Goal: Manage account settings

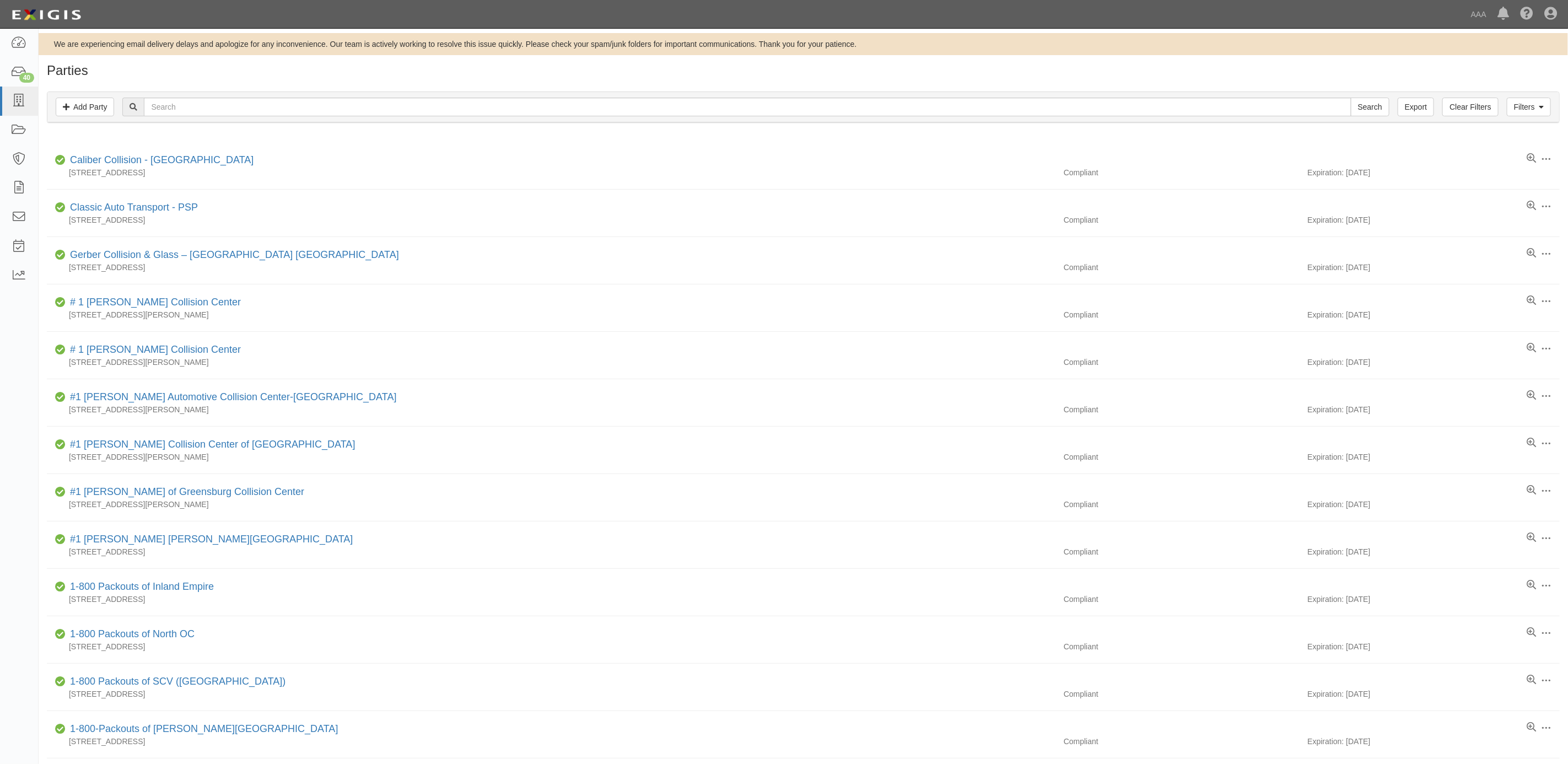
click at [1023, 43] on div "We are experiencing email delivery delays and apologize for any inconvenience. …" at bounding box center [803, 44] width 1529 height 11
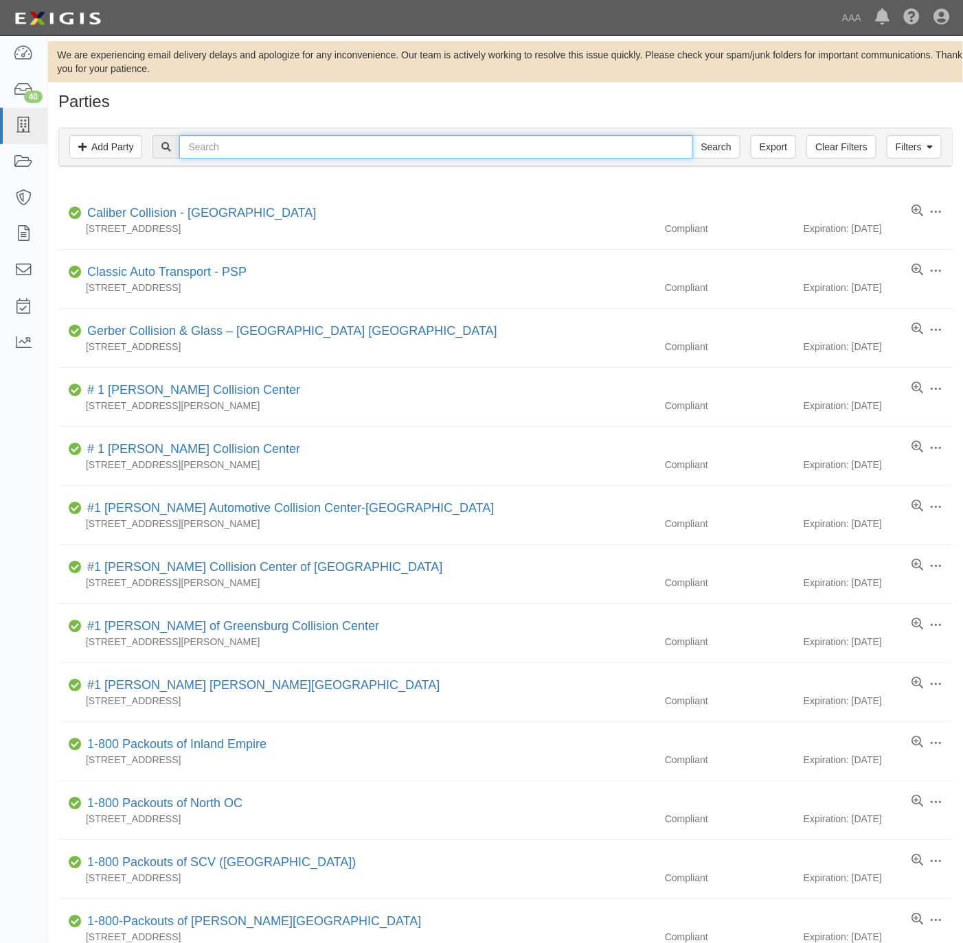
click at [247, 152] on input "text" at bounding box center [435, 146] width 513 height 23
paste input "DRAKE'S SERVICE CENTER, INC."
type input "DRAKE'S SERVICE CENTER, INC."
click at [711, 146] on input "Search" at bounding box center [716, 146] width 48 height 23
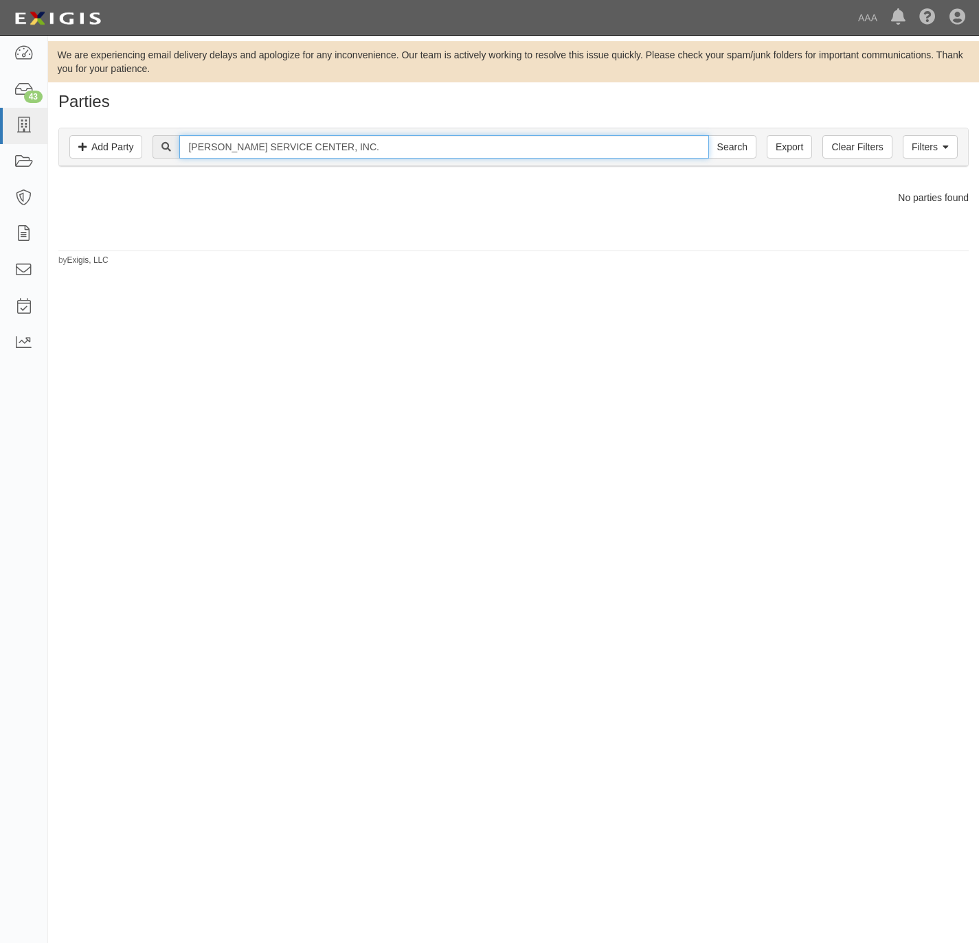
click at [373, 147] on input "DRAKE'S SERVICE CENTER, INC." at bounding box center [443, 146] width 529 height 23
click at [373, 147] on input "[PERSON_NAME] SERVICE CENTER, INC." at bounding box center [443, 146] width 529 height 23
paste input "631403"
type input "631403"
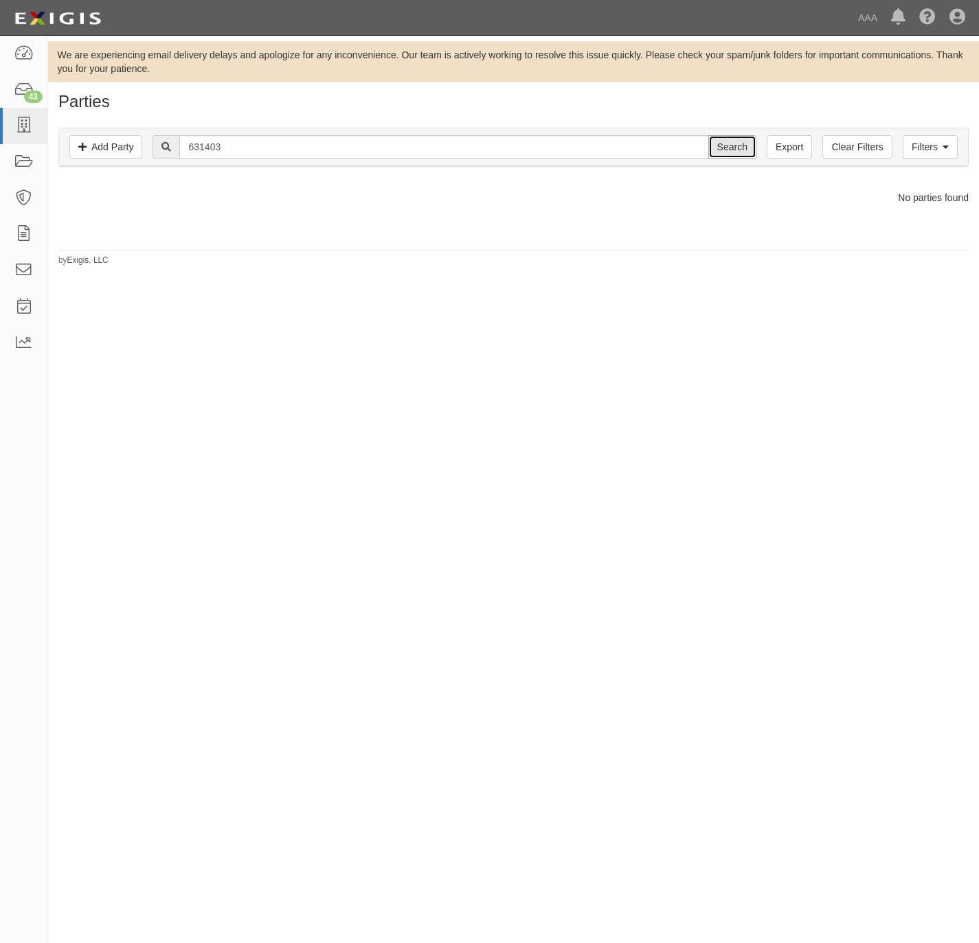
click at [729, 155] on input "Search" at bounding box center [732, 146] width 48 height 23
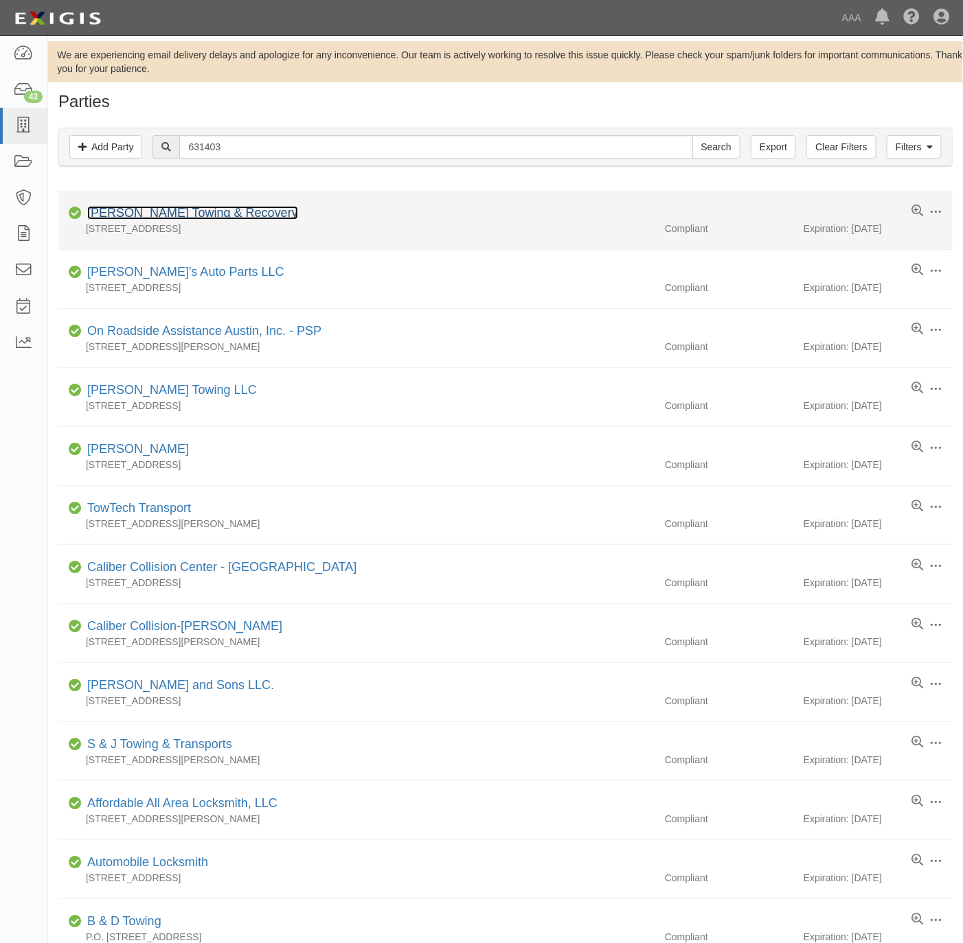
click at [155, 208] on link "[PERSON_NAME] Towing & Recovery" at bounding box center [192, 213] width 211 height 14
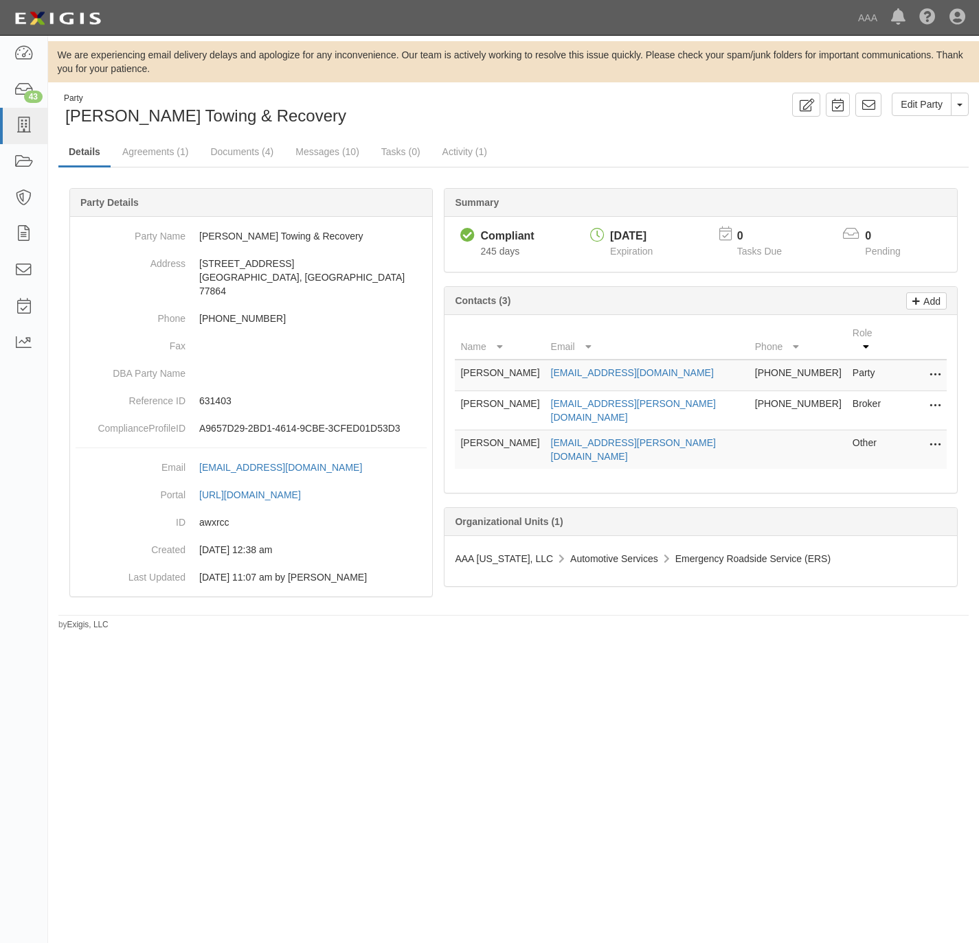
click at [929, 437] on icon at bounding box center [934, 446] width 11 height 18
click at [884, 429] on link "Edit" at bounding box center [886, 441] width 108 height 25
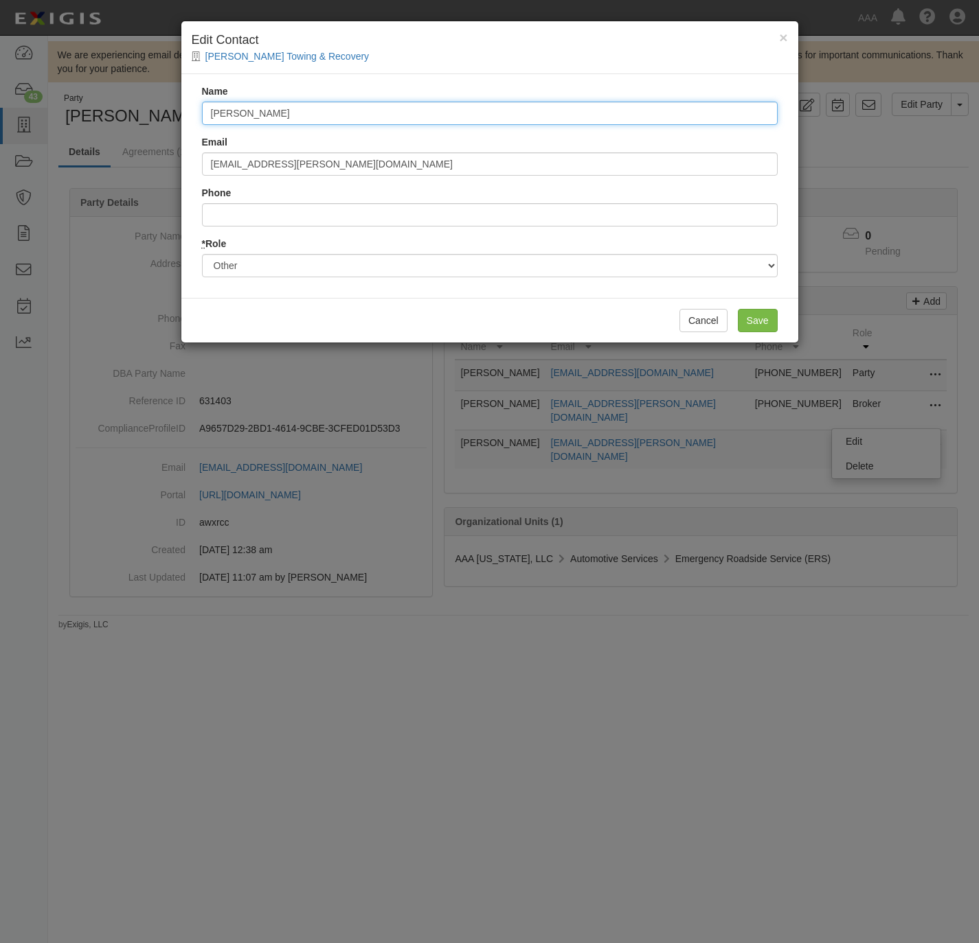
click at [371, 113] on input "Richard Blasco" at bounding box center [489, 113] width 575 height 23
paste input "Jim Saba"
type input "Jim Saba"
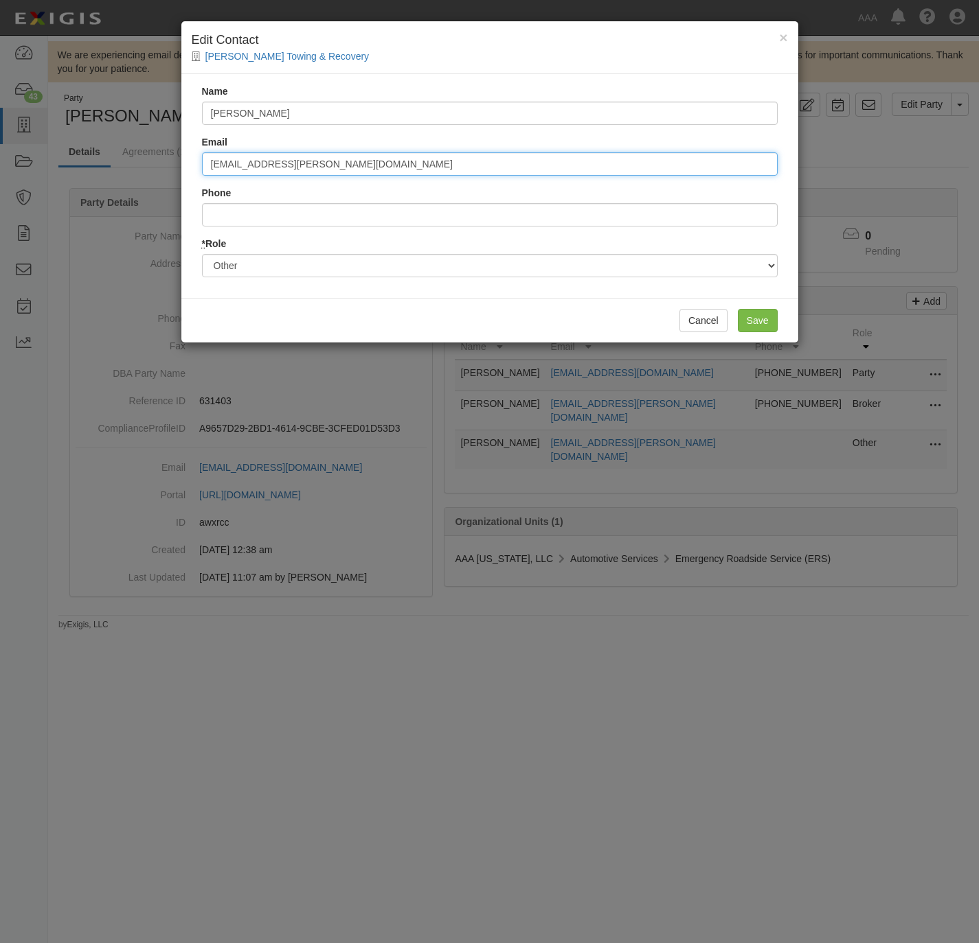
click at [365, 155] on input "blasco.richard@ace.aaa.com" at bounding box center [489, 163] width 575 height 23
paste input "saba.jim"
type input "[EMAIL_ADDRESS][PERSON_NAME][DOMAIN_NAME]"
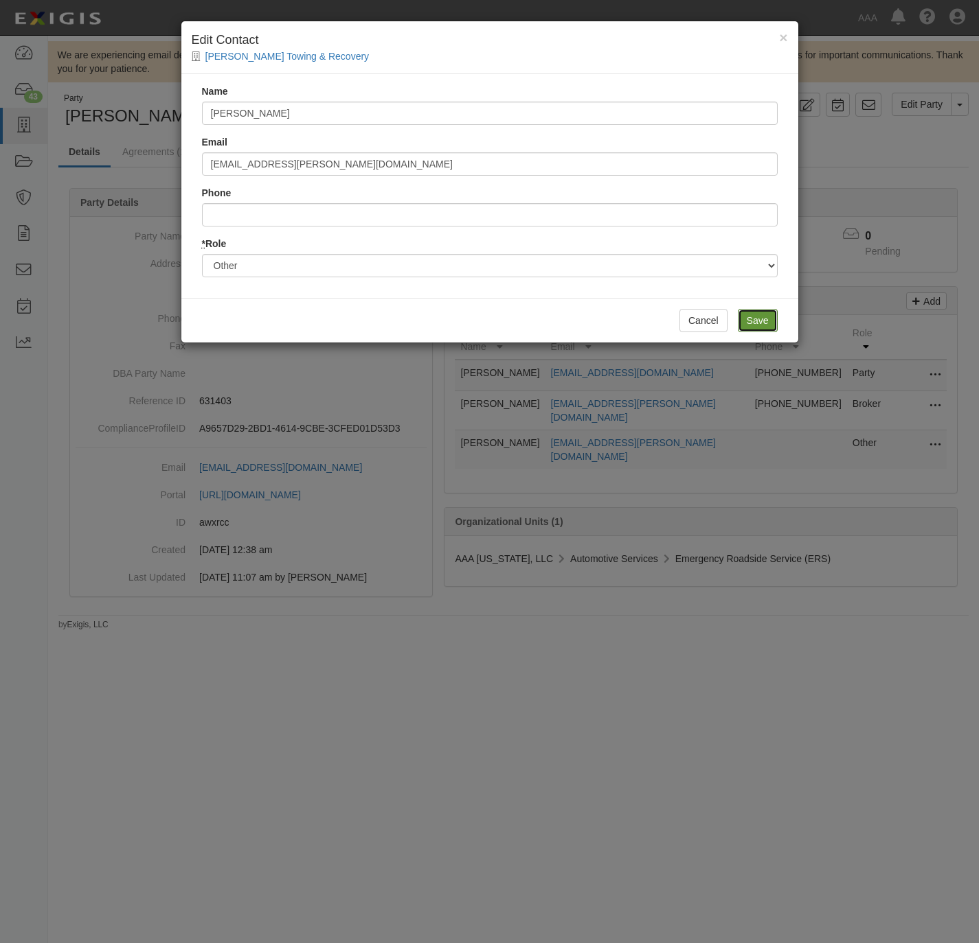
click at [752, 316] on input "Save" at bounding box center [757, 320] width 40 height 23
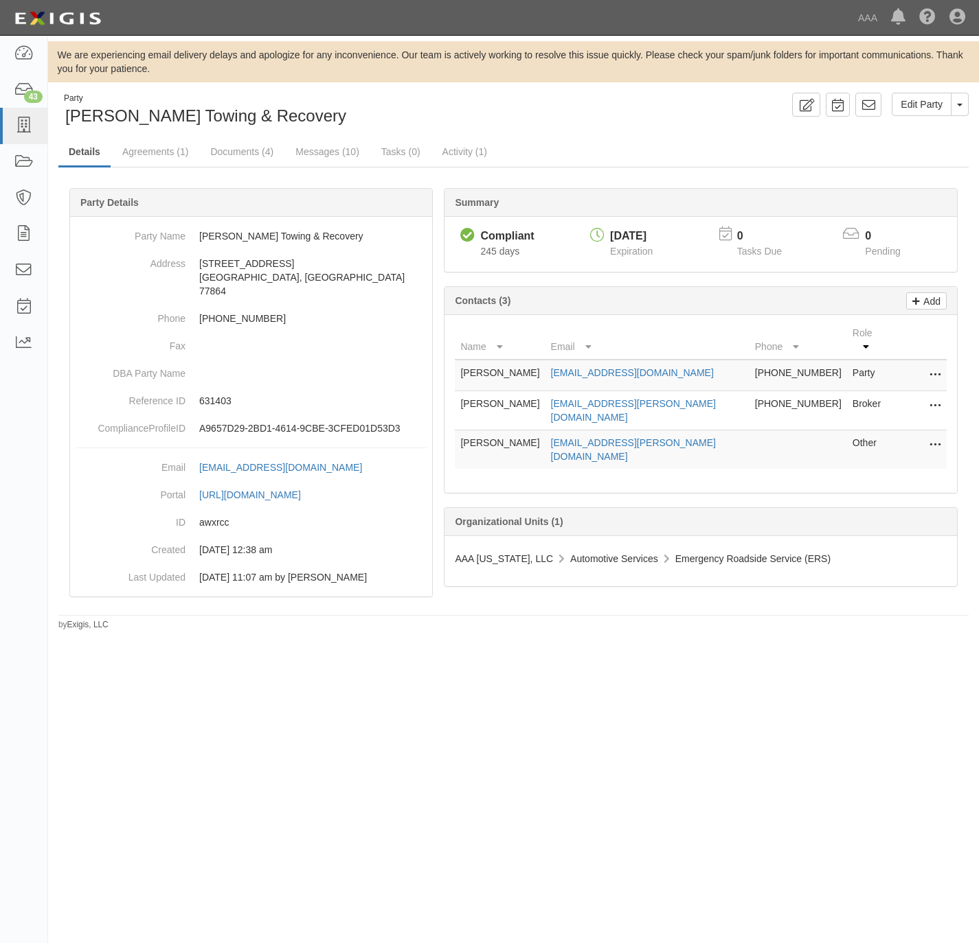
click at [584, 130] on div "Party Drake's Towing & Recovery Edit Party Toggle Party Dropdown View Audit Tra…" at bounding box center [513, 362] width 930 height 538
click at [155, 151] on link "Agreements (1)" at bounding box center [155, 153] width 87 height 30
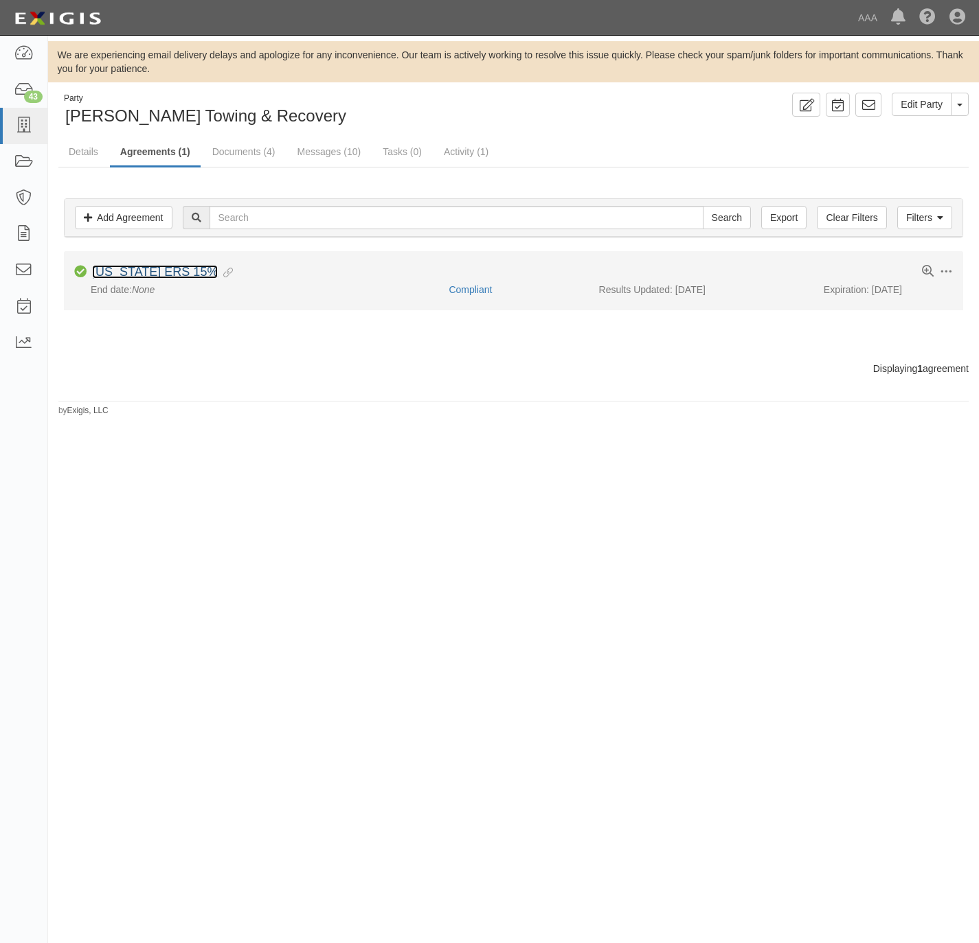
click at [148, 278] on link "[US_STATE] ERS 15%" at bounding box center [155, 272] width 126 height 14
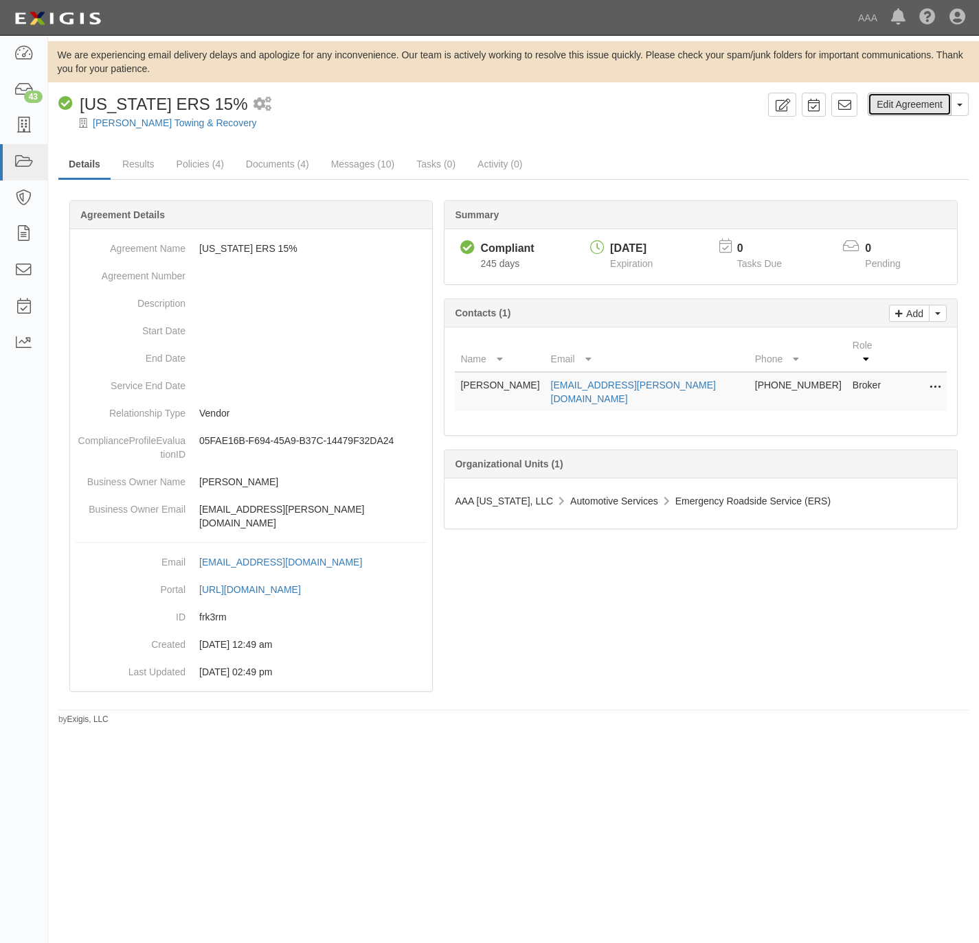
click at [925, 108] on link "Edit Agreement" at bounding box center [909, 104] width 84 height 23
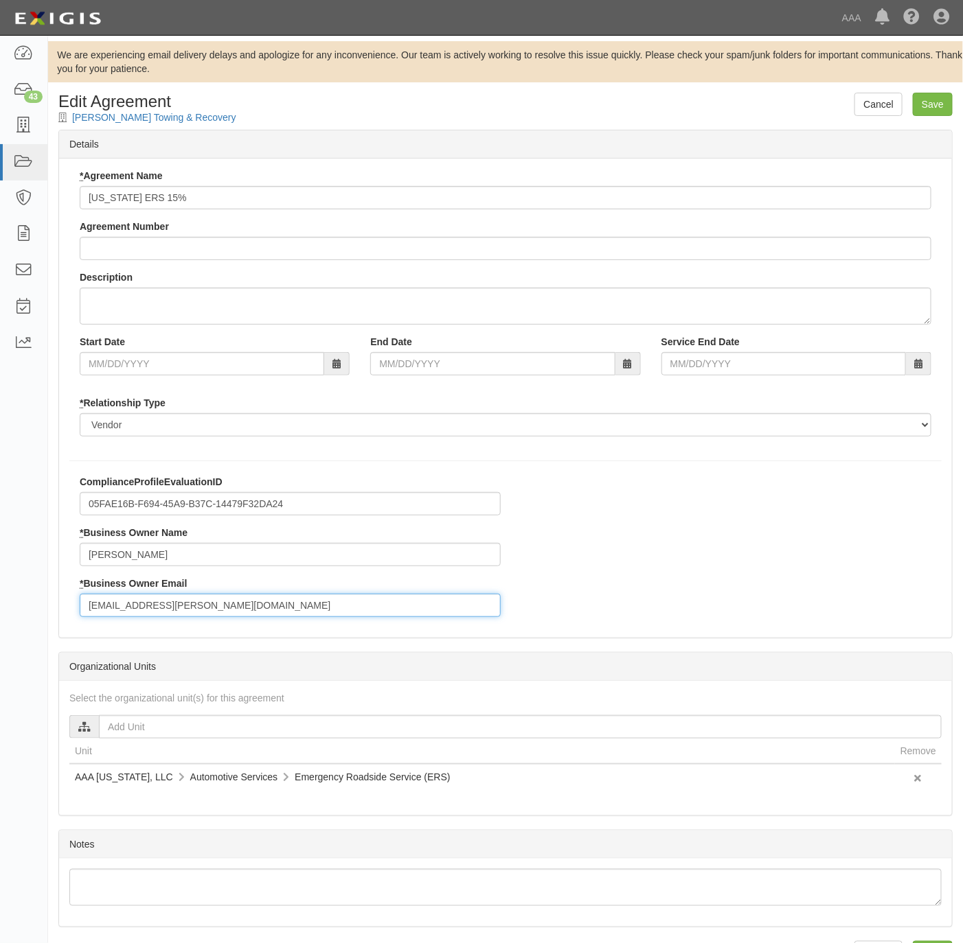
drag, startPoint x: 225, startPoint y: 602, endPoint x: 74, endPoint y: 608, distance: 150.5
click at [69, 616] on div "ComplianceProfileEvaluationID 05FAE16B-F694-45A9-B37C-14479F32DA24 * Business O…" at bounding box center [290, 551] width 442 height 152
paste input "saba.jim"
type input "saba.jim@ace.aaa.com"
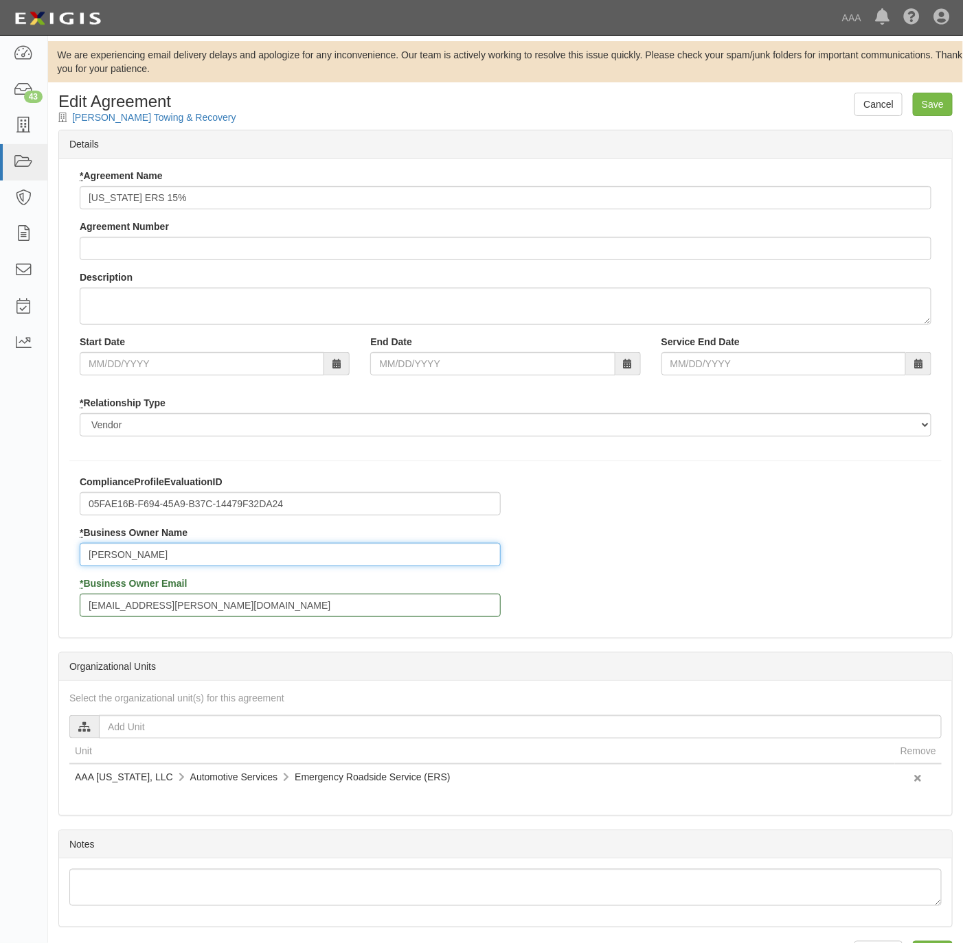
drag, startPoint x: 168, startPoint y: 557, endPoint x: 23, endPoint y: 558, distance: 144.9
click at [23, 558] on body "Toggle navigation Dashboard 43 Inbox Parties Agreements Coverages Documents Mes…" at bounding box center [481, 492] width 963 height 985
type input "Jim Saba"
click at [939, 106] on input "Save" at bounding box center [933, 104] width 40 height 23
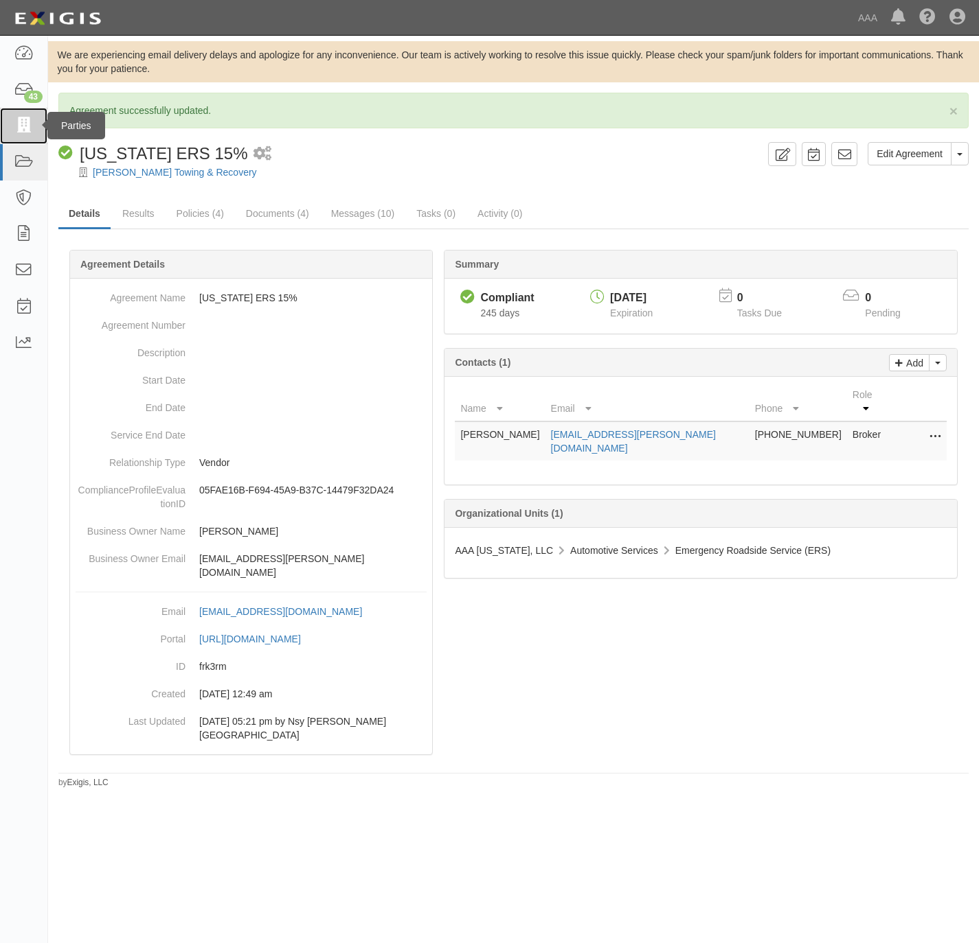
click at [15, 119] on icon at bounding box center [23, 126] width 19 height 16
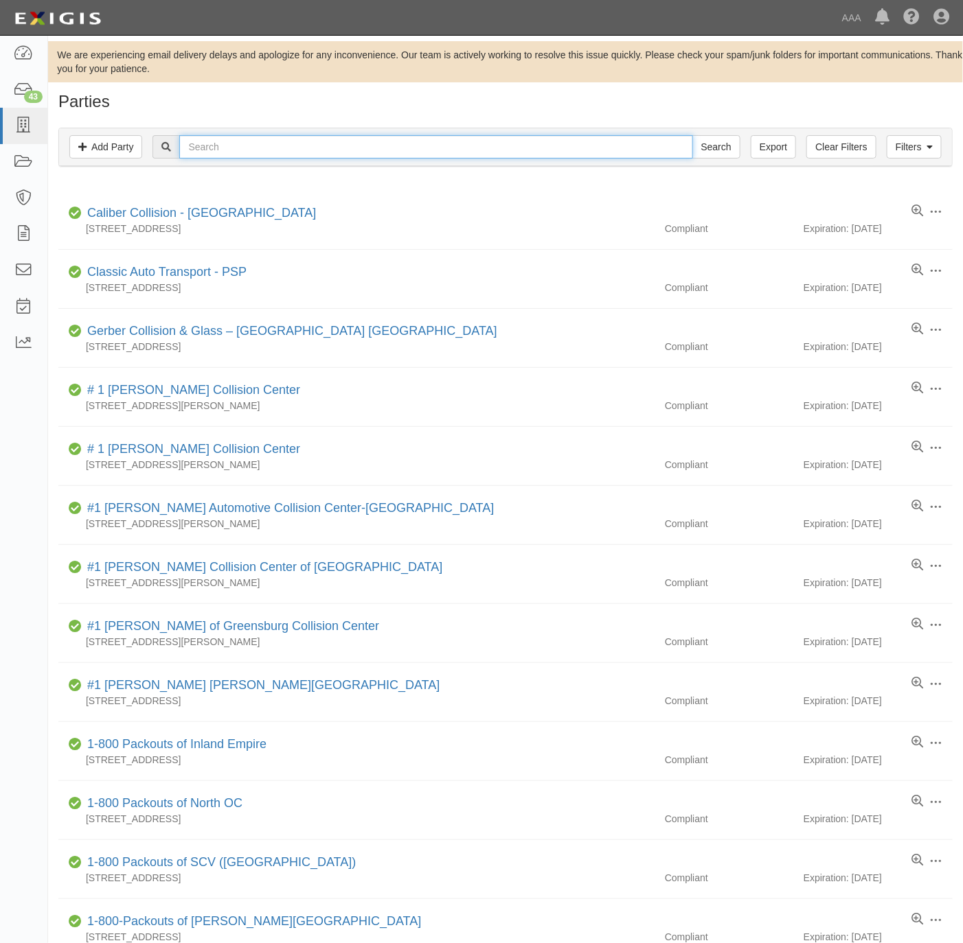
click at [629, 146] on input "text" at bounding box center [435, 146] width 513 height 23
paste input "631448"
type input "631448"
click at [726, 137] on input "Search" at bounding box center [716, 146] width 48 height 23
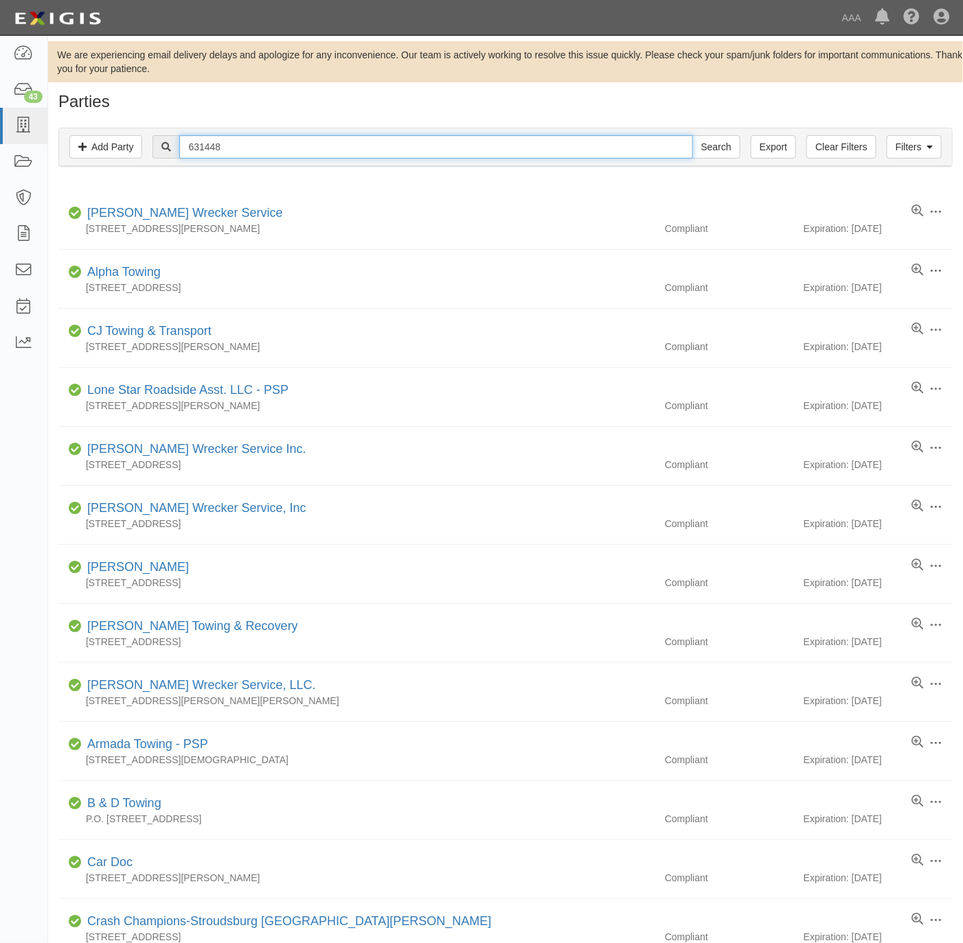
drag, startPoint x: 402, startPoint y: 159, endPoint x: 396, endPoint y: 149, distance: 11.1
click at [400, 157] on input "631448" at bounding box center [435, 146] width 513 height 23
click at [396, 148] on input "631448" at bounding box center [435, 146] width 513 height 23
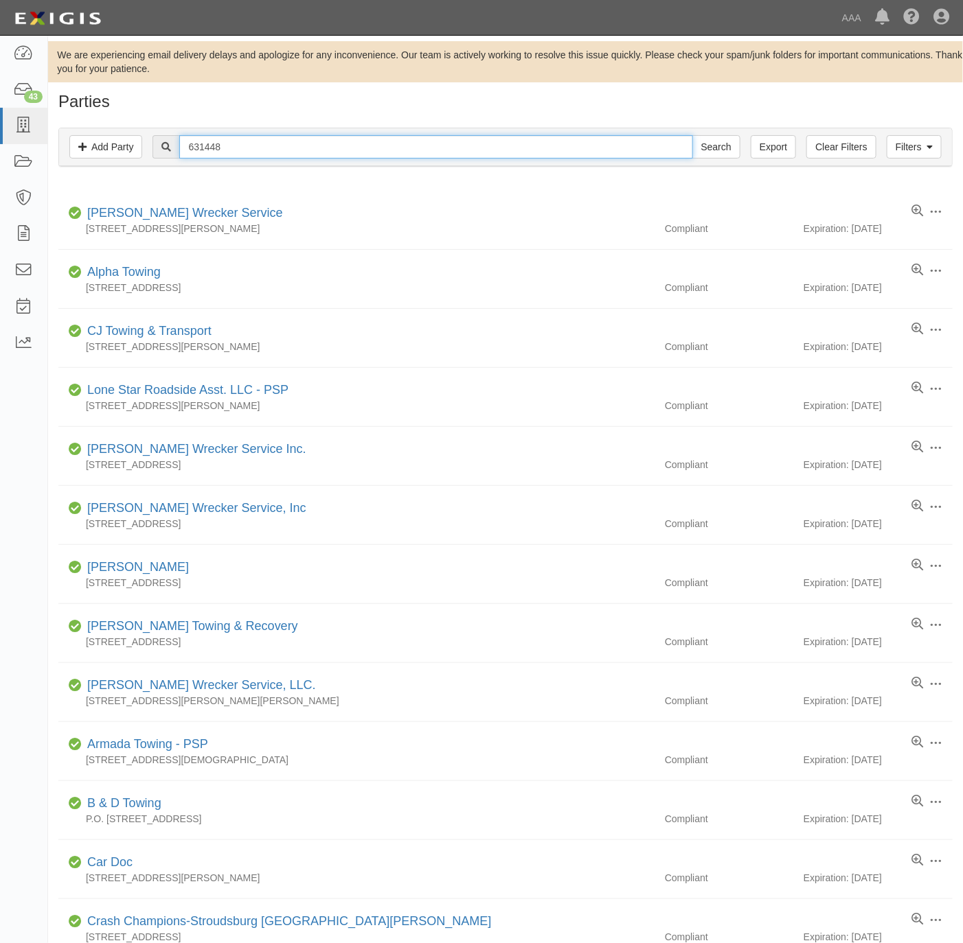
paste input "57"
type input "631457"
click at [695, 147] on input "Search" at bounding box center [716, 146] width 48 height 23
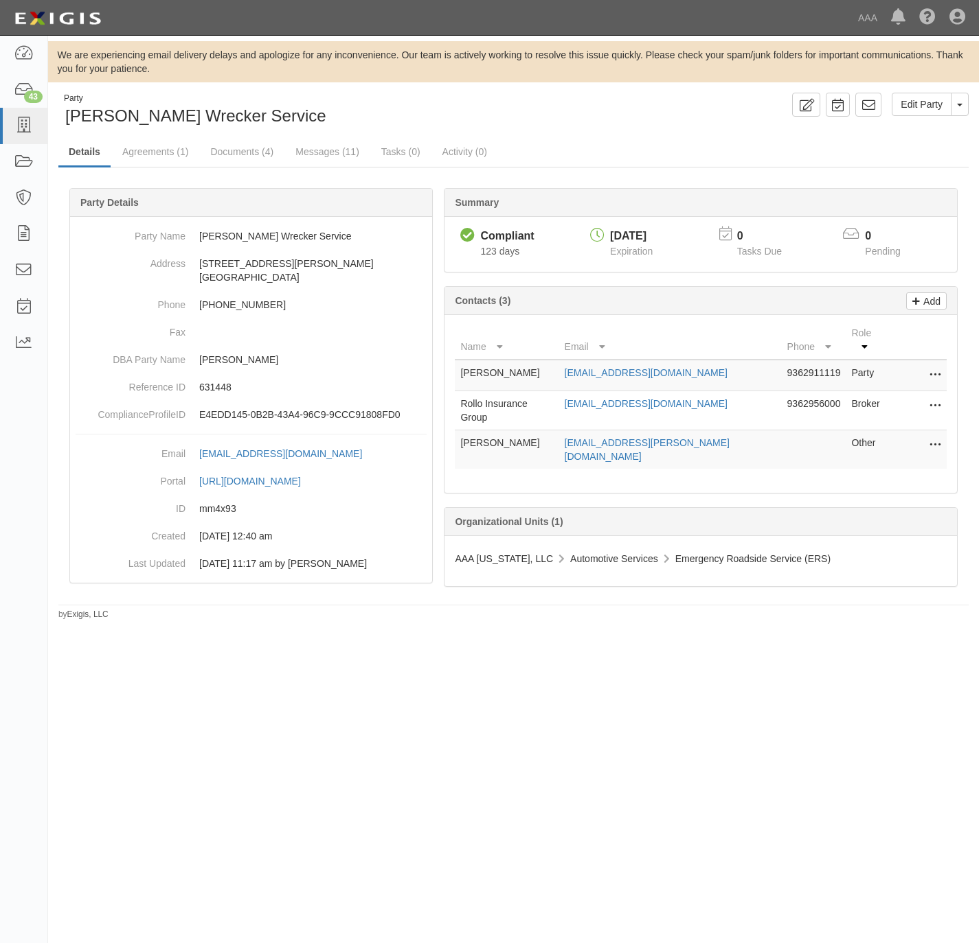
click at [937, 437] on icon at bounding box center [934, 446] width 11 height 18
click at [882, 429] on link "Edit" at bounding box center [886, 441] width 108 height 25
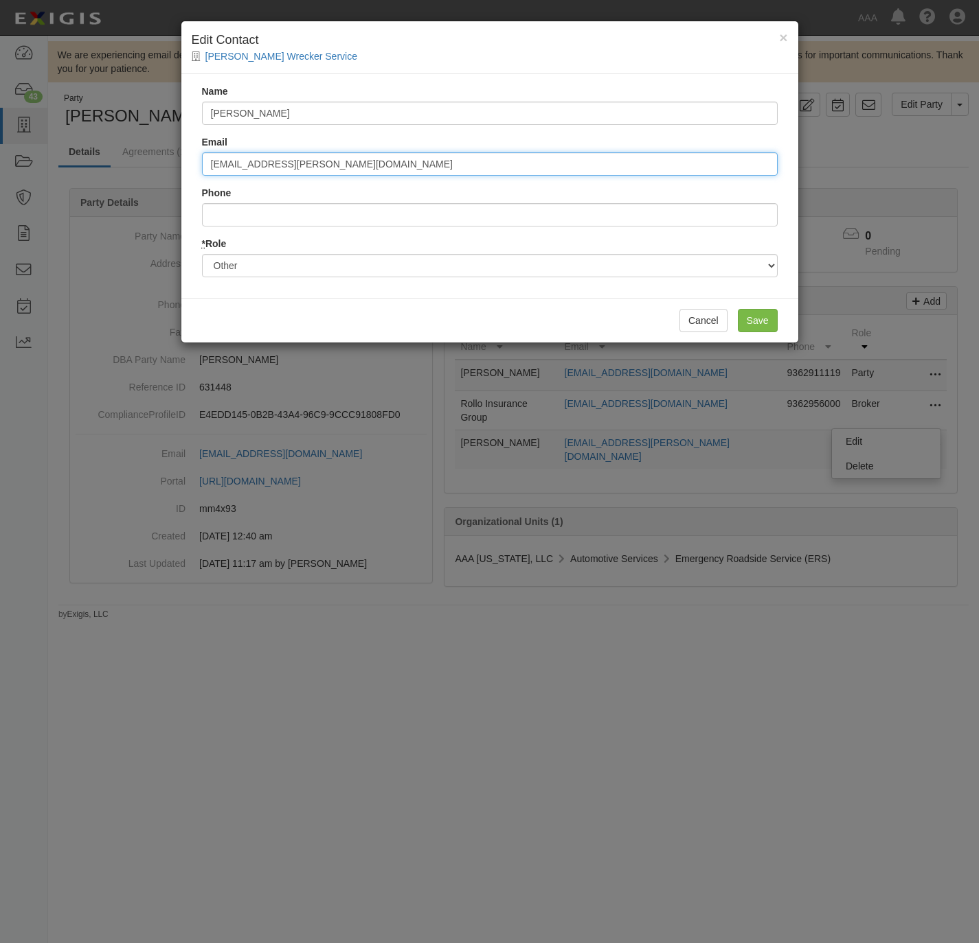
click at [344, 159] on input "[EMAIL_ADDRESS][PERSON_NAME][DOMAIN_NAME]" at bounding box center [489, 163] width 575 height 23
click at [344, 159] on input "blasco.richard@ace.aaa.com" at bounding box center [489, 163] width 575 height 23
click at [344, 159] on input "[EMAIL_ADDRESS][PERSON_NAME][DOMAIN_NAME]" at bounding box center [489, 163] width 575 height 23
paste input "saba.jim"
type input "saba.jim@ace.aaa.com"
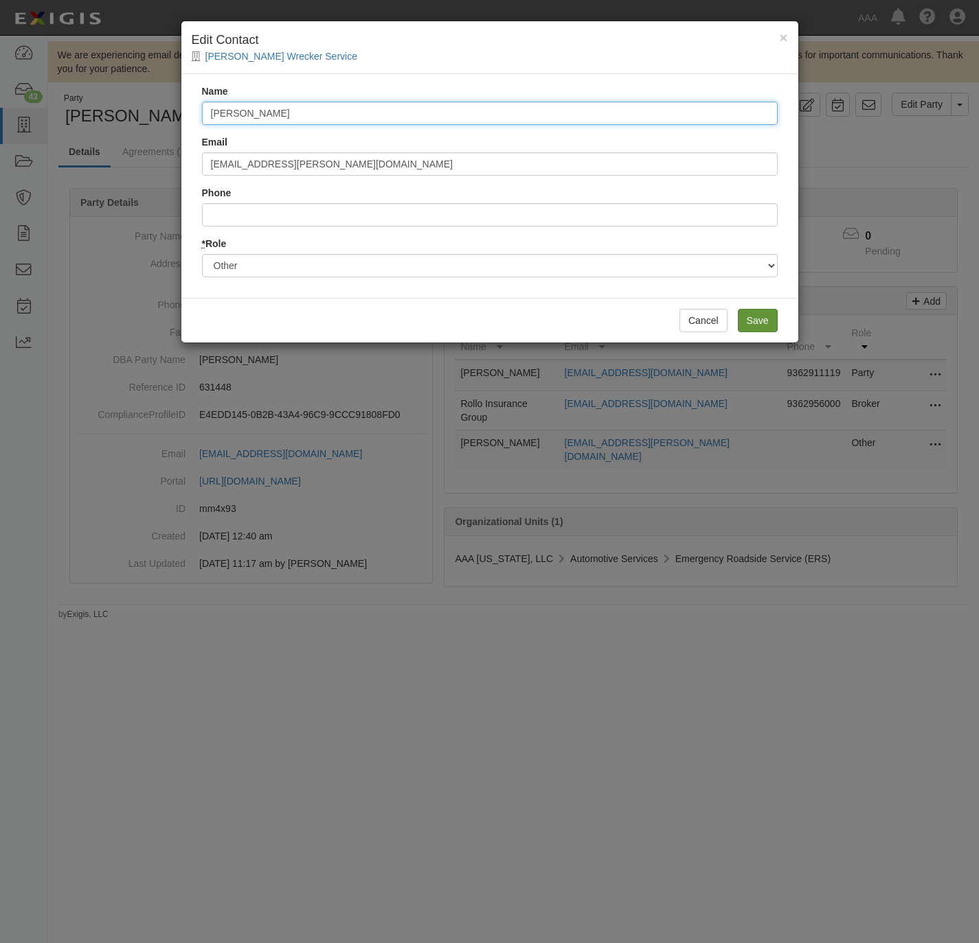
type input "Jim Saba"
click at [748, 317] on input "Save" at bounding box center [757, 320] width 40 height 23
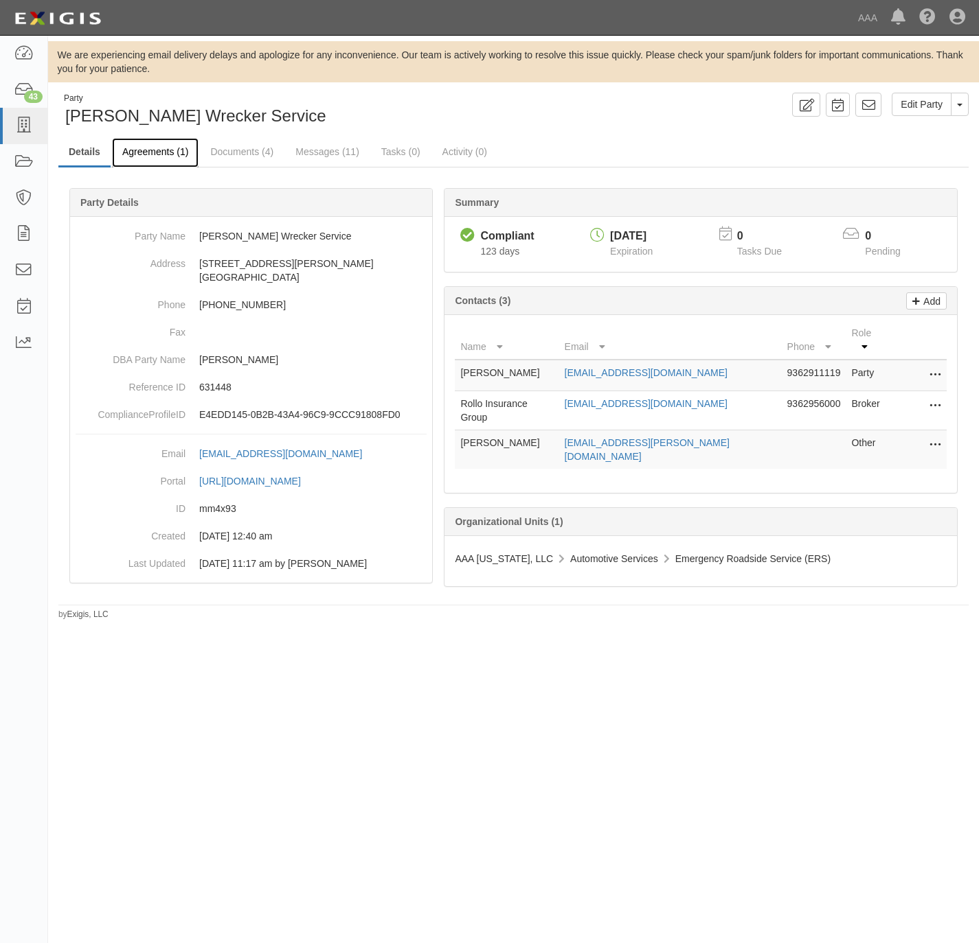
click at [132, 151] on link "Agreements (1)" at bounding box center [155, 153] width 87 height 30
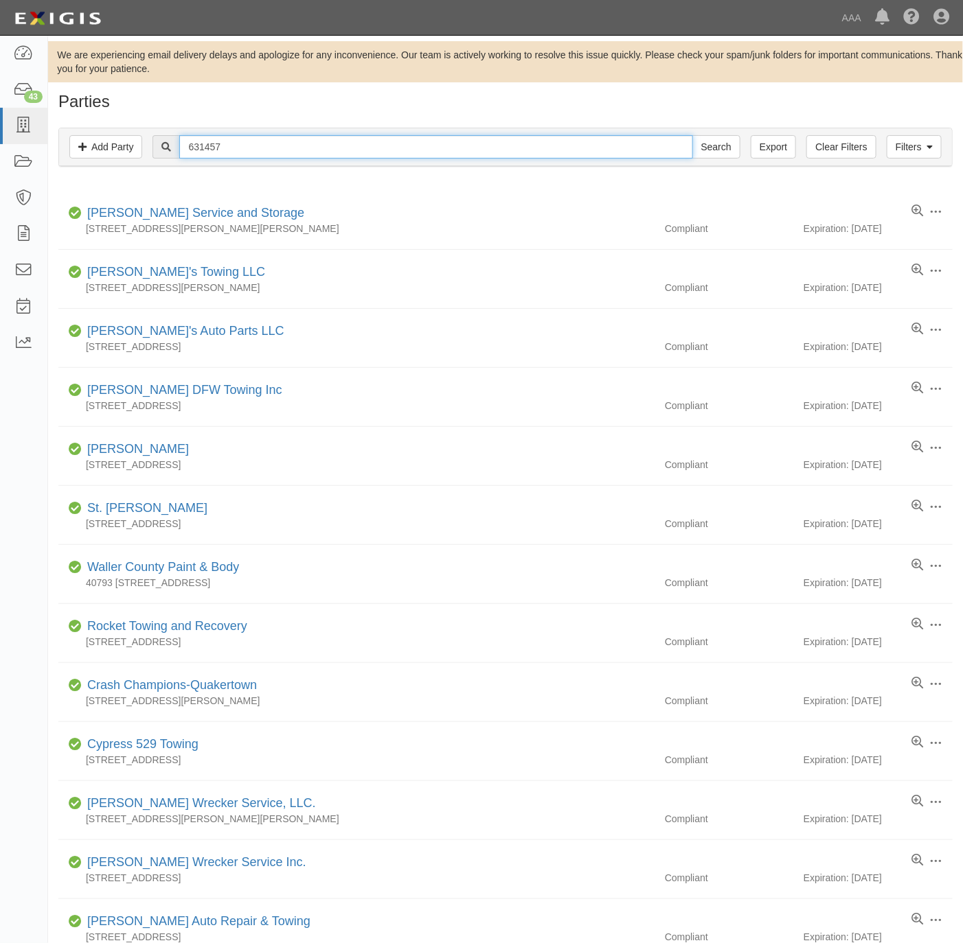
click at [253, 149] on input "631457" at bounding box center [435, 146] width 513 height 23
click at [251, 147] on input "631457" at bounding box center [435, 146] width 513 height 23
paste input "85"
type input "631485"
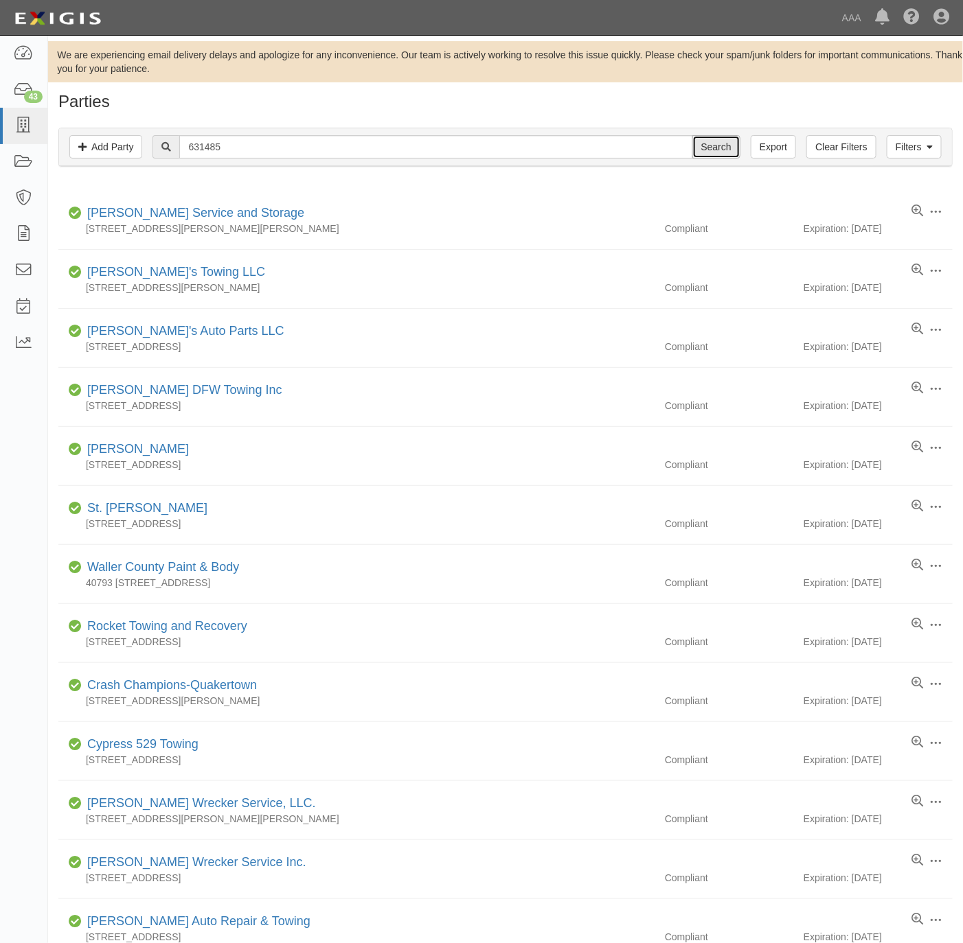
click at [707, 146] on input "Search" at bounding box center [716, 146] width 48 height 23
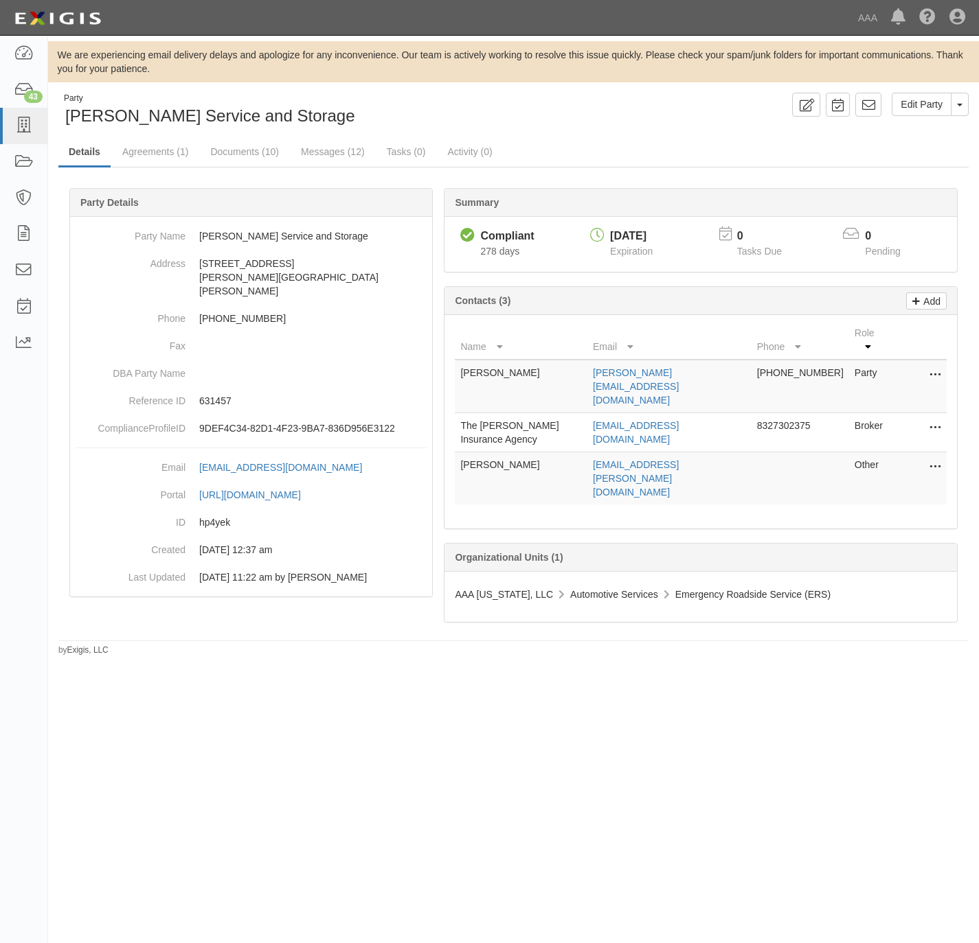
click at [937, 459] on icon at bounding box center [934, 468] width 11 height 18
click at [884, 451] on link "Edit" at bounding box center [886, 463] width 108 height 25
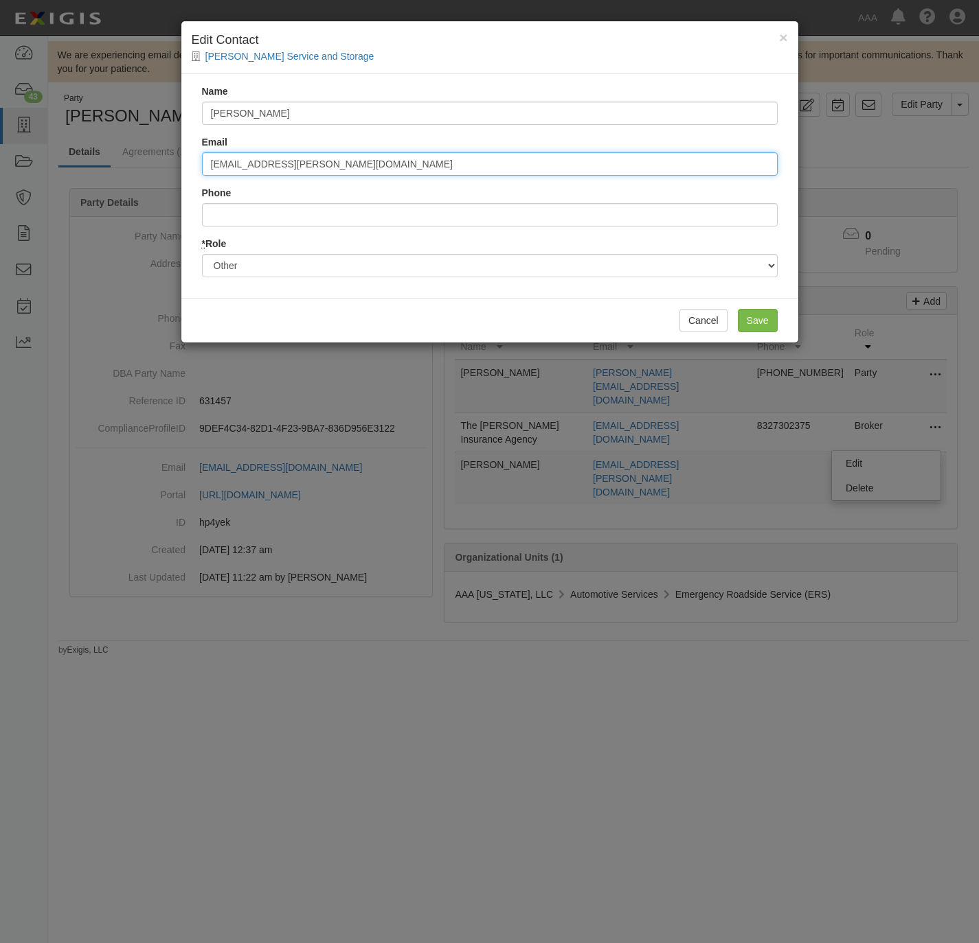
click at [363, 165] on input "blasco.richard@ace.aaa.com" at bounding box center [489, 163] width 575 height 23
paste input "saba.jim"
type input "saba.jim@ace.aaa.com"
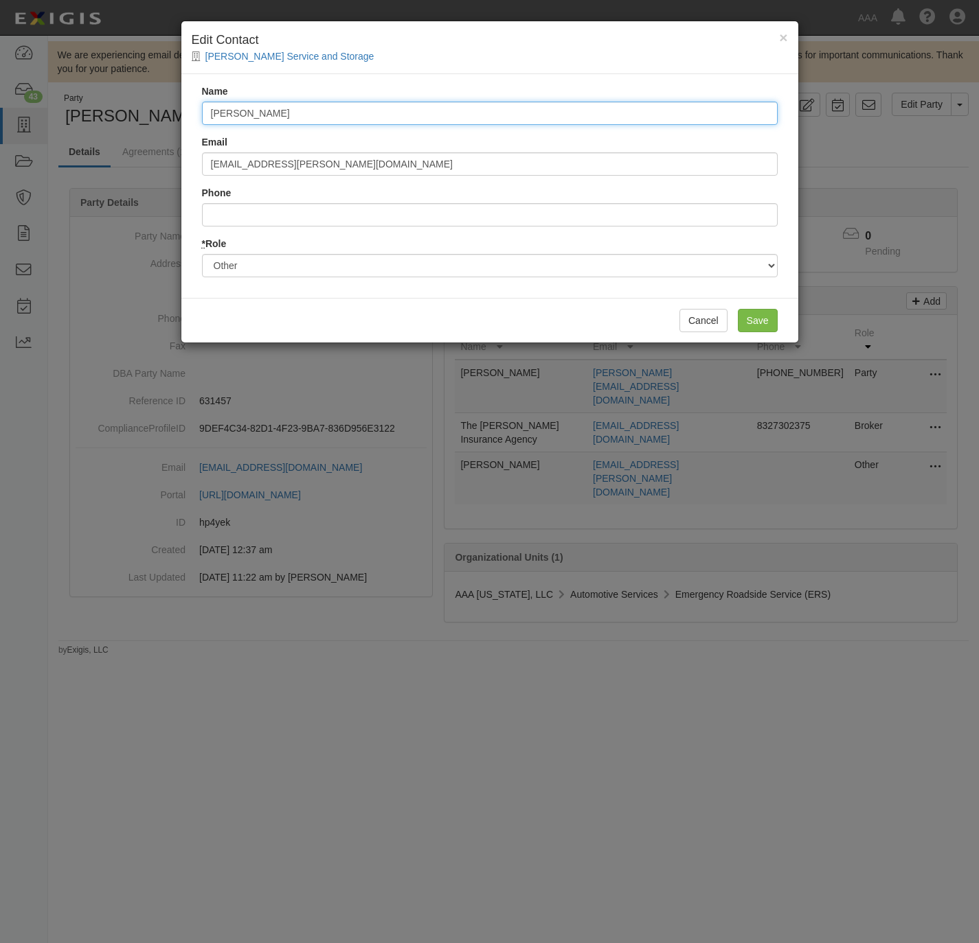
click at [343, 110] on input "Richard Blasco" at bounding box center [489, 113] width 575 height 23
type input "Jim Saba"
click at [762, 318] on input "Save" at bounding box center [757, 320] width 40 height 23
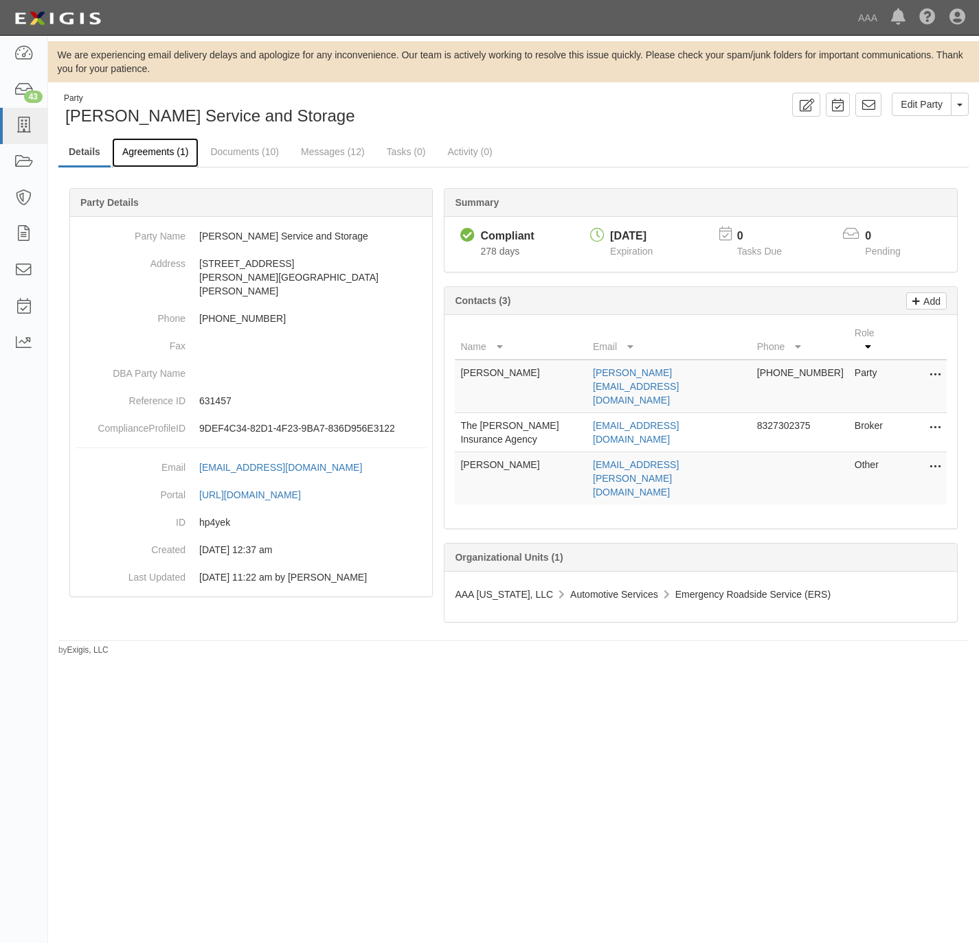
click at [142, 149] on link "Agreements (1)" at bounding box center [155, 153] width 87 height 30
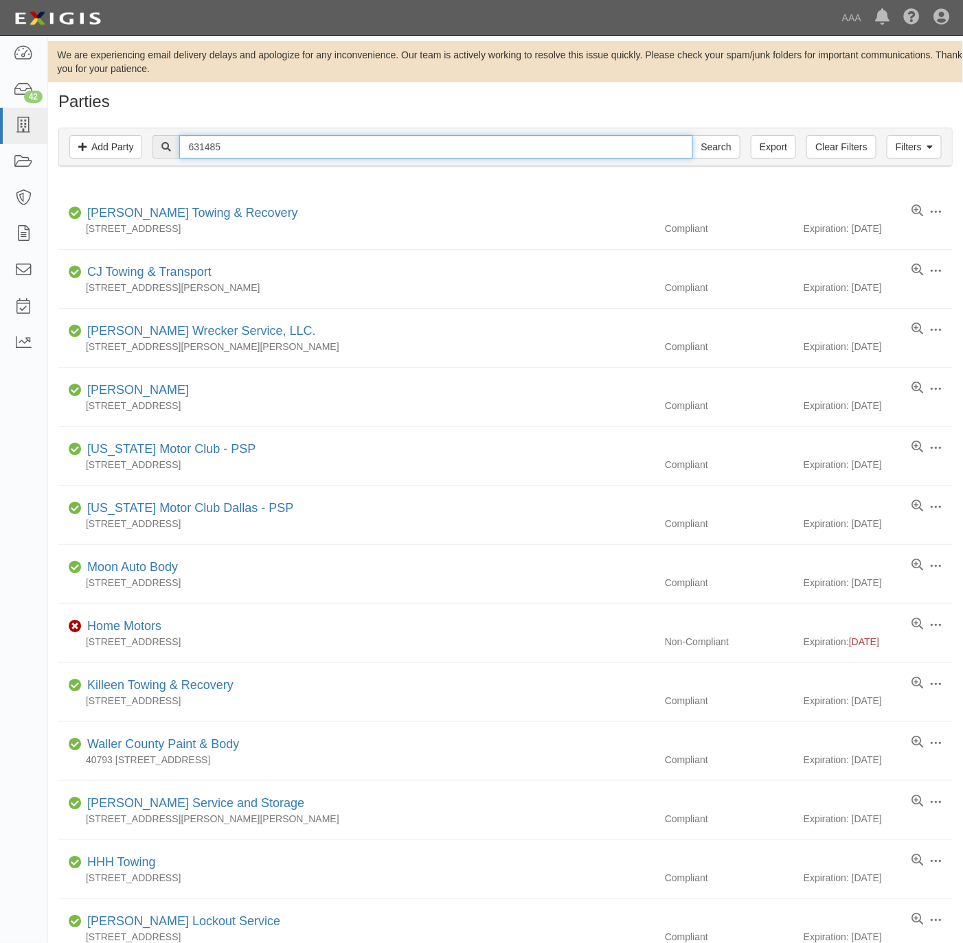
click at [250, 145] on input "631485" at bounding box center [435, 146] width 513 height 23
type input "busse"
click at [692, 135] on input "Search" at bounding box center [716, 146] width 48 height 23
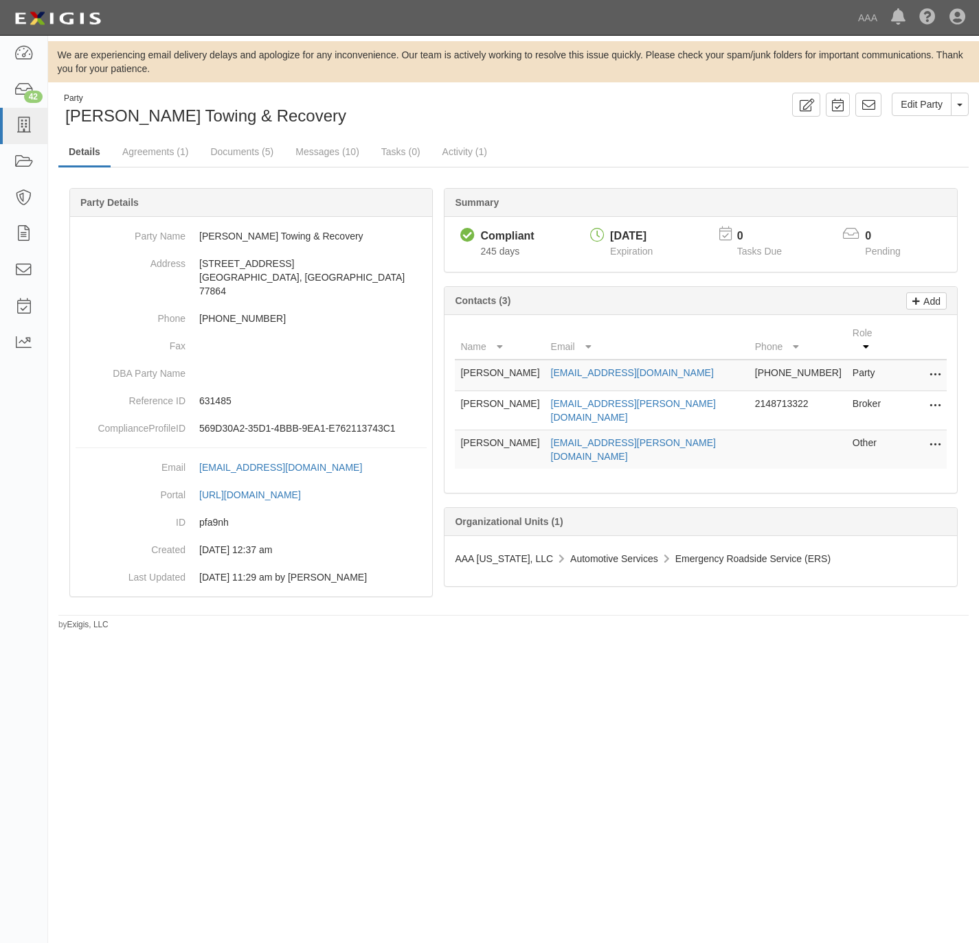
click at [933, 437] on icon at bounding box center [934, 446] width 11 height 18
click at [869, 429] on link "Edit" at bounding box center [886, 441] width 108 height 25
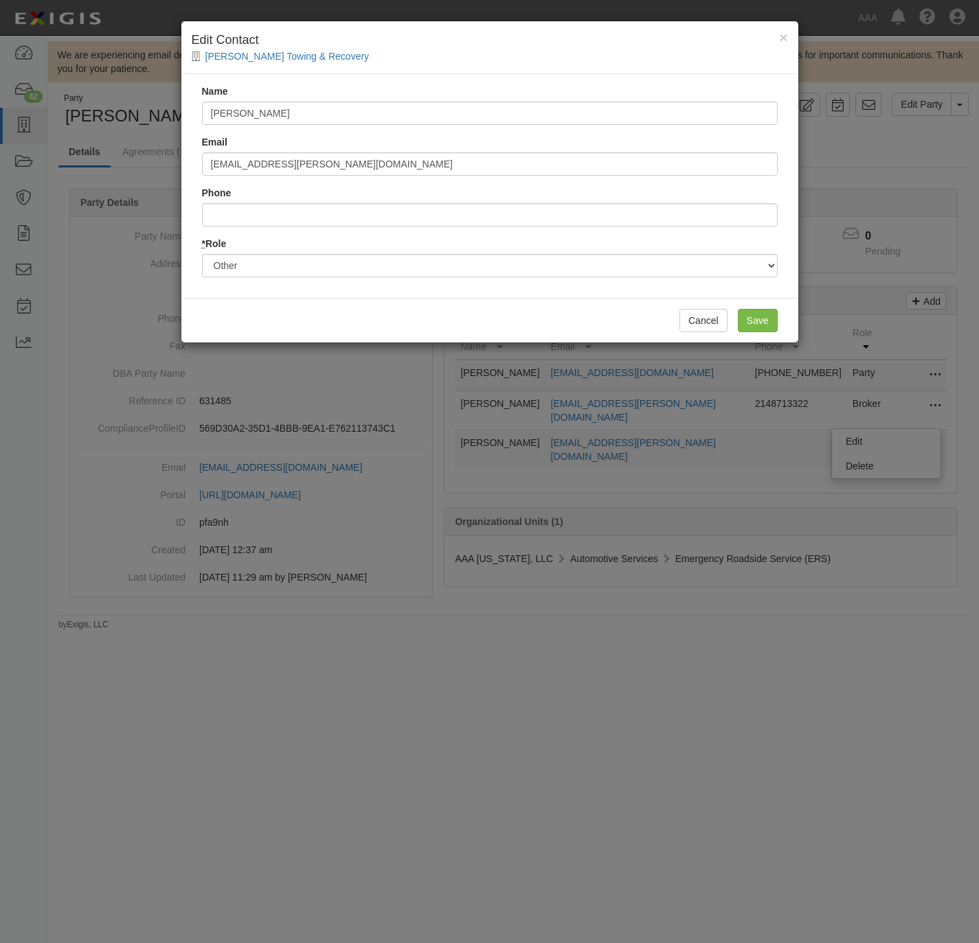
click at [350, 150] on div "Email [EMAIL_ADDRESS][PERSON_NAME][DOMAIN_NAME]" at bounding box center [489, 155] width 575 height 41
click at [353, 165] on input "[EMAIL_ADDRESS][PERSON_NAME][DOMAIN_NAME]" at bounding box center [489, 163] width 575 height 23
click at [352, 165] on input "[EMAIL_ADDRESS][PERSON_NAME][DOMAIN_NAME]" at bounding box center [489, 163] width 575 height 23
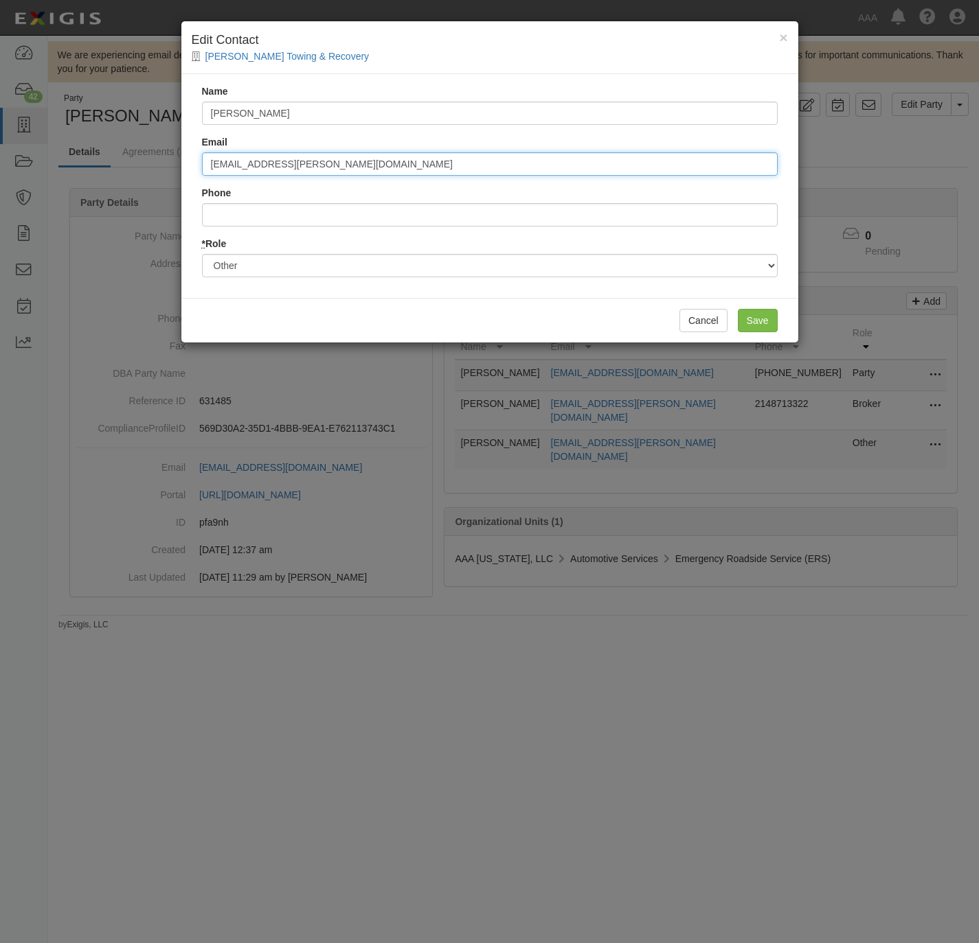
paste input "saba.[PERSON_NAME]"
type input "[EMAIL_ADDRESS][PERSON_NAME][DOMAIN_NAME]"
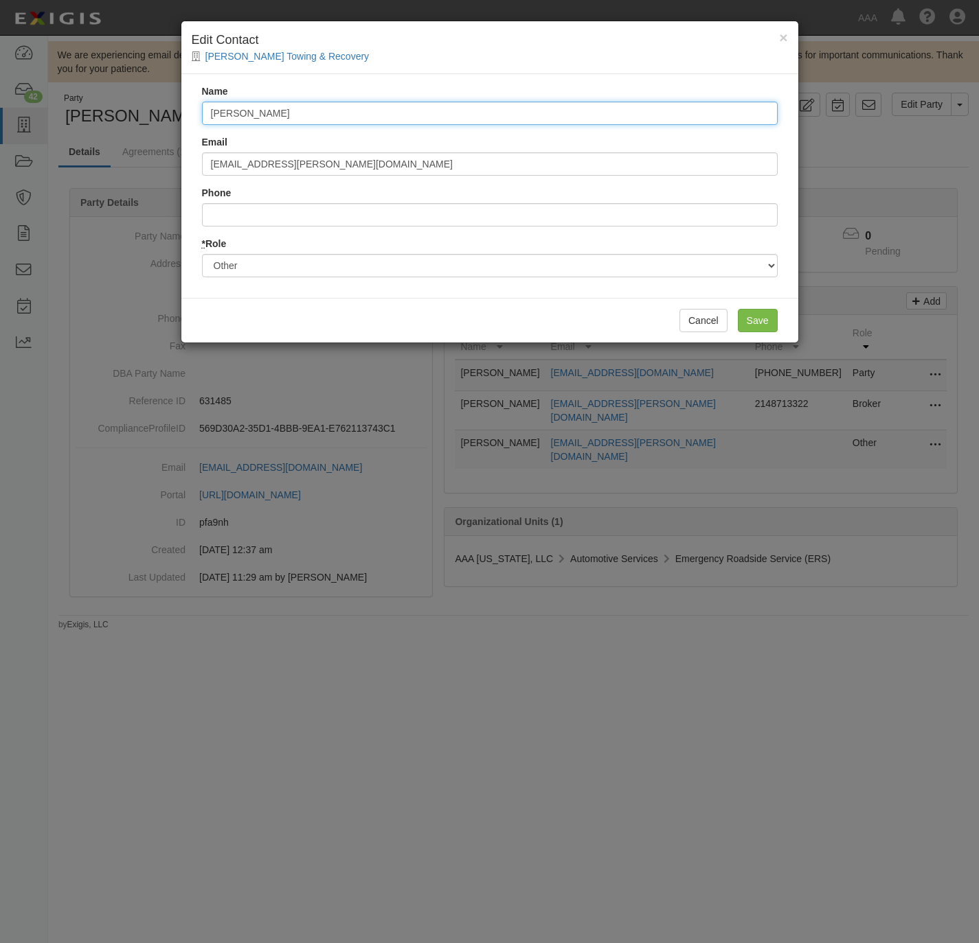
click at [316, 108] on input "[PERSON_NAME]" at bounding box center [489, 113] width 575 height 23
click at [315, 108] on input "[PERSON_NAME]" at bounding box center [489, 113] width 575 height 23
type input "[PERSON_NAME]"
click at [754, 318] on input "Save" at bounding box center [757, 320] width 40 height 23
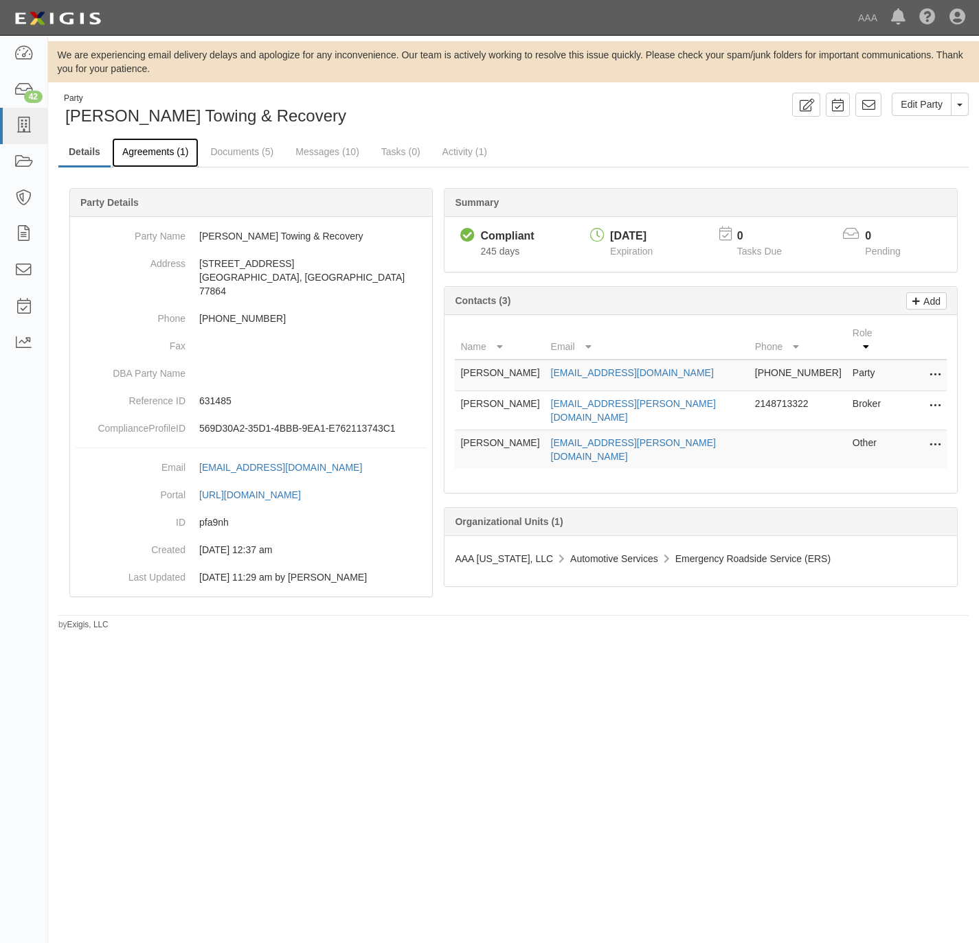
click at [155, 155] on link "Agreements (1)" at bounding box center [155, 153] width 87 height 30
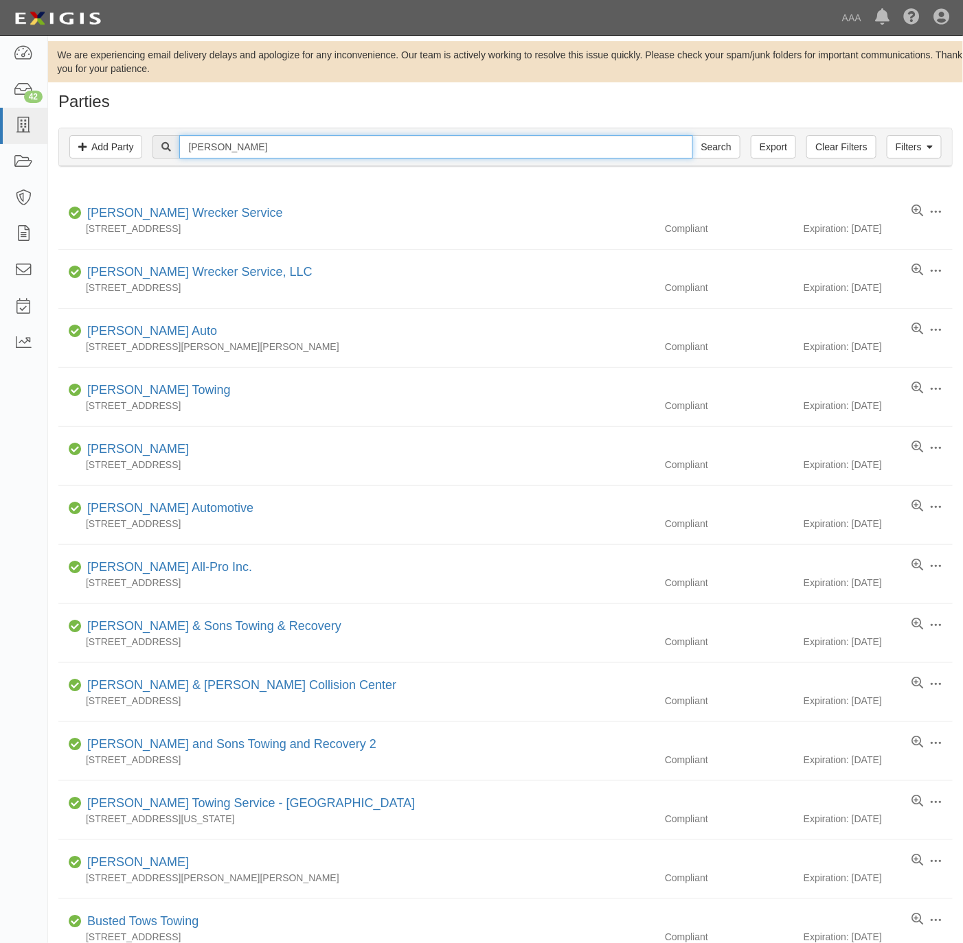
click at [363, 148] on input "[PERSON_NAME]" at bounding box center [435, 146] width 513 height 23
type input "storm"
click at [692, 135] on input "Search" at bounding box center [716, 146] width 48 height 23
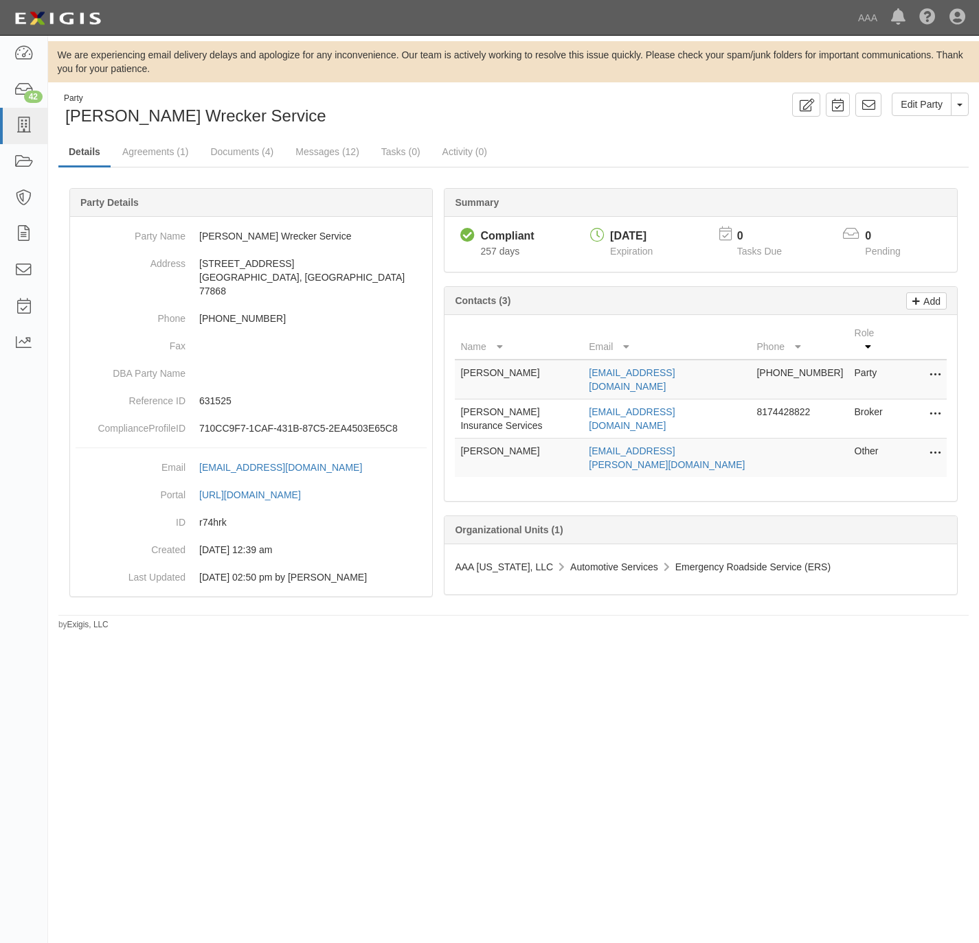
click at [937, 445] on icon at bounding box center [934, 454] width 11 height 18
click at [892, 437] on link "Edit" at bounding box center [886, 449] width 108 height 25
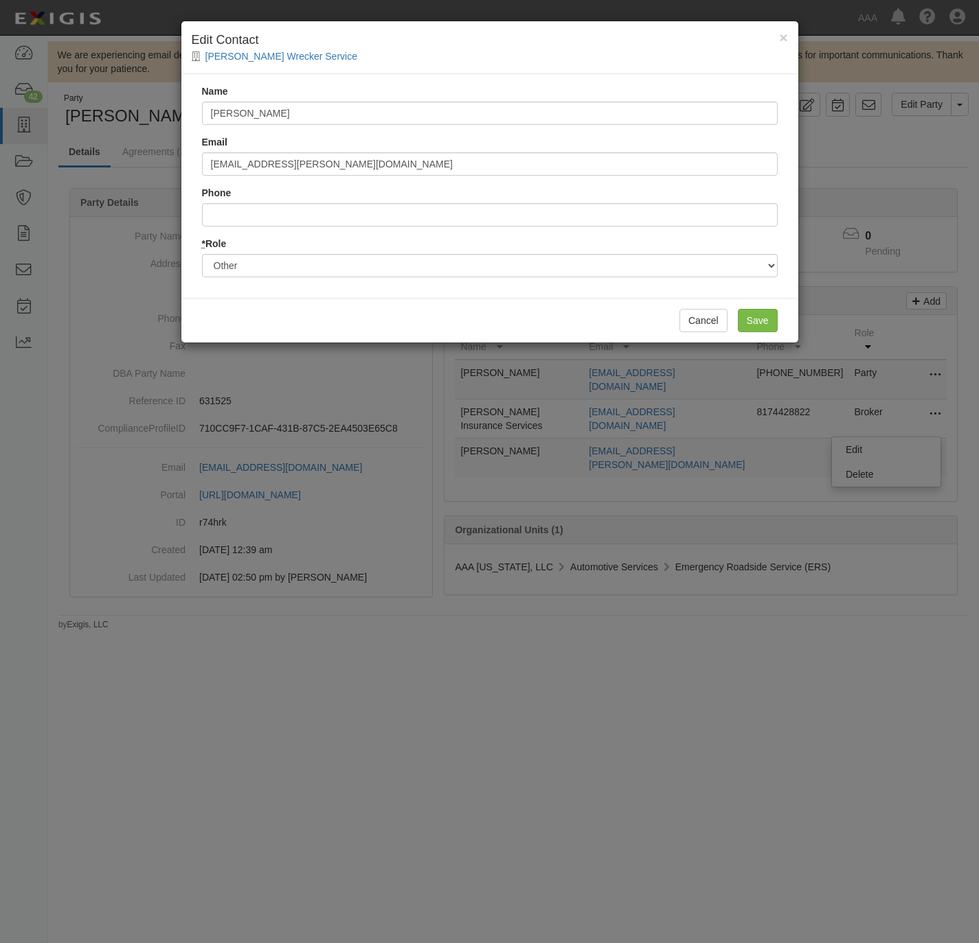
drag, startPoint x: 273, startPoint y: 100, endPoint x: 282, endPoint y: 100, distance: 9.6
click at [273, 102] on div "Name Richard Blasco" at bounding box center [489, 104] width 575 height 41
click at [282, 100] on div "Name Richard Blasco" at bounding box center [489, 104] width 575 height 41
click at [286, 110] on input "Richard Blasco" at bounding box center [489, 113] width 575 height 23
click at [286, 111] on input "[PERSON_NAME]" at bounding box center [489, 113] width 575 height 23
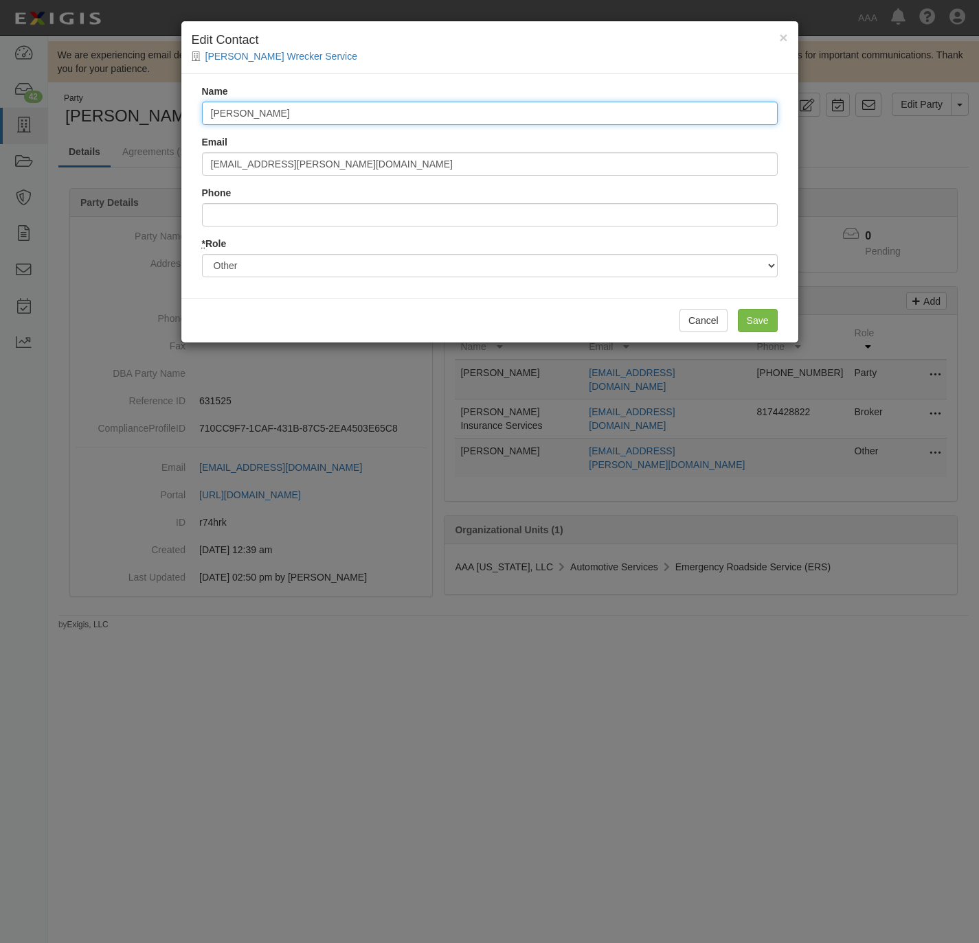
click at [286, 112] on input "[PERSON_NAME]" at bounding box center [489, 113] width 575 height 23
paste input "[PERSON_NAME]"
type input "[PERSON_NAME]"
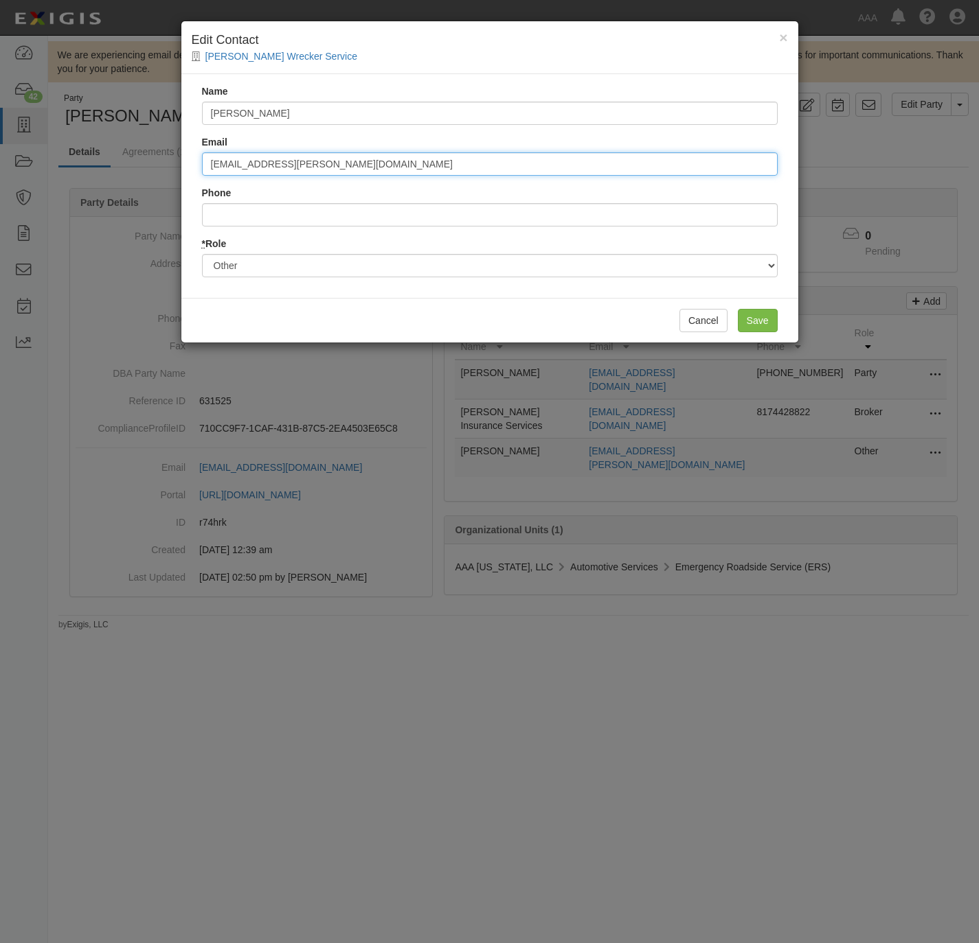
click at [404, 172] on input "[EMAIL_ADDRESS][PERSON_NAME][DOMAIN_NAME]" at bounding box center [489, 163] width 575 height 23
paste input "saba.[PERSON_NAME]"
type input "[EMAIL_ADDRESS][PERSON_NAME][DOMAIN_NAME]"
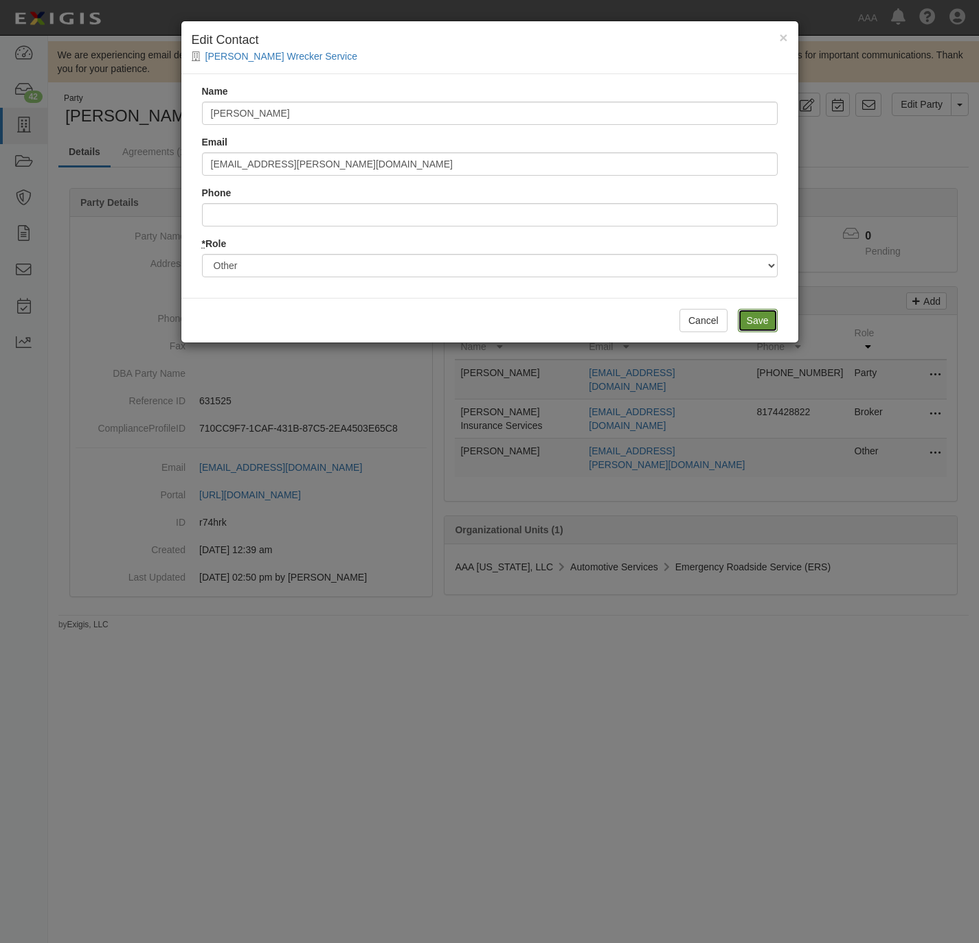
click at [765, 328] on input "Save" at bounding box center [757, 320] width 40 height 23
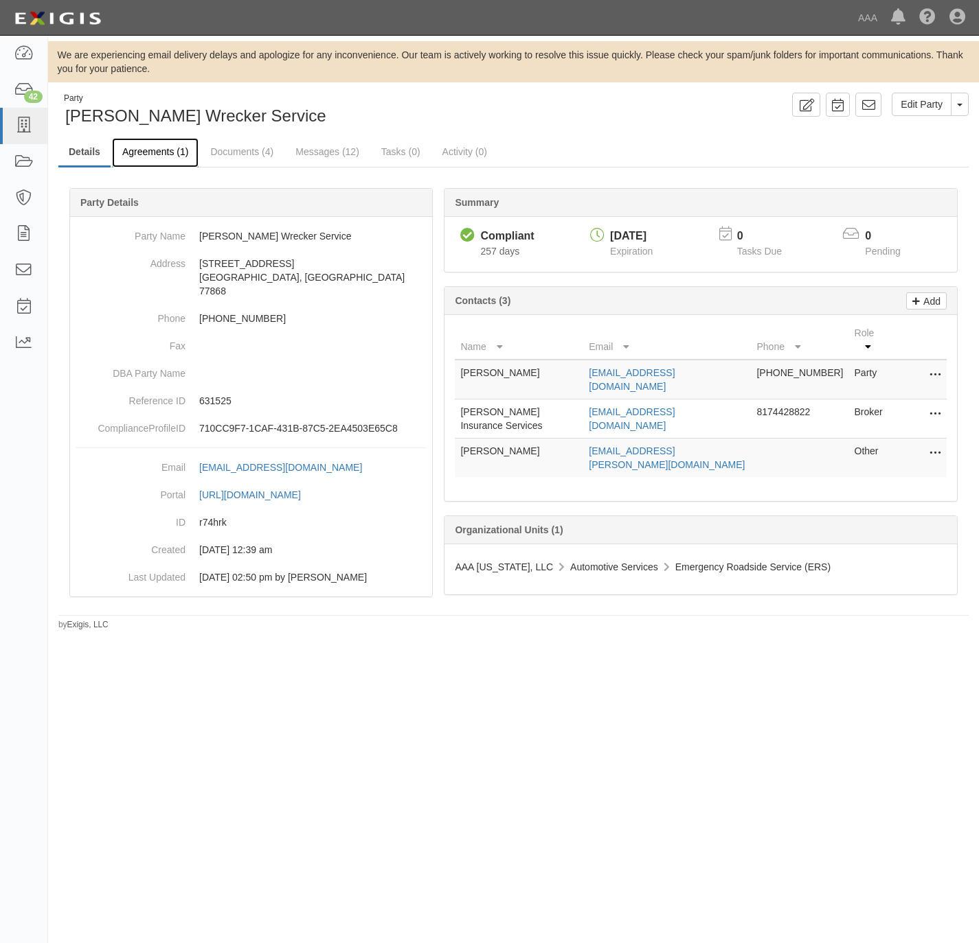
click at [159, 145] on link "Agreements (1)" at bounding box center [155, 153] width 87 height 30
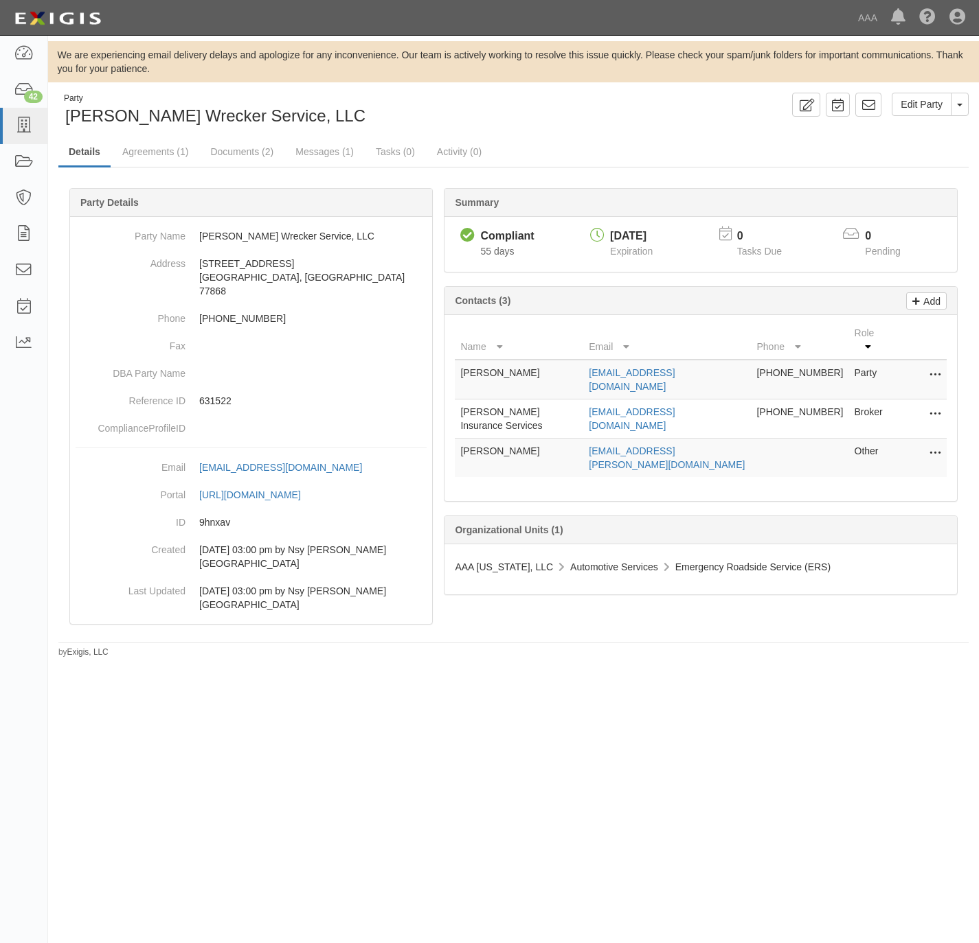
click at [923, 444] on button at bounding box center [932, 453] width 18 height 19
click at [864, 437] on link "Edit" at bounding box center [886, 449] width 108 height 25
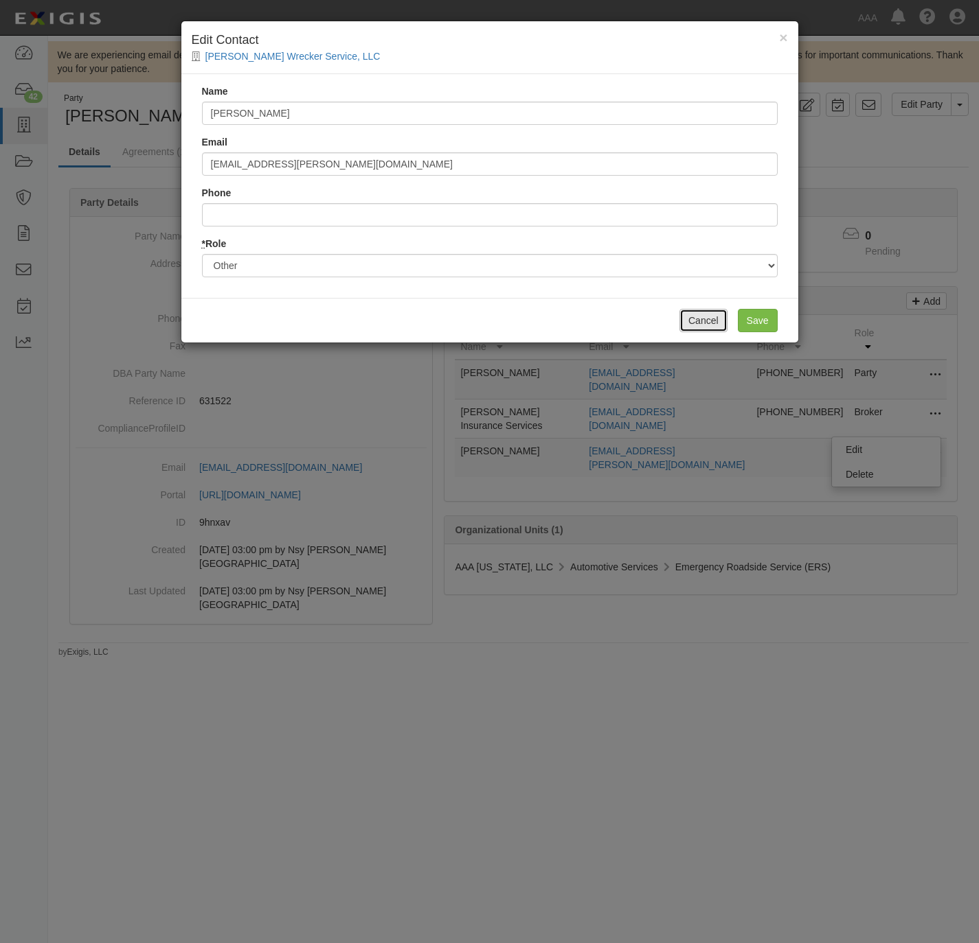
click at [705, 318] on button "Cancel" at bounding box center [703, 320] width 48 height 23
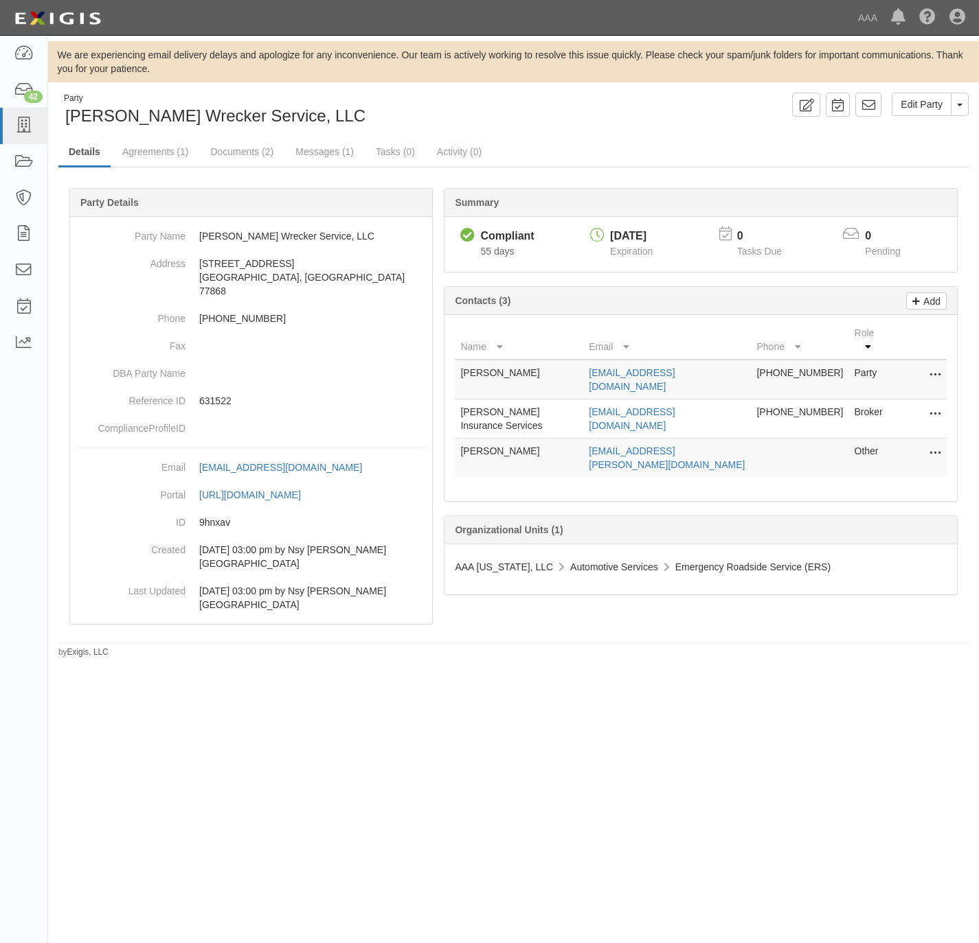
click at [142, 133] on div "Party Busse Wrecker Service, LLC Edit Party Toggle Party Dropdown View Audit Tr…" at bounding box center [513, 376] width 930 height 566
click at [148, 150] on link "Agreements (1)" at bounding box center [155, 153] width 87 height 30
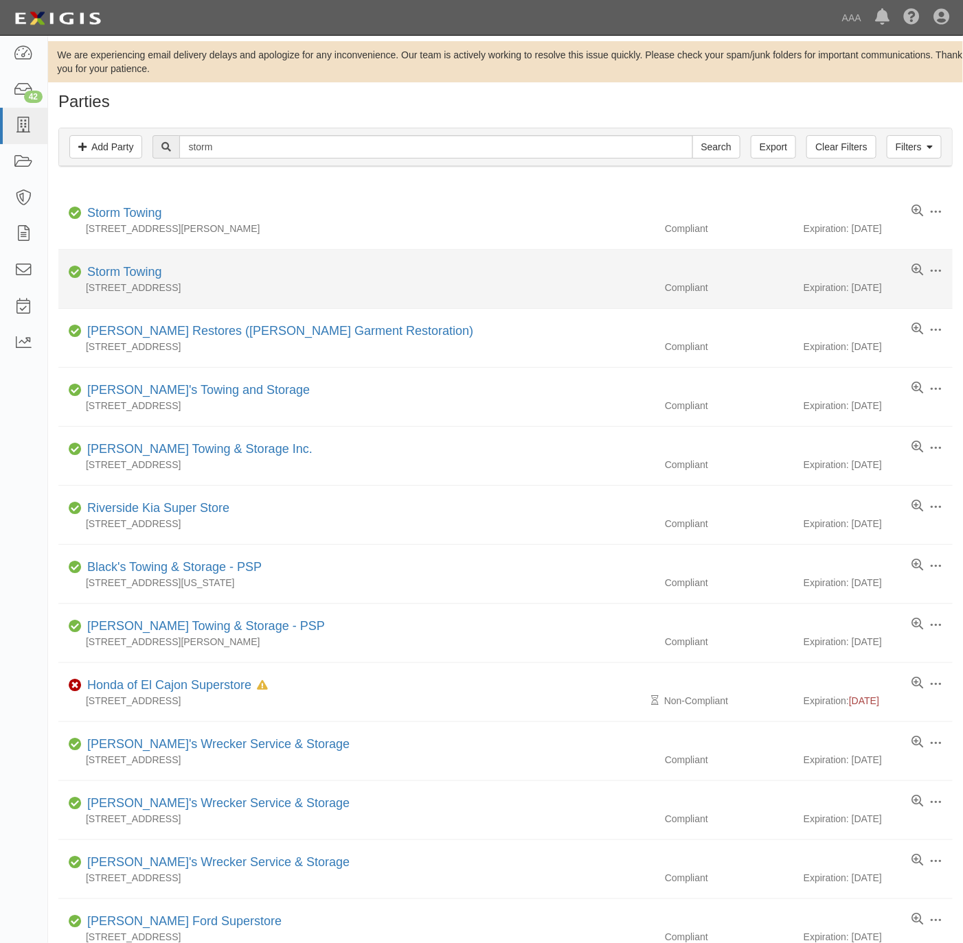
drag, startPoint x: 106, startPoint y: 264, endPoint x: 83, endPoint y: 275, distance: 24.9
drag, startPoint x: 83, startPoint y: 275, endPoint x: 128, endPoint y: 270, distance: 45.6
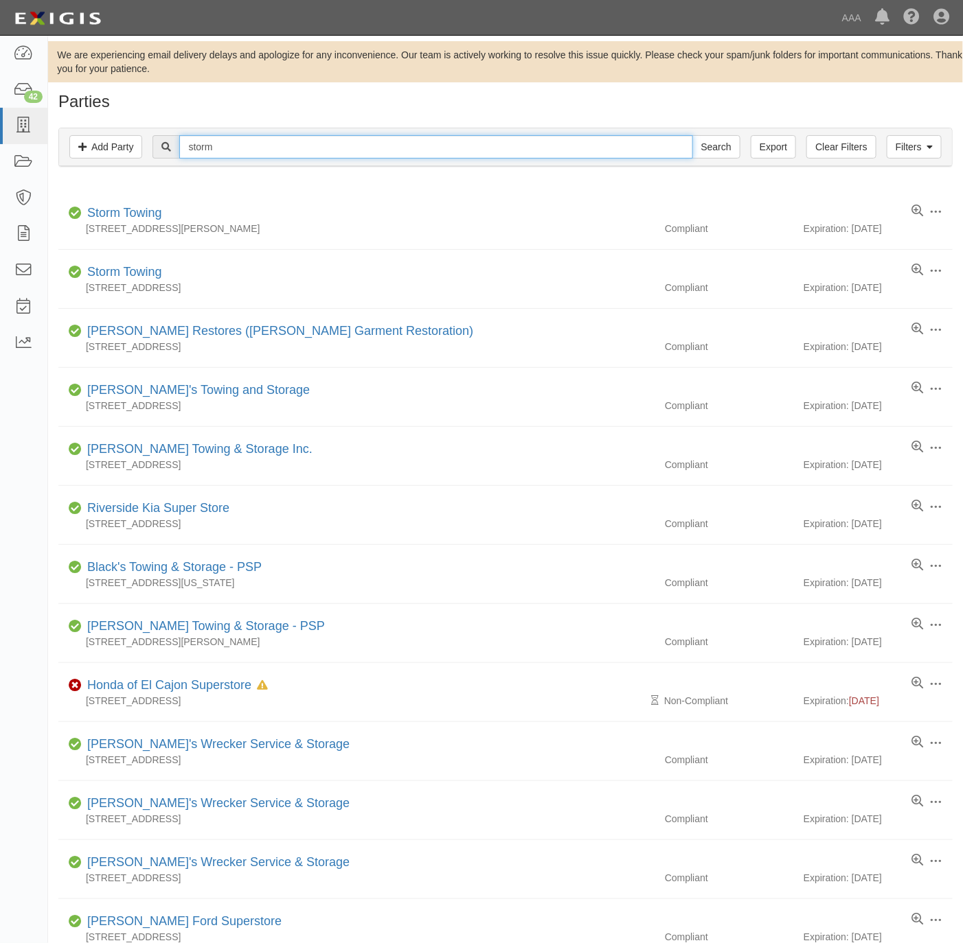
click at [369, 151] on input "storm" at bounding box center [435, 146] width 513 height 23
click at [373, 149] on input "storm" at bounding box center [435, 146] width 513 height 23
type input "s"
type input "freddy's garage"
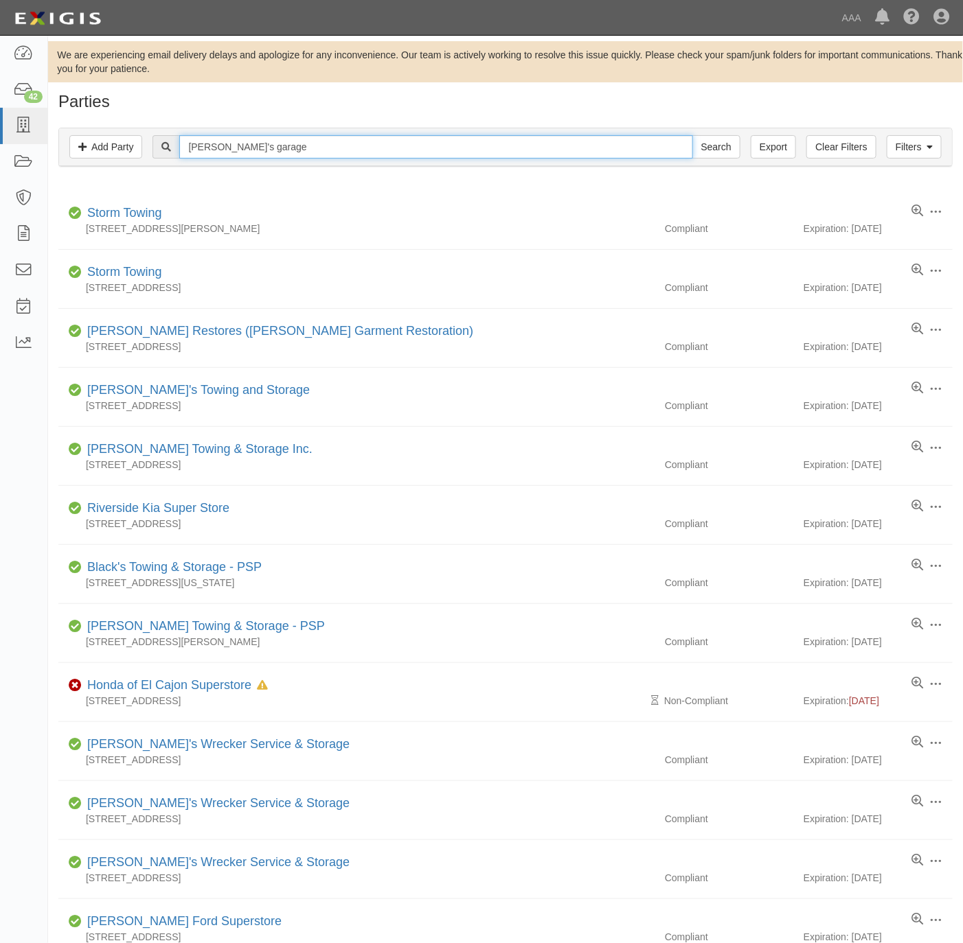
click at [692, 135] on input "Search" at bounding box center [716, 146] width 48 height 23
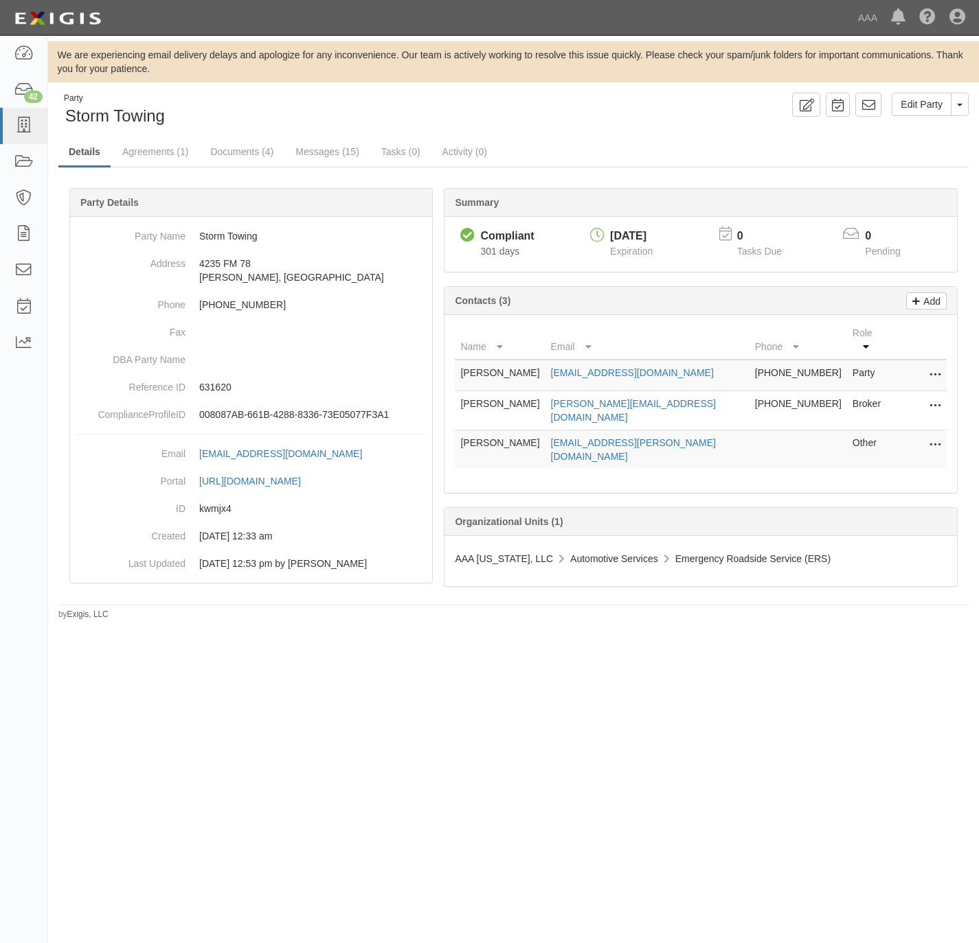
click at [932, 437] on icon at bounding box center [934, 446] width 11 height 18
click at [861, 429] on link "Edit" at bounding box center [886, 441] width 108 height 25
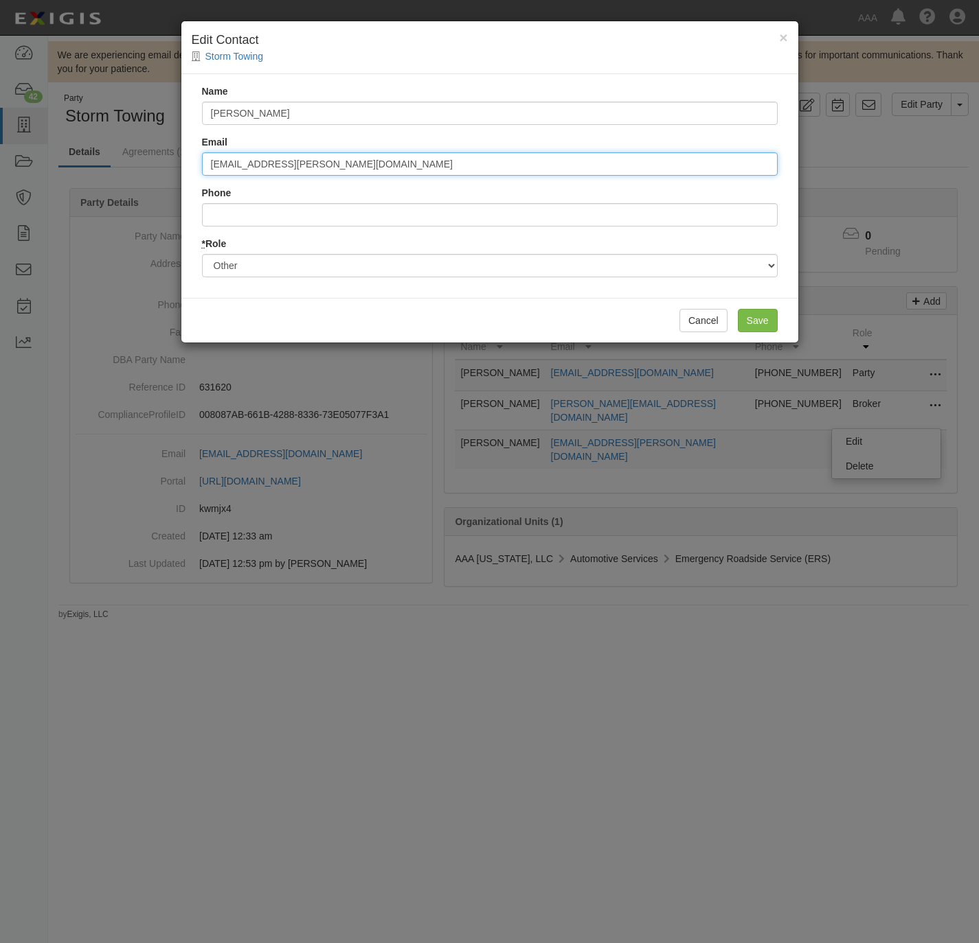
click at [365, 161] on input "[EMAIL_ADDRESS][PERSON_NAME][DOMAIN_NAME]" at bounding box center [489, 163] width 575 height 23
paste input "saba.[PERSON_NAME]"
type input "[EMAIL_ADDRESS][PERSON_NAME][DOMAIN_NAME]"
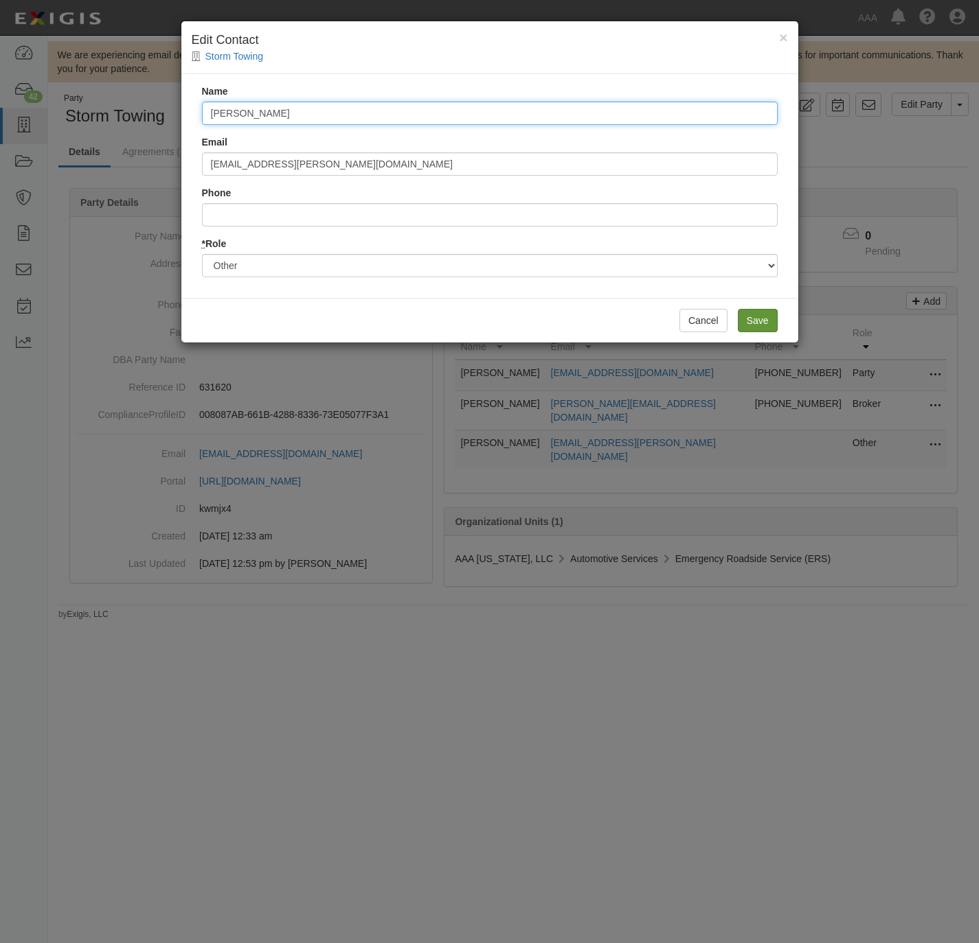
type input "[PERSON_NAME]"
click at [766, 324] on input "Save" at bounding box center [757, 320] width 40 height 23
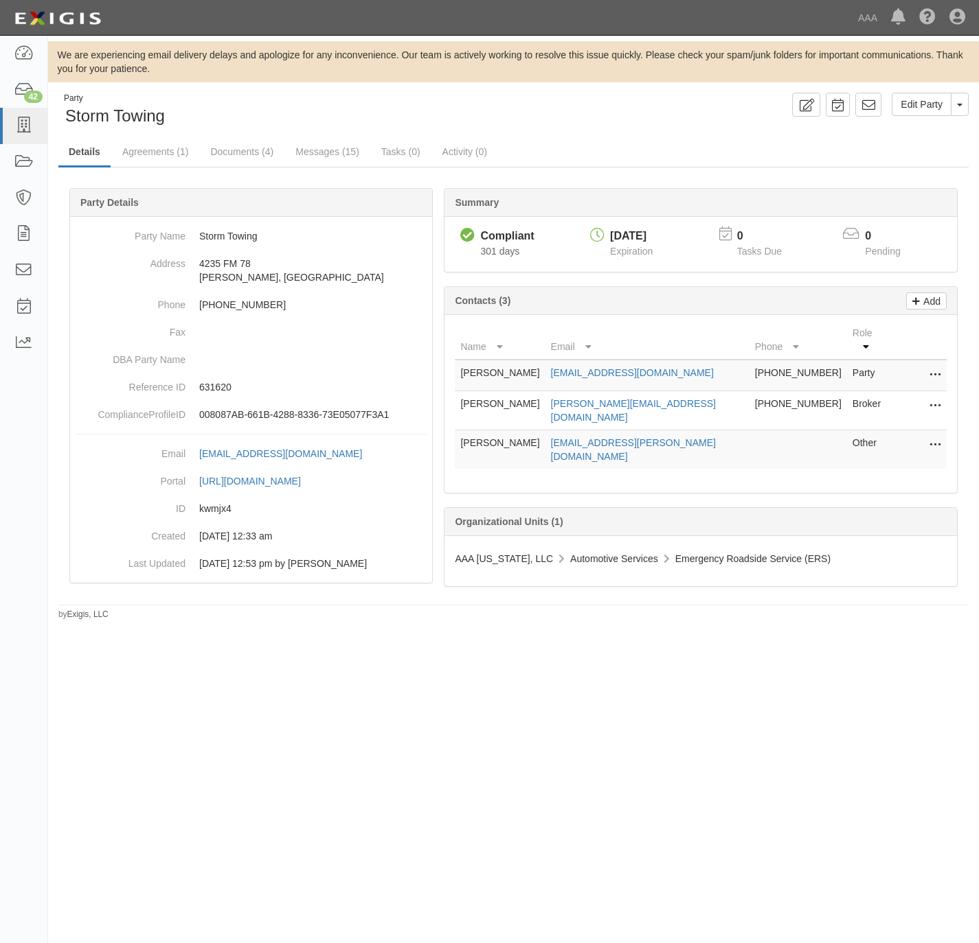
drag, startPoint x: 667, startPoint y: 146, endPoint x: 637, endPoint y: 155, distance: 31.5
click at [665, 145] on ul "Details Agreements (1) Documents (4) Messages (15) Tasks (0) Activity (0)" at bounding box center [513, 153] width 910 height 30
click at [159, 151] on link "Agreements (1)" at bounding box center [155, 153] width 87 height 30
click at [933, 437] on icon at bounding box center [934, 446] width 11 height 18
click at [898, 429] on link "Edit" at bounding box center [886, 441] width 108 height 25
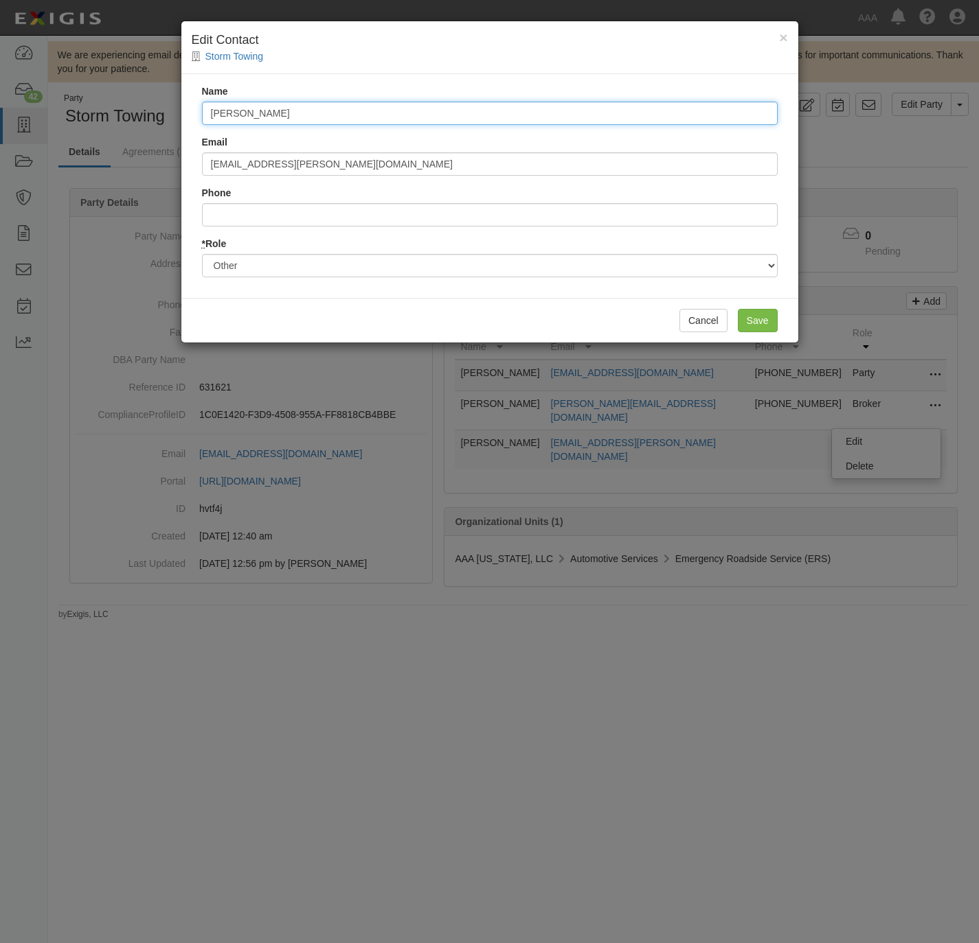
drag, startPoint x: 342, startPoint y: 109, endPoint x: 183, endPoint y: 115, distance: 158.7
click at [183, 115] on div "Name [PERSON_NAME] Email [PERSON_NAME][EMAIL_ADDRESS][PERSON_NAME][DOMAIN_NAME]…" at bounding box center [489, 186] width 617 height 224
type input "[PERSON_NAME]"
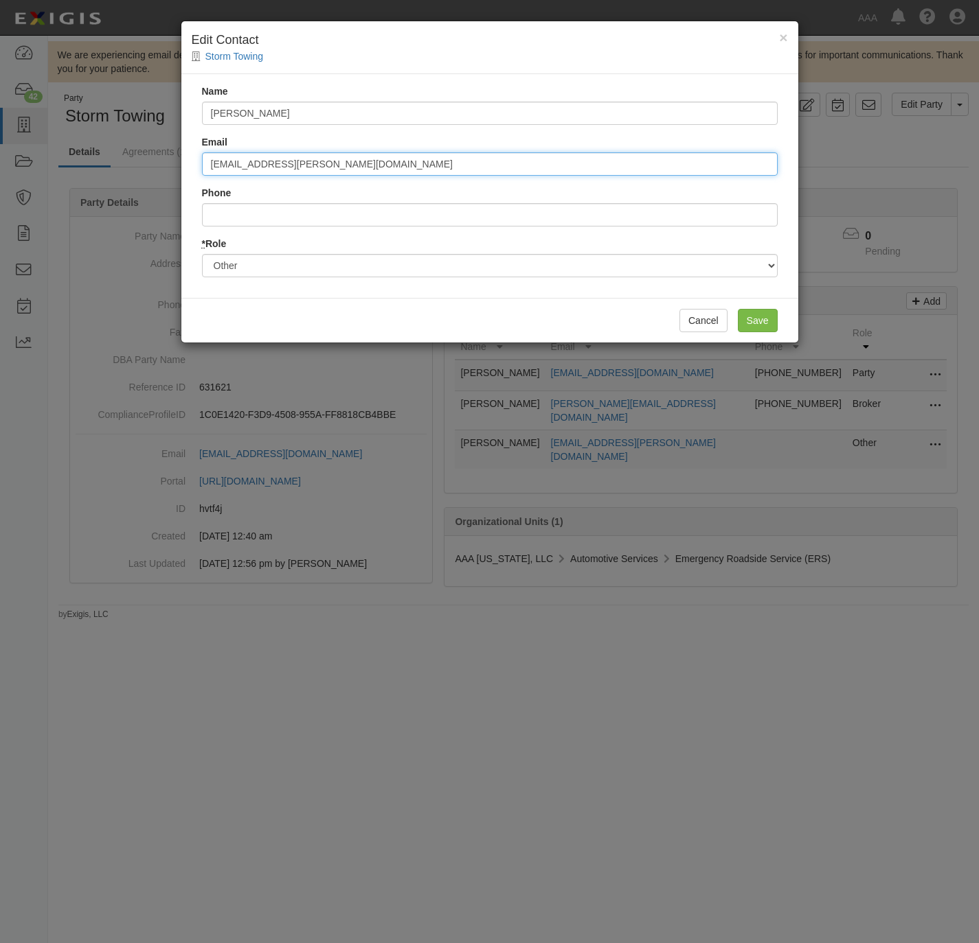
paste input "saba.[PERSON_NAME]"
type input "[EMAIL_ADDRESS][PERSON_NAME][DOMAIN_NAME]"
click at [758, 323] on input "Save" at bounding box center [757, 320] width 40 height 23
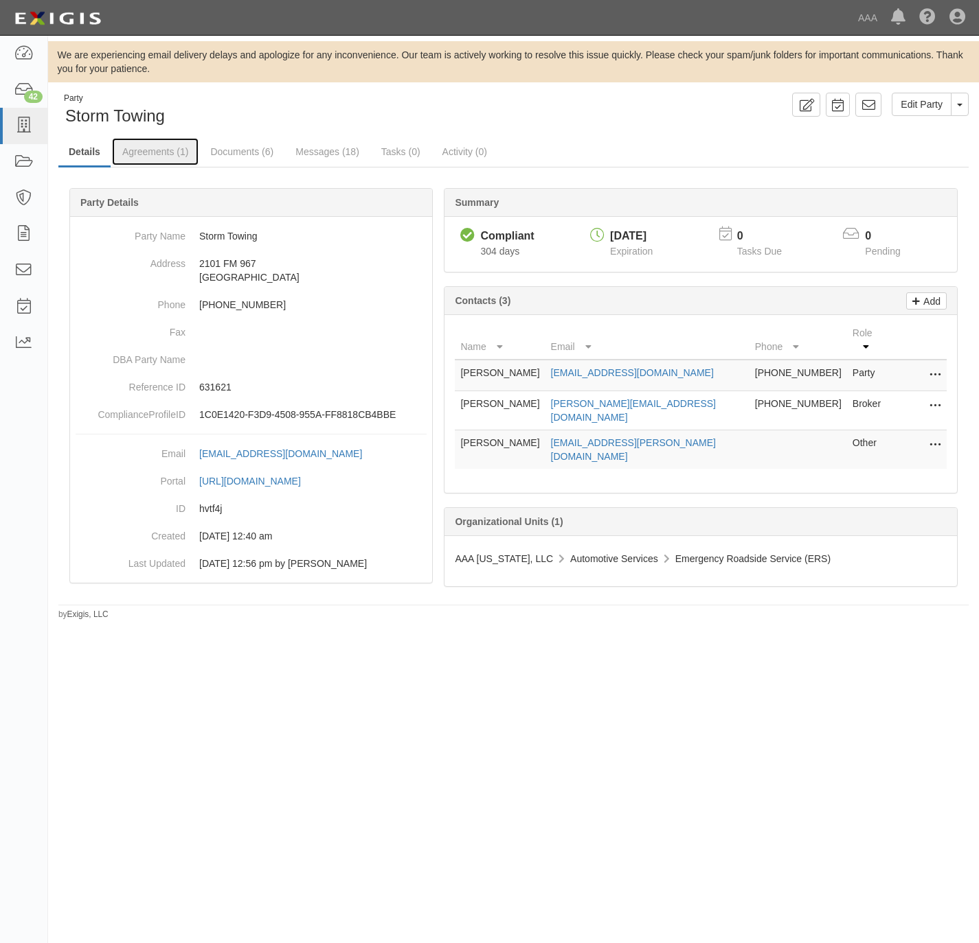
drag, startPoint x: 143, startPoint y: 144, endPoint x: 155, endPoint y: 119, distance: 27.3
click at [143, 143] on link "Agreements (1)" at bounding box center [155, 151] width 87 height 27
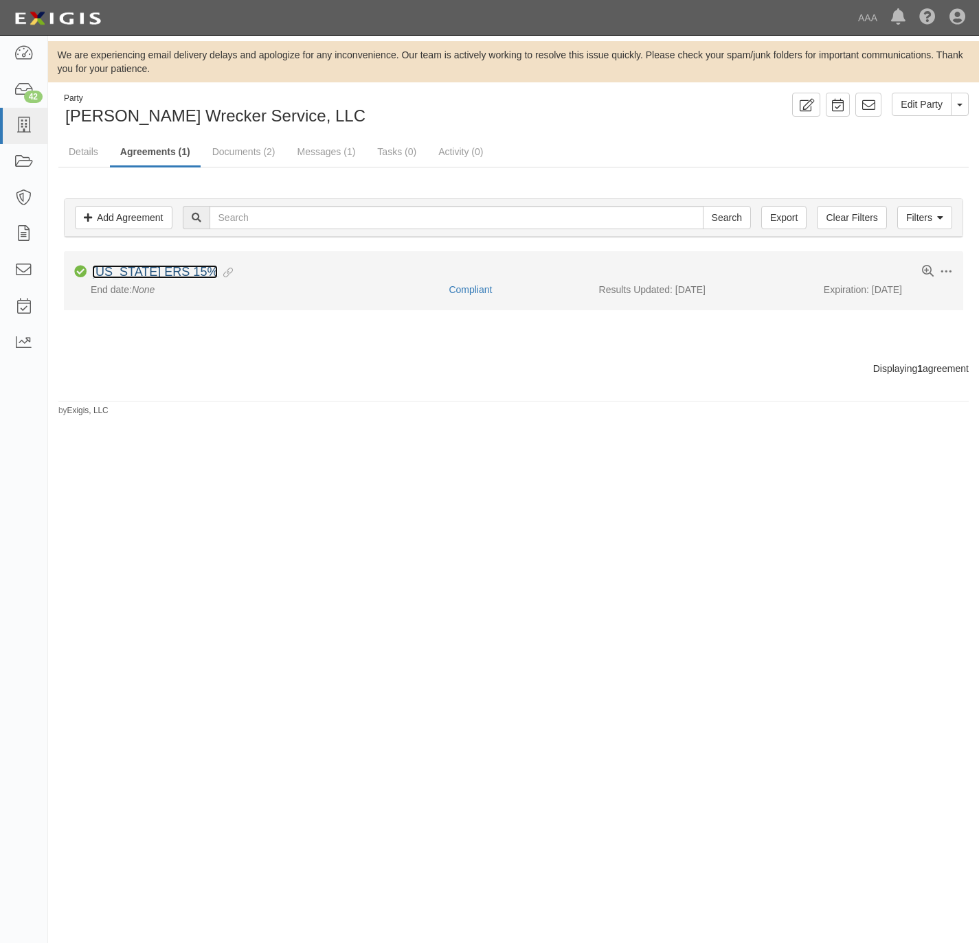
click at [143, 274] on link "[US_STATE] ERS 15%" at bounding box center [155, 272] width 126 height 14
drag, startPoint x: 139, startPoint y: 272, endPoint x: 161, endPoint y: 229, distance: 48.2
click at [138, 271] on link "[US_STATE] ERS 15%" at bounding box center [155, 272] width 126 height 14
click at [134, 271] on link "[US_STATE] ERS 15%" at bounding box center [155, 272] width 126 height 14
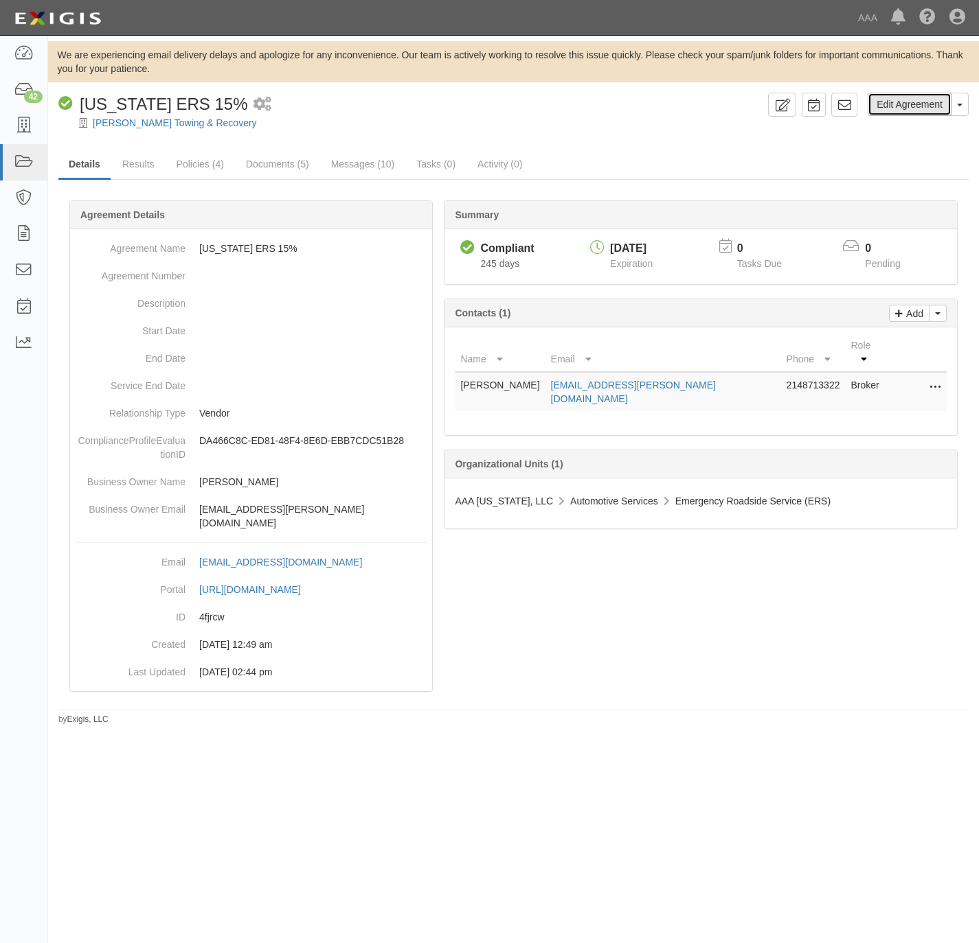
drag, startPoint x: 919, startPoint y: 105, endPoint x: 909, endPoint y: 109, distance: 11.1
click at [919, 105] on link "Edit Agreement" at bounding box center [909, 104] width 84 height 23
drag, startPoint x: 901, startPoint y: 103, endPoint x: 889, endPoint y: 108, distance: 13.3
click at [901, 103] on link "Edit Agreement" at bounding box center [909, 104] width 84 height 23
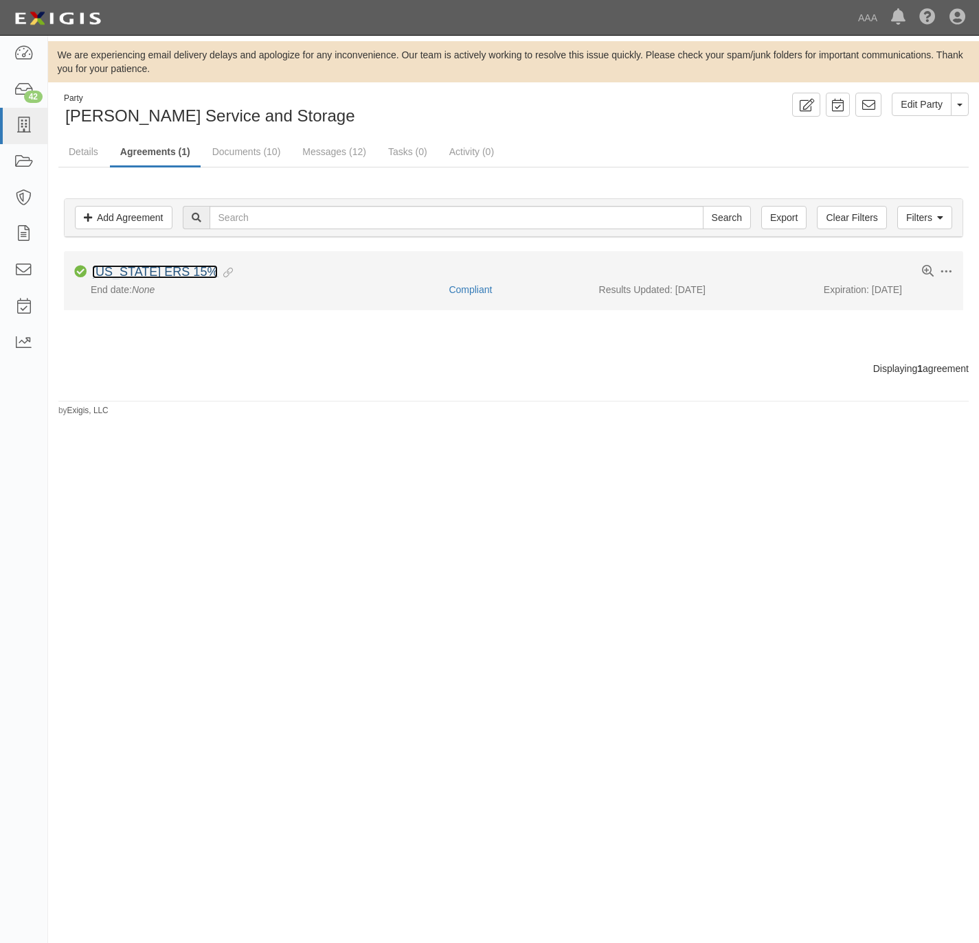
click at [128, 279] on link "[US_STATE] ERS 15%" at bounding box center [155, 272] width 126 height 14
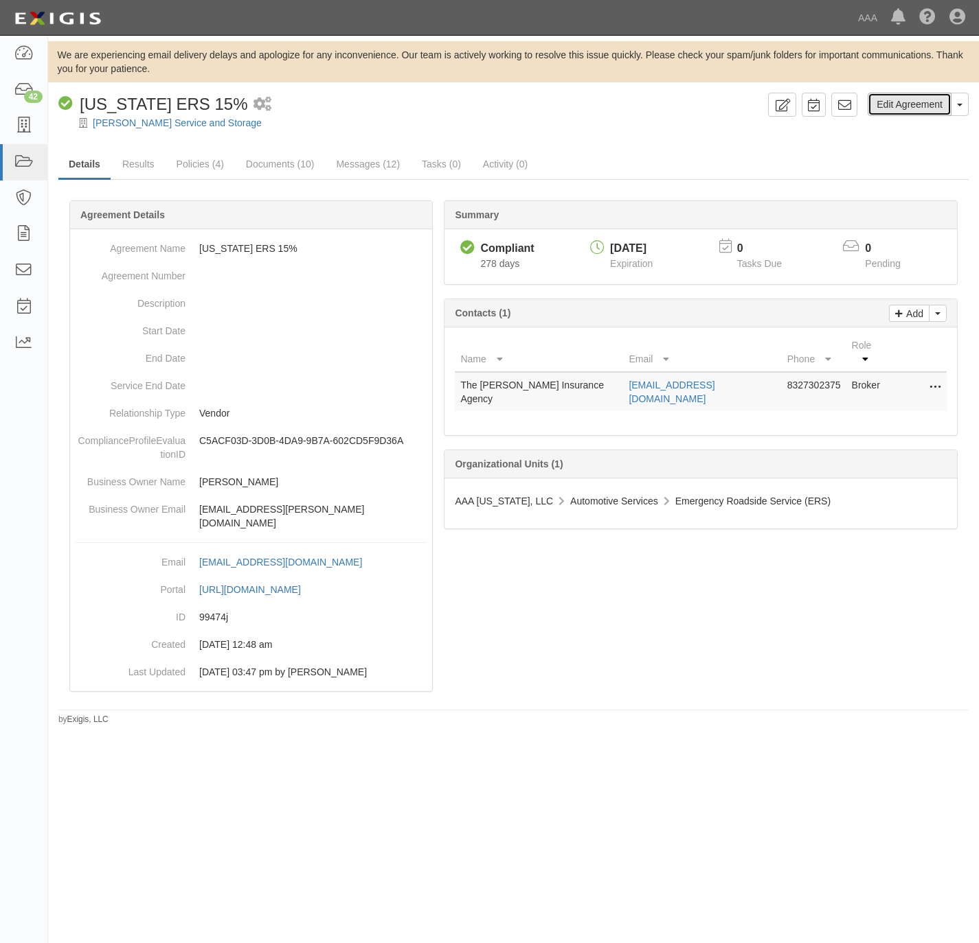
click at [896, 106] on link "Edit Agreement" at bounding box center [909, 104] width 84 height 23
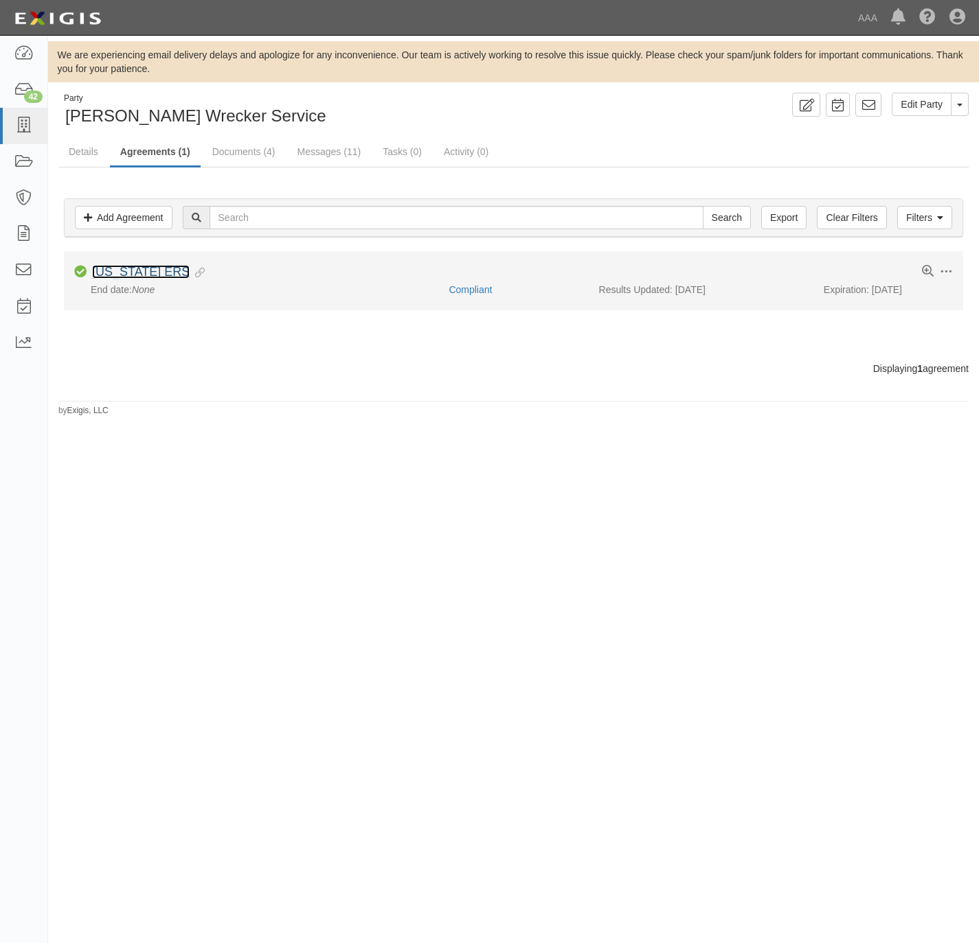
click at [117, 272] on link "[US_STATE] ERS" at bounding box center [141, 272] width 98 height 14
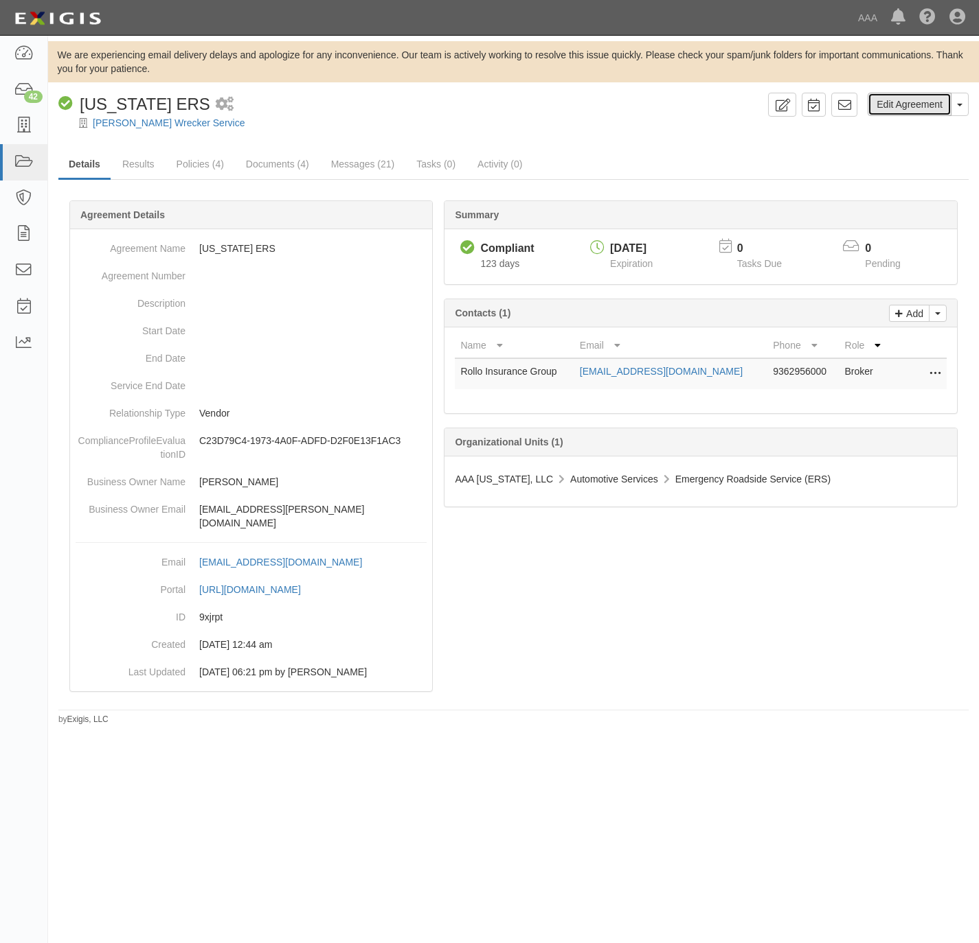
click at [898, 97] on link "Edit Agreement" at bounding box center [909, 104] width 84 height 23
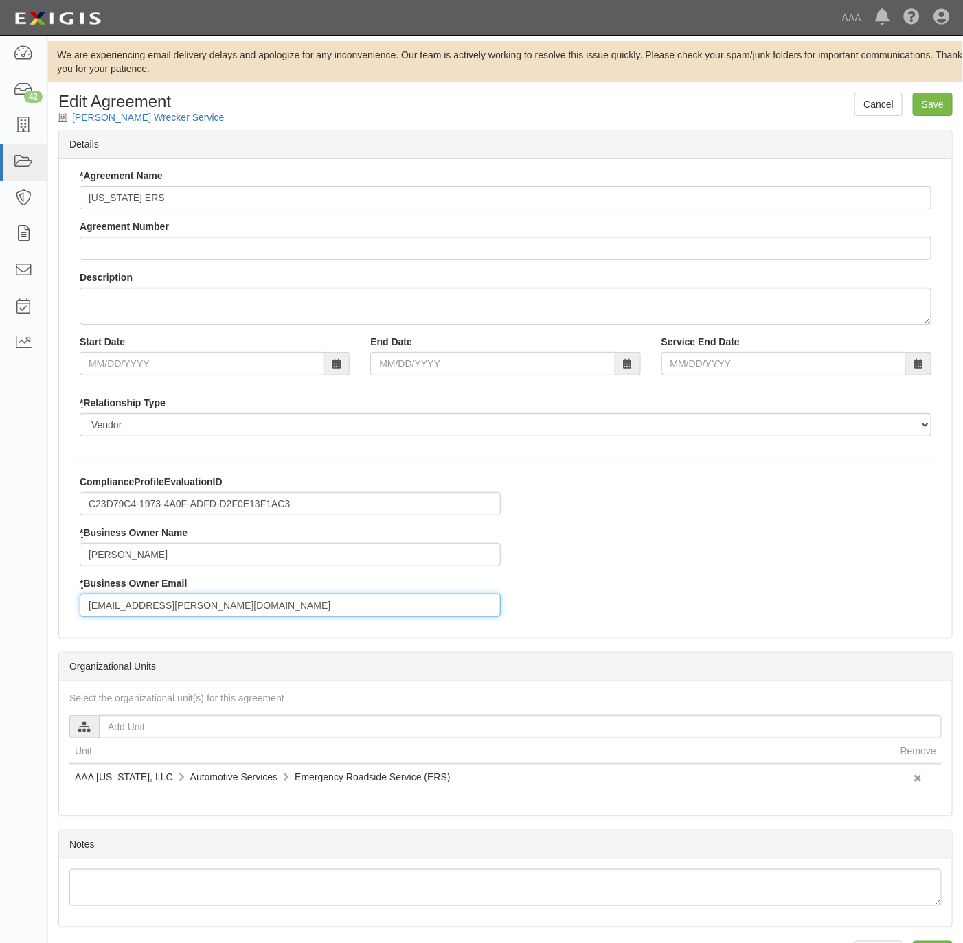
click at [262, 598] on input "[EMAIL_ADDRESS][PERSON_NAME][DOMAIN_NAME]" at bounding box center [290, 605] width 421 height 23
click at [262, 598] on input "blasco.richard@ace.aaa.com" at bounding box center [290, 605] width 421 height 23
click at [262, 597] on input "blasco.richard@ace.aaa.com" at bounding box center [290, 605] width 421 height 23
paste input "saba.jim"
type input "[EMAIL_ADDRESS][PERSON_NAME][DOMAIN_NAME]"
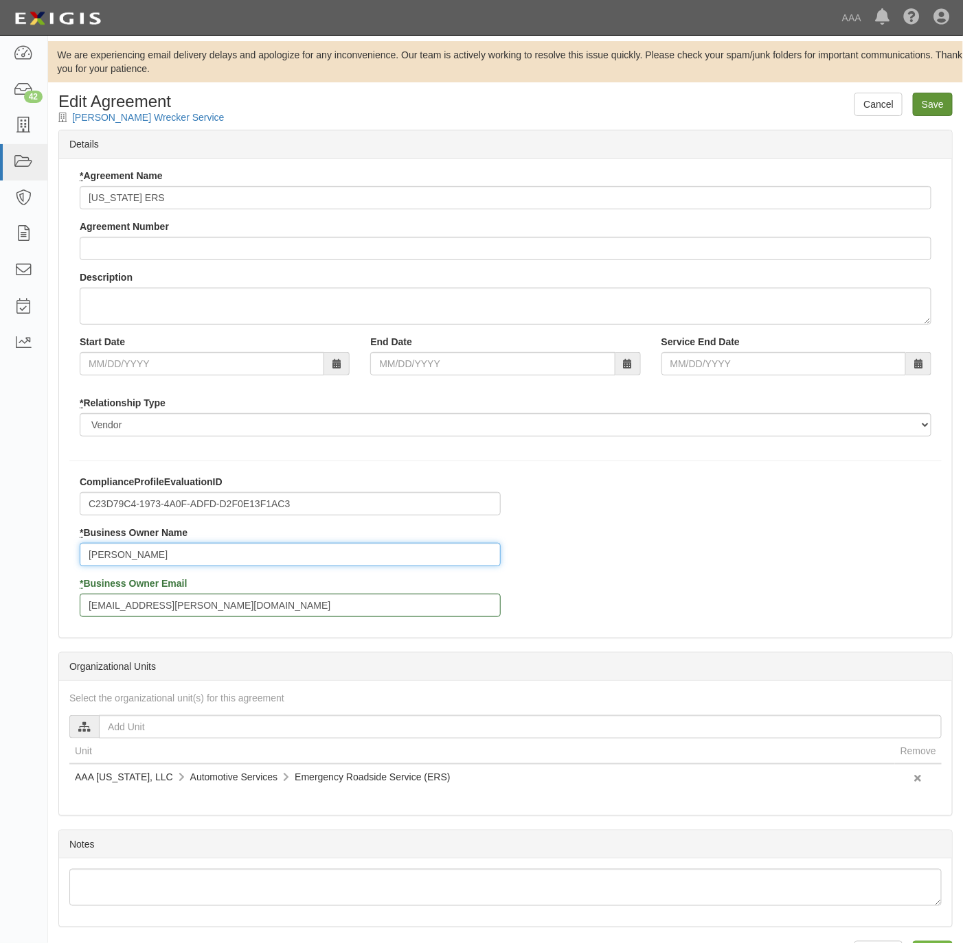
type input "[PERSON_NAME]"
click at [933, 95] on input "Save" at bounding box center [933, 104] width 40 height 23
click at [180, 560] on input "Richard Blasco" at bounding box center [290, 554] width 421 height 23
click at [180, 559] on input "Richard Blasco" at bounding box center [290, 554] width 421 height 23
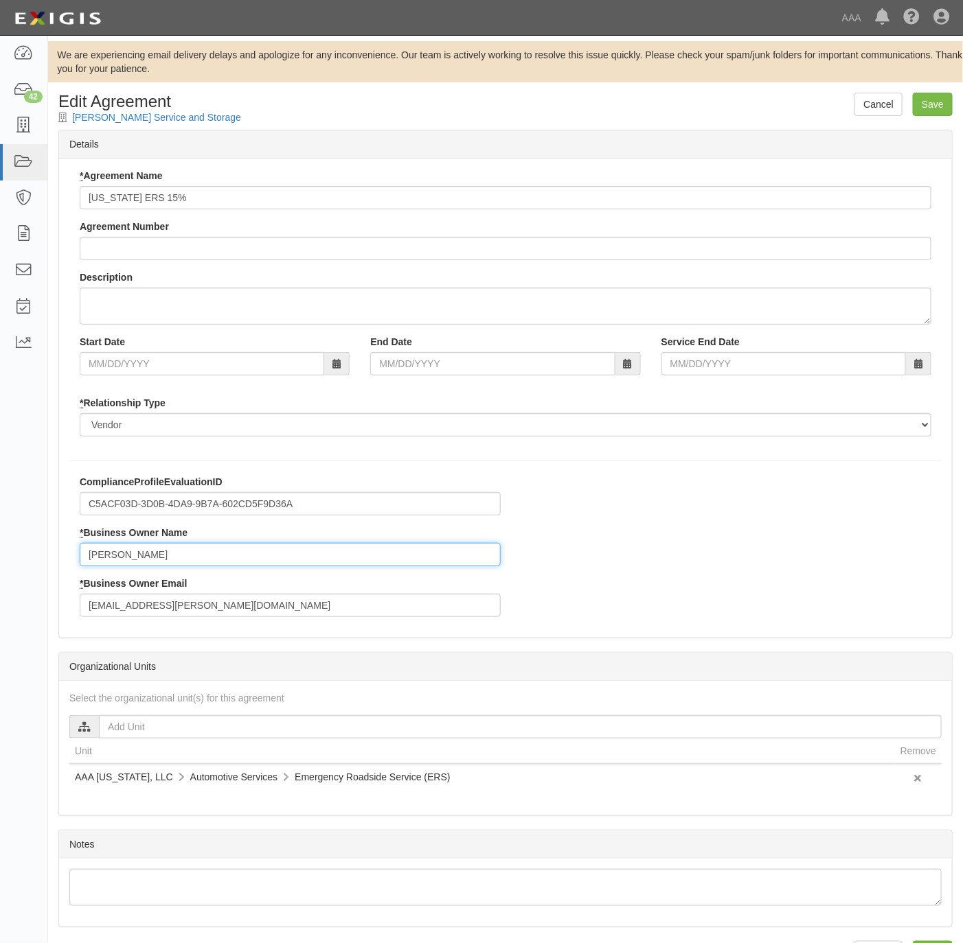
paste input "[EMAIL_ADDRESS][PERSON_NAME][DOMAIN_NAME]"
type input "[PERSON_NAME]"
paste input "saba.jim"
type input "[EMAIL_ADDRESS][PERSON_NAME][DOMAIN_NAME]"
click at [934, 102] on input "Save" at bounding box center [933, 104] width 40 height 23
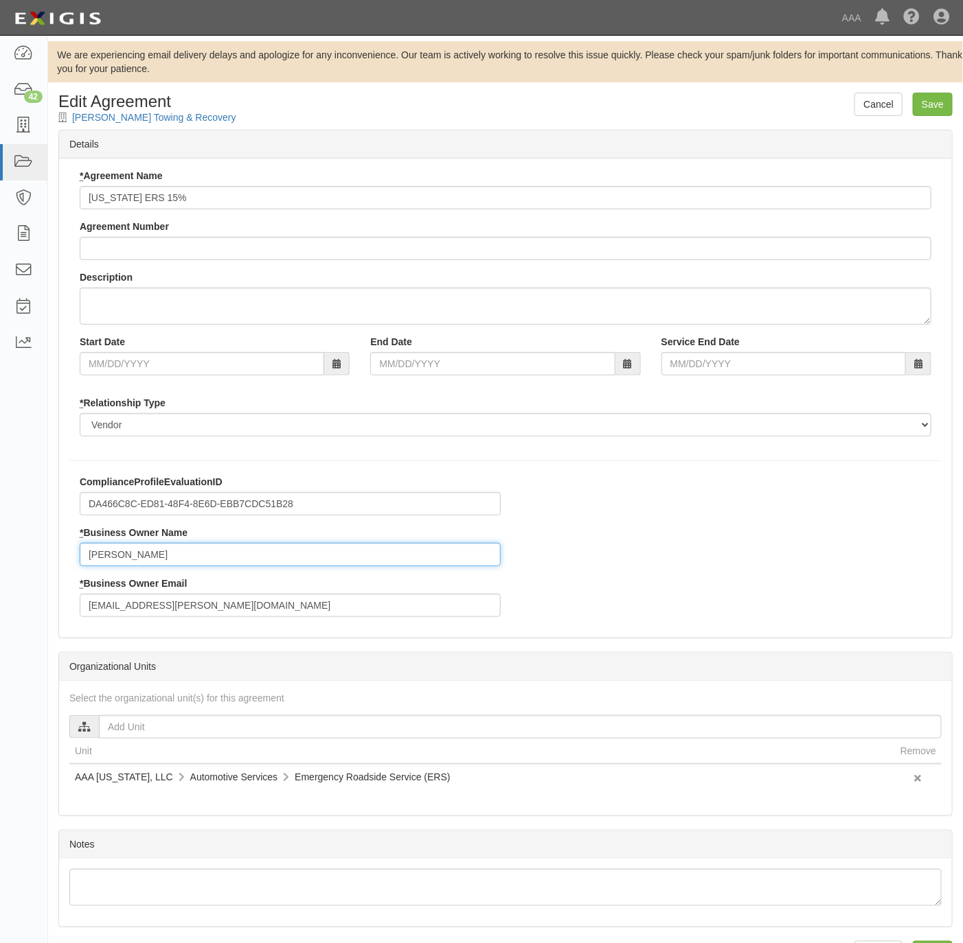
click at [214, 563] on input "Richard Blasco" at bounding box center [290, 554] width 421 height 23
click at [213, 563] on input "Richard Blasco" at bounding box center [290, 554] width 421 height 23
type input "[PERSON_NAME]"
paste input "saba.[PERSON_NAME]"
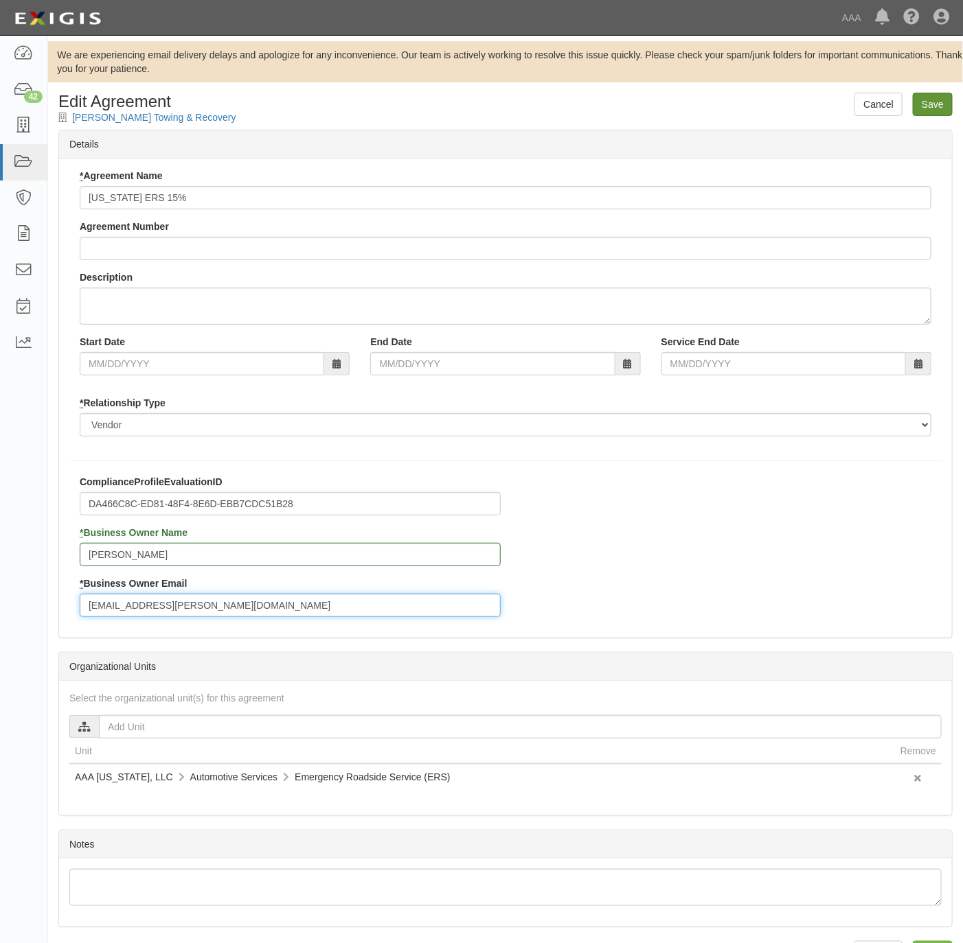
type input "saba.jim@ace.aaa.com"
click at [930, 102] on input "Save" at bounding box center [933, 104] width 40 height 23
click at [194, 560] on input "[PERSON_NAME]" at bounding box center [290, 554] width 421 height 23
click at [194, 558] on input "Richard Blasco" at bounding box center [290, 554] width 421 height 23
click at [194, 556] on input "[PERSON_NAME]" at bounding box center [290, 554] width 421 height 23
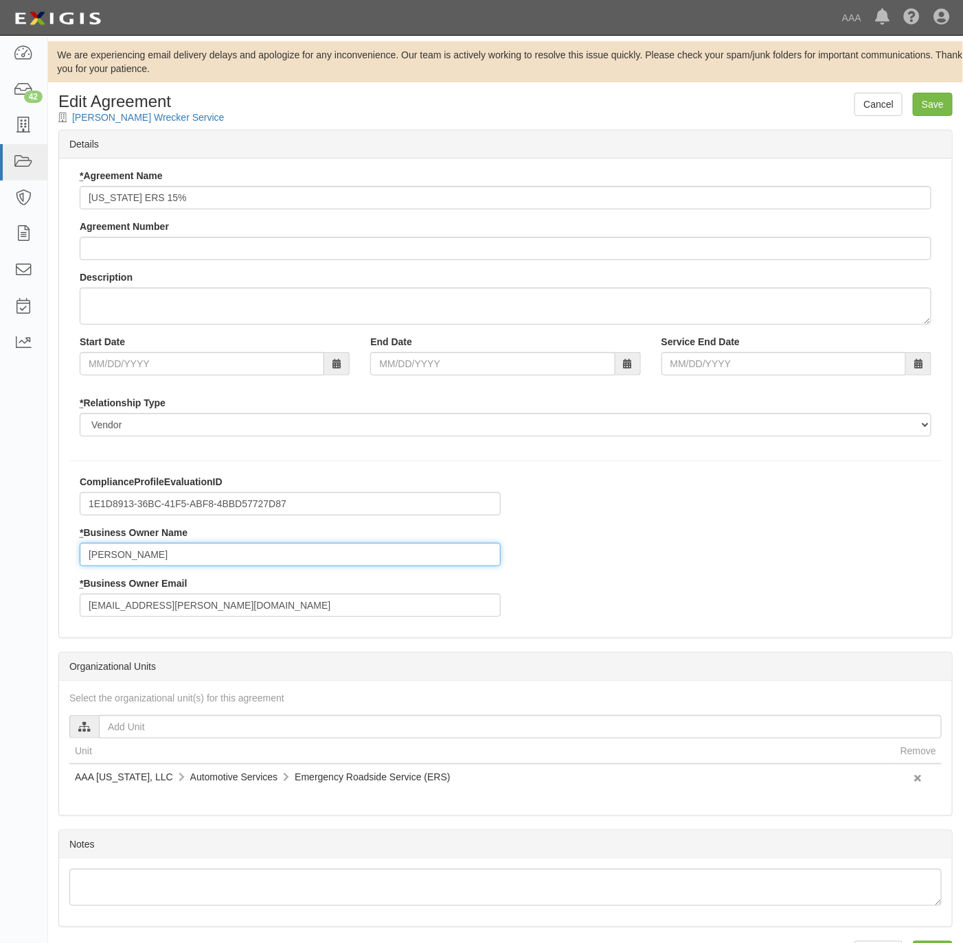
click at [192, 557] on input "Richard Blasco" at bounding box center [290, 554] width 421 height 23
click at [192, 555] on input "Richard Blasco" at bounding box center [290, 554] width 421 height 23
click at [192, 556] on input "Richard Blasco" at bounding box center [290, 554] width 421 height 23
type input "Jim Saba"
paste input "saba.jim"
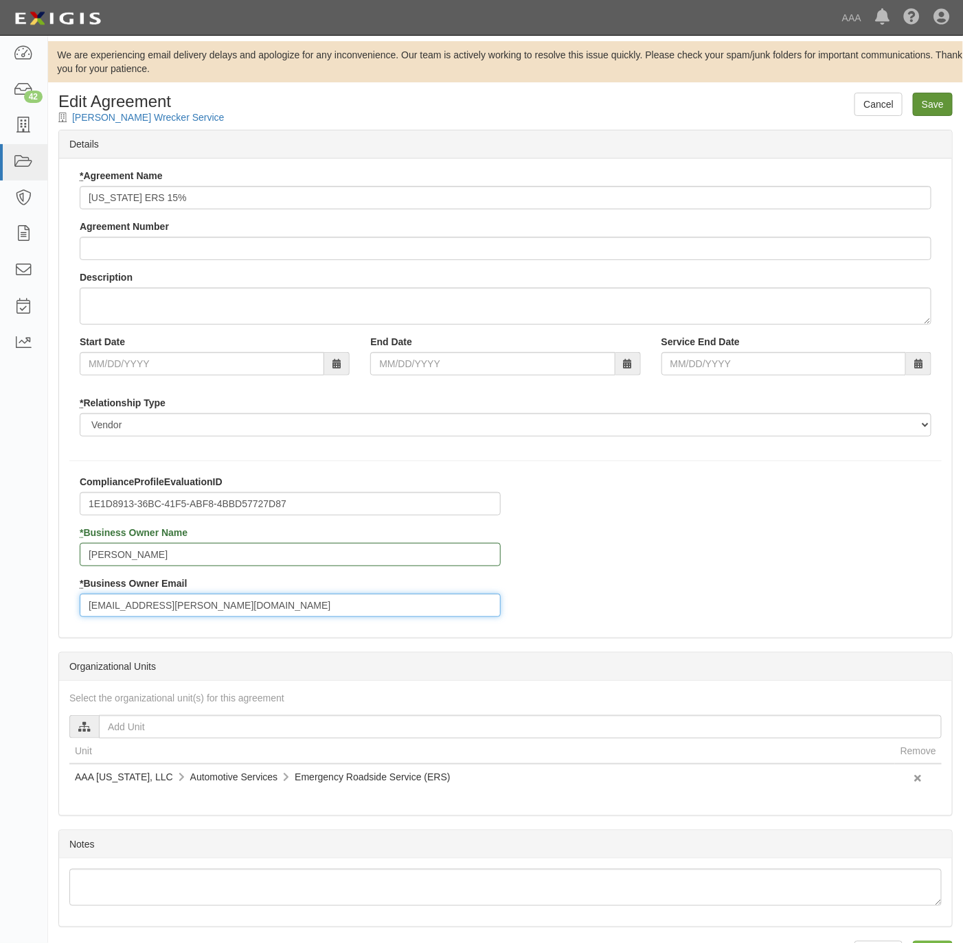
type input "saba.jim@ace.aaa.com"
click at [930, 102] on input "Save" at bounding box center [933, 104] width 40 height 23
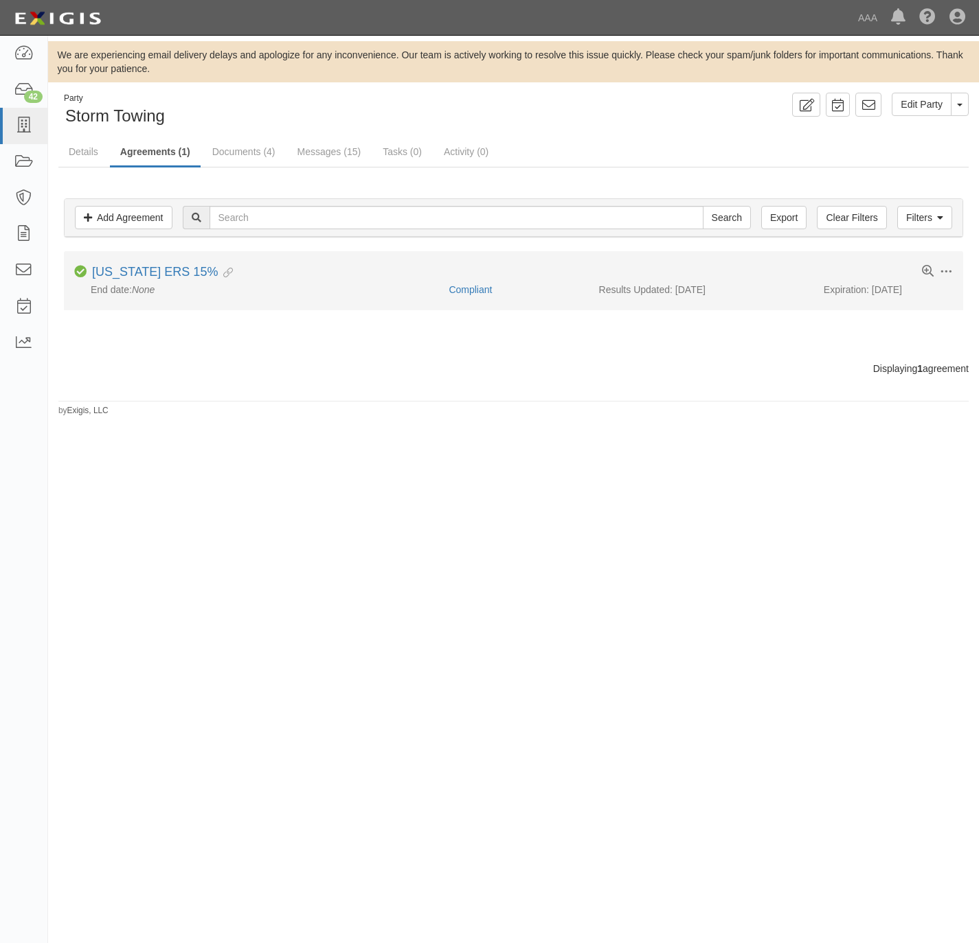
click at [101, 266] on li "Toggle Agreement Dropdown Edit Log activity Add task Send message Archive Compl…" at bounding box center [513, 280] width 899 height 58
drag, startPoint x: 108, startPoint y: 274, endPoint x: 119, endPoint y: 266, distance: 14.3
click at [108, 274] on link "[US_STATE] ERS 15%" at bounding box center [155, 272] width 126 height 14
click at [118, 275] on link "[US_STATE] ERS 15%" at bounding box center [155, 272] width 126 height 14
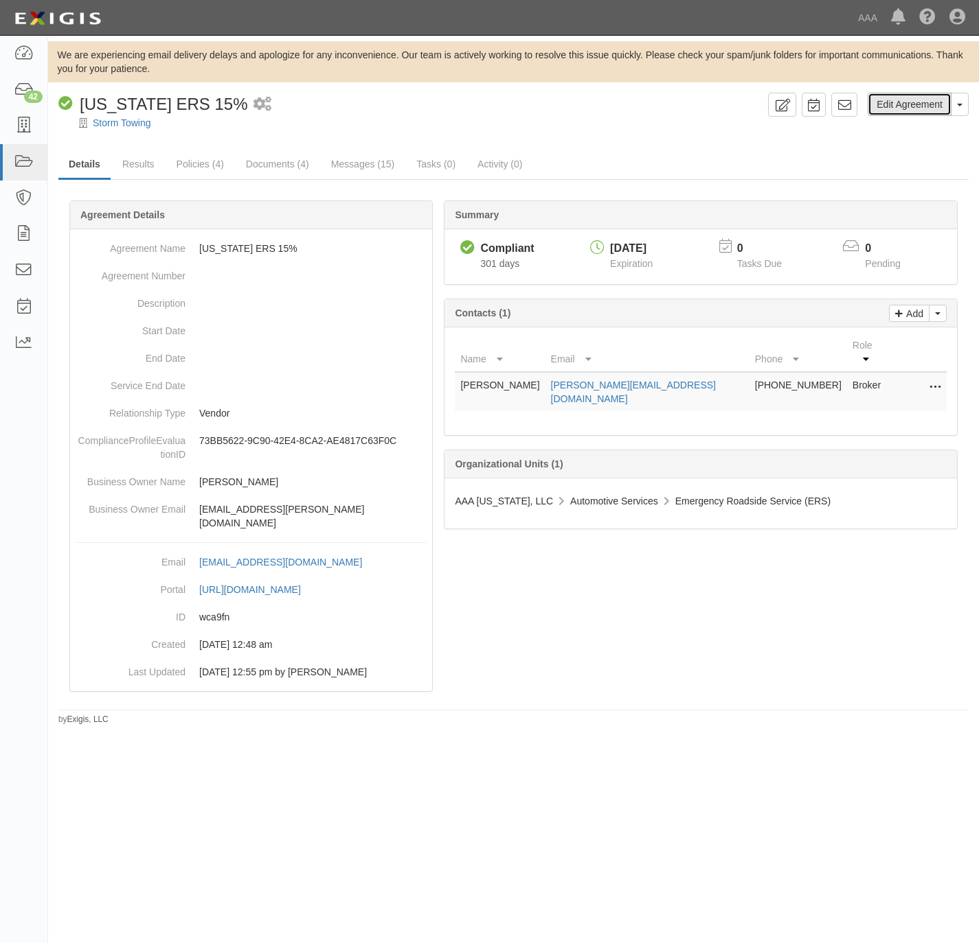
click at [917, 98] on link "Edit Agreement" at bounding box center [909, 104] width 84 height 23
click at [905, 104] on link "Edit Agreement" at bounding box center [909, 104] width 84 height 23
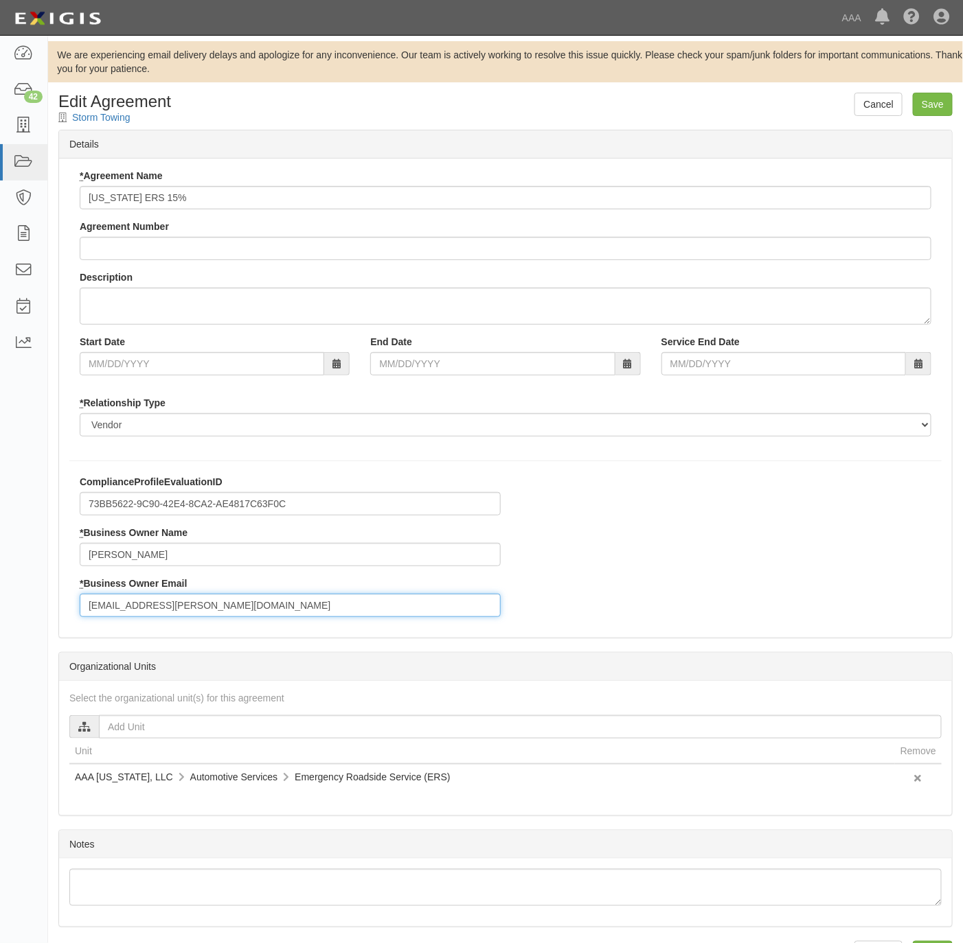
click at [229, 598] on input "blasco.richard@ace.aaa.com" at bounding box center [290, 605] width 421 height 23
click at [229, 597] on input "[EMAIL_ADDRESS][PERSON_NAME][DOMAIN_NAME]" at bounding box center [290, 605] width 421 height 23
paste input "saba.[PERSON_NAME]"
type input "[EMAIL_ADDRESS][PERSON_NAME][DOMAIN_NAME]"
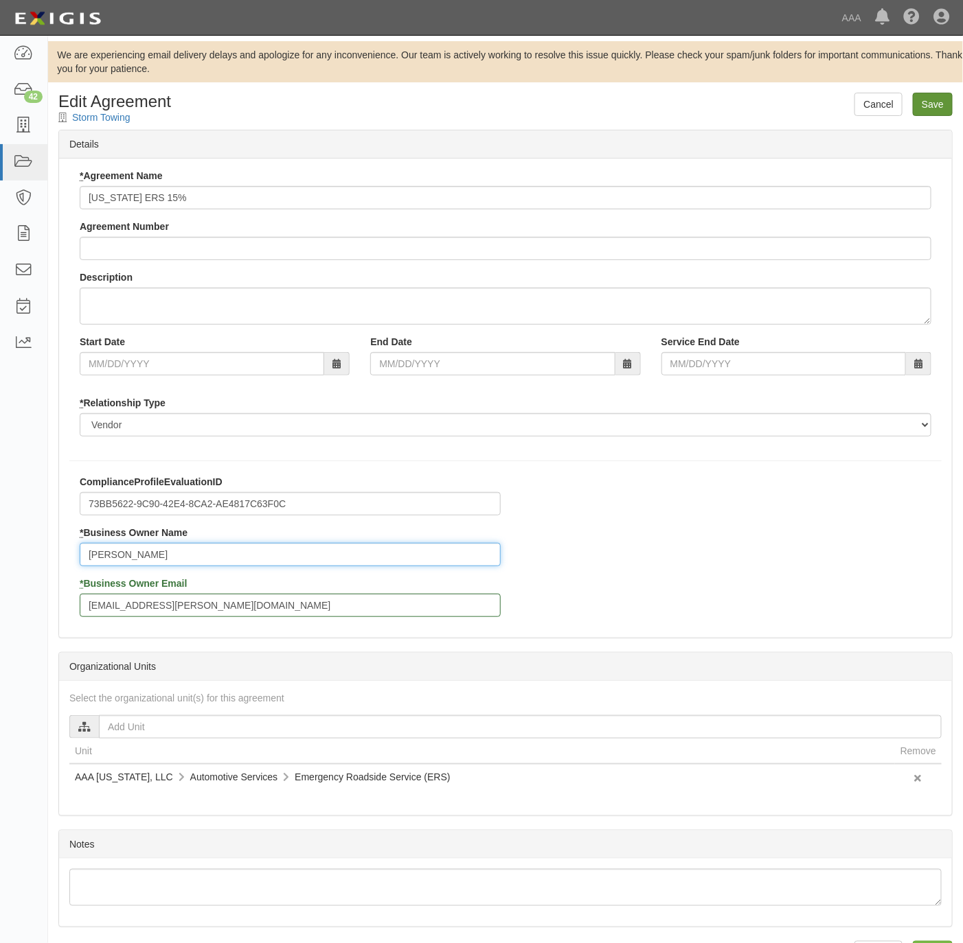
type input "[PERSON_NAME]"
click at [932, 106] on input "Save" at bounding box center [933, 104] width 40 height 23
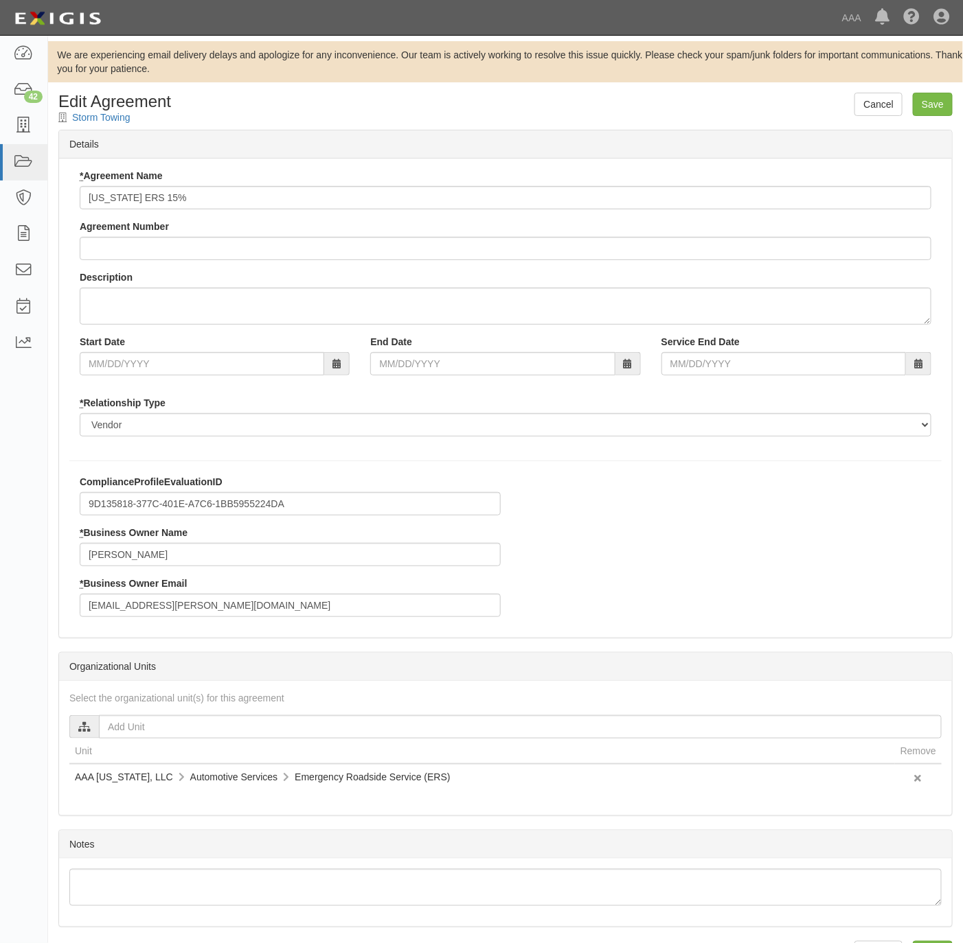
click at [184, 565] on div "ComplianceProfileEvaluationID 9D135818-377C-401E-A7C6-1BB5955224DA * Business O…" at bounding box center [290, 551] width 442 height 152
drag, startPoint x: 179, startPoint y: 558, endPoint x: 58, endPoint y: 550, distance: 121.8
click at [64, 558] on div "ComplianceProfileEvaluationID 9D135818-377C-401E-A7C6-1BB5955224DA * Business O…" at bounding box center [505, 551] width 893 height 152
type input "[PERSON_NAME]"
paste input "saba.[PERSON_NAME]"
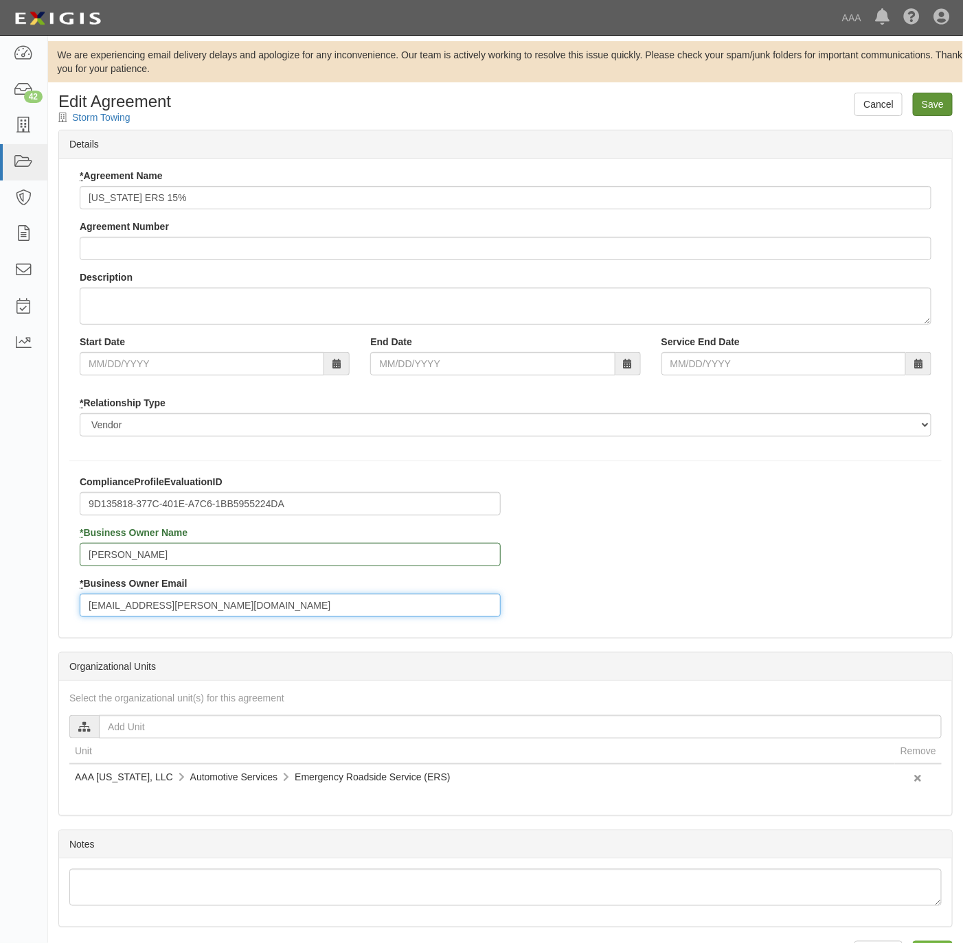
type input "[EMAIL_ADDRESS][PERSON_NAME][DOMAIN_NAME]"
click at [924, 102] on input "Save" at bounding box center [933, 104] width 40 height 23
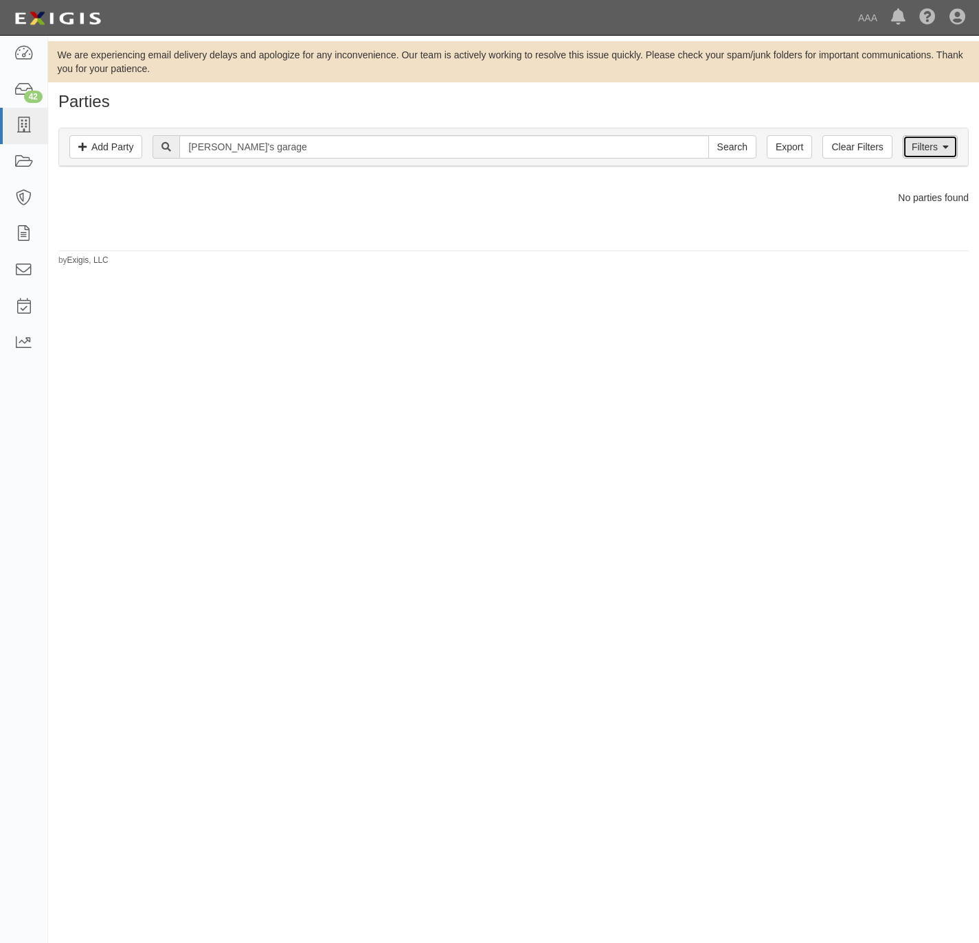
click at [934, 147] on link "Filters" at bounding box center [929, 146] width 55 height 23
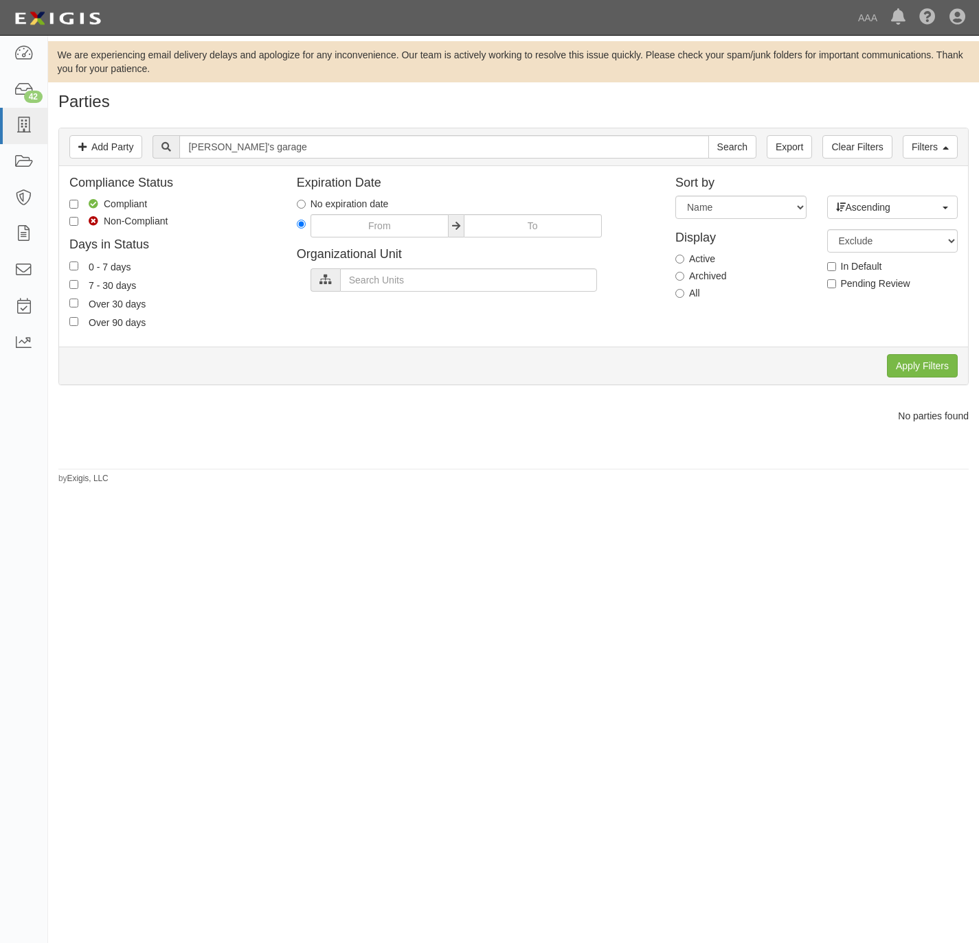
click at [692, 293] on label "All" at bounding box center [687, 293] width 25 height 14
click at [684, 293] on input "All" at bounding box center [679, 293] width 9 height 9
radio input "true"
click at [902, 369] on input "Apply Filters" at bounding box center [922, 365] width 71 height 23
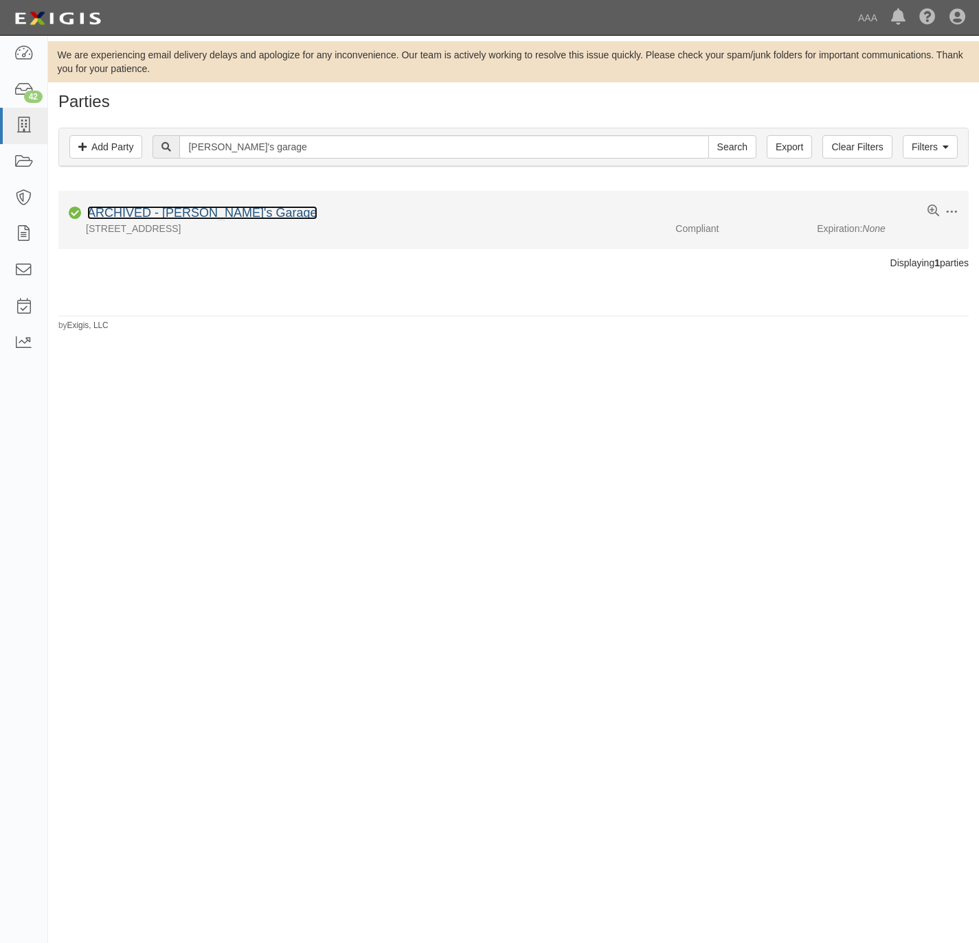
click at [168, 214] on link "ARCHIVED - [PERSON_NAME]'s Garage" at bounding box center [202, 213] width 230 height 14
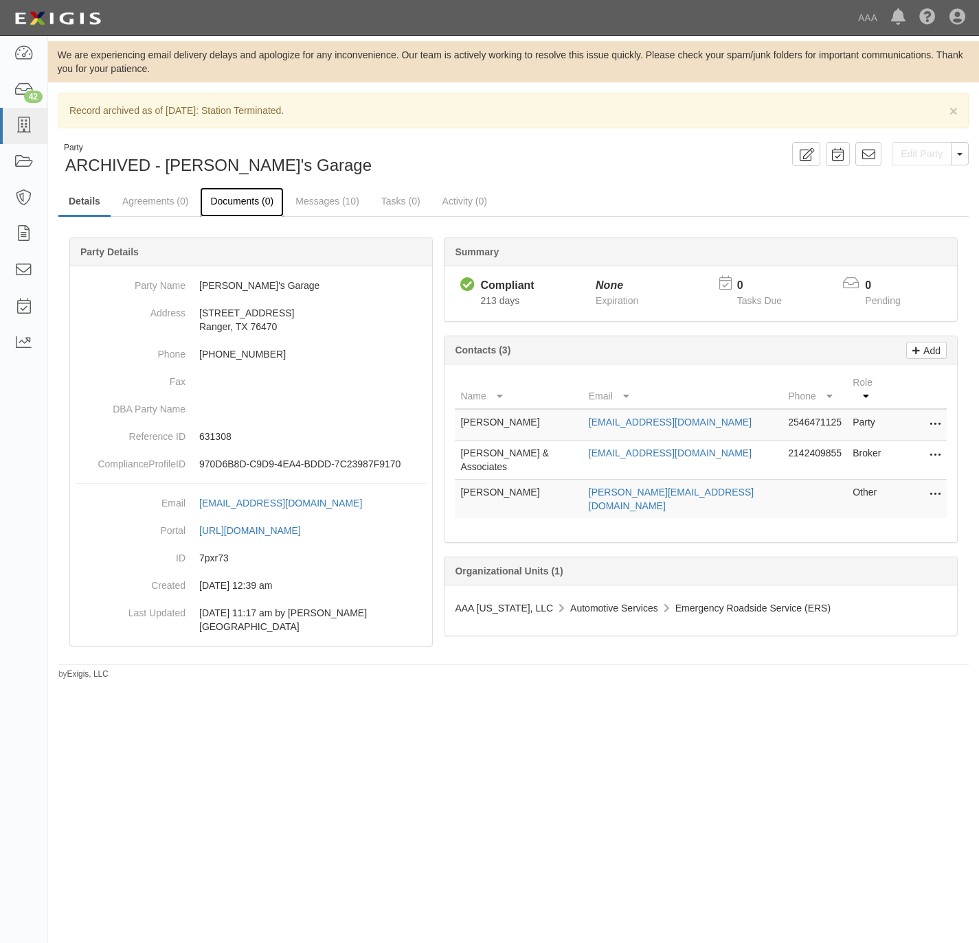
click at [233, 201] on link "Documents (0)" at bounding box center [242, 202] width 84 height 30
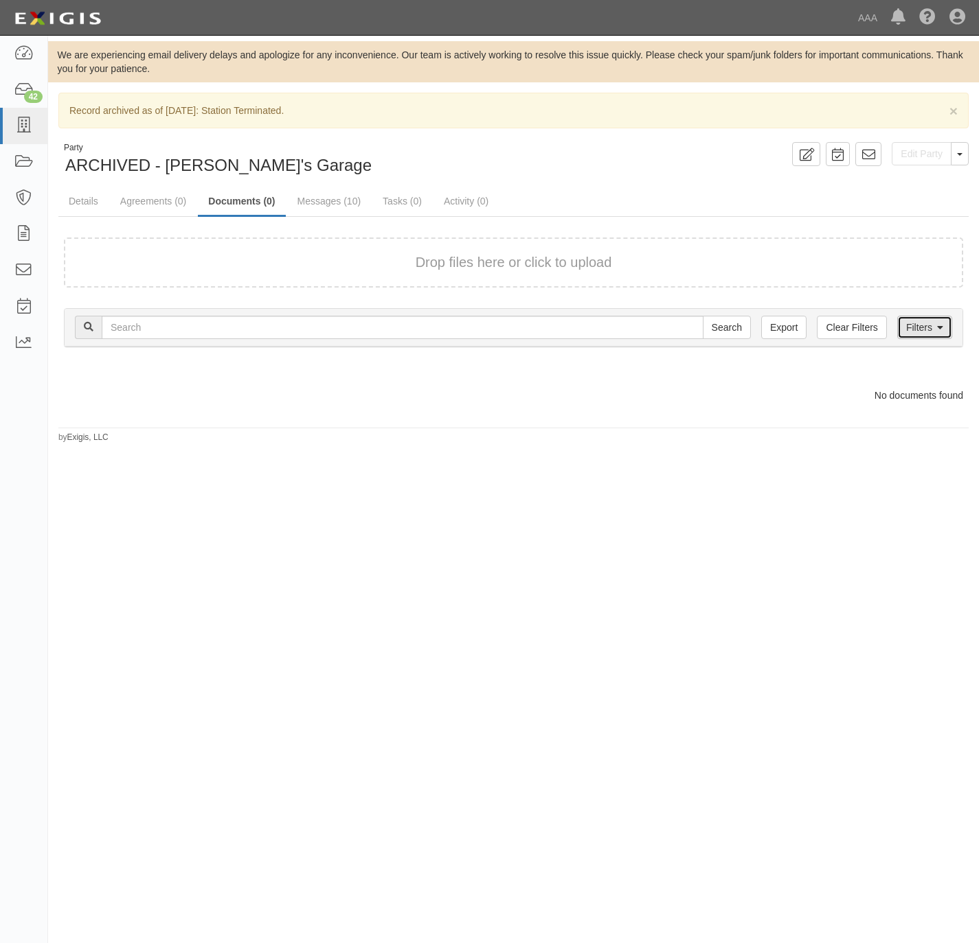
click at [933, 336] on link "Filters" at bounding box center [924, 327] width 55 height 23
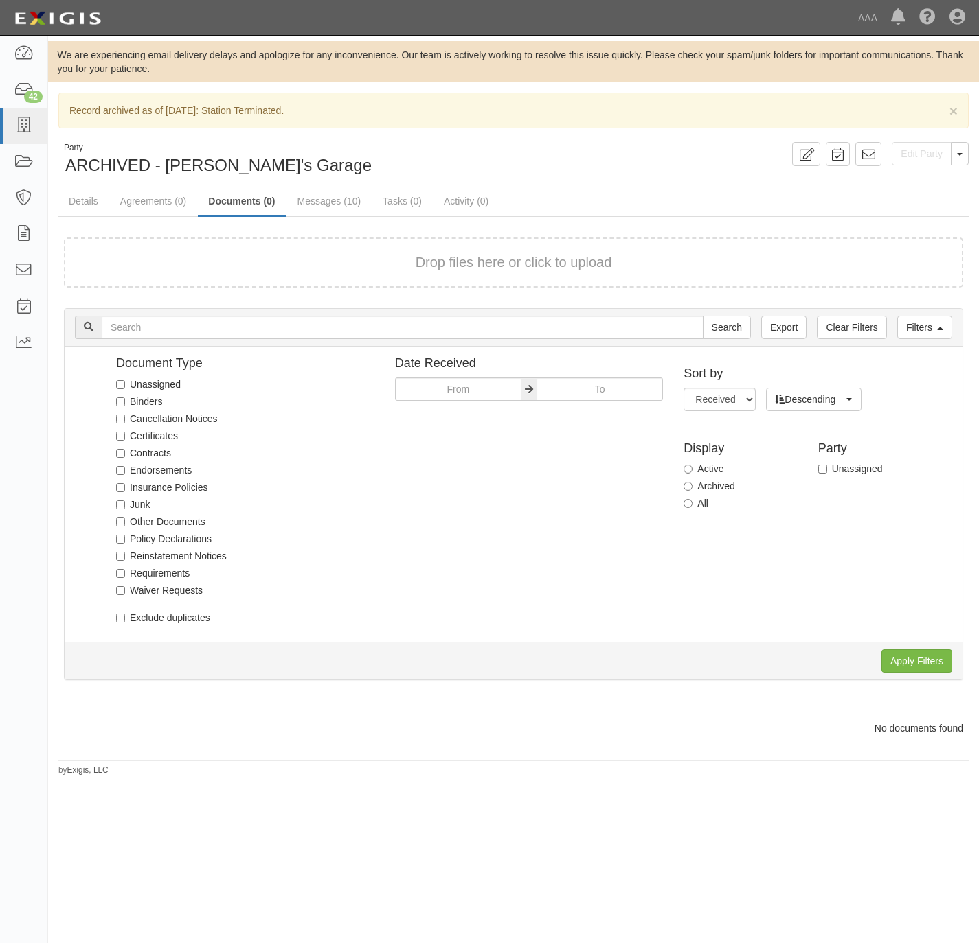
click at [701, 507] on label "All" at bounding box center [695, 503] width 25 height 14
click at [692, 507] on input "All" at bounding box center [687, 503] width 9 height 9
radio input "true"
click at [901, 653] on input "Apply Filters" at bounding box center [916, 661] width 71 height 23
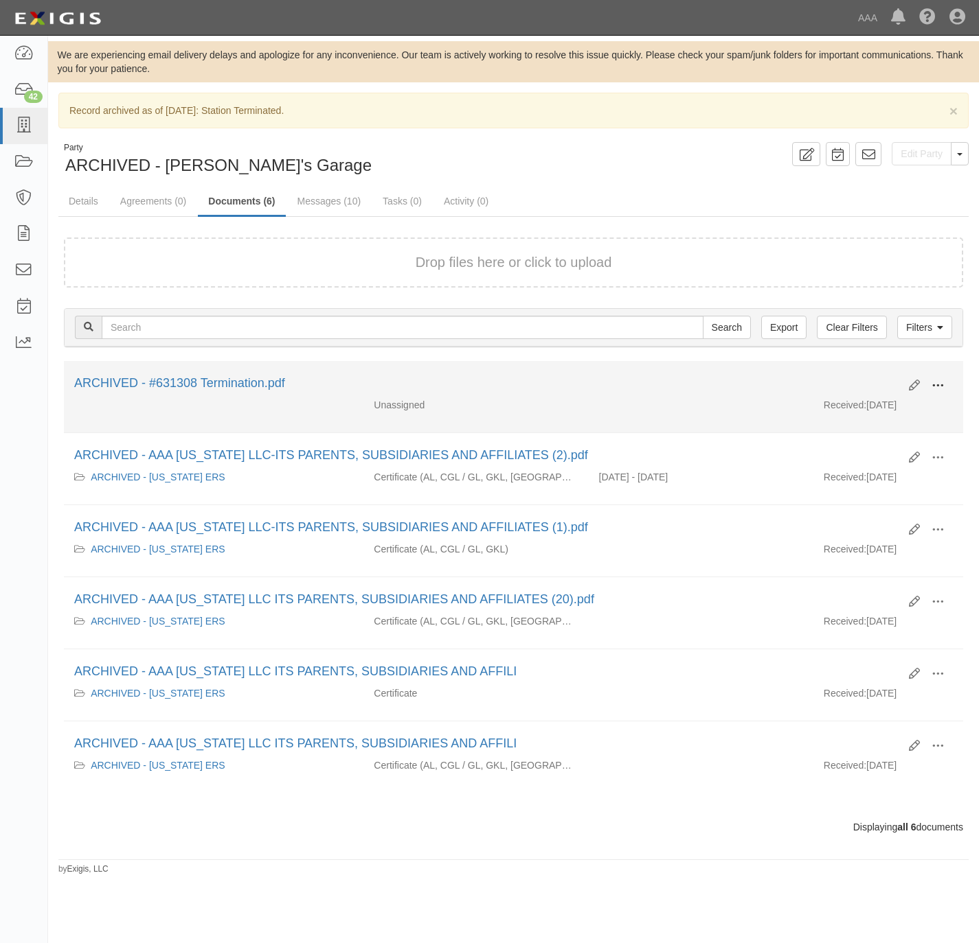
click at [941, 386] on span at bounding box center [937, 386] width 12 height 12
click at [880, 400] on link "View" at bounding box center [870, 399] width 108 height 25
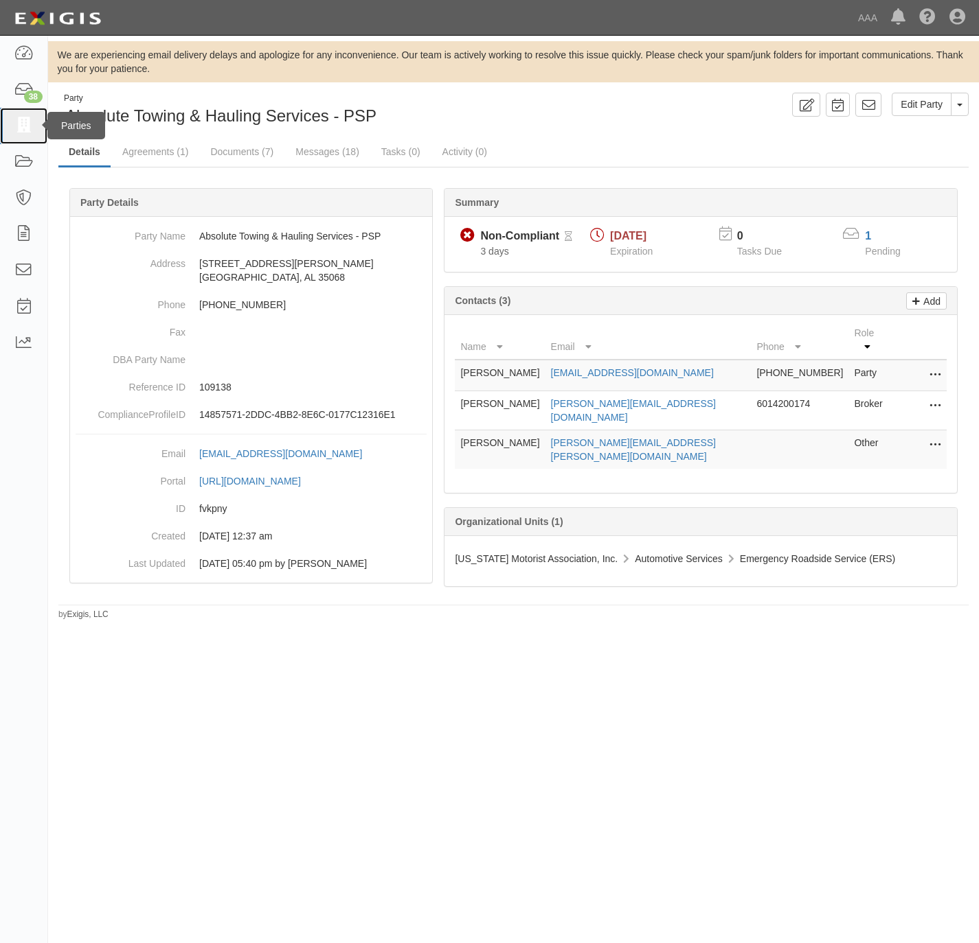
drag, startPoint x: 25, startPoint y: 119, endPoint x: 21, endPoint y: 113, distance: 7.8
click at [25, 118] on icon at bounding box center [23, 126] width 19 height 16
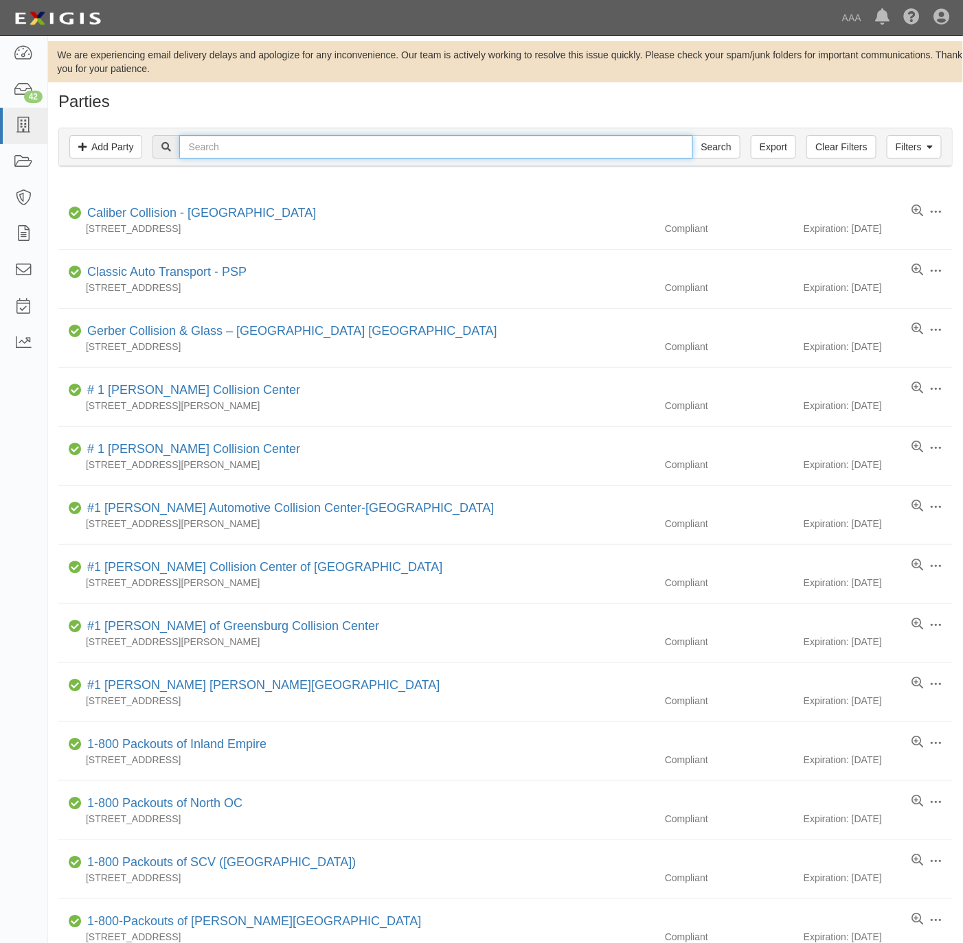
click at [236, 150] on input "text" at bounding box center [435, 146] width 513 height 23
paste input "631734"
type input "631734"
click at [705, 148] on input "Search" at bounding box center [716, 146] width 48 height 23
click at [268, 148] on input "text" at bounding box center [435, 146] width 513 height 23
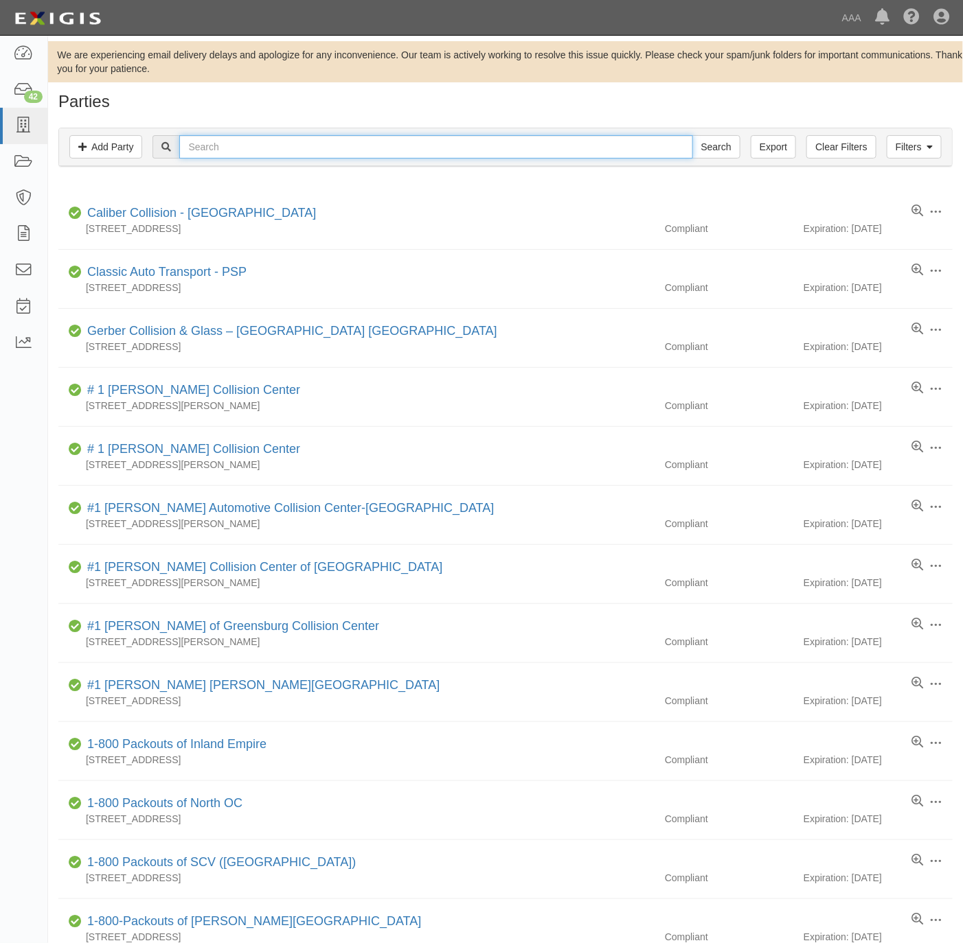
paste input "631643"
type input "631643"
click at [726, 149] on input "Search" at bounding box center [716, 146] width 48 height 23
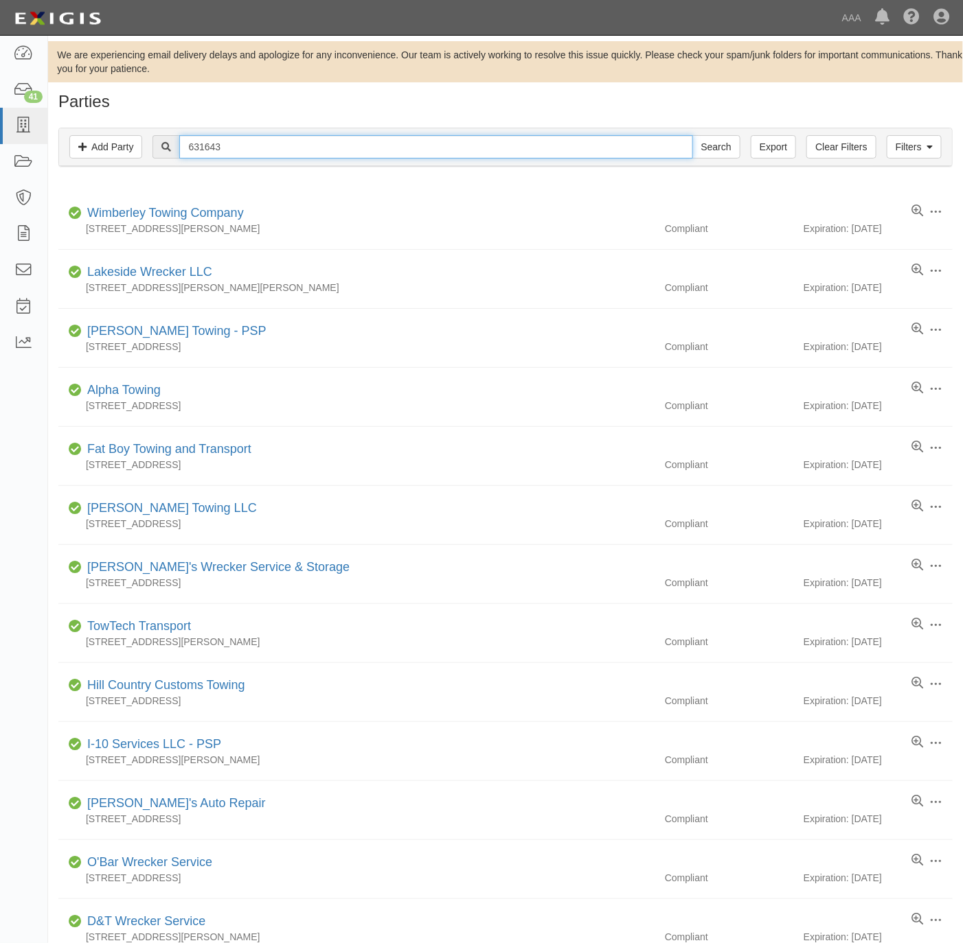
click at [281, 142] on input "631643" at bounding box center [435, 146] width 513 height 23
click at [280, 142] on input "631643" at bounding box center [435, 146] width 513 height 23
type input "pop-a-lock"
click at [692, 135] on input "Search" at bounding box center [716, 146] width 48 height 23
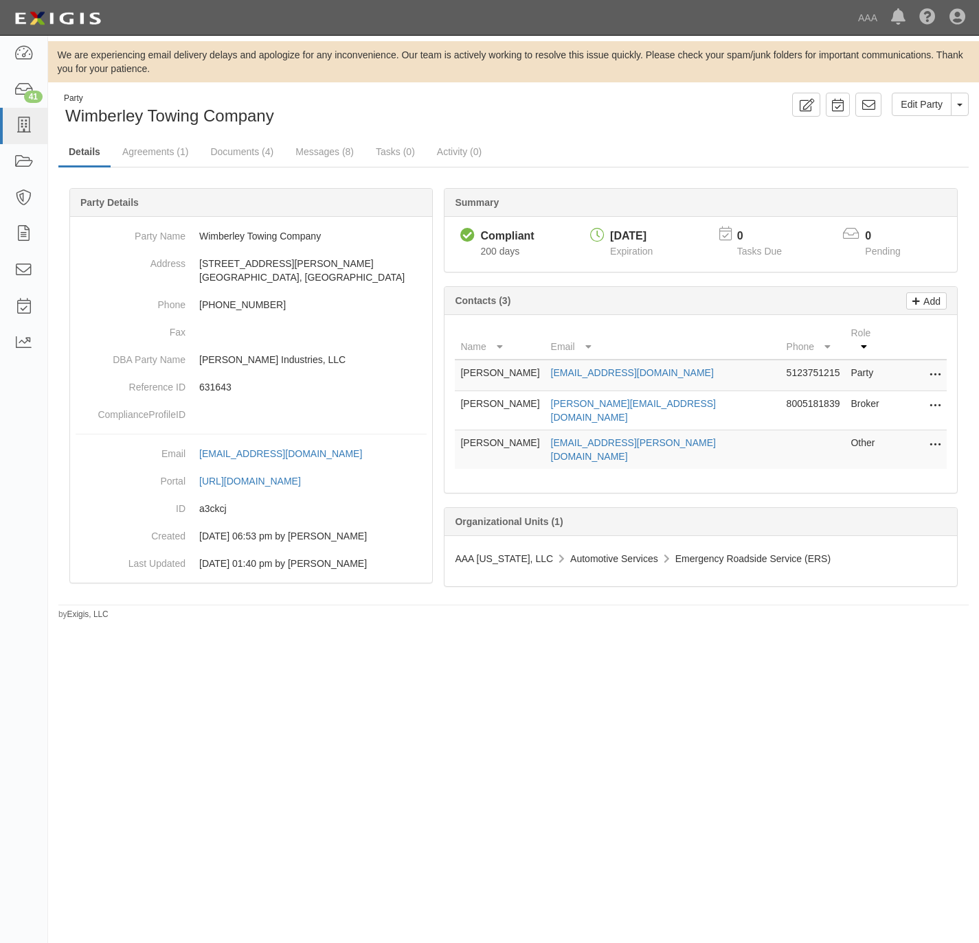
click at [925, 436] on button at bounding box center [932, 445] width 18 height 19
click at [854, 433] on link "Edit" at bounding box center [886, 441] width 108 height 25
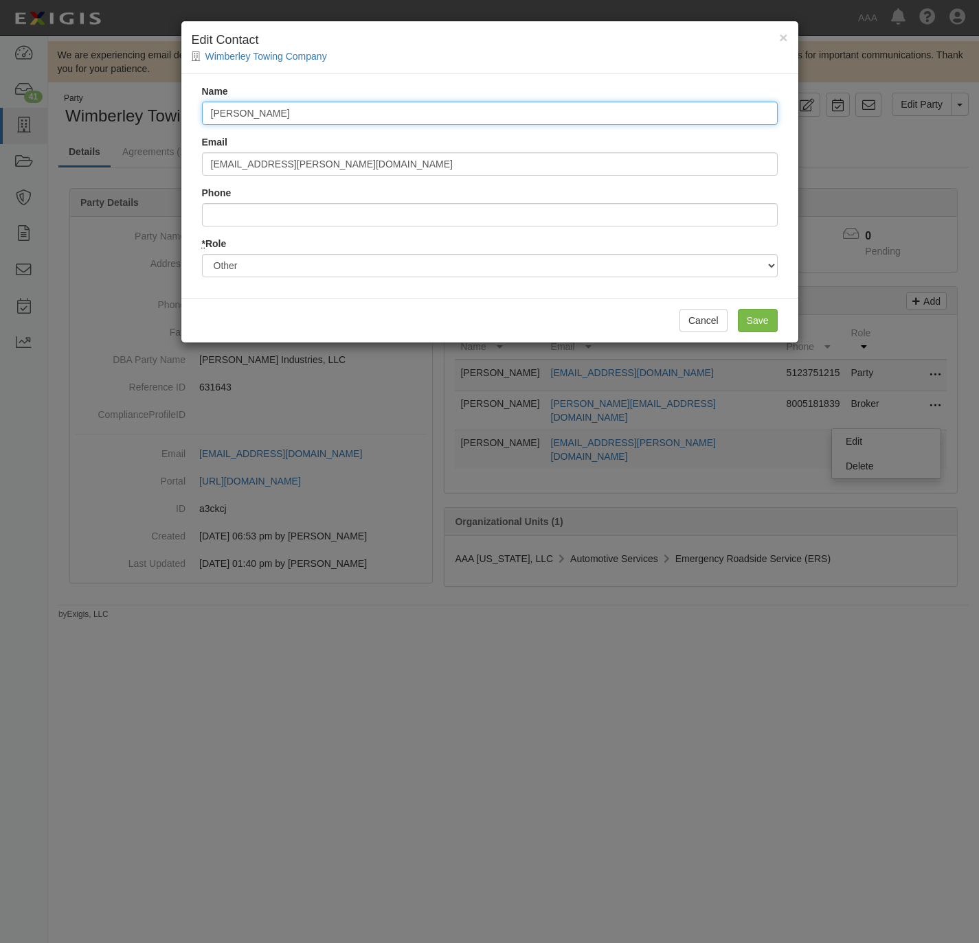
click at [314, 107] on input "Richard Blasco" at bounding box center [489, 113] width 575 height 23
click at [314, 107] on input "[PERSON_NAME]" at bounding box center [489, 113] width 575 height 23
paste input "[PERSON_NAME]"
type input "[PERSON_NAME]"
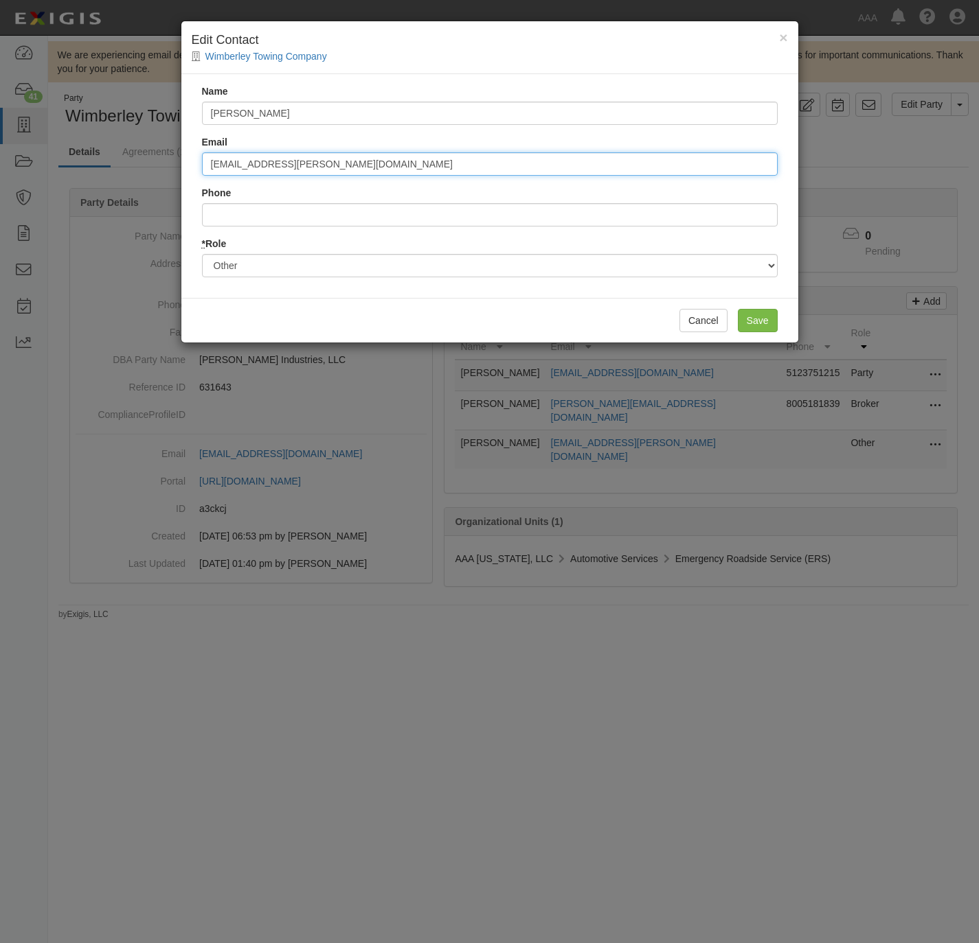
click at [365, 155] on input "[EMAIL_ADDRESS][PERSON_NAME][DOMAIN_NAME]" at bounding box center [489, 163] width 575 height 23
click at [363, 155] on input "[EMAIL_ADDRESS][PERSON_NAME][DOMAIN_NAME]" at bounding box center [489, 163] width 575 height 23
paste input "[EMAIL_ADDRESS][PERSON_NAME][DOMAIN_NAME]"
drag, startPoint x: 449, startPoint y: 163, endPoint x: 113, endPoint y: 190, distance: 336.9
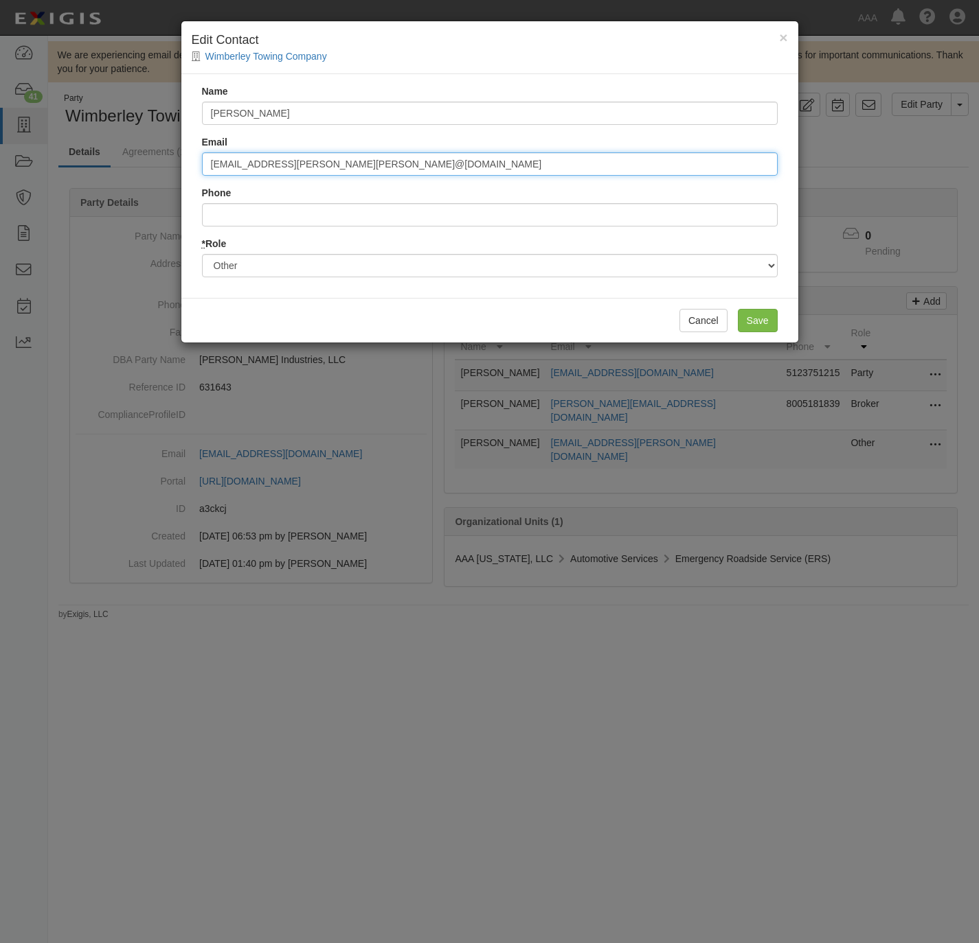
click at [105, 190] on div "× Edit Contact Wimberley Towing Company Name Jim Saba Email blasco.richard@ace.…" at bounding box center [489, 471] width 979 height 943
paste input "email"
type input "saba.jim@ace.aaa.com"
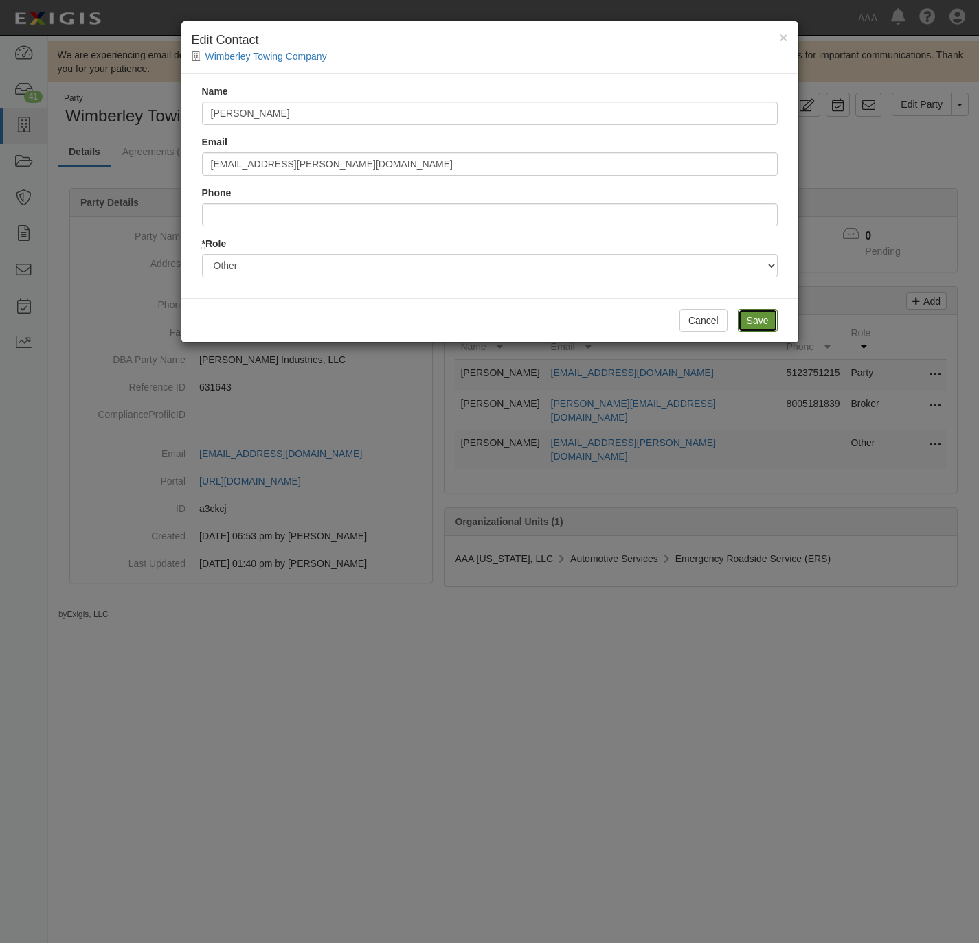
click at [748, 316] on input "Save" at bounding box center [757, 320] width 40 height 23
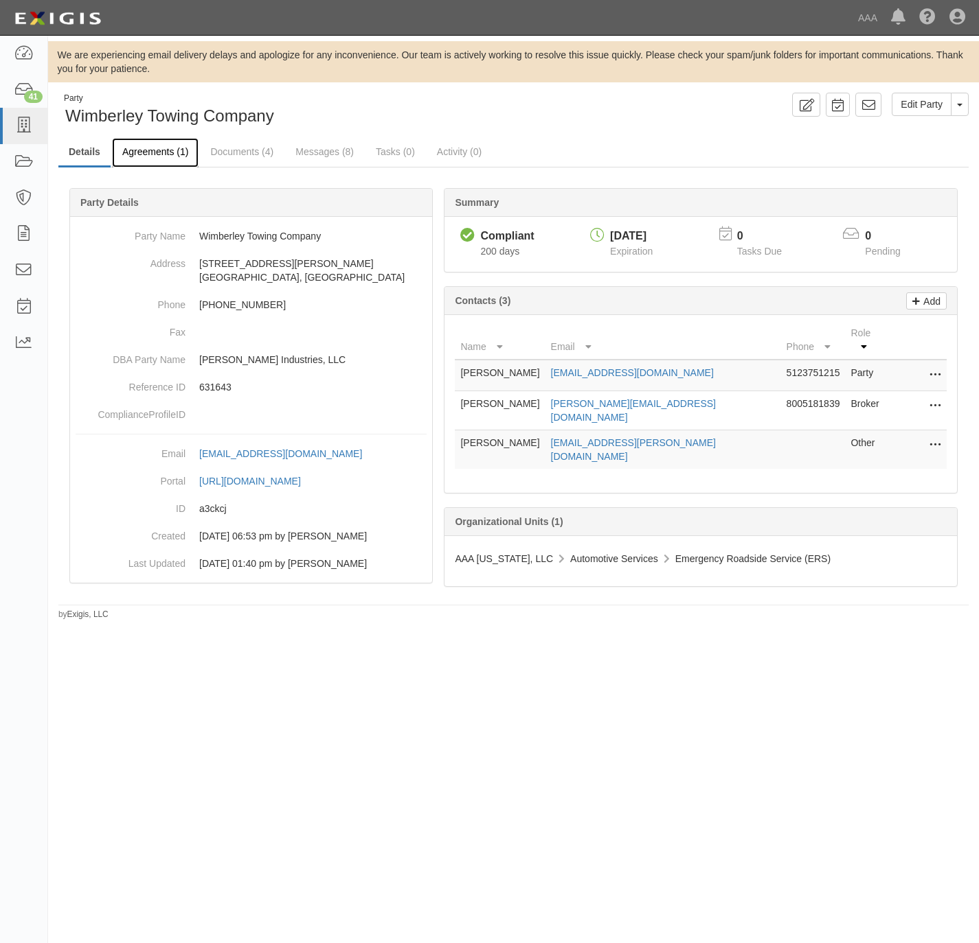
click at [149, 150] on link "Agreements (1)" at bounding box center [155, 153] width 87 height 30
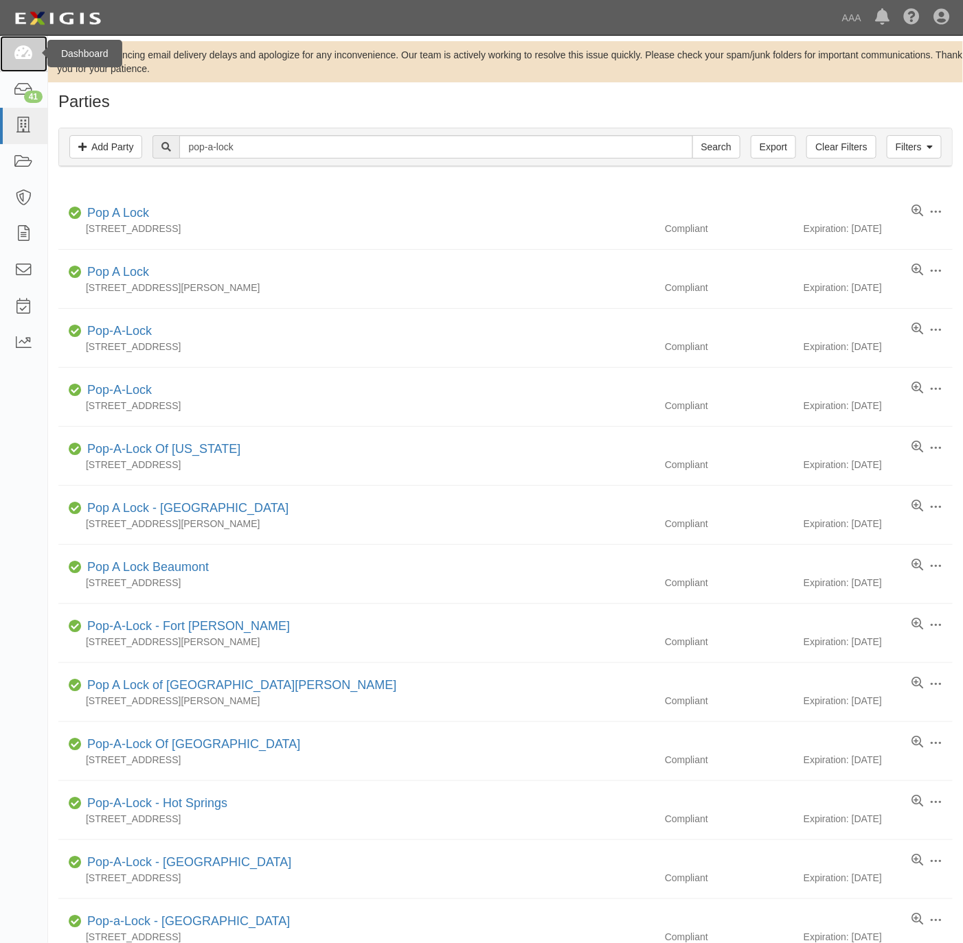
drag, startPoint x: 15, startPoint y: 60, endPoint x: 34, endPoint y: 49, distance: 21.2
click at [15, 60] on icon at bounding box center [23, 54] width 19 height 16
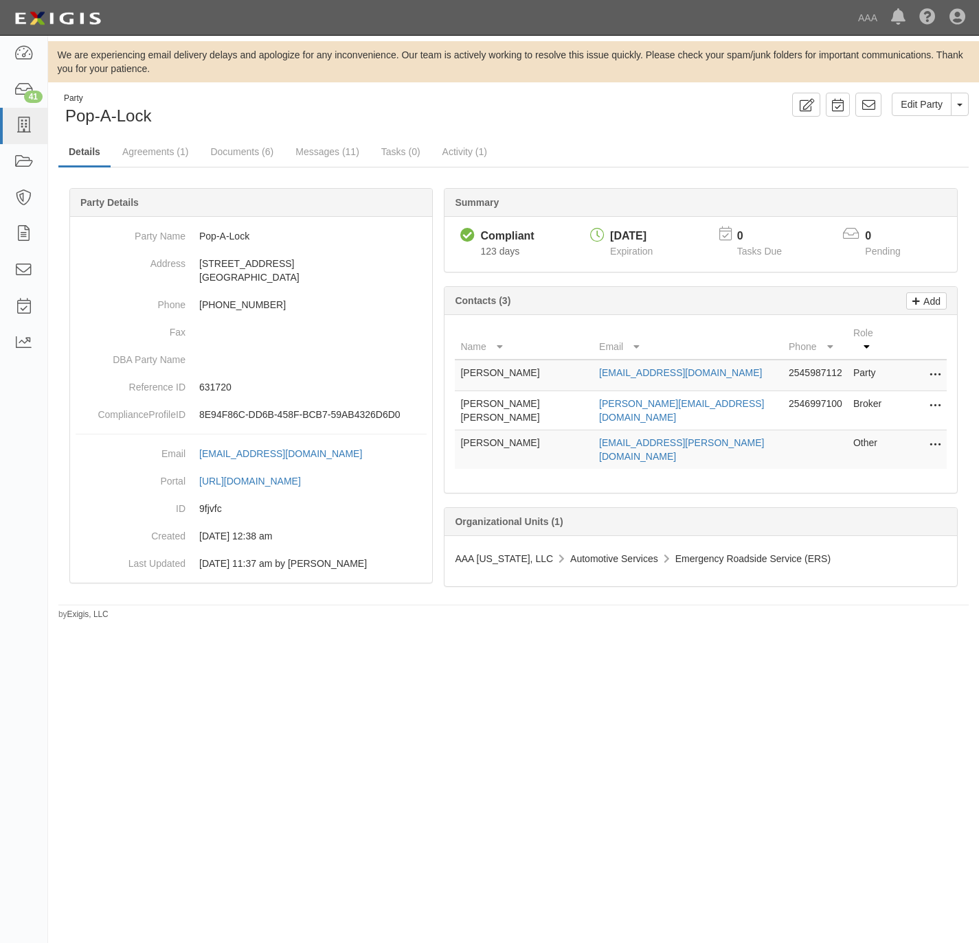
drag, startPoint x: 933, startPoint y: 424, endPoint x: 924, endPoint y: 426, distance: 9.8
click at [931, 437] on icon at bounding box center [934, 446] width 11 height 18
drag, startPoint x: 863, startPoint y: 424, endPoint x: 840, endPoint y: 415, distance: 24.6
click at [863, 429] on link "Edit" at bounding box center [886, 441] width 108 height 25
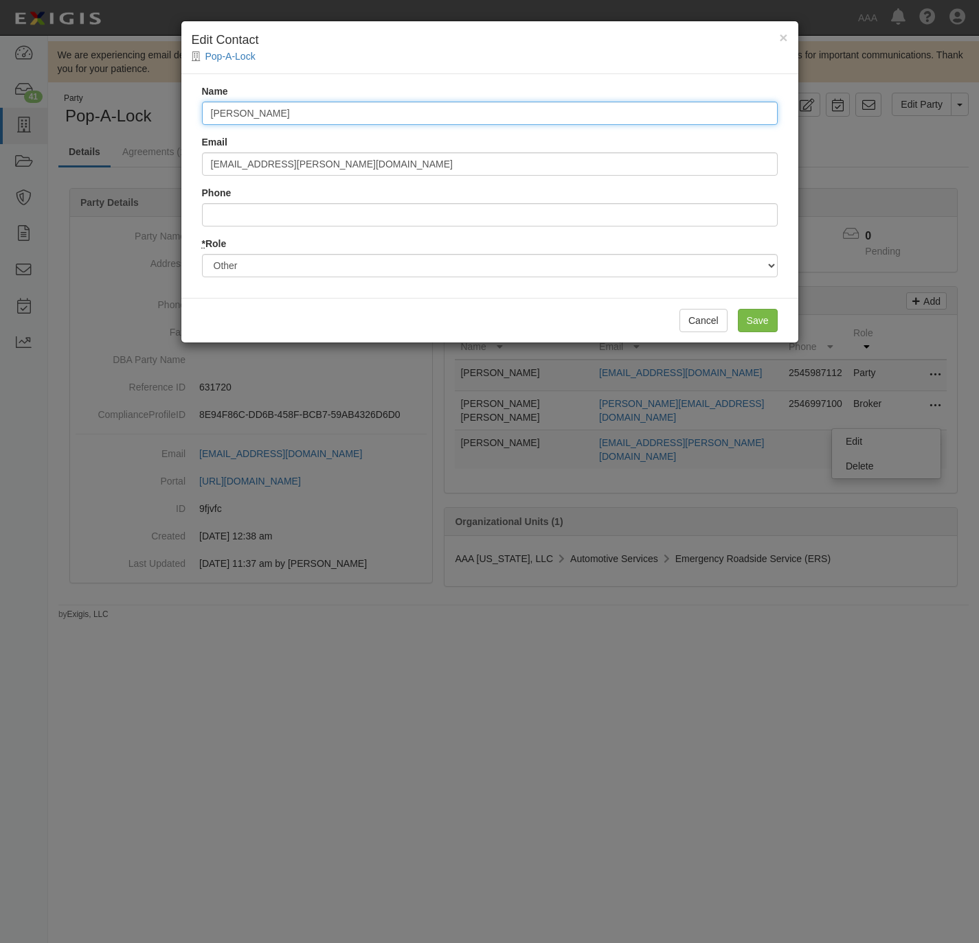
click at [299, 105] on input "[PERSON_NAME]" at bounding box center [489, 113] width 575 height 23
paste input "[PERSON_NAME]"
type input "[PERSON_NAME]"
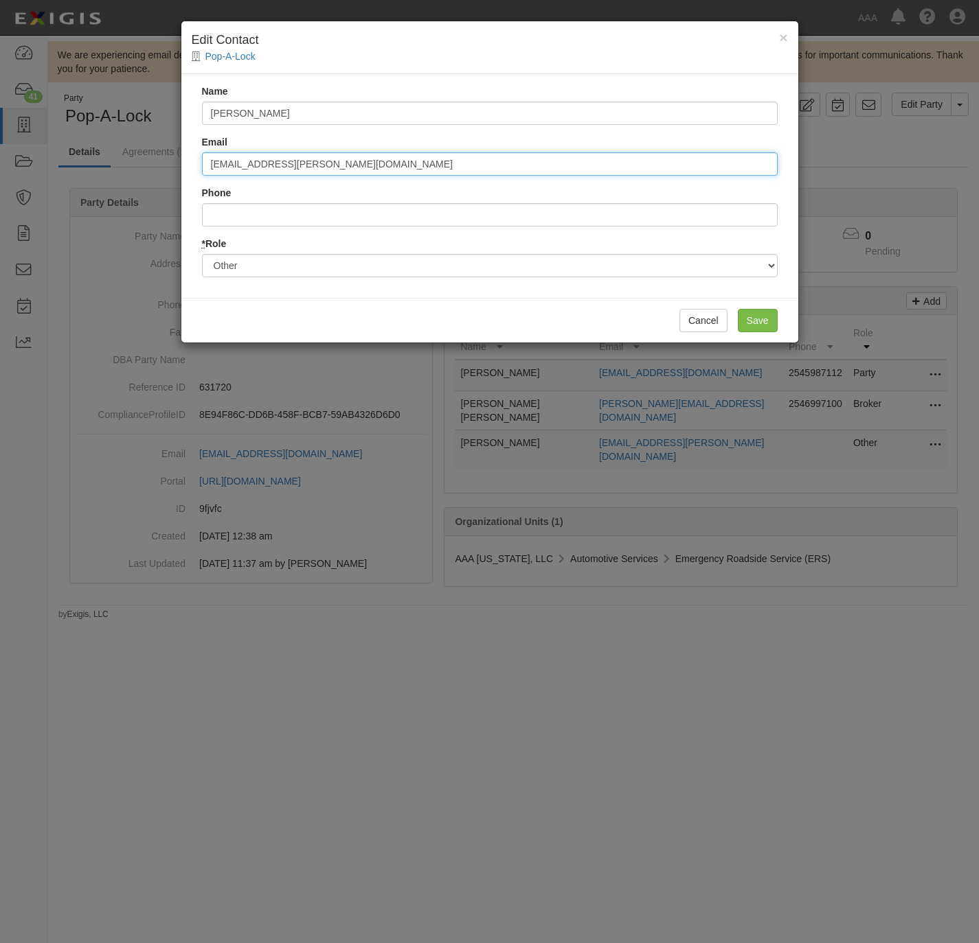
click at [398, 163] on input "[EMAIL_ADDRESS][PERSON_NAME][DOMAIN_NAME]" at bounding box center [489, 163] width 575 height 23
paste input "saba.[PERSON_NAME]"
type input "[EMAIL_ADDRESS][PERSON_NAME][DOMAIN_NAME]"
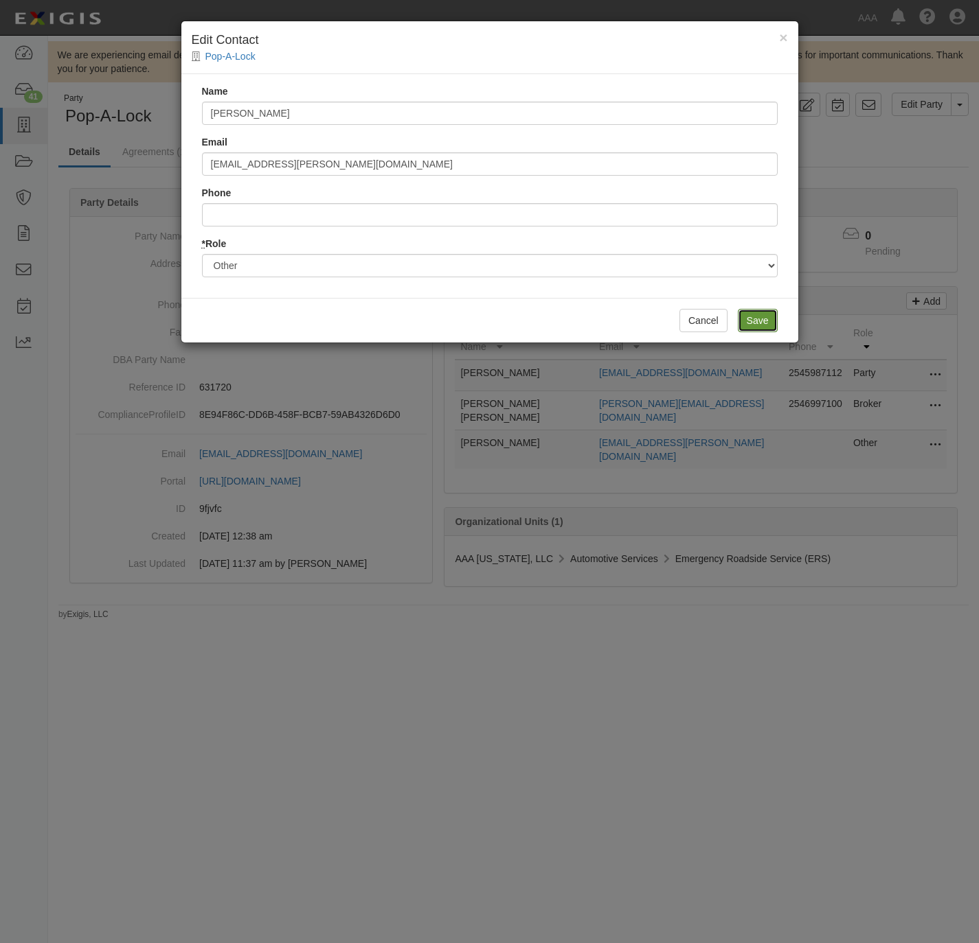
click at [742, 314] on input "Save" at bounding box center [757, 320] width 40 height 23
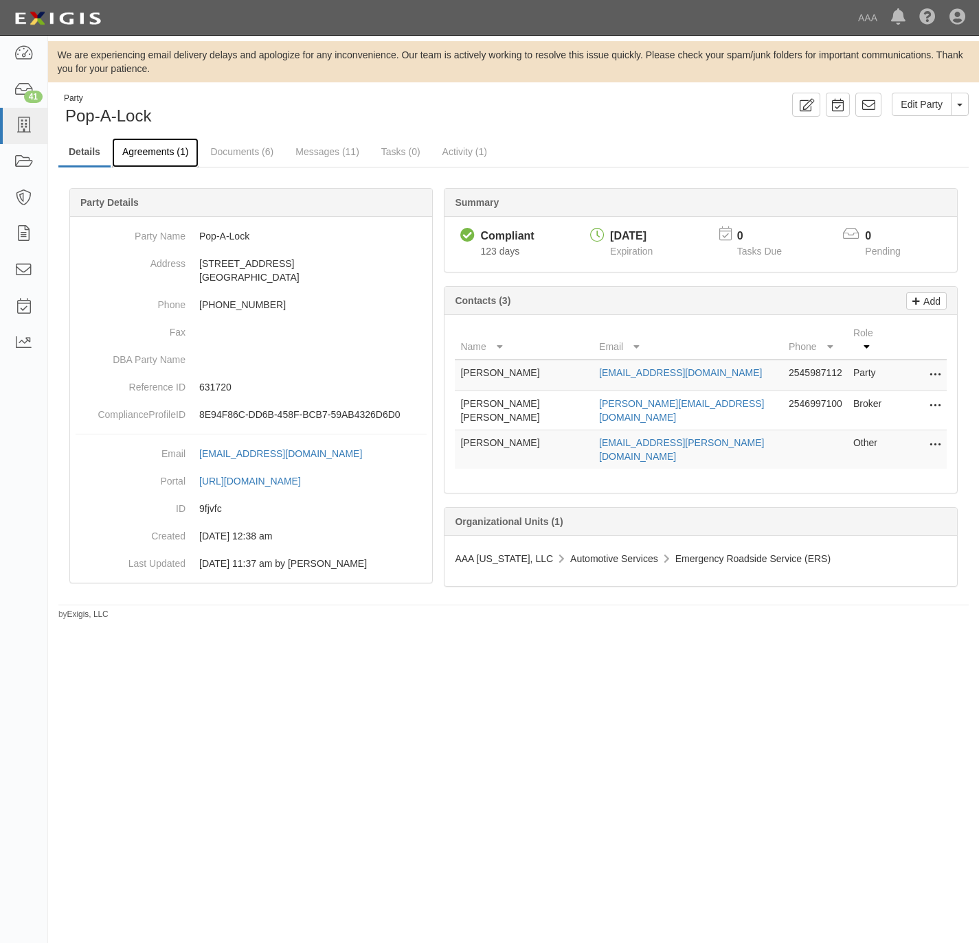
click at [153, 150] on link "Agreements (1)" at bounding box center [155, 153] width 87 height 30
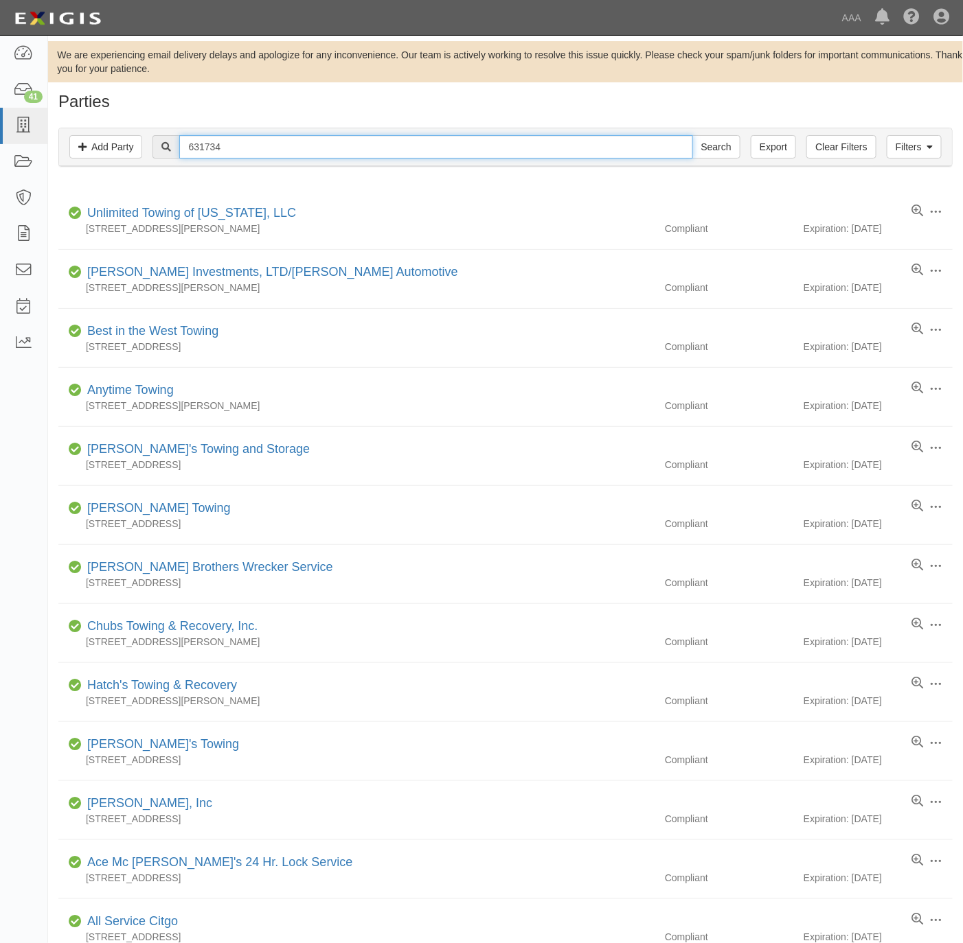
click at [297, 150] on input "631734" at bounding box center [435, 146] width 513 height 23
paste input "49"
type input "631749"
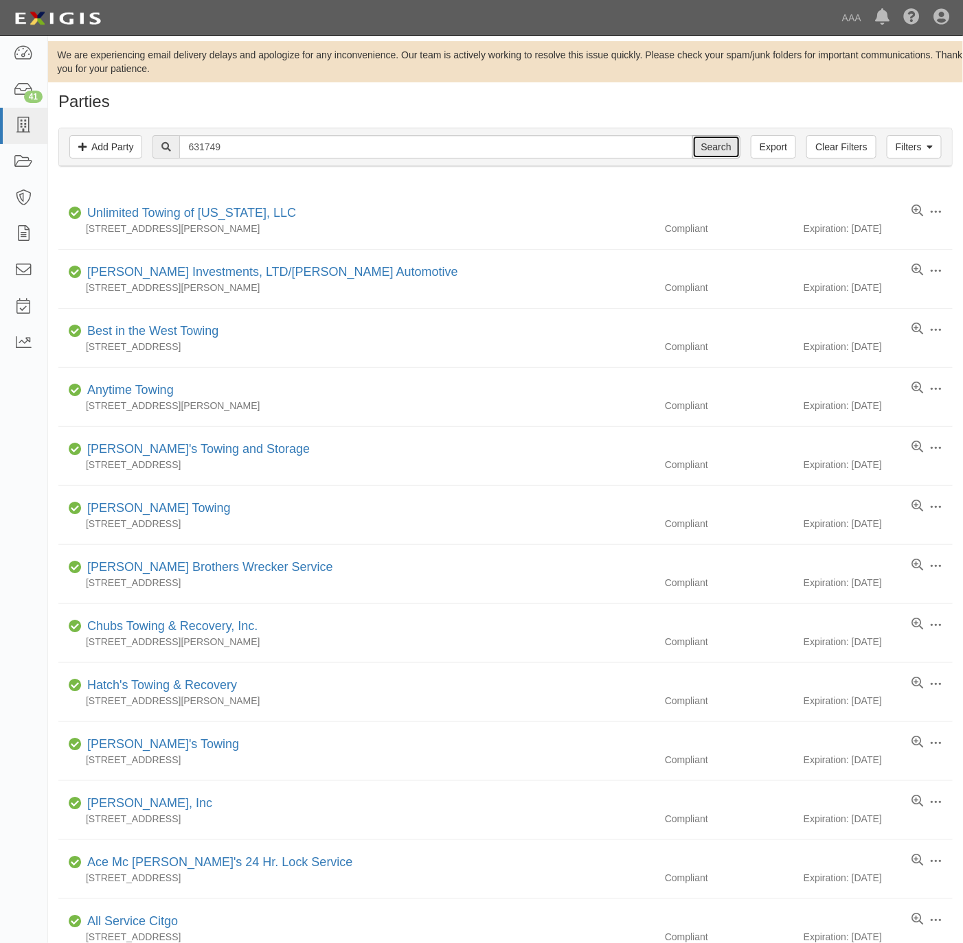
click at [717, 140] on input "Search" at bounding box center [716, 146] width 48 height 23
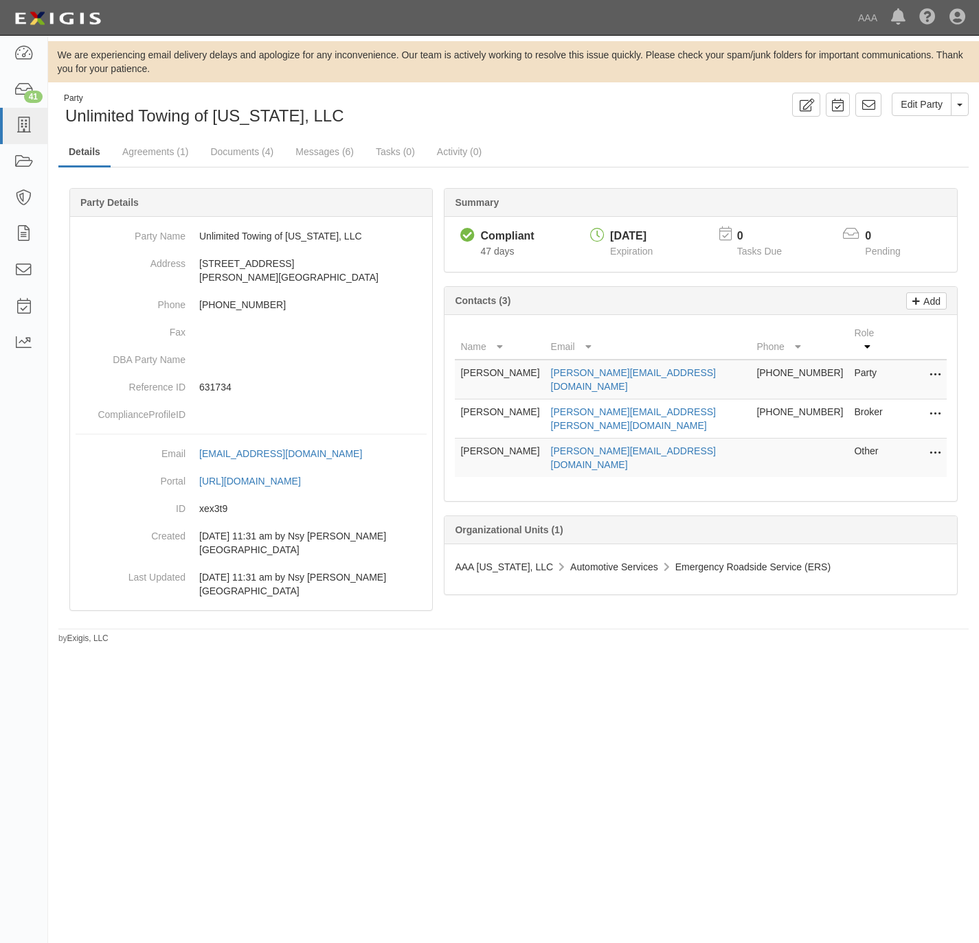
click at [938, 445] on icon at bounding box center [934, 454] width 11 height 18
click at [882, 437] on link "Edit" at bounding box center [886, 449] width 108 height 25
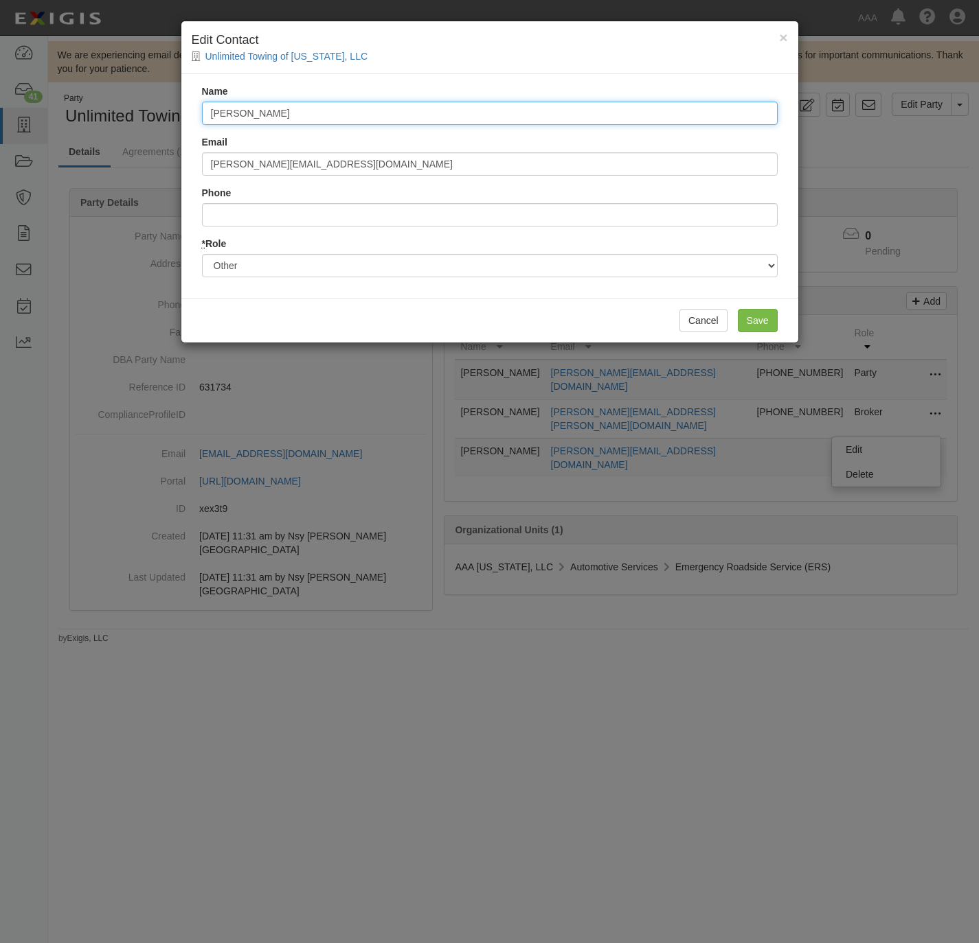
drag, startPoint x: 882, startPoint y: 421, endPoint x: 419, endPoint y: 111, distance: 556.9
click at [418, 111] on input "Les Vaughan" at bounding box center [489, 113] width 575 height 23
click at [419, 111] on input "Les Vaughan" at bounding box center [489, 113] width 575 height 23
paste input "[PERSON_NAME]"
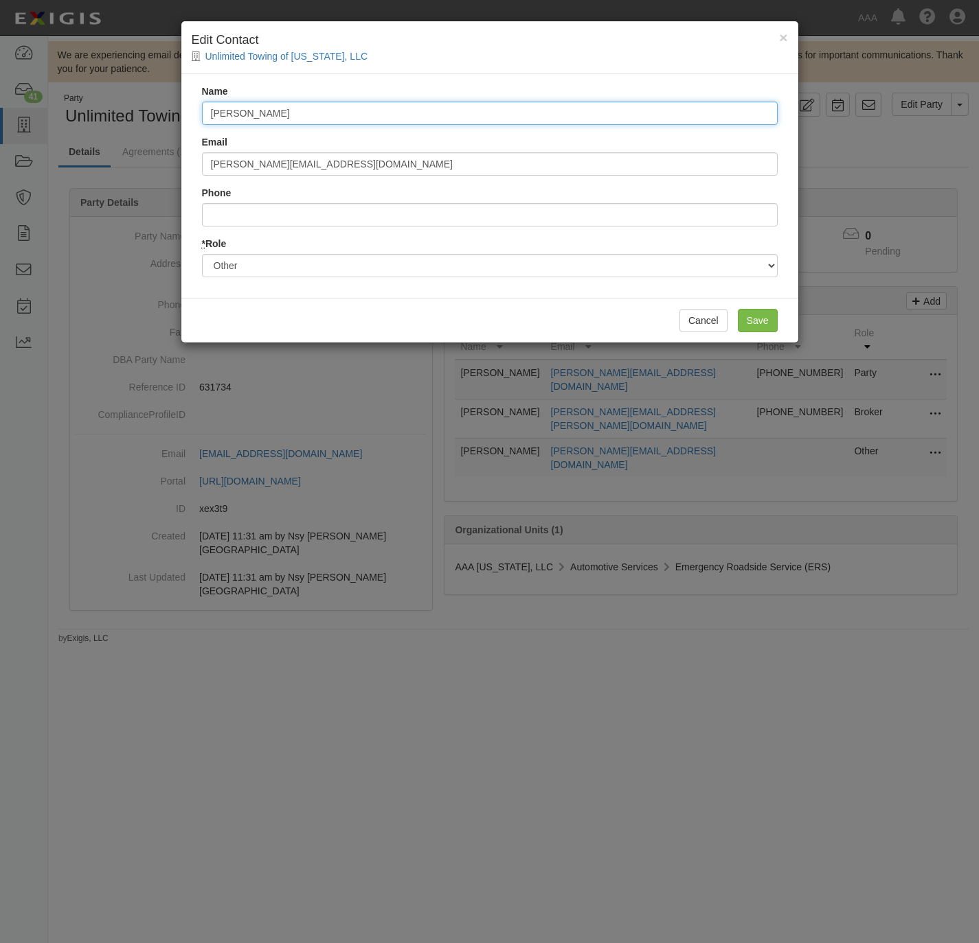
type input "Jim Saba"
click at [354, 147] on div "Email vaughan.les@ace.aaa.com" at bounding box center [489, 155] width 575 height 41
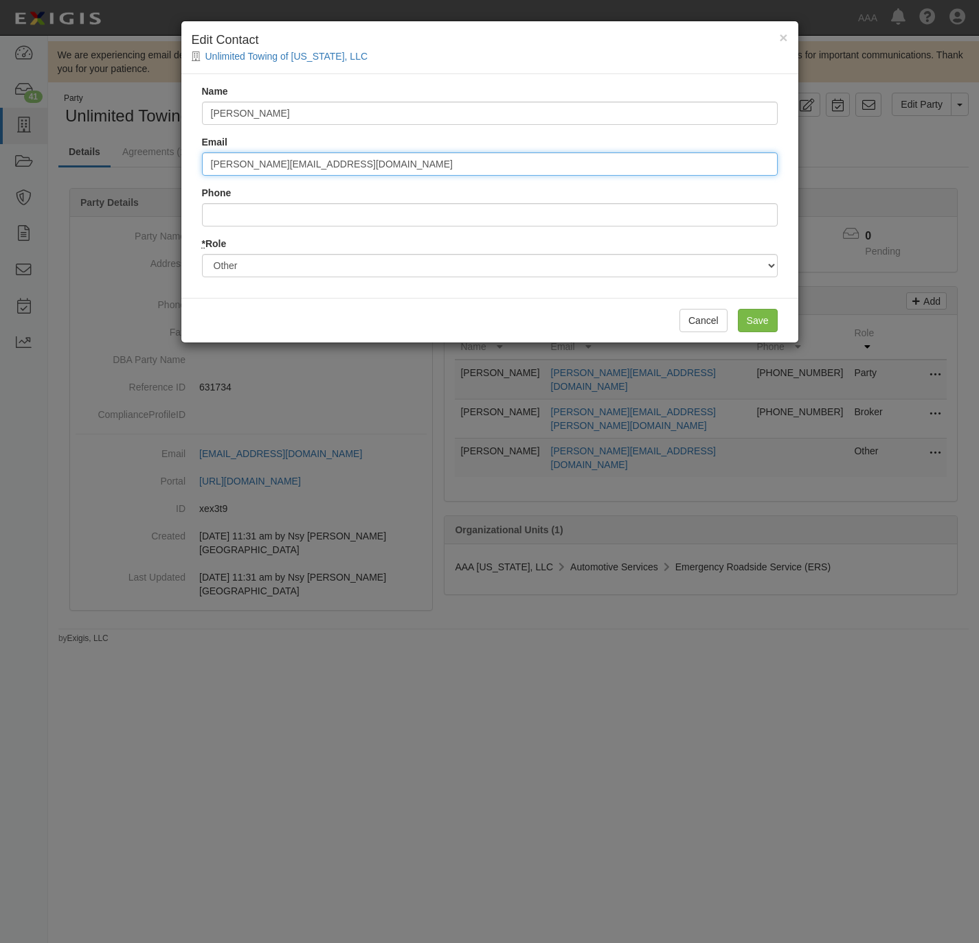
click at [343, 161] on input "vaughan.les@ace.aaa.com" at bounding box center [489, 163] width 575 height 23
click at [342, 161] on input "vaughan.les@ace.aaa.com" at bounding box center [489, 163] width 575 height 23
paste input "saba.[PERSON_NAME]"
type input "[EMAIL_ADDRESS][PERSON_NAME][DOMAIN_NAME]"
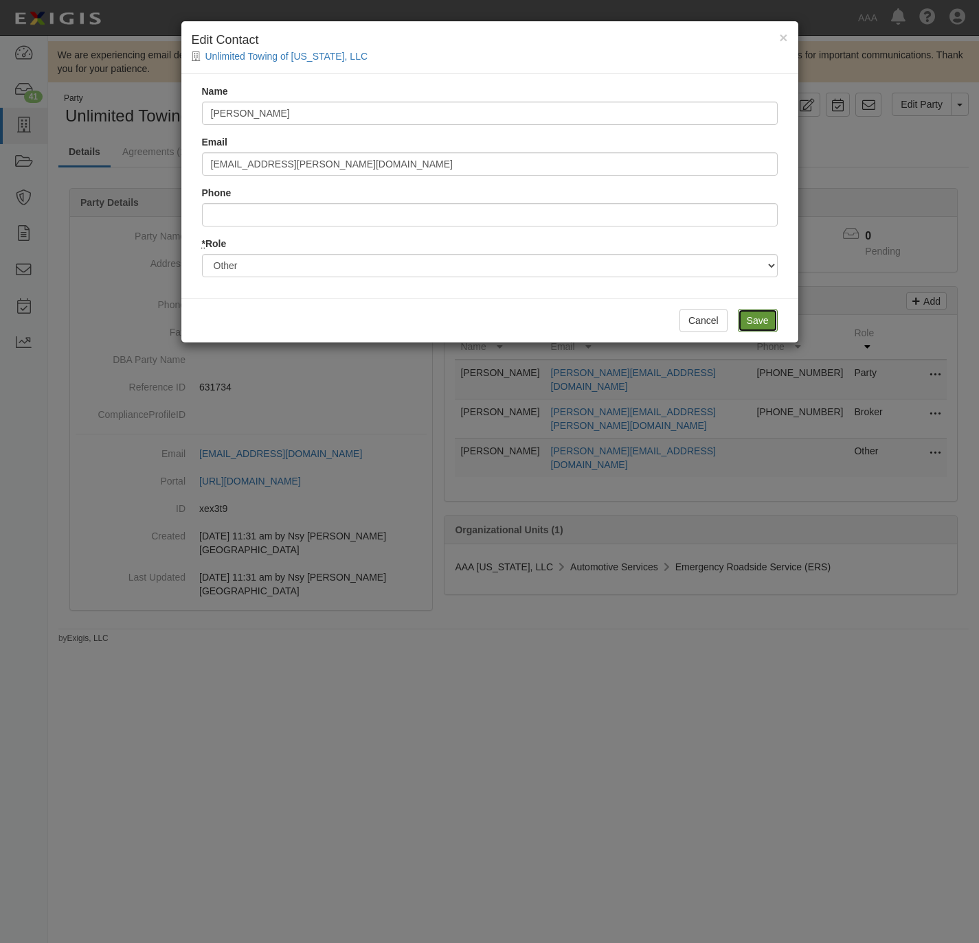
click at [758, 315] on input "Save" at bounding box center [757, 320] width 40 height 23
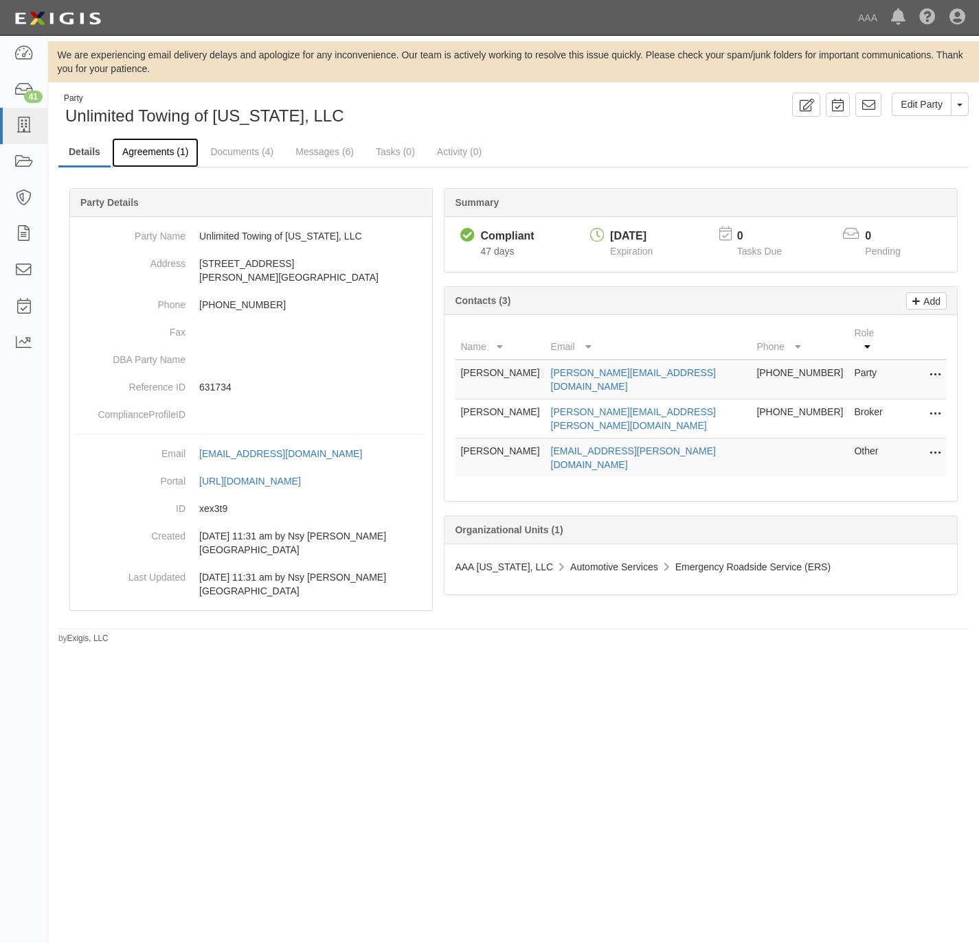
click at [155, 149] on link "Agreements (1)" at bounding box center [155, 153] width 87 height 30
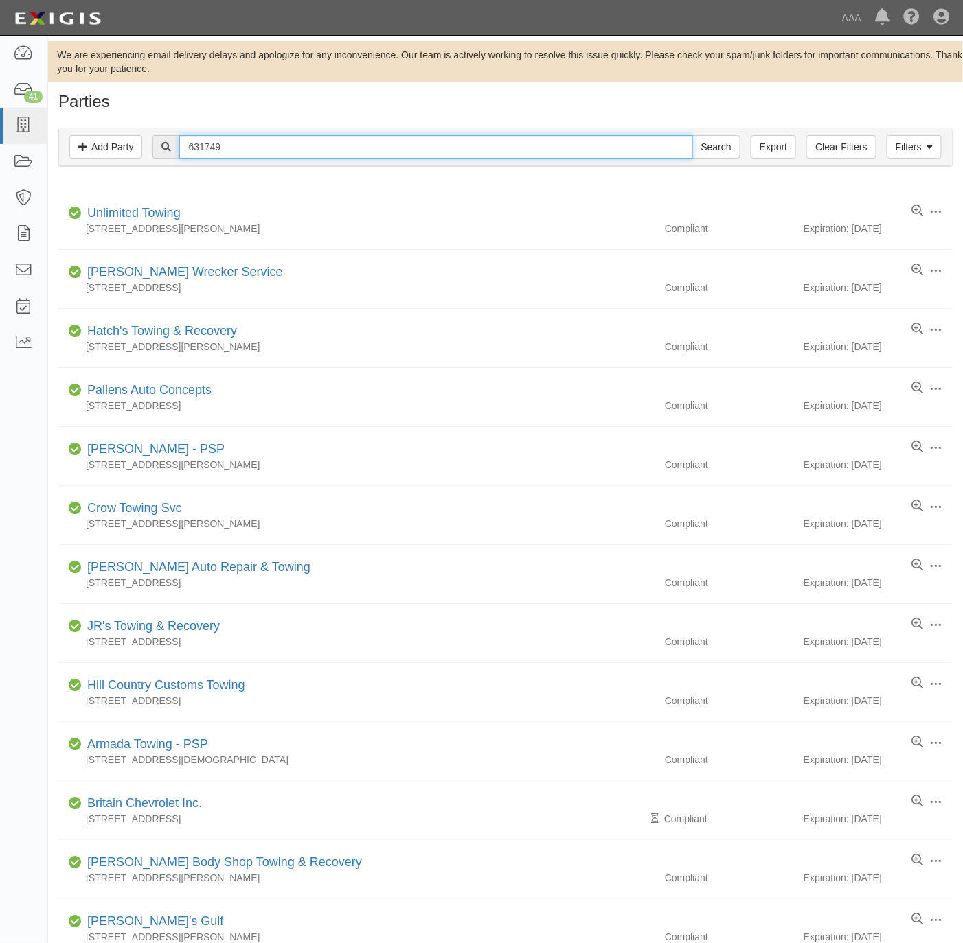
click at [250, 149] on input "631749" at bounding box center [435, 146] width 513 height 23
click at [250, 148] on input "631749" at bounding box center [435, 146] width 513 height 23
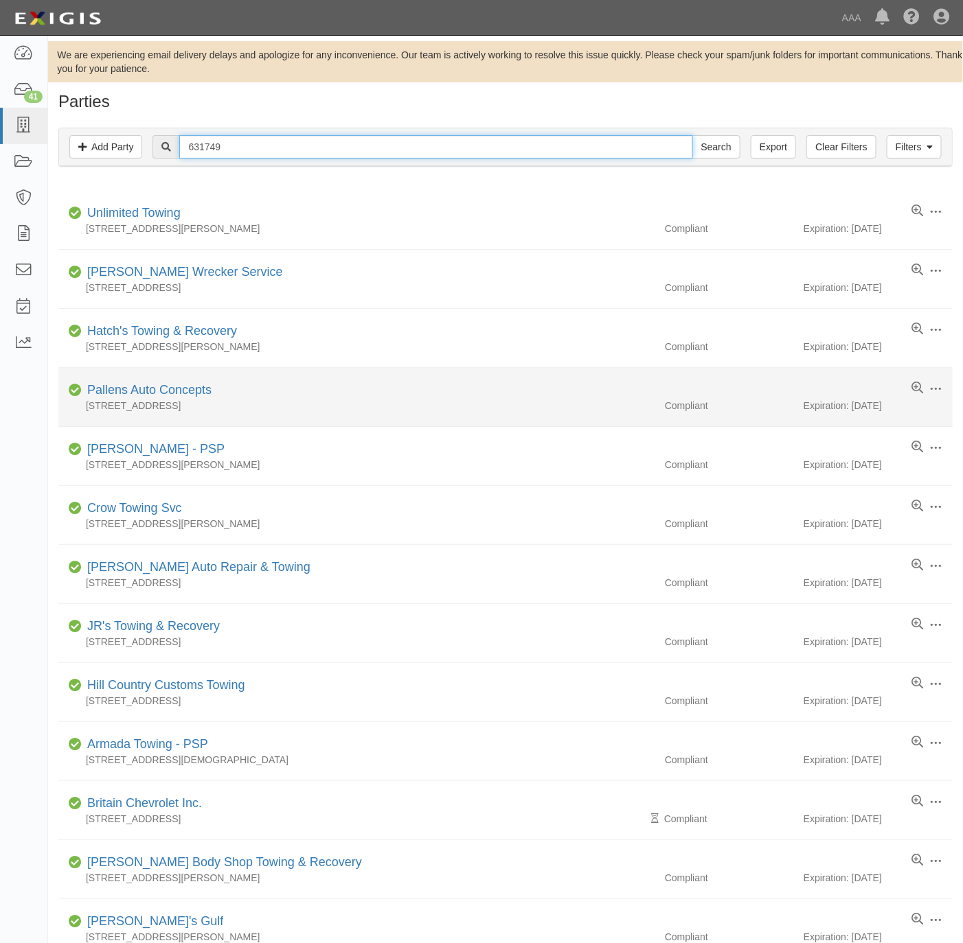
paste input "54"
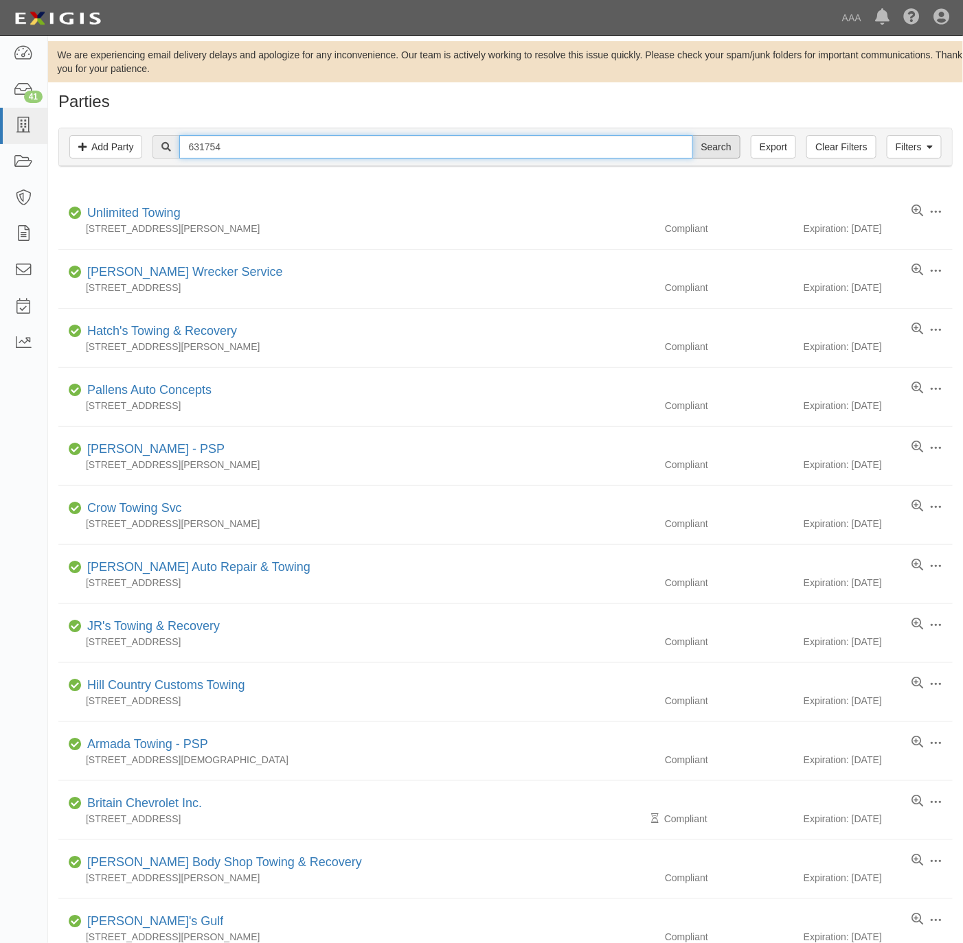
type input "631754"
click at [720, 148] on input "Search" at bounding box center [716, 146] width 48 height 23
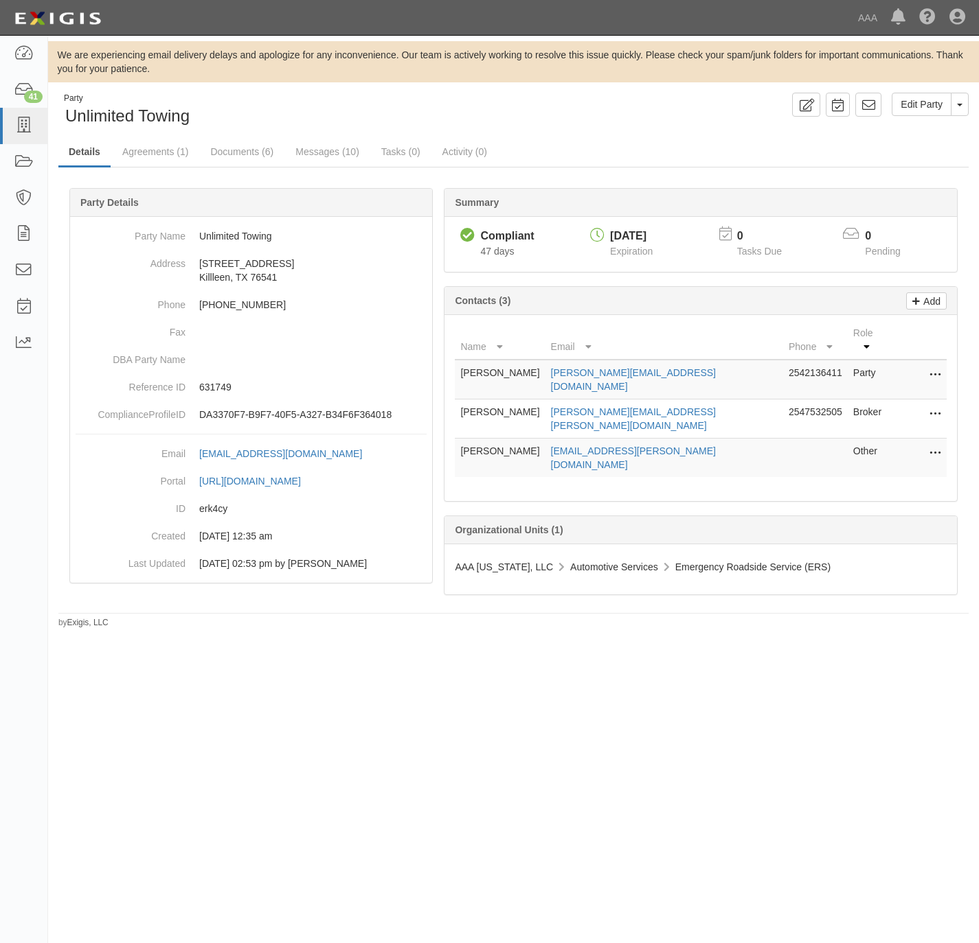
click at [941, 439] on td "Edit Delete" at bounding box center [918, 458] width 55 height 39
click at [930, 445] on icon at bounding box center [934, 454] width 11 height 18
click at [896, 437] on link "Edit" at bounding box center [886, 449] width 108 height 25
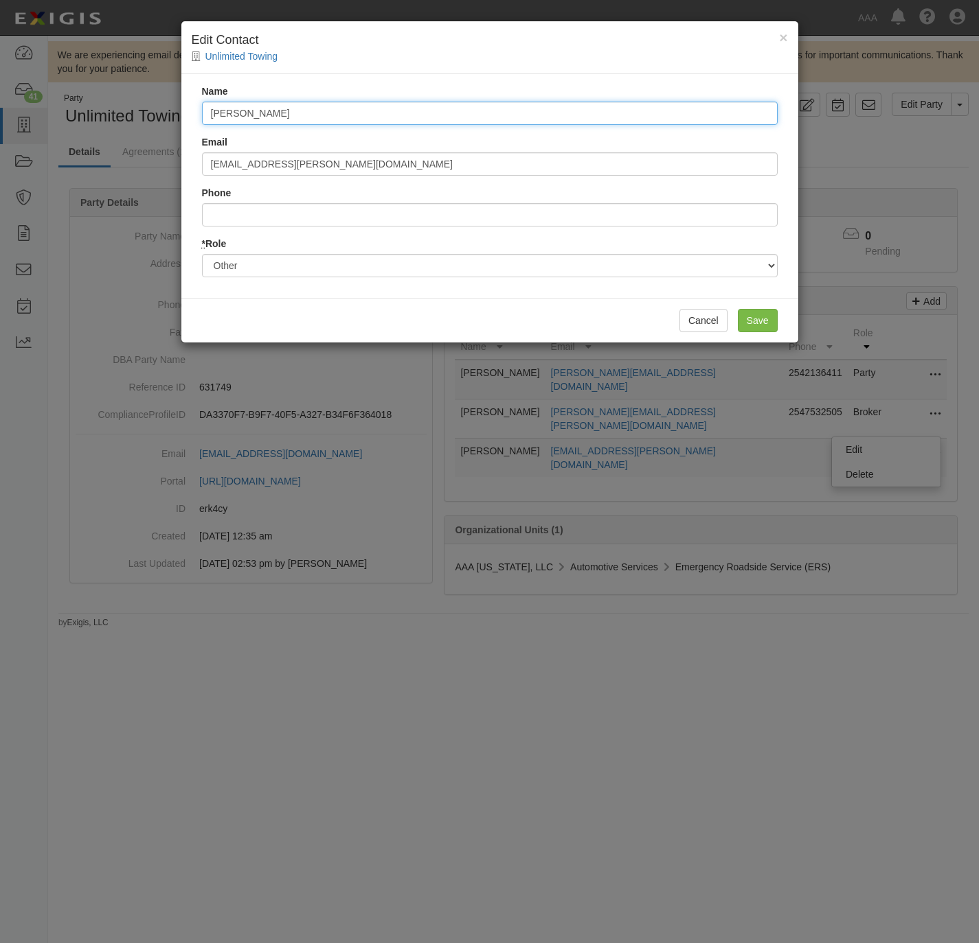
click at [288, 107] on input "[PERSON_NAME]" at bounding box center [489, 113] width 575 height 23
paste input "[PERSON_NAME]"
type input "[PERSON_NAME]"
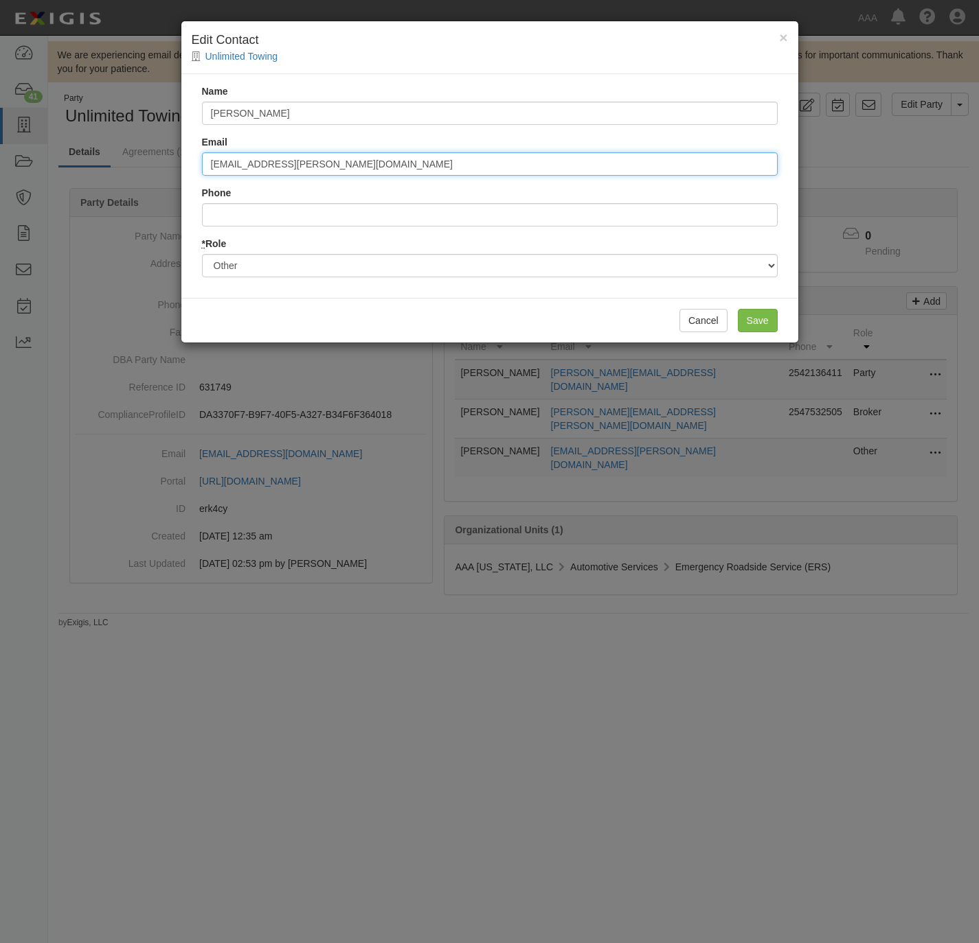
click at [369, 165] on input "[EMAIL_ADDRESS][PERSON_NAME][DOMAIN_NAME]" at bounding box center [489, 163] width 575 height 23
paste input "saba.[PERSON_NAME]"
type input "[EMAIL_ADDRESS][PERSON_NAME][DOMAIN_NAME]"
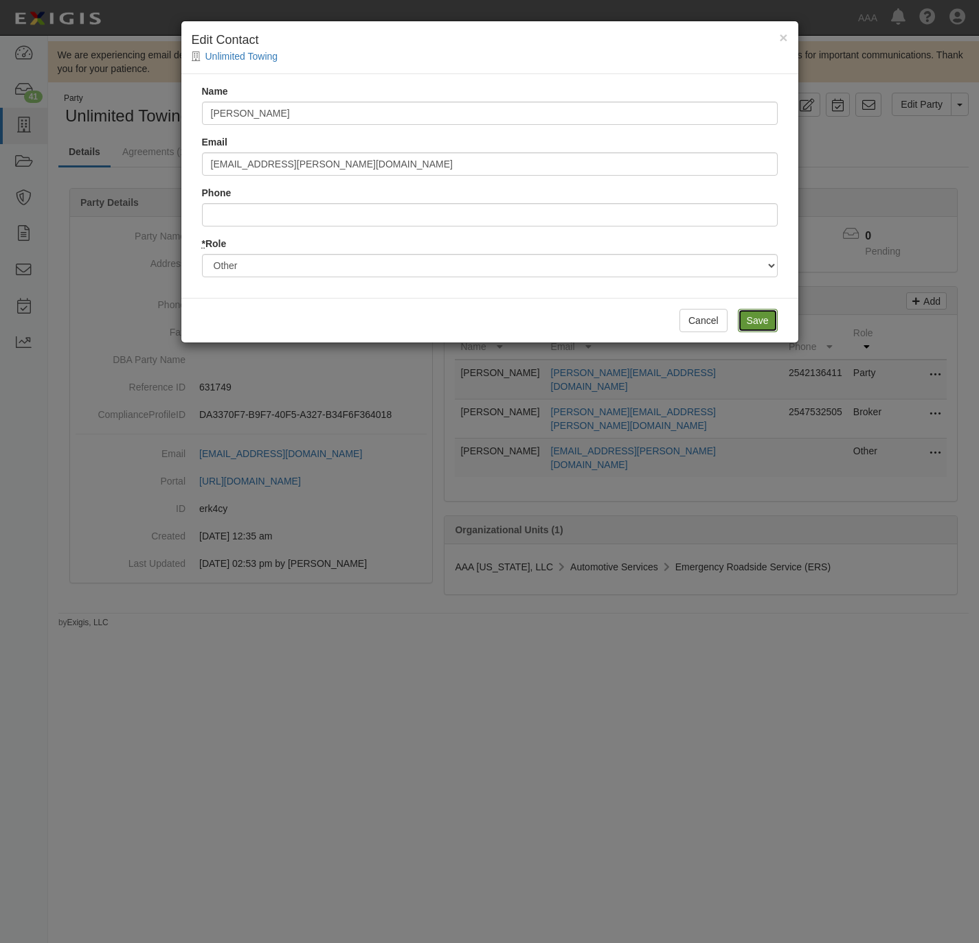
click at [748, 320] on input "Save" at bounding box center [757, 320] width 40 height 23
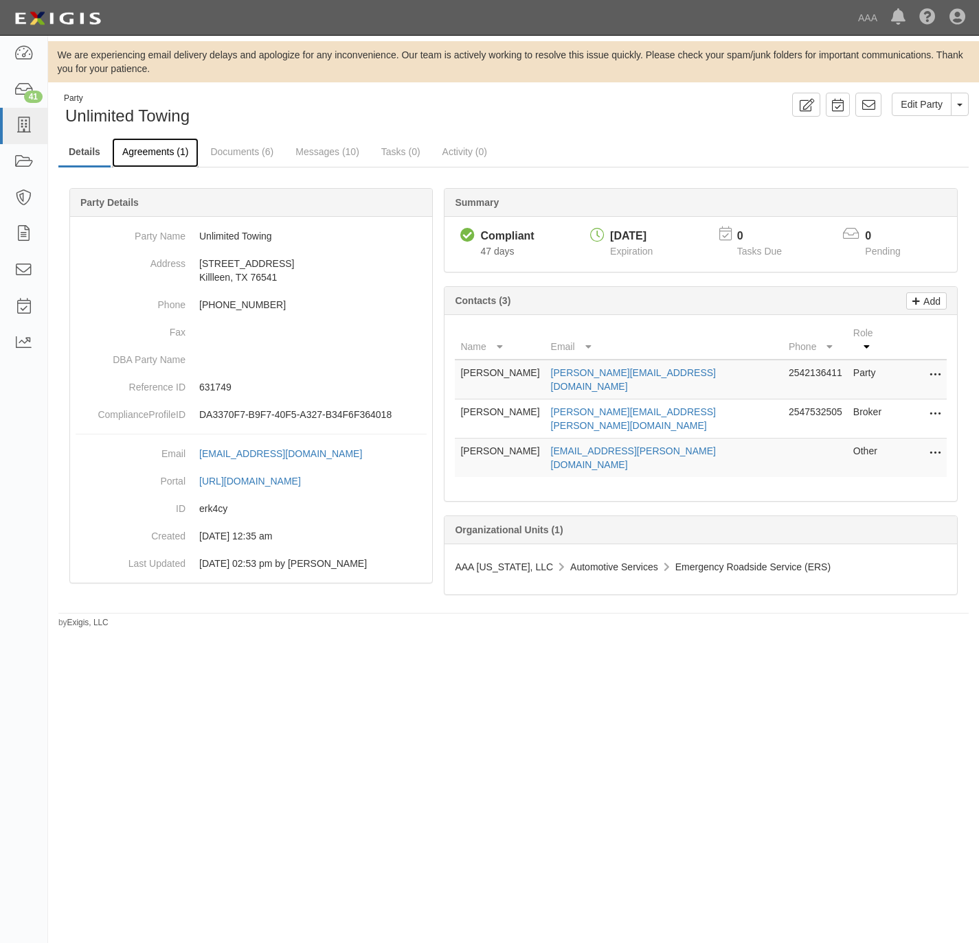
click at [163, 153] on link "Agreements (1)" at bounding box center [155, 153] width 87 height 30
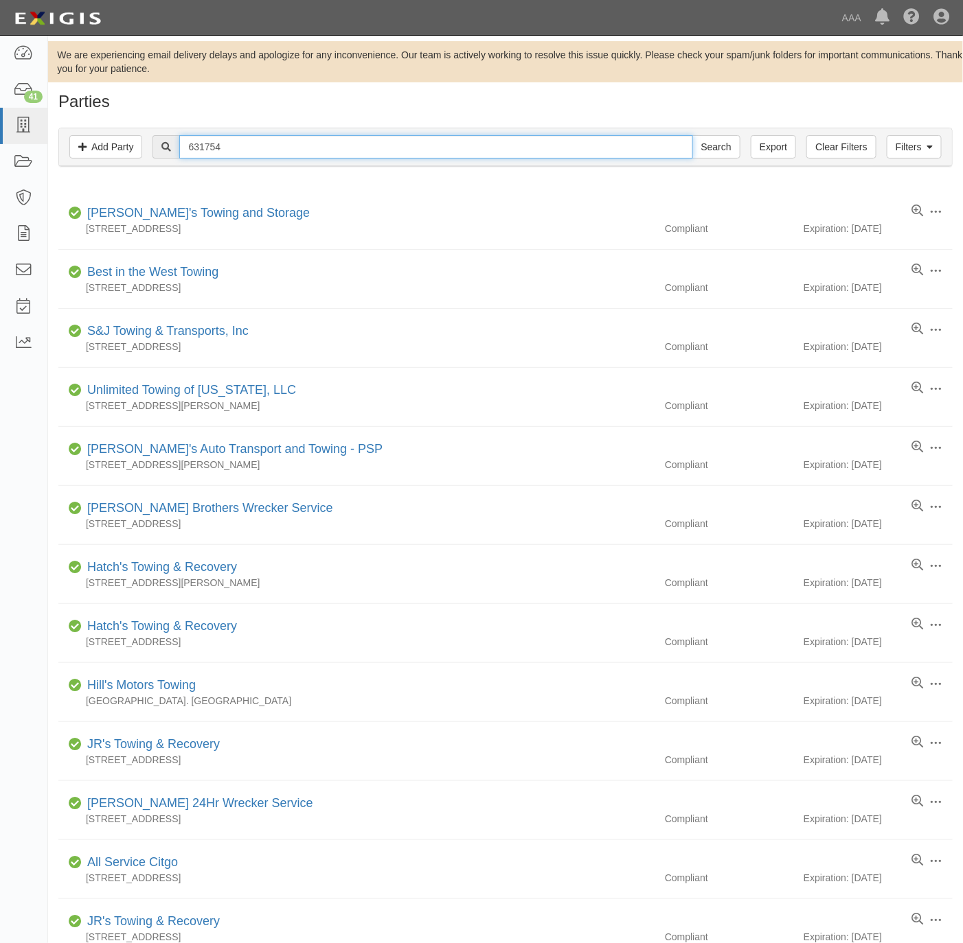
click at [272, 146] on input "631754" at bounding box center [435, 146] width 513 height 23
paste input "85"
type input "631785"
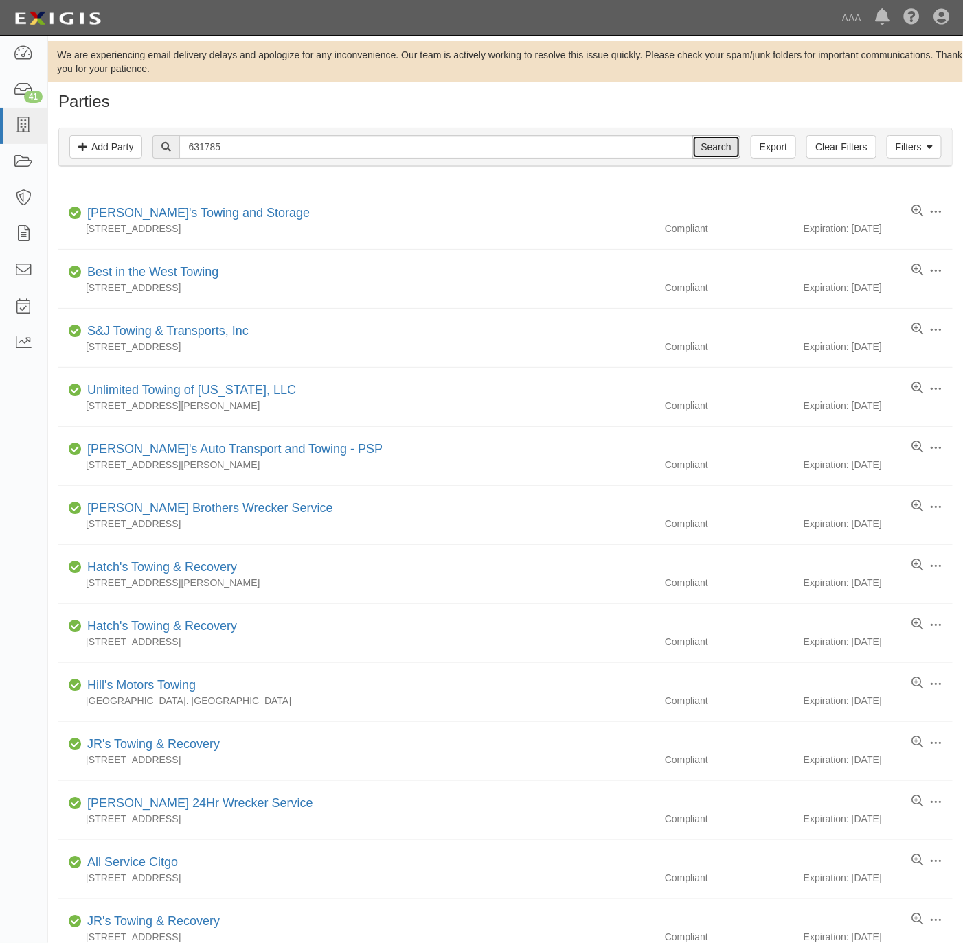
click at [713, 146] on input "Search" at bounding box center [716, 146] width 48 height 23
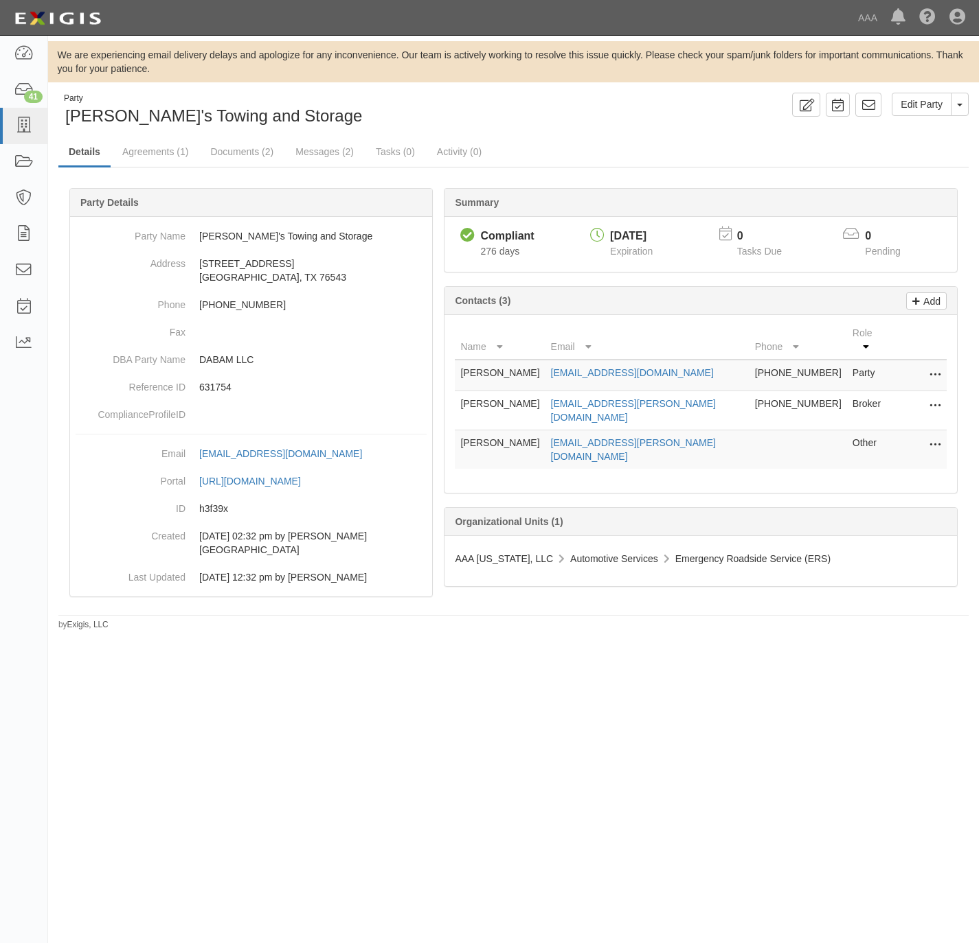
click at [926, 436] on button at bounding box center [932, 445] width 18 height 19
drag, startPoint x: 880, startPoint y: 423, endPoint x: 869, endPoint y: 417, distance: 12.0
click at [878, 429] on link "Edit" at bounding box center [886, 441] width 108 height 25
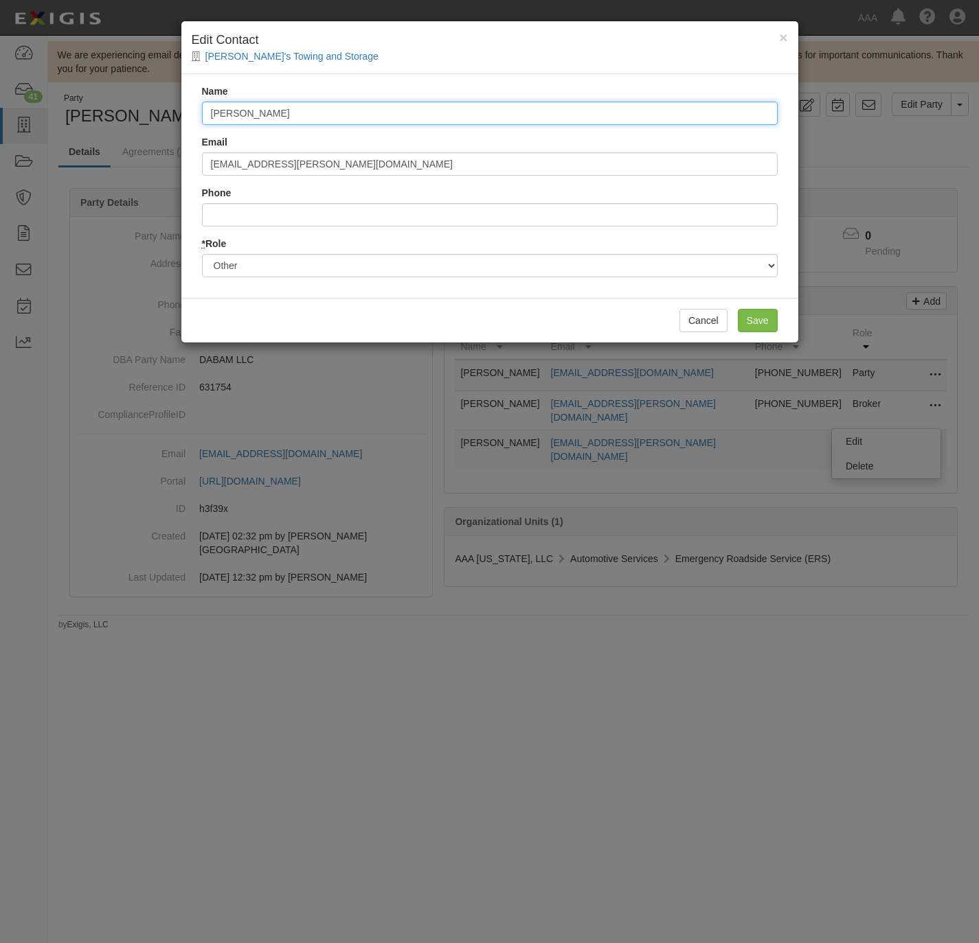
click at [339, 109] on input "[PERSON_NAME]" at bounding box center [489, 113] width 575 height 23
click at [339, 110] on input "[PERSON_NAME]" at bounding box center [489, 113] width 575 height 23
click at [339, 111] on input "[PERSON_NAME]" at bounding box center [489, 113] width 575 height 23
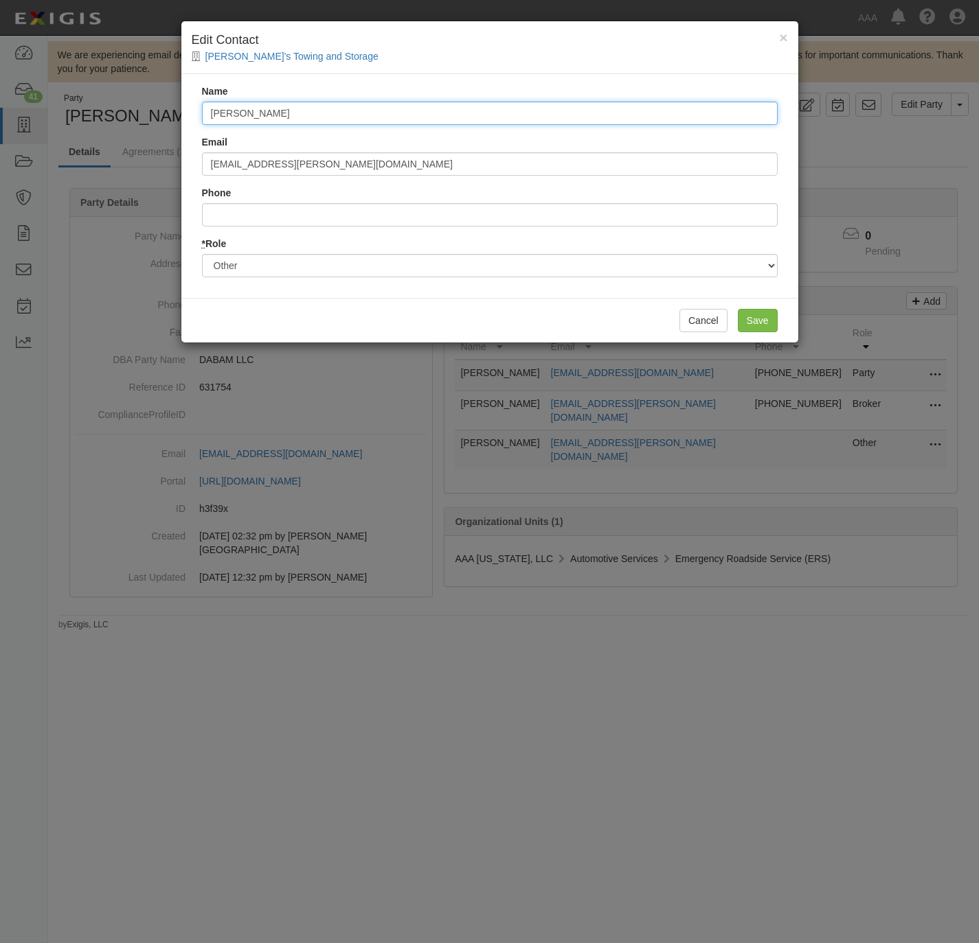
paste input "[PERSON_NAME]"
type input "[PERSON_NAME]"
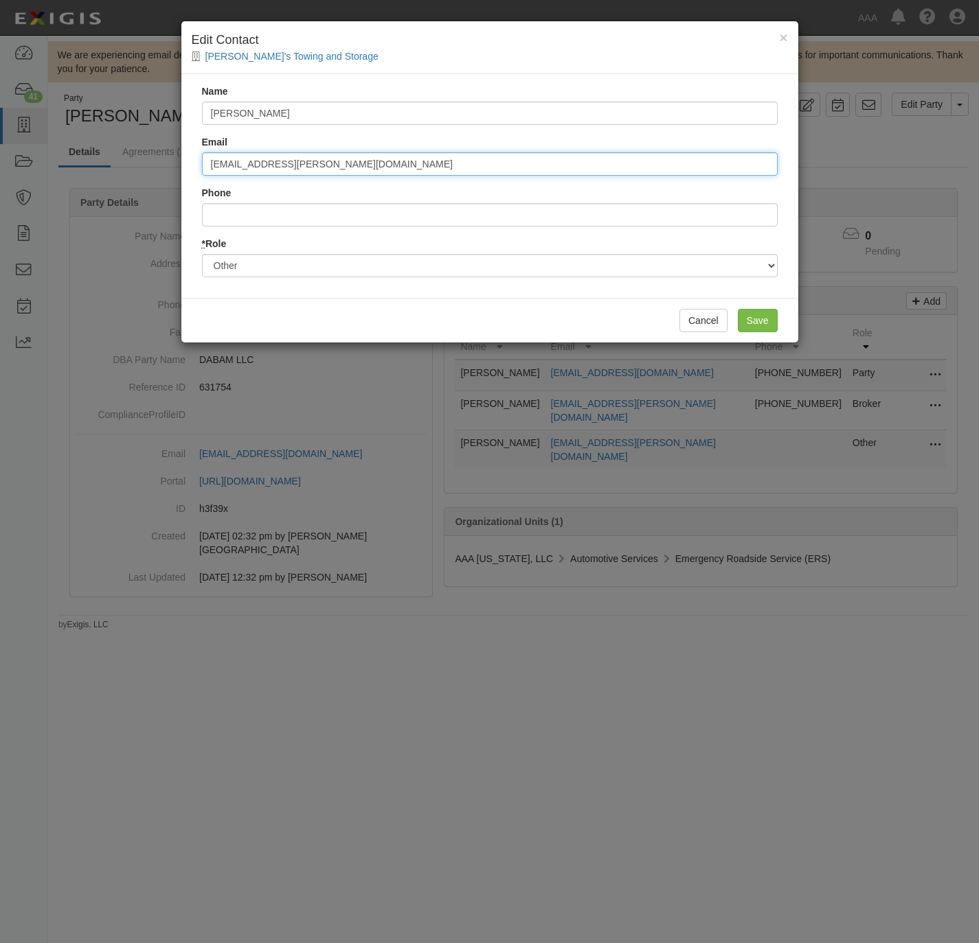
click at [352, 159] on input "[EMAIL_ADDRESS][PERSON_NAME][DOMAIN_NAME]" at bounding box center [489, 163] width 575 height 23
paste input "saba.[PERSON_NAME]"
type input "[EMAIL_ADDRESS][PERSON_NAME][DOMAIN_NAME]"
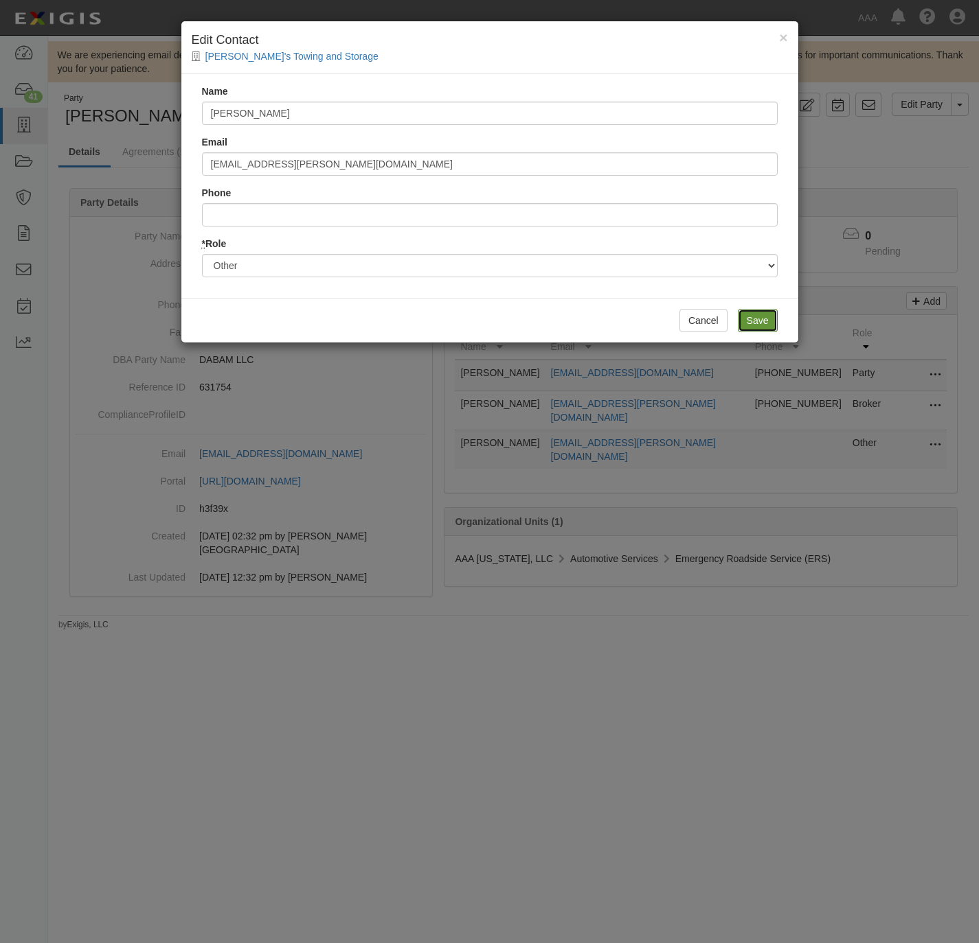
click at [762, 318] on input "Save" at bounding box center [757, 320] width 40 height 23
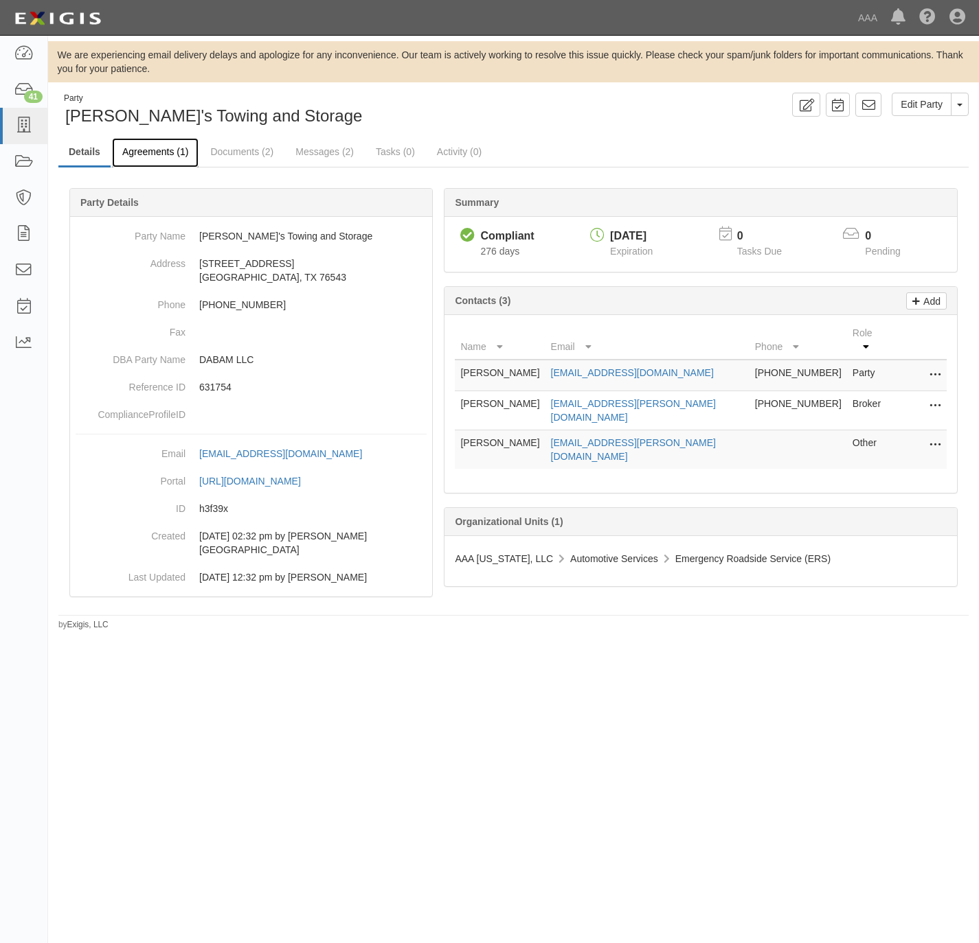
click at [161, 150] on link "Agreements (1)" at bounding box center [155, 153] width 87 height 30
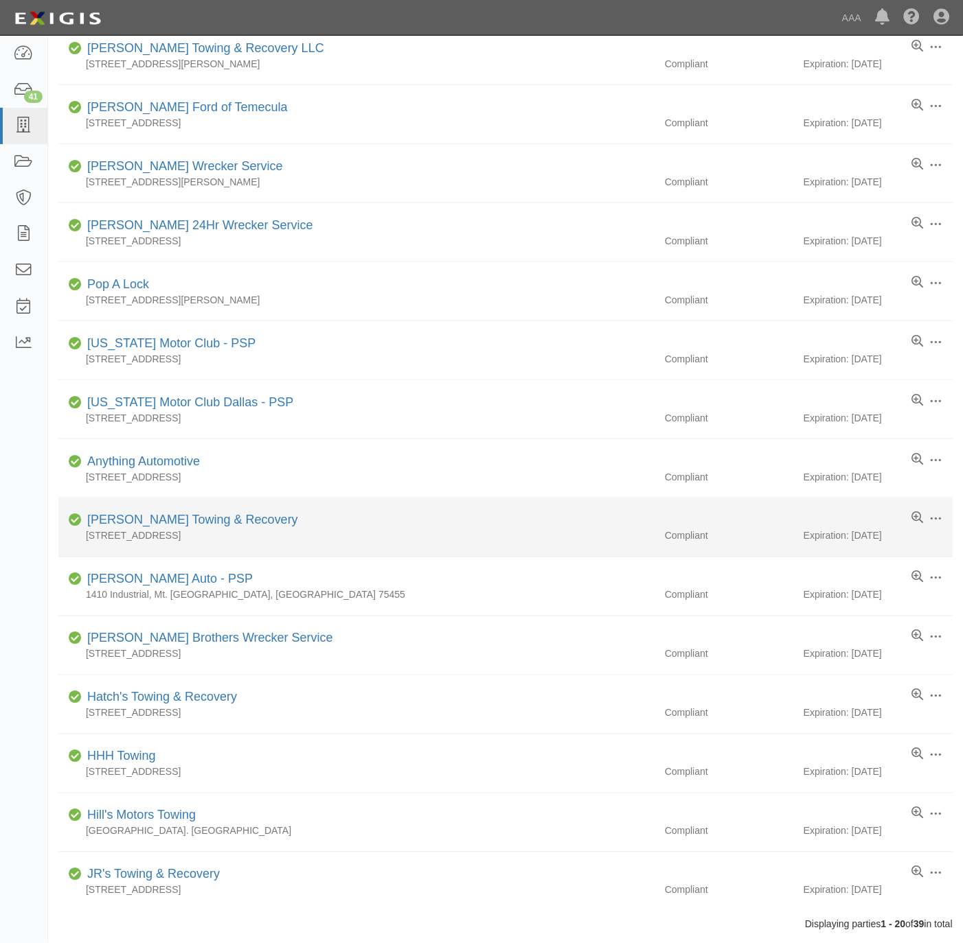
scroll to position [559, 0]
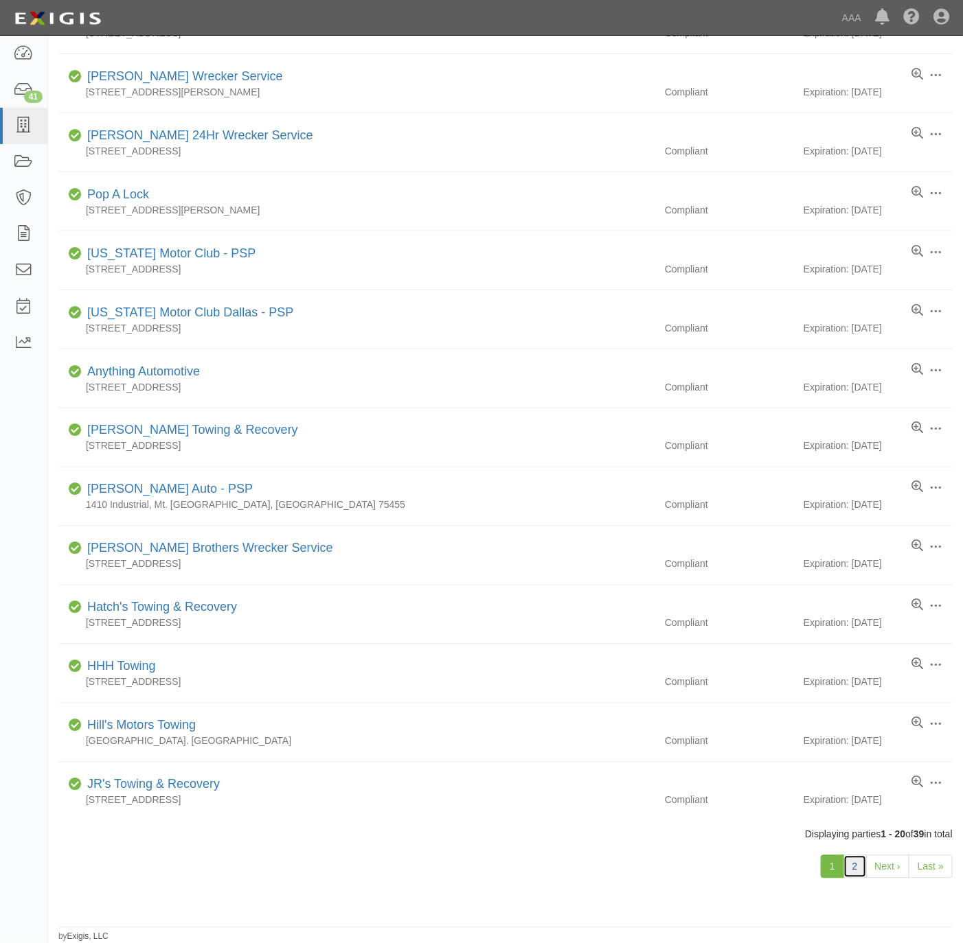
click at [855, 868] on link "2" at bounding box center [854, 867] width 23 height 23
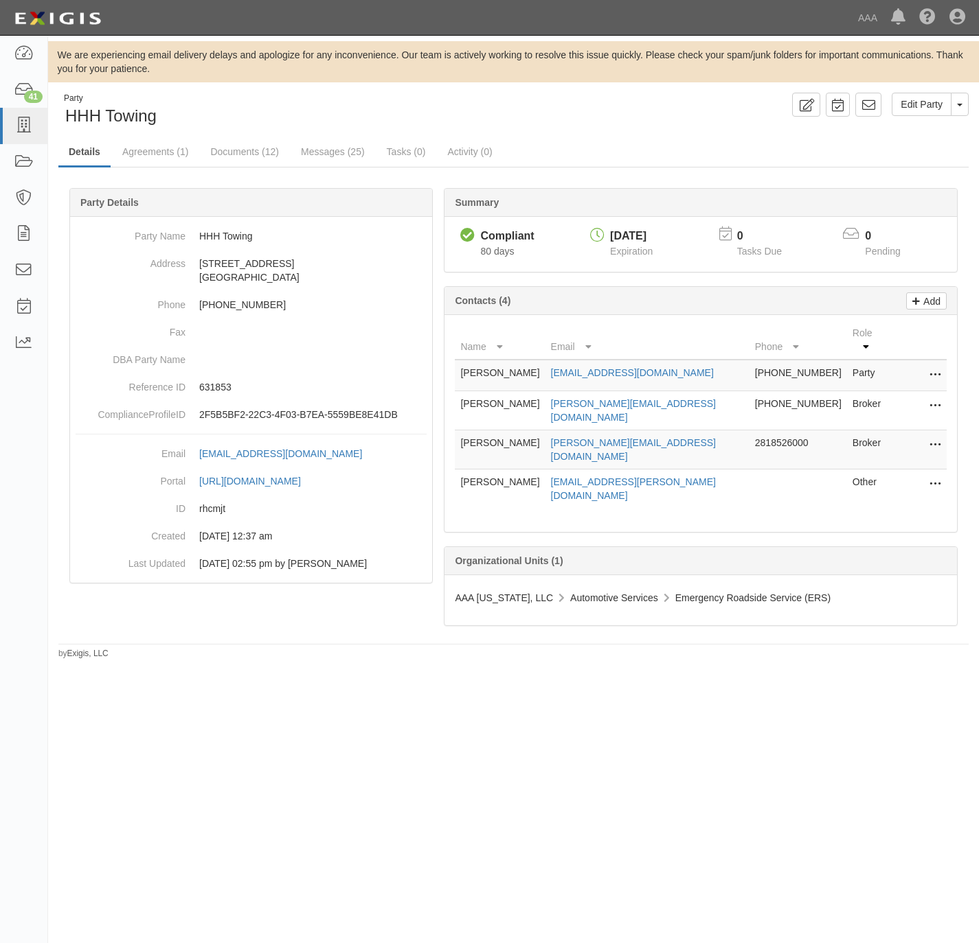
drag, startPoint x: 932, startPoint y: 456, endPoint x: 927, endPoint y: 468, distance: 13.3
click at [933, 476] on icon at bounding box center [934, 485] width 11 height 18
click at [891, 468] on link "Edit" at bounding box center [886, 480] width 108 height 25
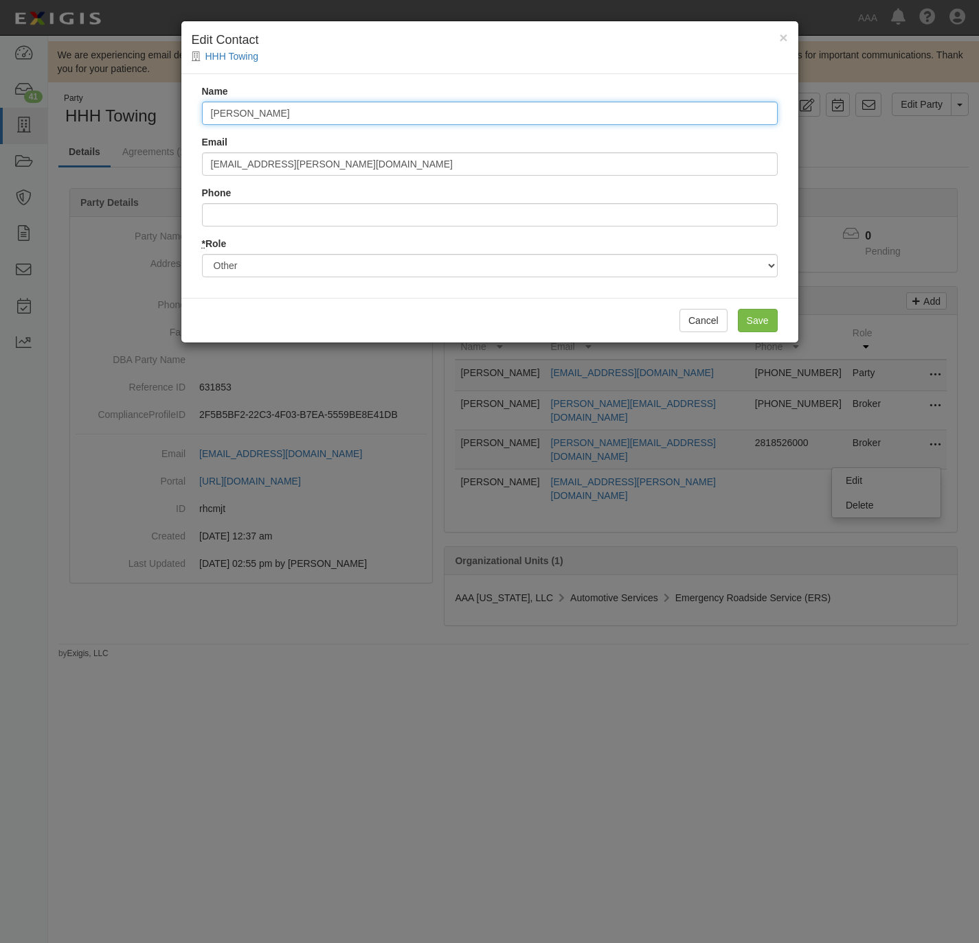
click at [309, 110] on input "[PERSON_NAME]" at bounding box center [489, 113] width 575 height 23
click at [309, 111] on input "[PERSON_NAME]" at bounding box center [489, 113] width 575 height 23
click at [309, 110] on input "[PERSON_NAME]" at bounding box center [489, 113] width 575 height 23
paste input "[PERSON_NAME]"
type input "[PERSON_NAME]"
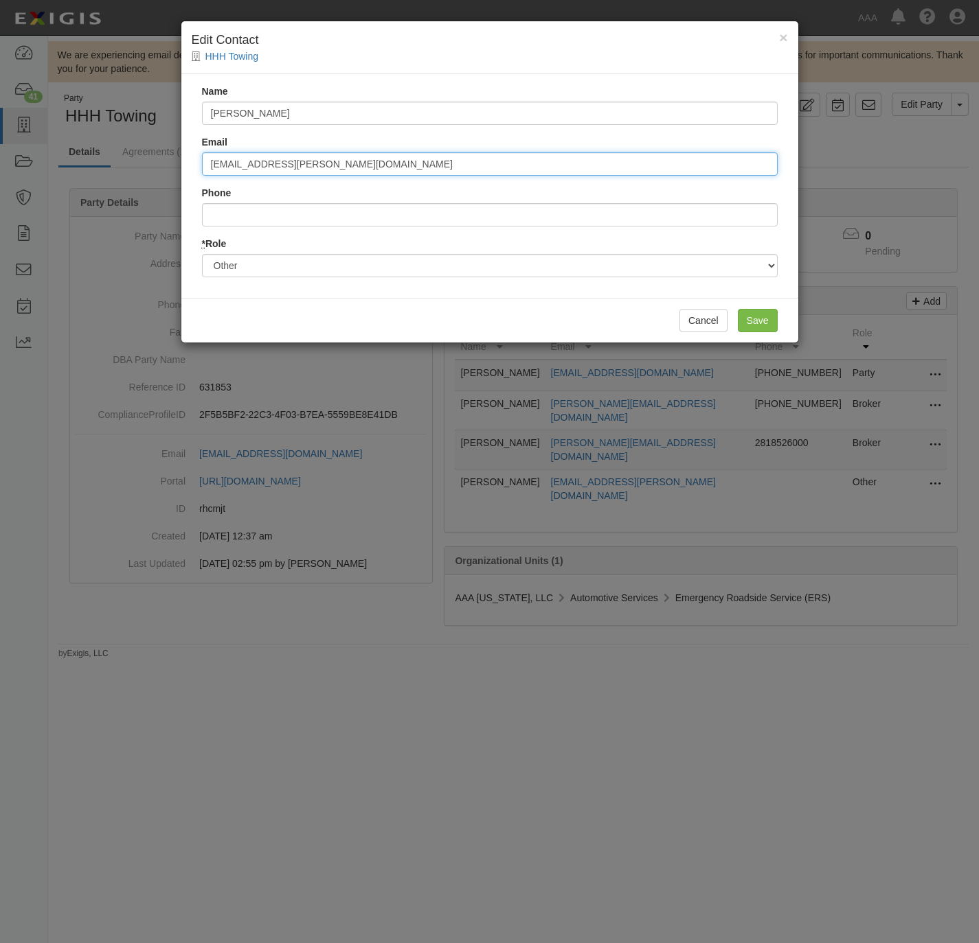
drag, startPoint x: 361, startPoint y: 163, endPoint x: 144, endPoint y: 173, distance: 217.2
click at [144, 173] on div "× Edit Contact HHH Towing Name [PERSON_NAME] Email [PERSON_NAME][EMAIL_ADDRESS]…" at bounding box center [489, 471] width 979 height 943
paste input "saba.[PERSON_NAME]"
type input "[EMAIL_ADDRESS][PERSON_NAME][DOMAIN_NAME]"
click at [752, 326] on input "Save" at bounding box center [757, 320] width 40 height 23
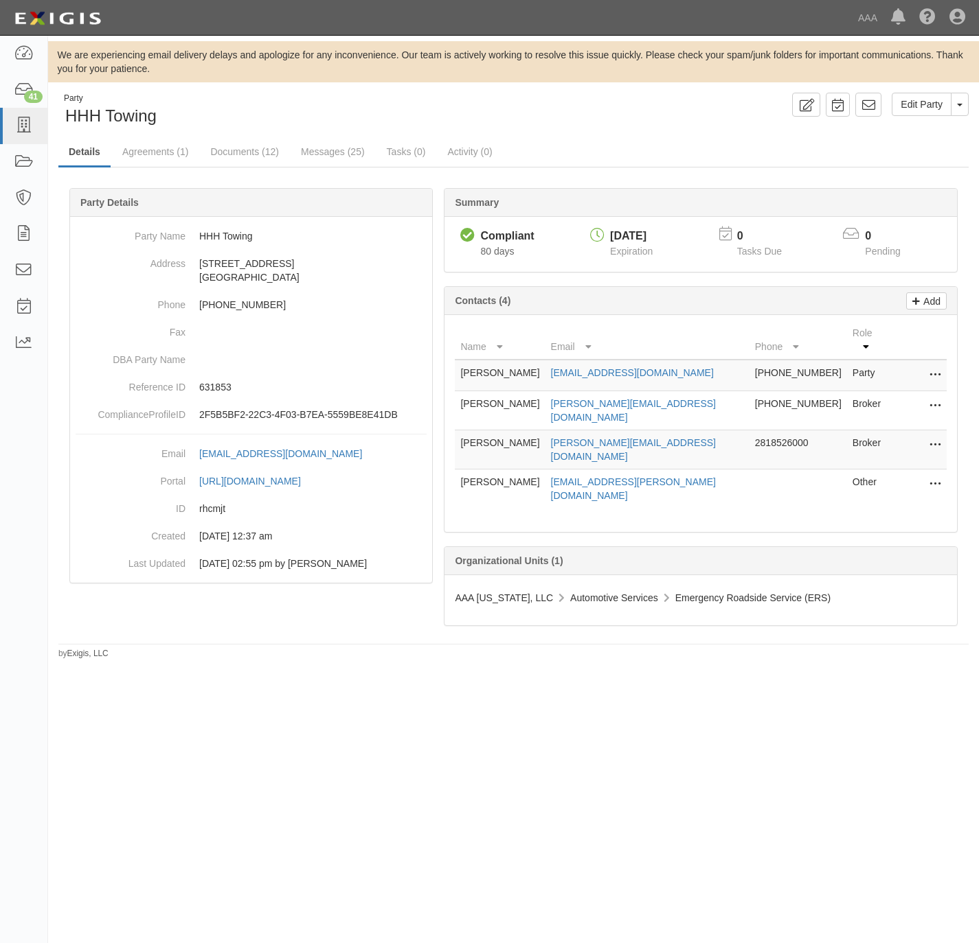
click at [560, 119] on div "Party HHH Towing Edit Party Toggle Party Dropdown View Audit Trail Archive Part…" at bounding box center [513, 110] width 930 height 35
click at [143, 155] on link "Agreements (1)" at bounding box center [155, 153] width 87 height 30
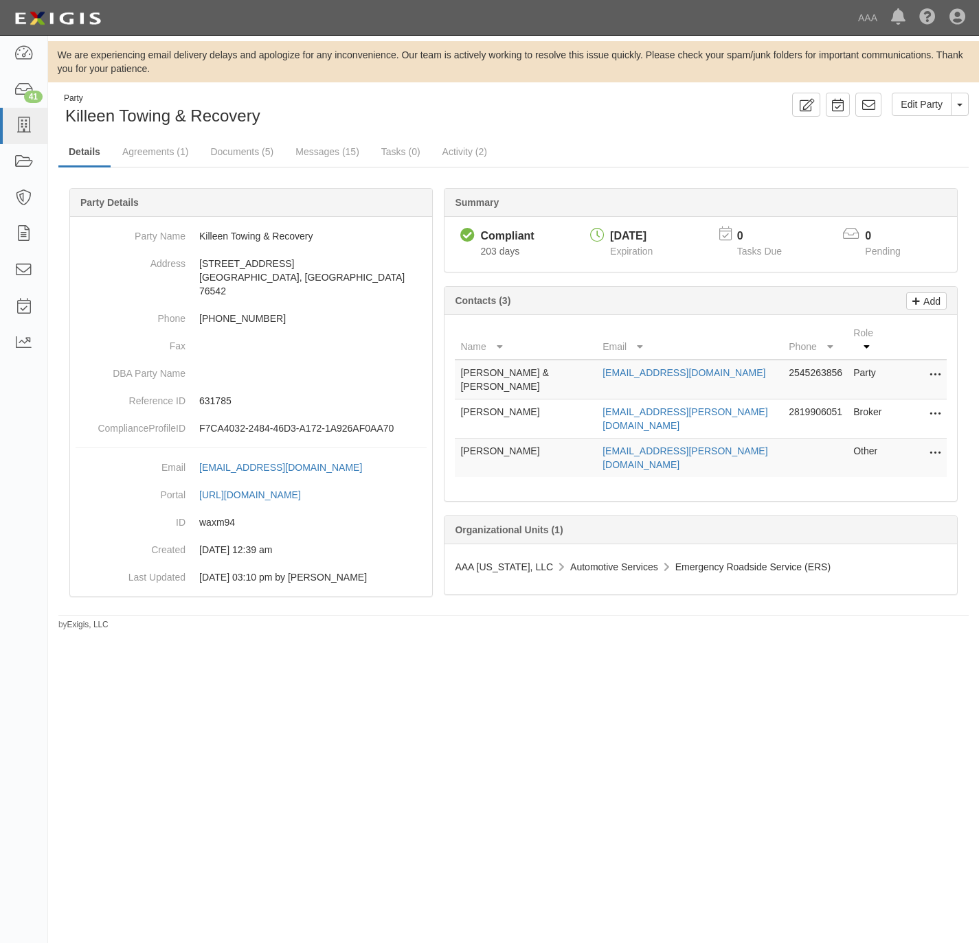
click at [931, 445] on icon at bounding box center [934, 454] width 11 height 18
drag, startPoint x: 876, startPoint y: 426, endPoint x: 865, endPoint y: 424, distance: 10.5
click at [874, 437] on link "Edit" at bounding box center [886, 449] width 108 height 25
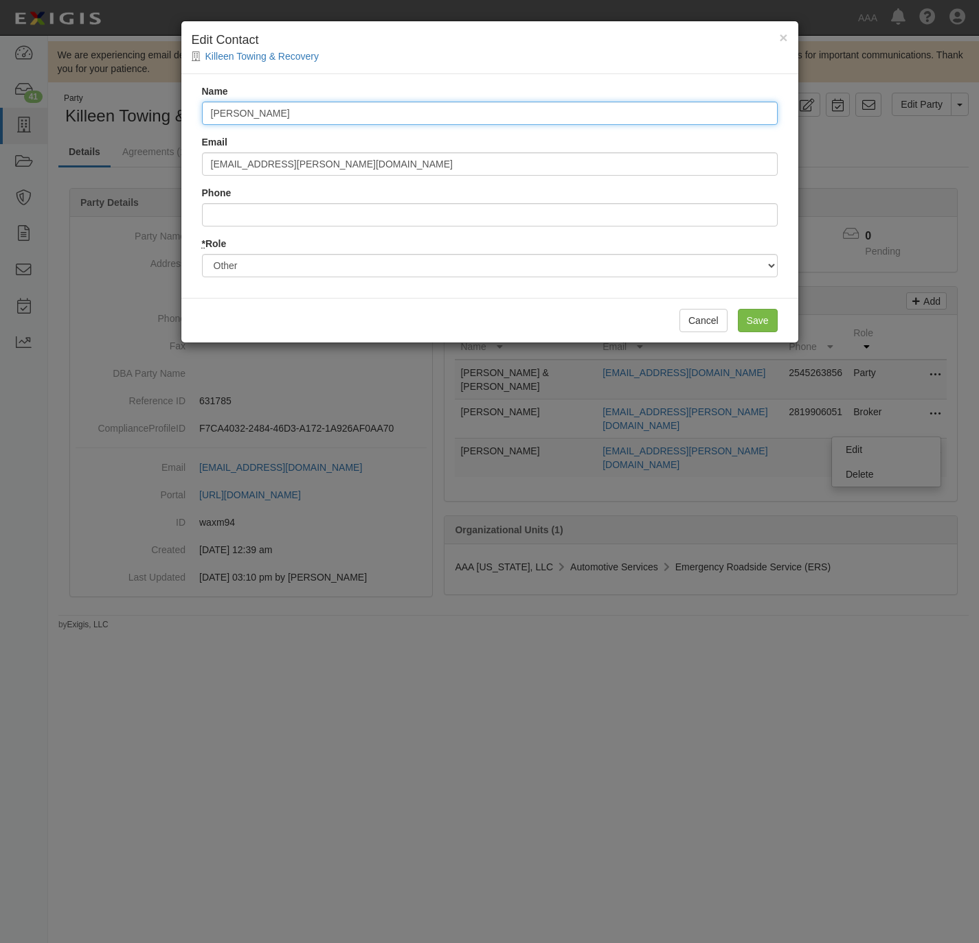
click at [371, 113] on input "Richard Blasco" at bounding box center [489, 113] width 575 height 23
click at [371, 113] on input "[PERSON_NAME]" at bounding box center [489, 113] width 575 height 23
paste input "[PERSON_NAME]"
type input "[PERSON_NAME]"
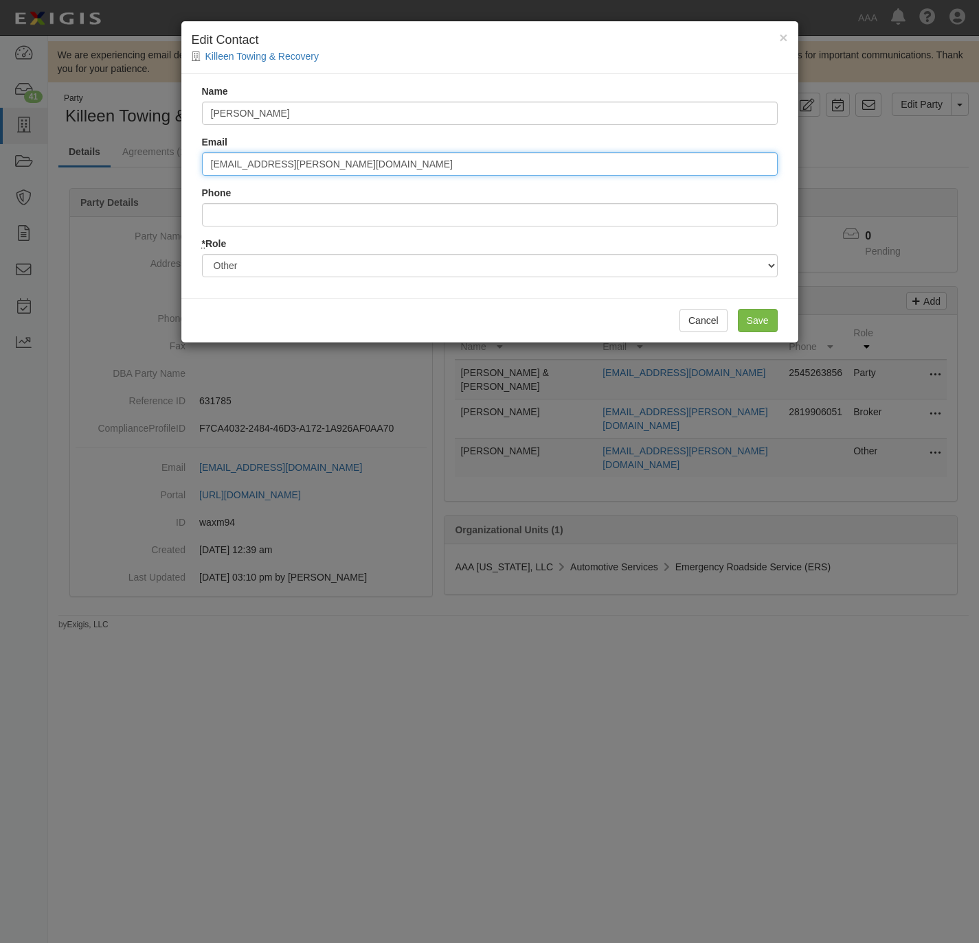
drag, startPoint x: 347, startPoint y: 165, endPoint x: 250, endPoint y: 187, distance: 99.3
click at [152, 182] on div "× Edit Contact Killeen Towing & Recovery Name Jim Saba Email blasco.richard@ace…" at bounding box center [489, 471] width 979 height 943
paste input "saba.[PERSON_NAME]"
type input "saba.jim@ace.aaa.com"
click at [748, 318] on input "Save" at bounding box center [757, 320] width 40 height 23
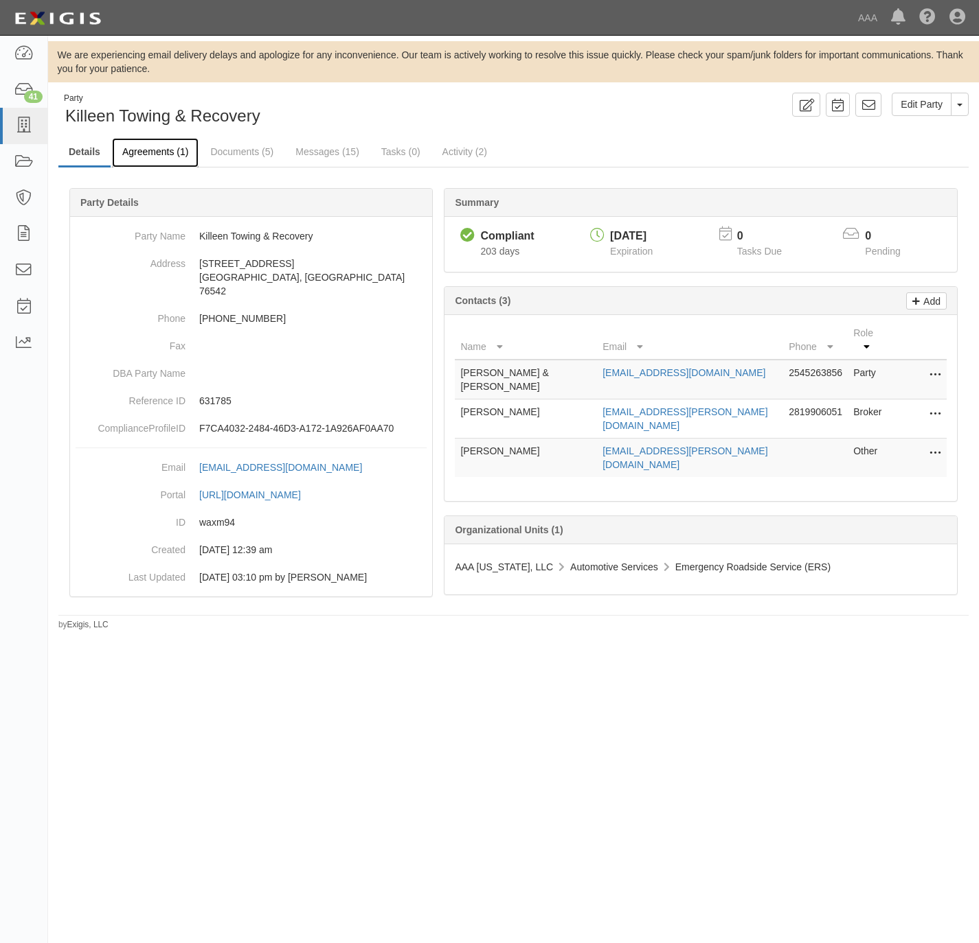
click at [148, 153] on link "Agreements (1)" at bounding box center [155, 153] width 87 height 30
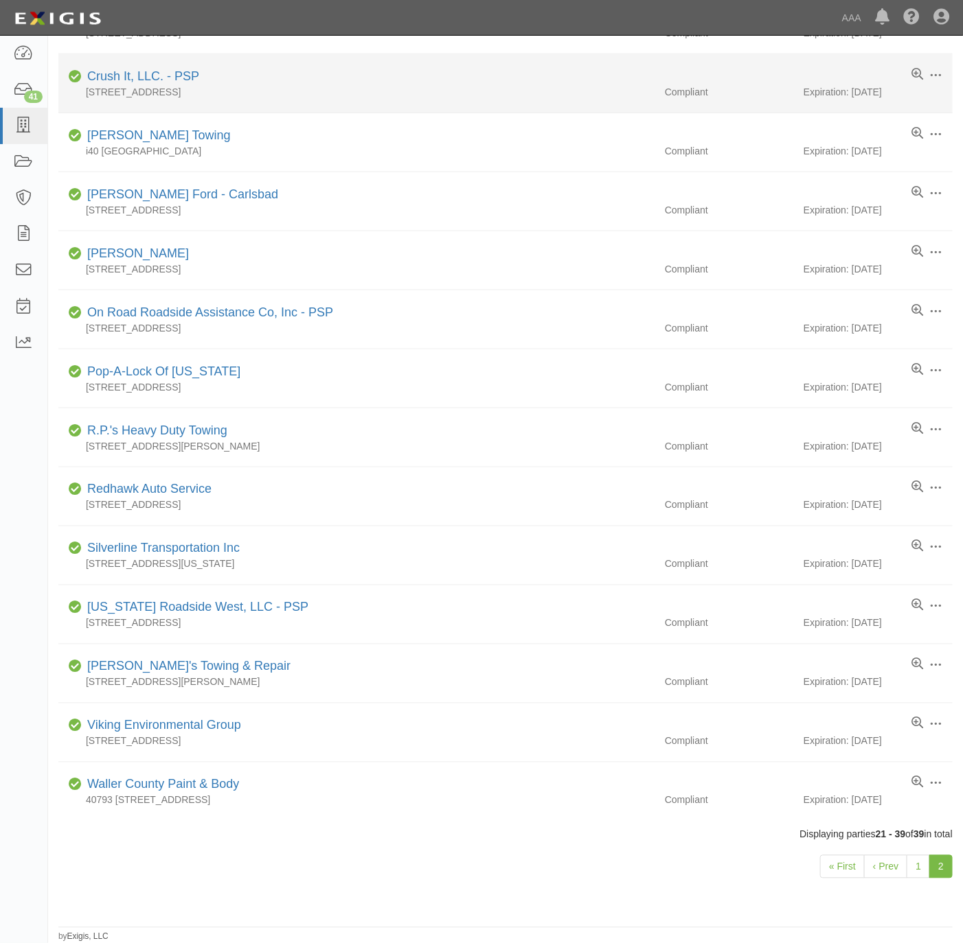
scroll to position [501, 0]
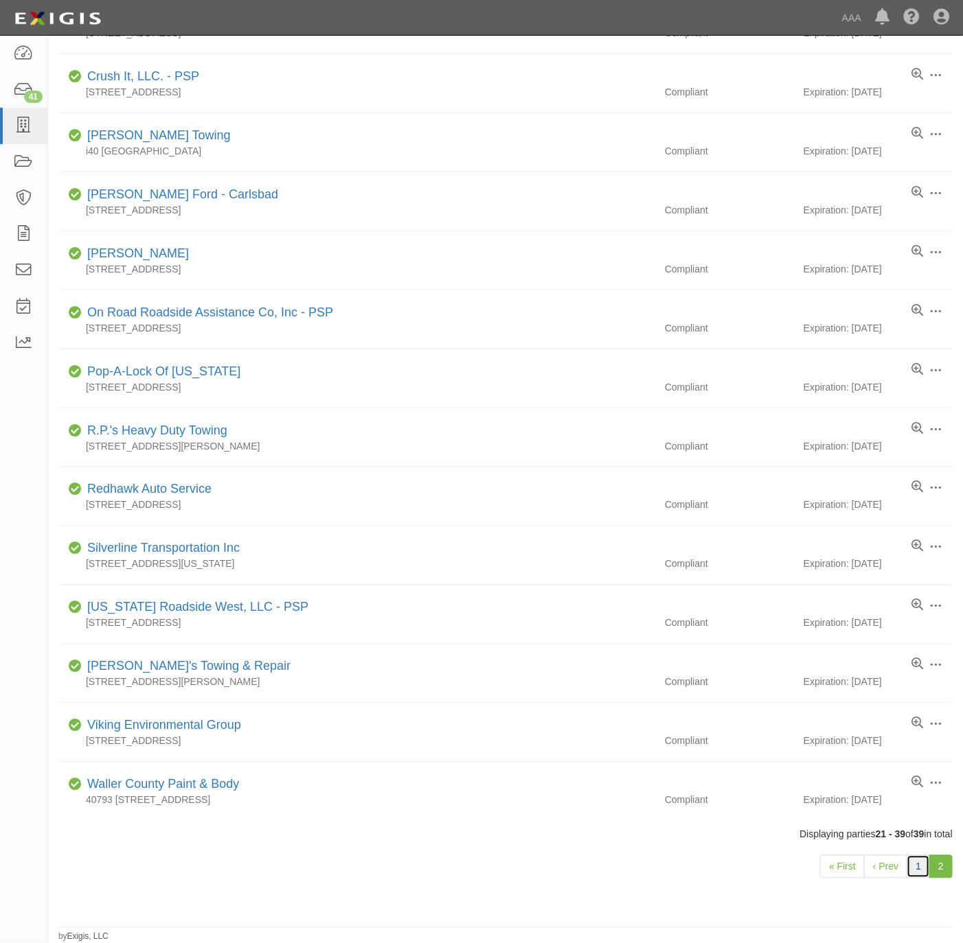
click at [915, 863] on link "1" at bounding box center [917, 867] width 23 height 23
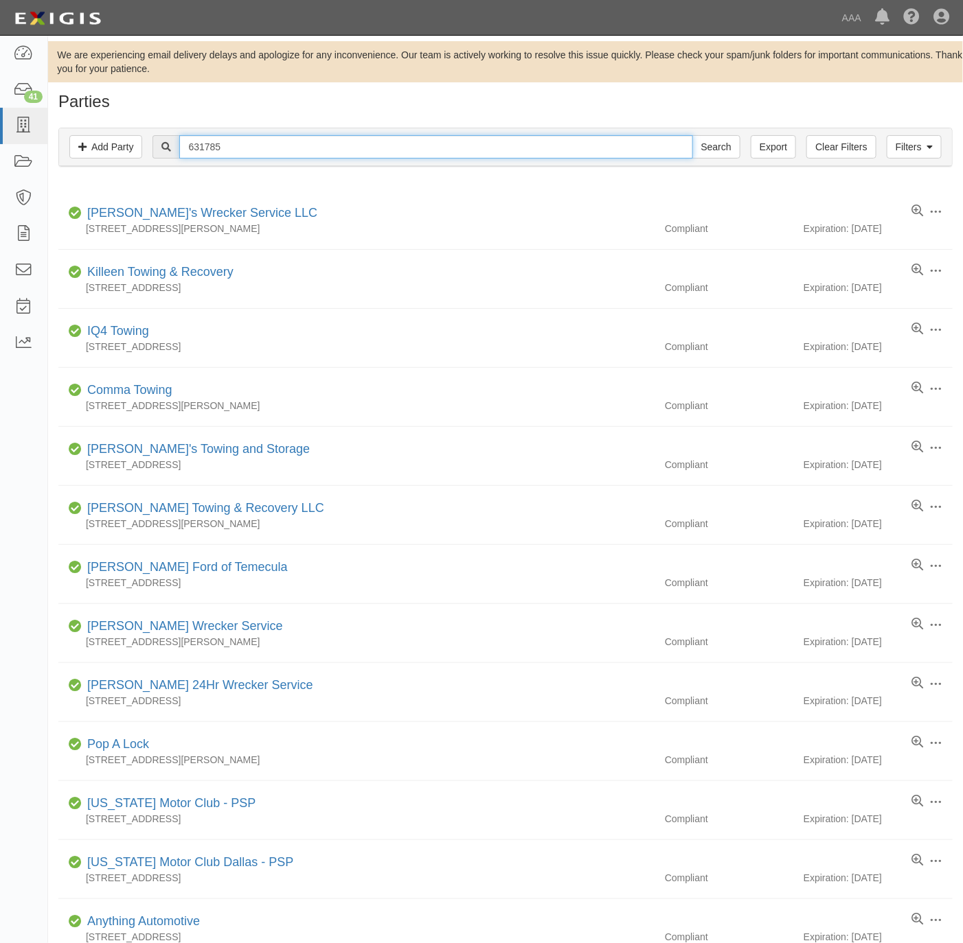
click at [239, 137] on input "631785" at bounding box center [435, 146] width 513 height 23
paste input "860"
type input "631860"
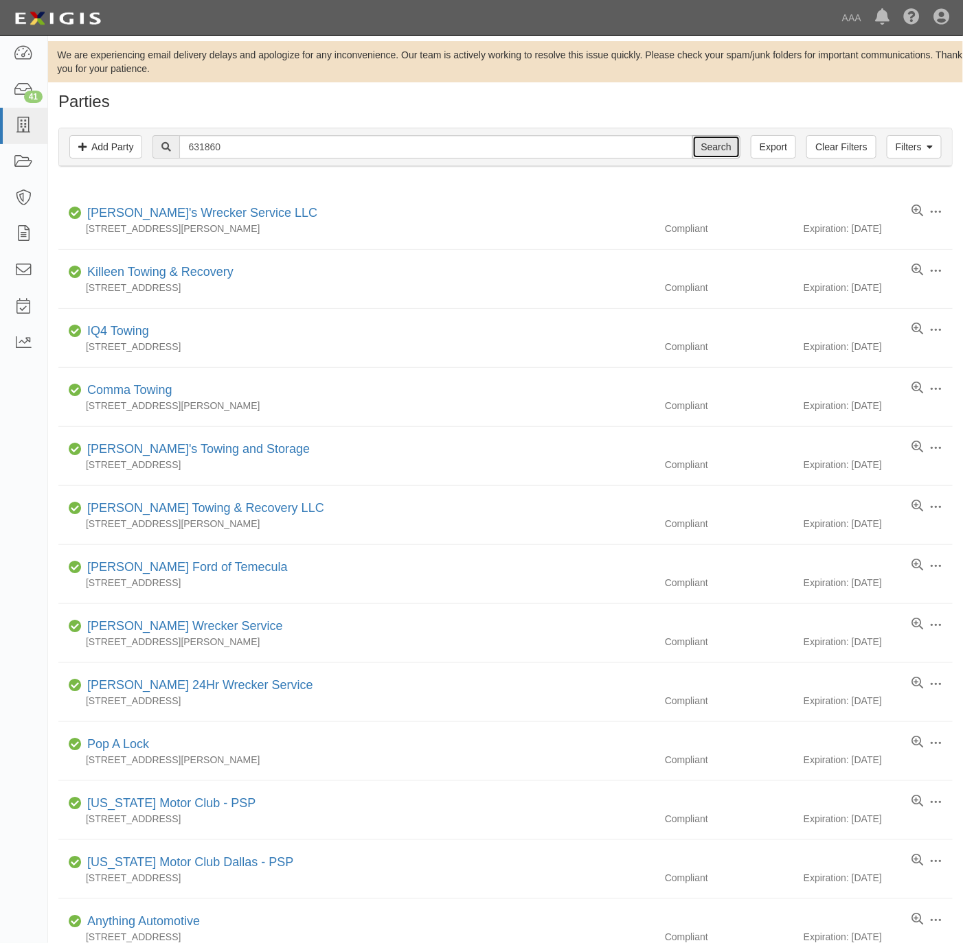
click at [702, 147] on input "Search" at bounding box center [716, 146] width 48 height 23
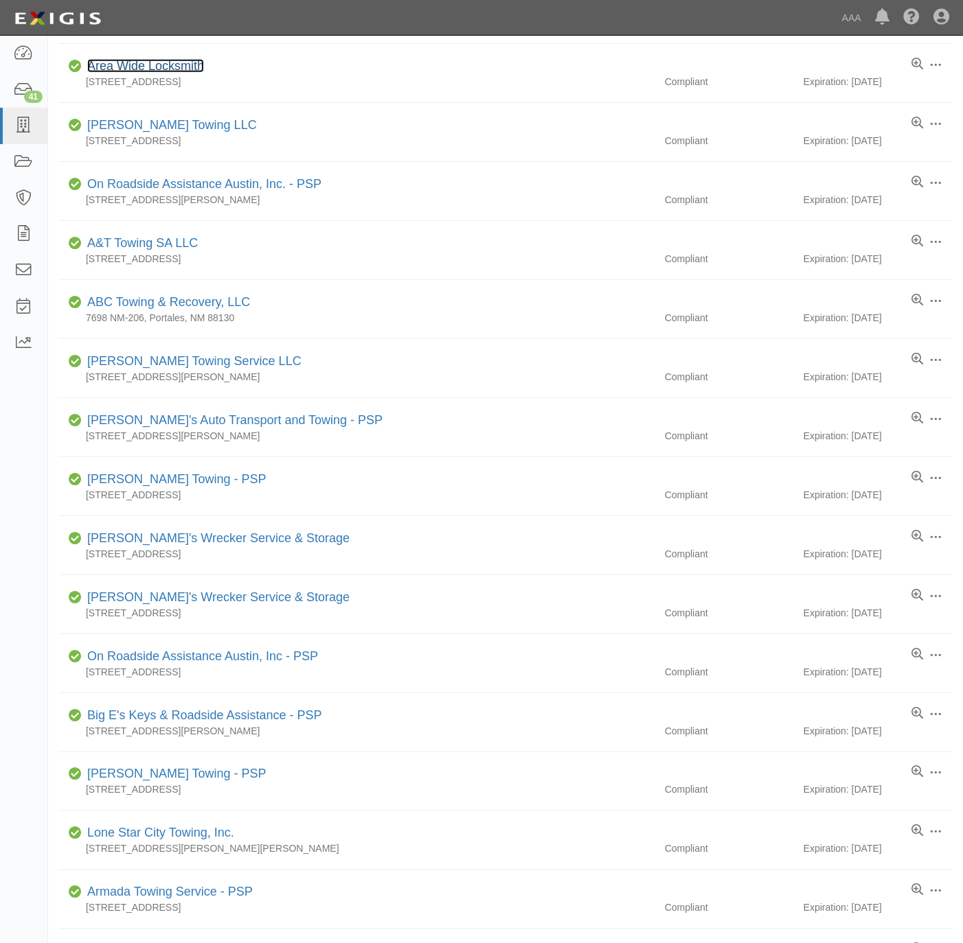
scroll to position [515, 0]
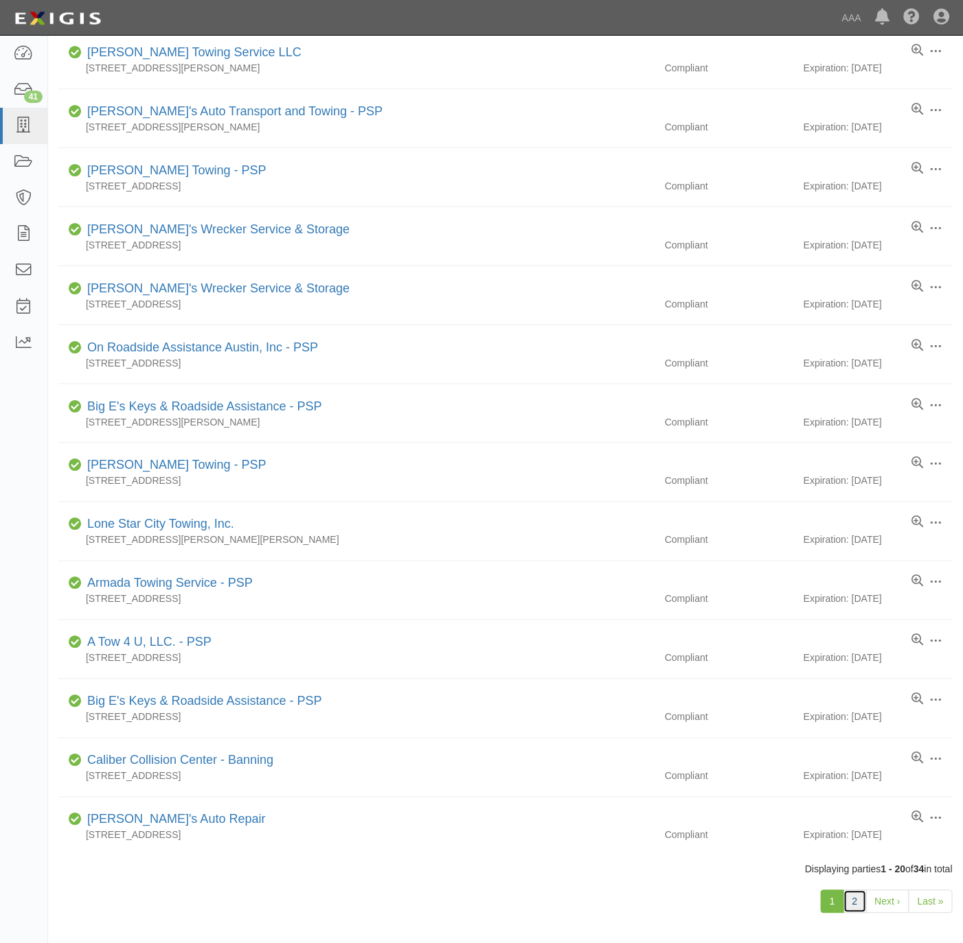
click at [847, 904] on link "2" at bounding box center [854, 902] width 23 height 23
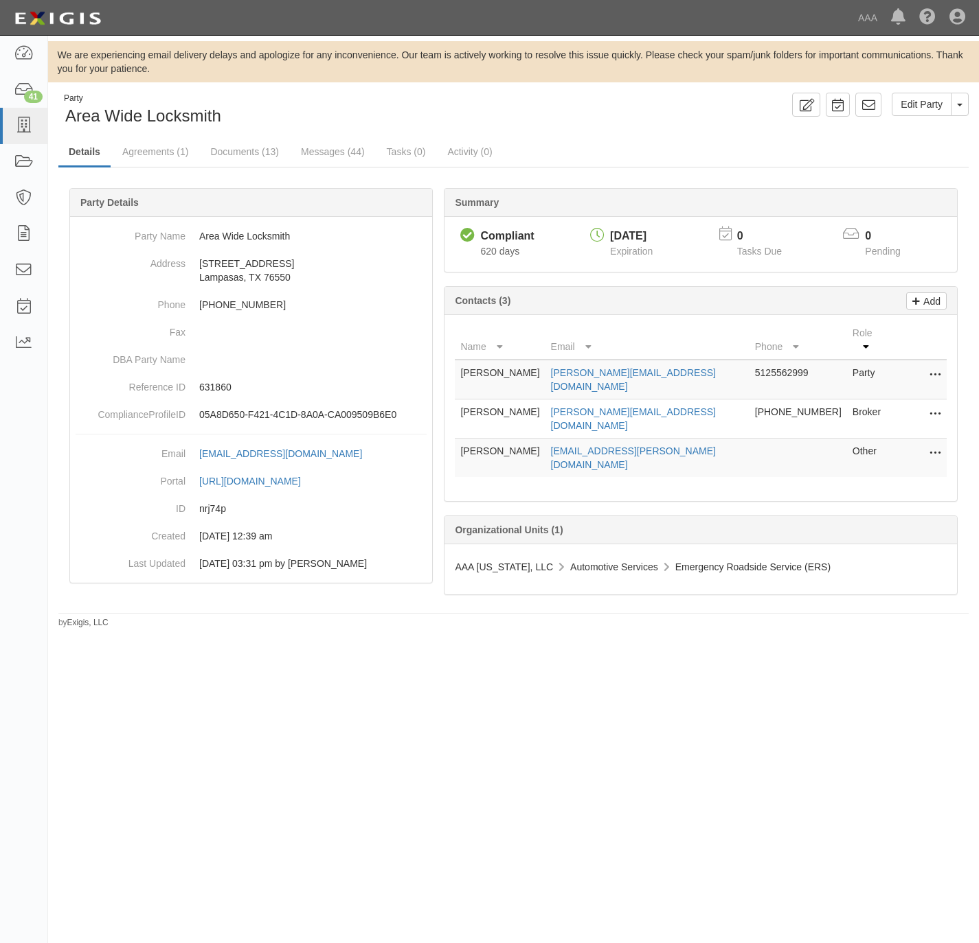
click at [932, 445] on icon at bounding box center [934, 454] width 11 height 18
drag, startPoint x: 870, startPoint y: 429, endPoint x: 738, endPoint y: 371, distance: 143.9
click at [869, 437] on link "Edit" at bounding box center [886, 449] width 108 height 25
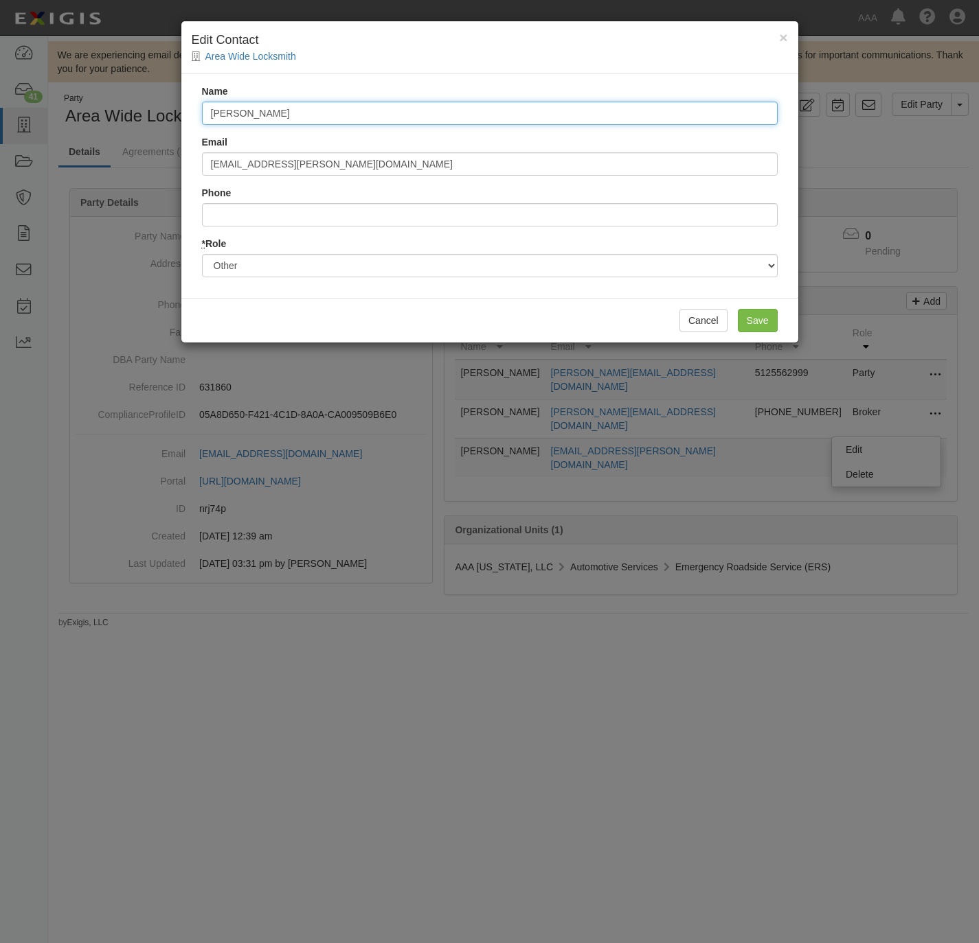
click at [289, 122] on input "[PERSON_NAME]" at bounding box center [489, 113] width 575 height 23
click at [285, 113] on input "[PERSON_NAME]" at bounding box center [489, 113] width 575 height 23
click at [285, 112] on input "[PERSON_NAME]" at bounding box center [489, 113] width 575 height 23
click at [284, 112] on input "[PERSON_NAME]" at bounding box center [489, 113] width 575 height 23
paste input "[PERSON_NAME]"
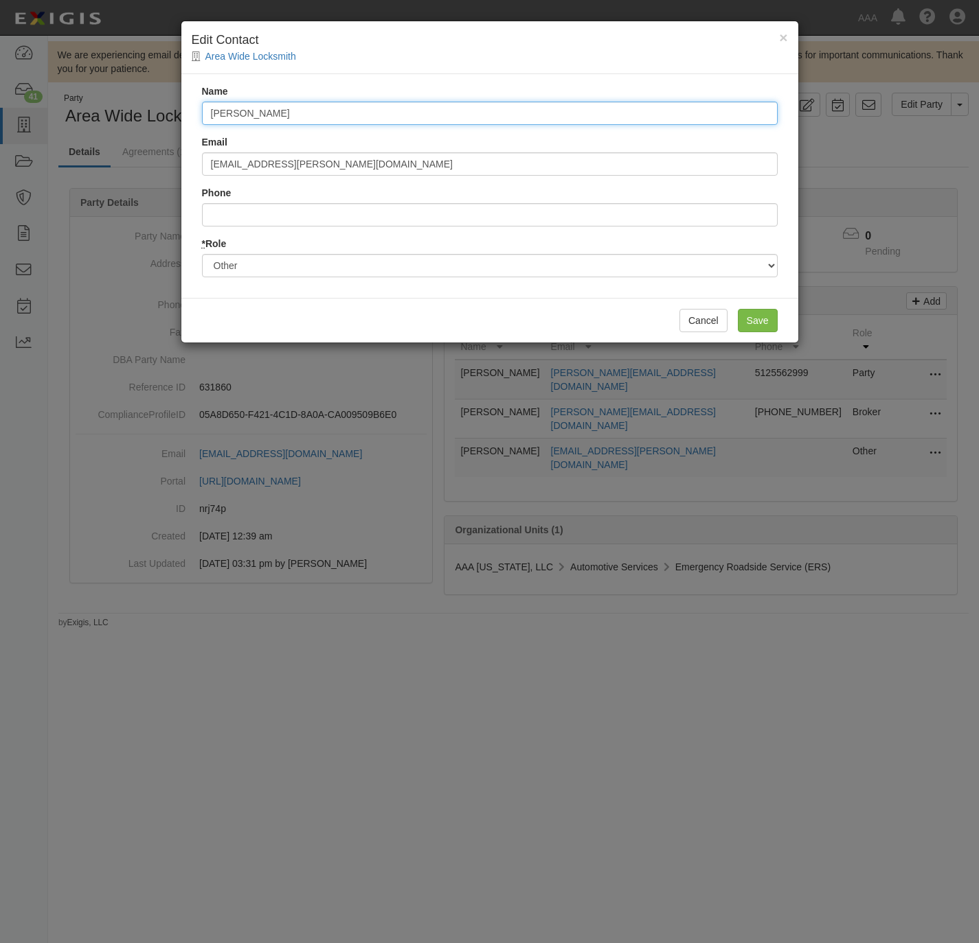
type input "[PERSON_NAME]"
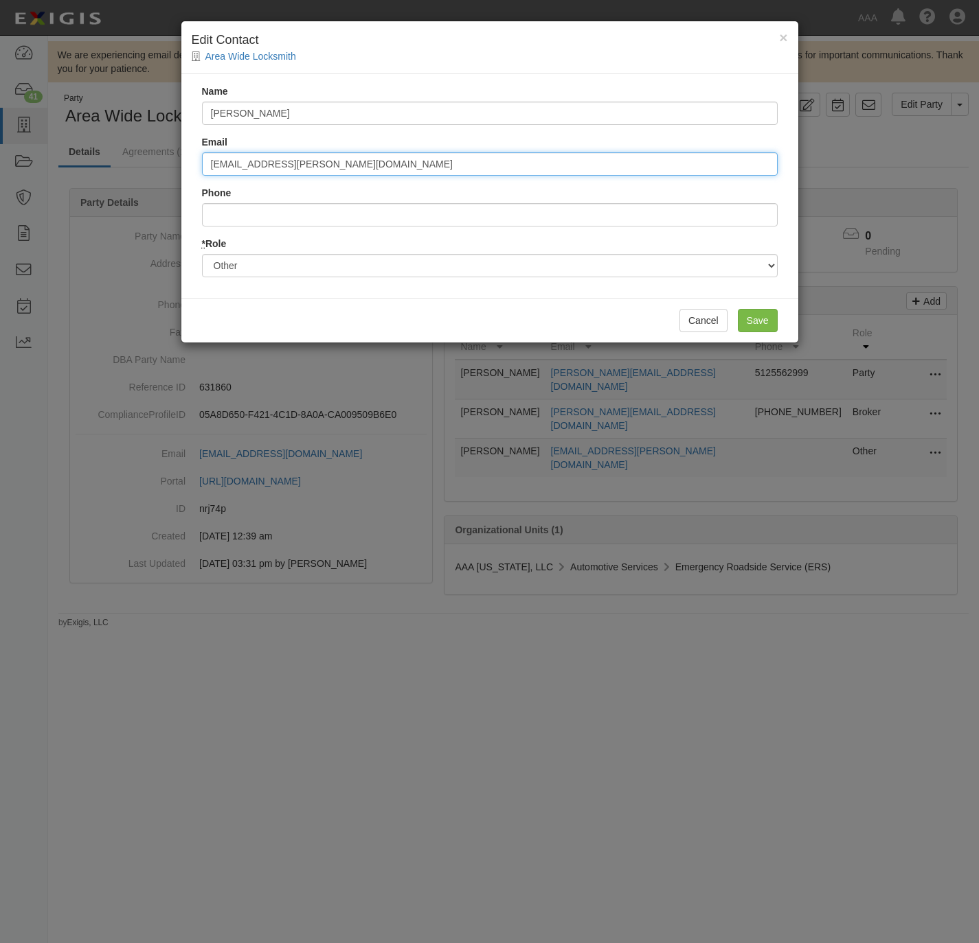
drag, startPoint x: 367, startPoint y: 161, endPoint x: 202, endPoint y: 179, distance: 166.5
click at [202, 179] on div "Name [PERSON_NAME] Email [PERSON_NAME][EMAIL_ADDRESS][PERSON_NAME][DOMAIN_NAME]…" at bounding box center [489, 186] width 617 height 224
paste input "saba.[PERSON_NAME]"
type input "[EMAIL_ADDRESS][PERSON_NAME][DOMAIN_NAME]"
click at [753, 311] on input "Save" at bounding box center [757, 320] width 40 height 23
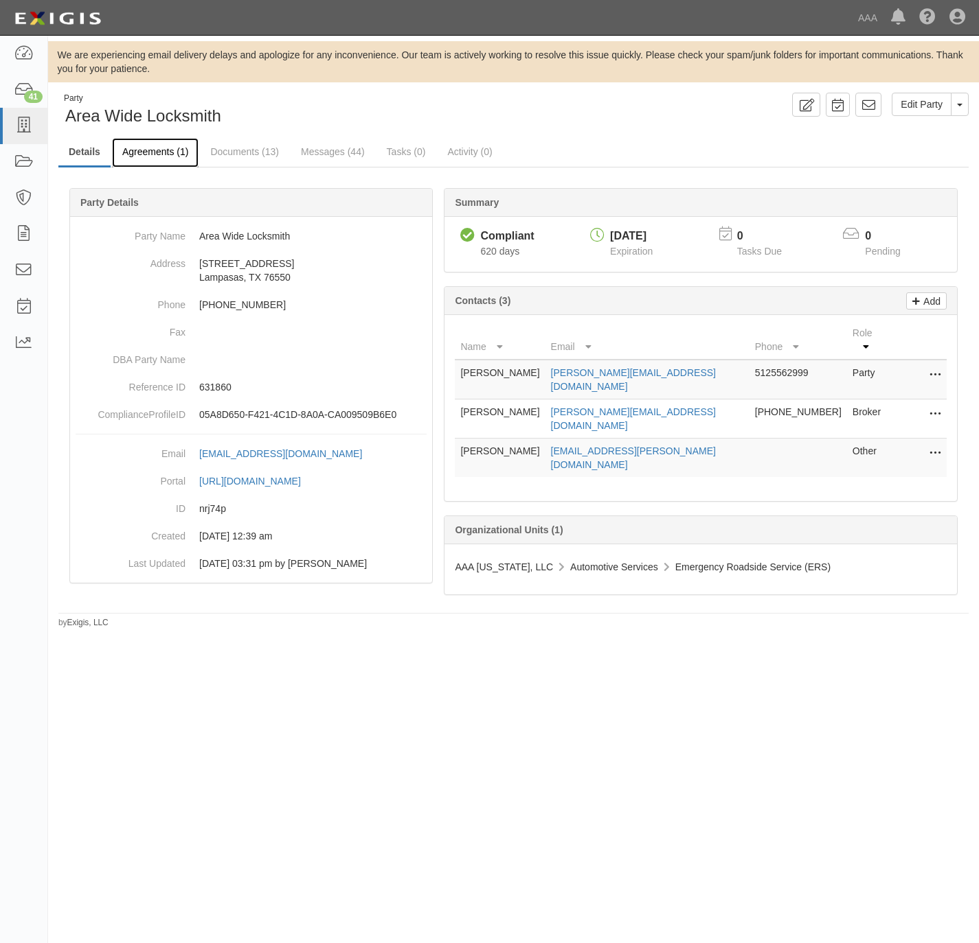
click at [148, 148] on link "Agreements (1)" at bounding box center [155, 153] width 87 height 30
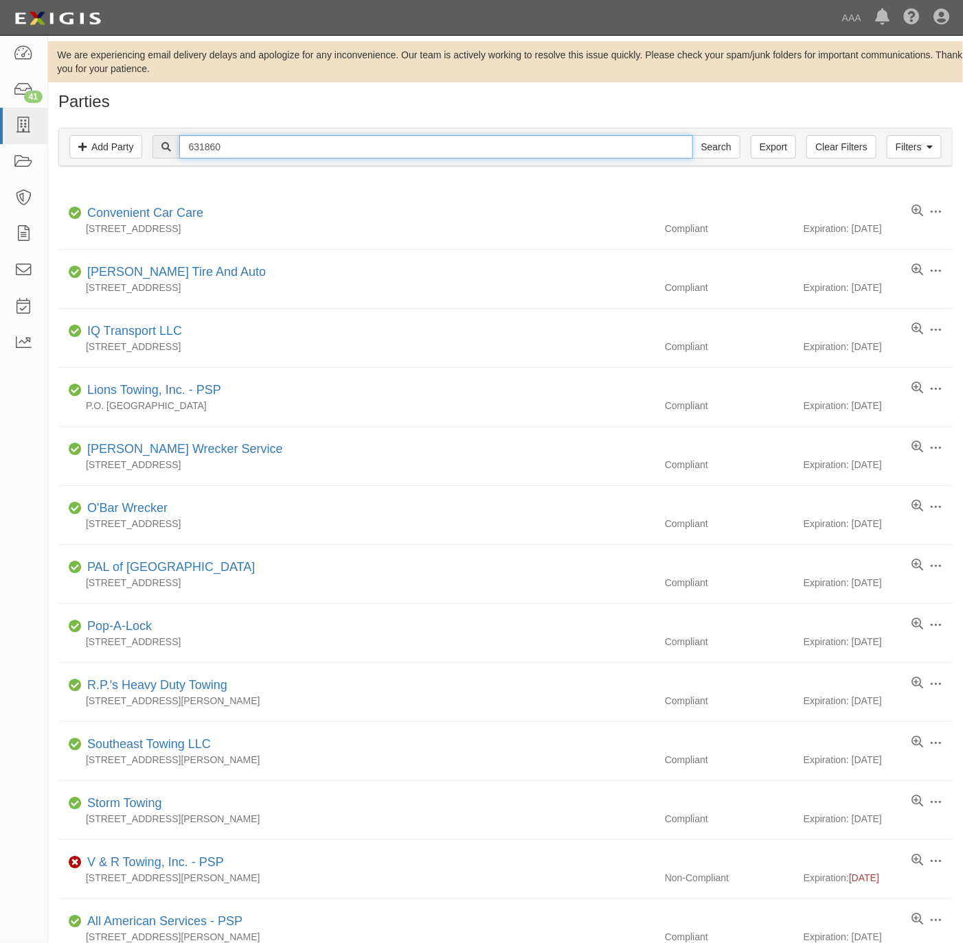
click at [354, 150] on input "631860" at bounding box center [435, 146] width 513 height 23
click at [351, 150] on input "631860" at bounding box center [435, 146] width 513 height 23
paste input "631870"
click at [418, 130] on div "Filters Add Party Clear Filters Export 631860631870 Search Filters" at bounding box center [505, 147] width 893 height 38
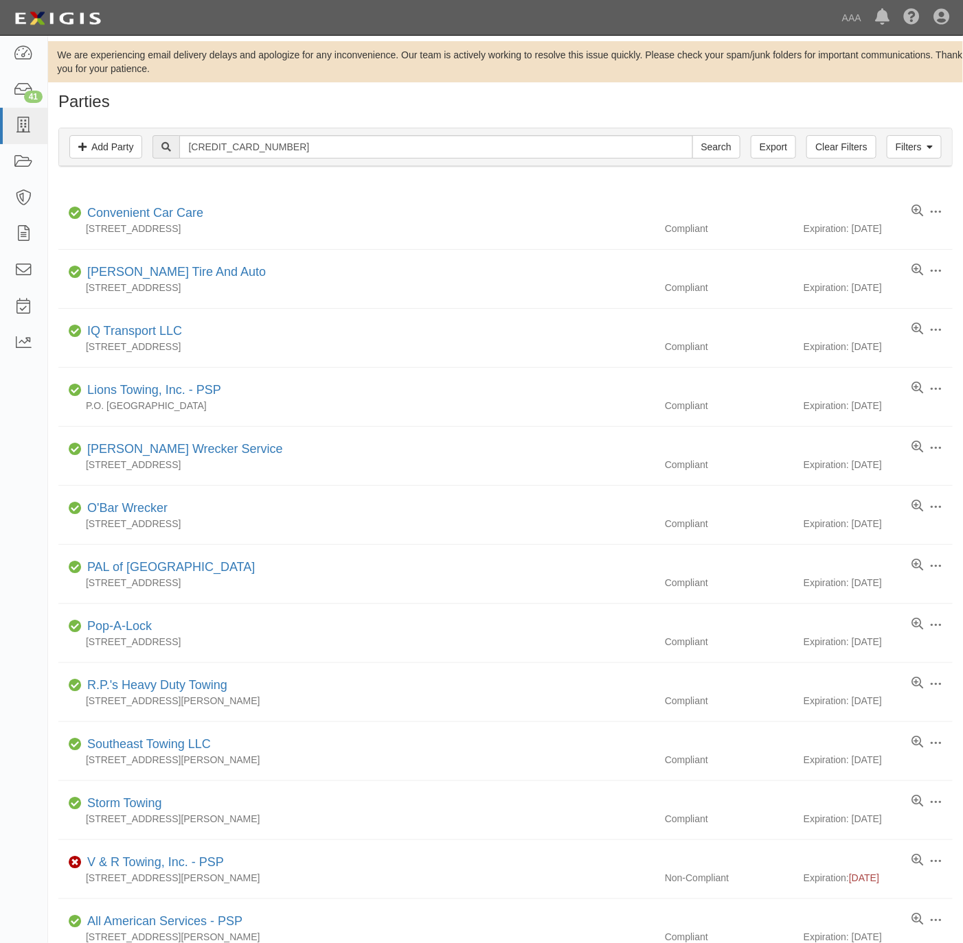
click at [418, 130] on div "Filters Add Party Clear Filters Export 631860631870 Search Filters" at bounding box center [505, 147] width 893 height 38
click at [398, 150] on input "631860631870" at bounding box center [435, 146] width 513 height 23
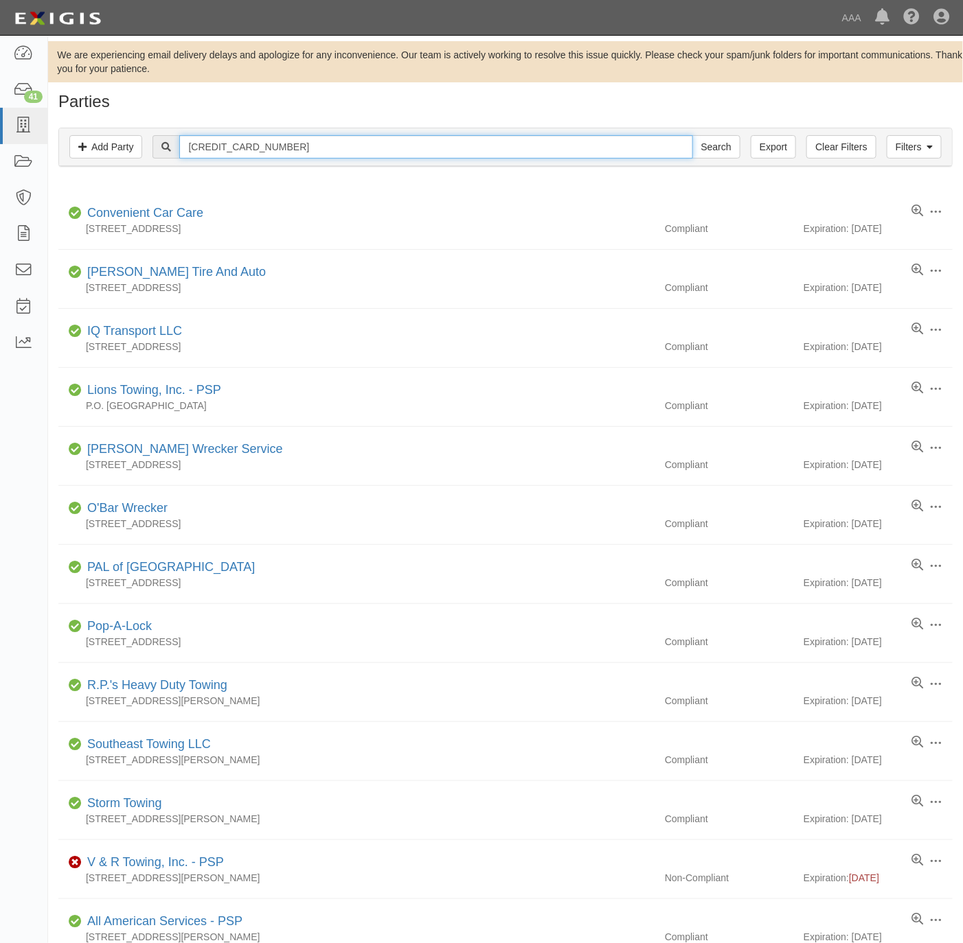
paste input "text"
type input "631870"
click at [722, 148] on input "Search" at bounding box center [716, 146] width 48 height 23
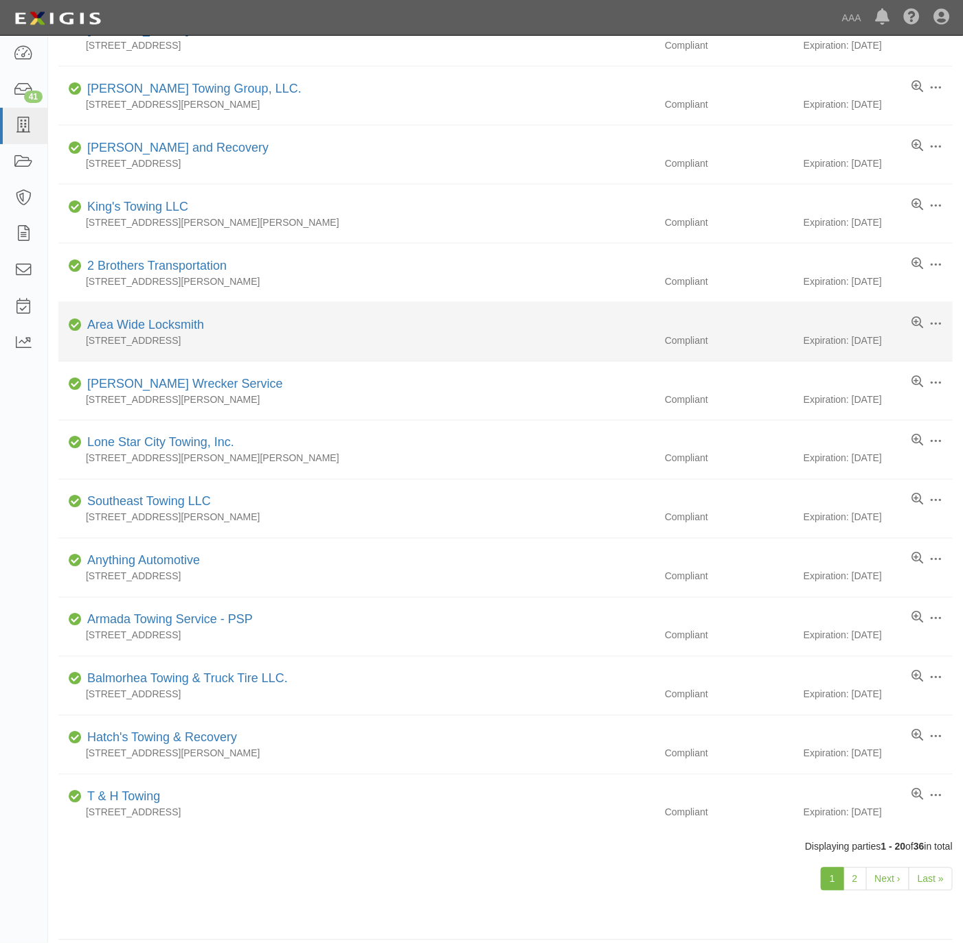
scroll to position [559, 0]
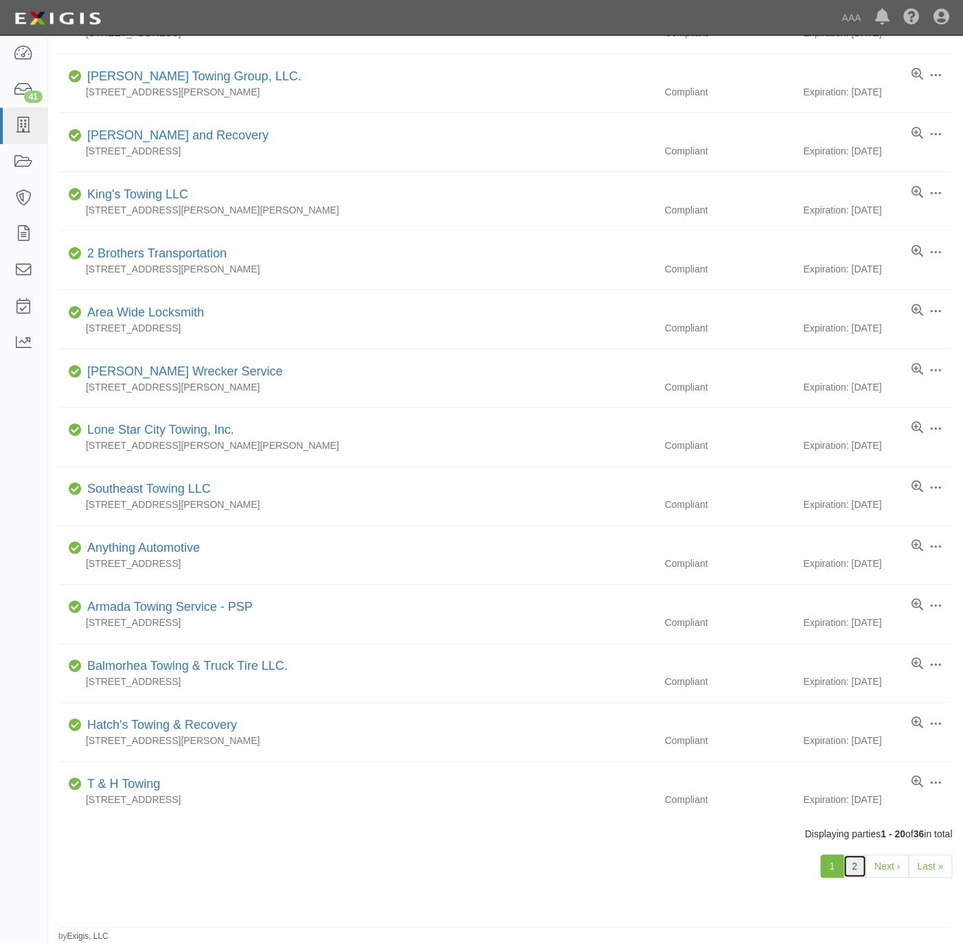
click at [861, 871] on link "2" at bounding box center [854, 867] width 23 height 23
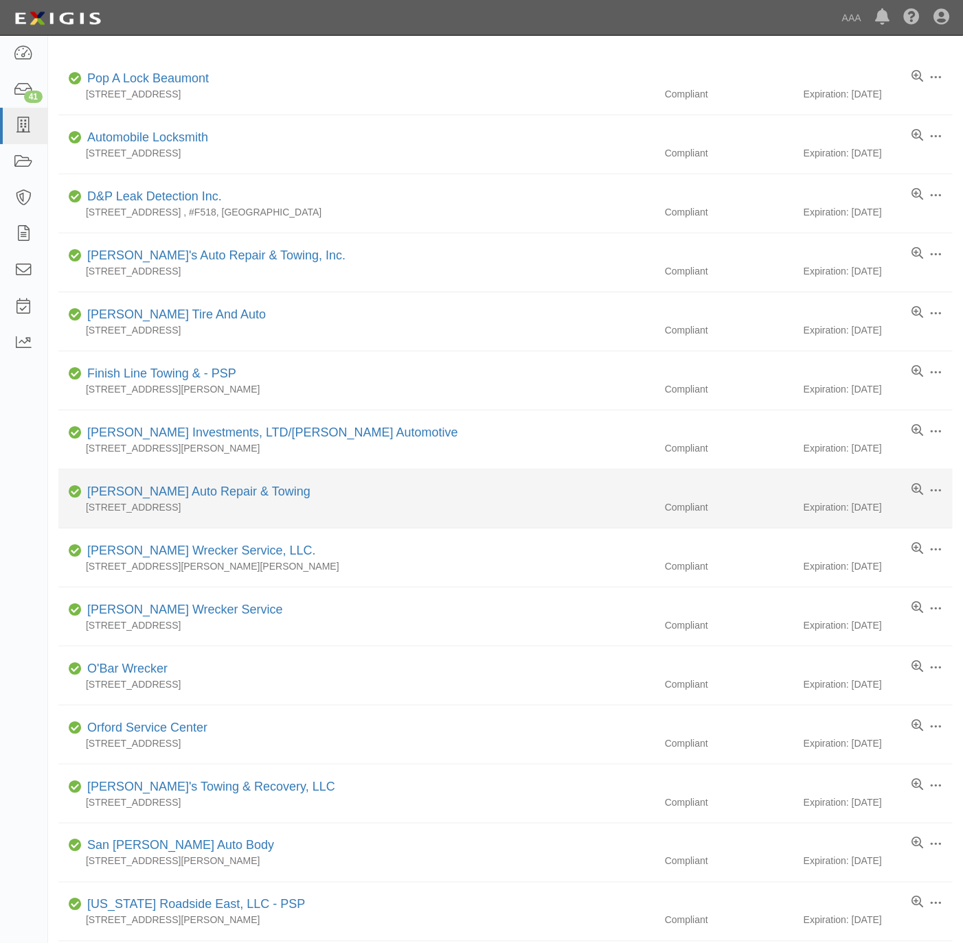
scroll to position [13, 0]
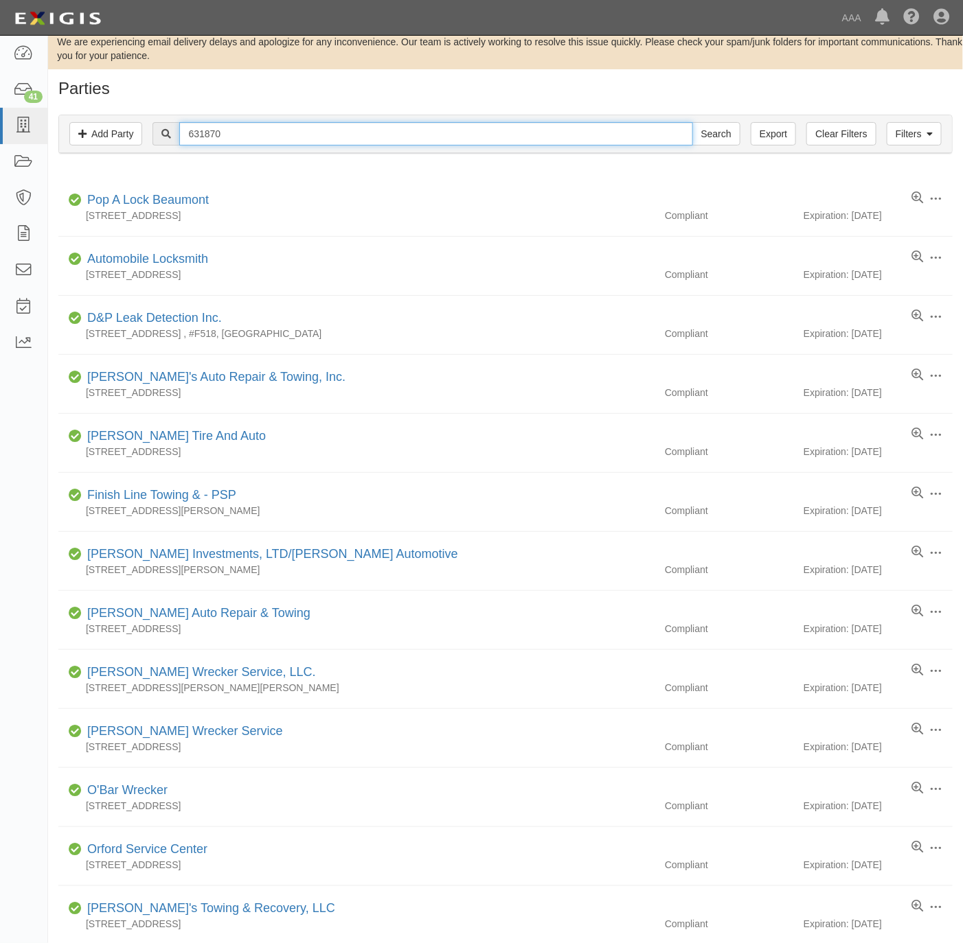
drag, startPoint x: 393, startPoint y: 134, endPoint x: 336, endPoint y: 128, distance: 57.3
click at [336, 128] on input "631870" at bounding box center [435, 133] width 513 height 23
paste input "BURNET TOWING"
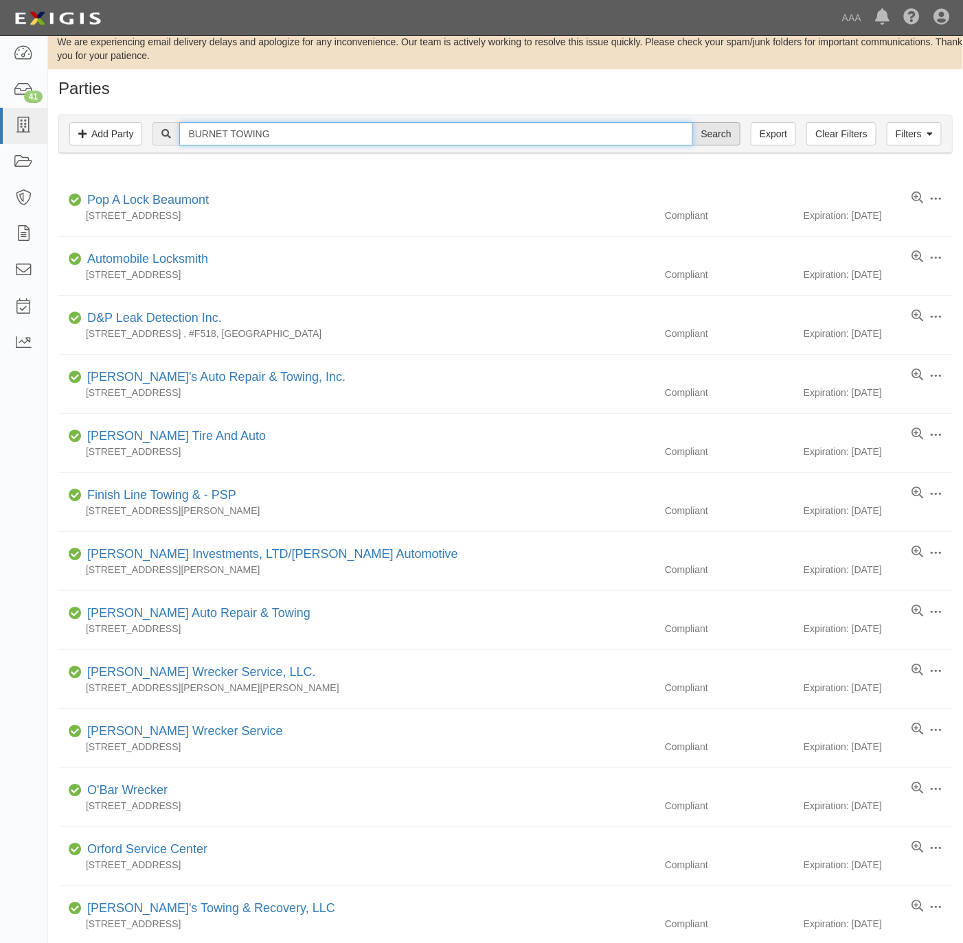
type input "BURNET TOWING"
click at [711, 130] on input "Search" at bounding box center [716, 133] width 48 height 23
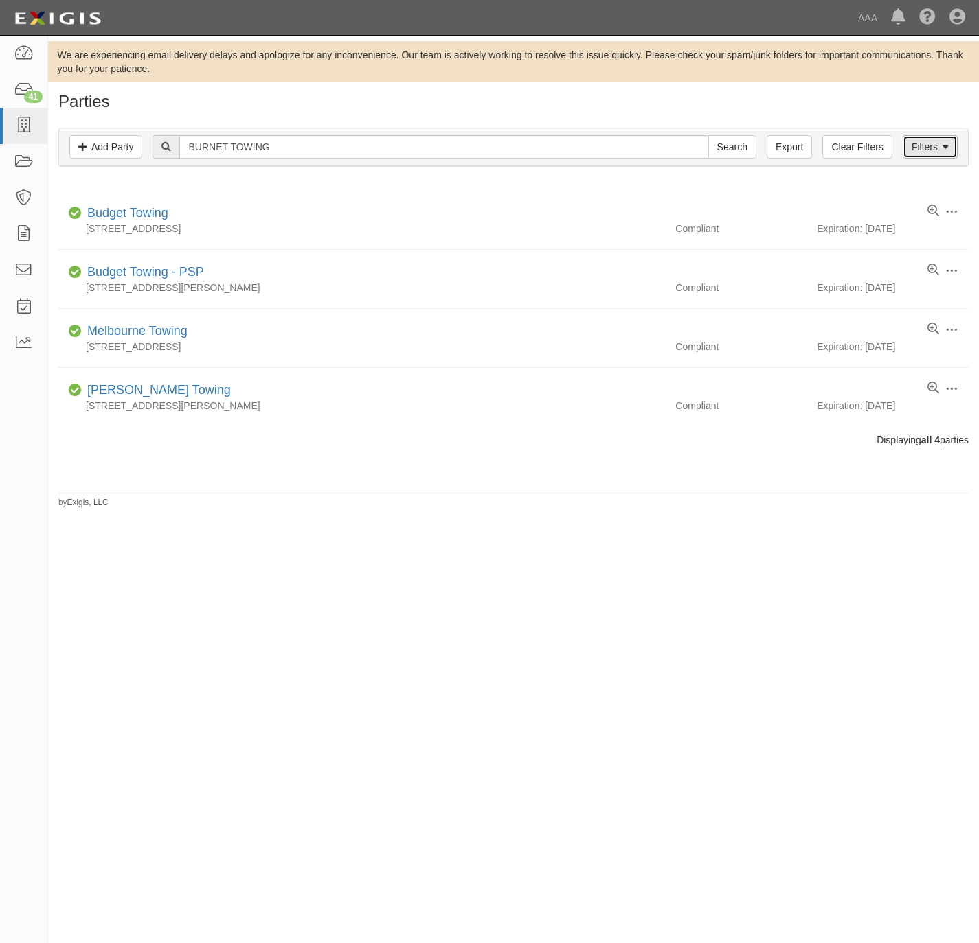
click at [936, 155] on link "Filters" at bounding box center [929, 146] width 55 height 23
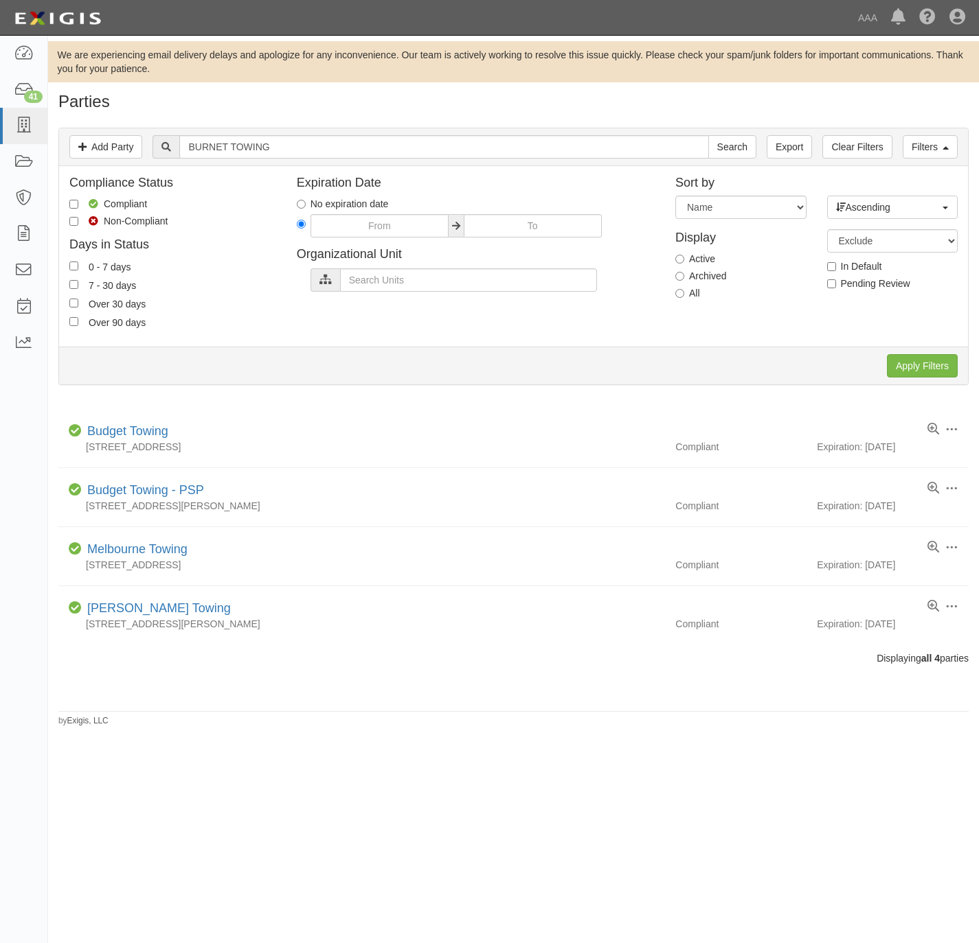
click at [693, 297] on label "All" at bounding box center [687, 293] width 25 height 14
drag, startPoint x: 693, startPoint y: 297, endPoint x: 672, endPoint y: 291, distance: 21.3
click at [672, 291] on div "Display Active Archived All" at bounding box center [741, 263] width 152 height 88
drag, startPoint x: 682, startPoint y: 295, endPoint x: 690, endPoint y: 299, distance: 9.5
click at [682, 297] on input "All" at bounding box center [679, 293] width 9 height 9
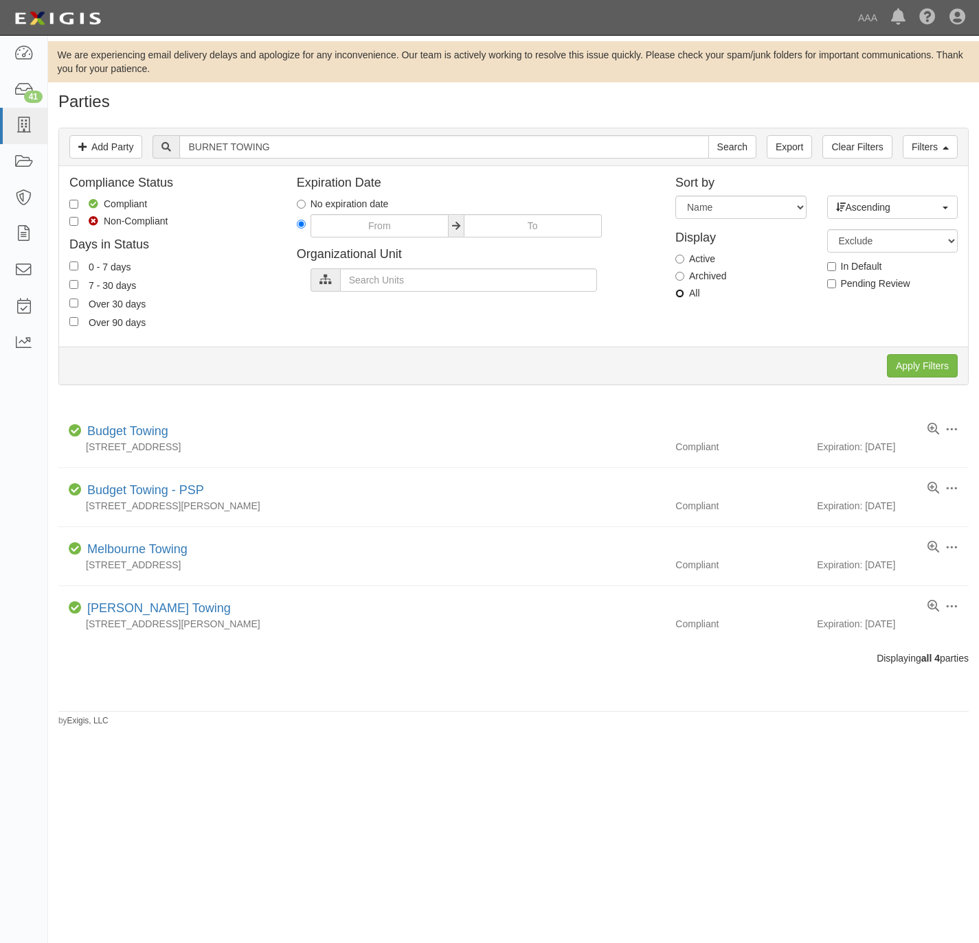
radio input "true"
click at [905, 361] on input "Apply Filters" at bounding box center [922, 365] width 71 height 23
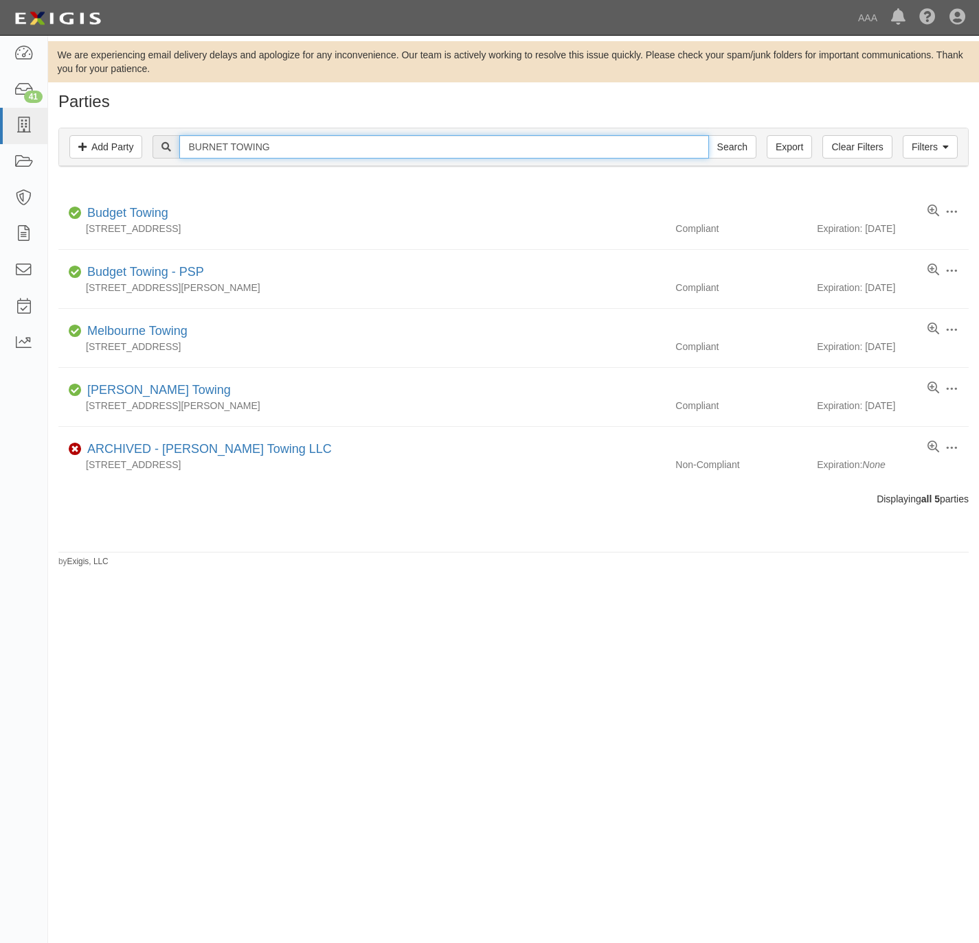
click at [297, 150] on input "BURNET TOWING" at bounding box center [443, 146] width 529 height 23
paste input "[PERSON_NAME] TOWING, LLC."
type input "[PERSON_NAME] TOWING, LLC."
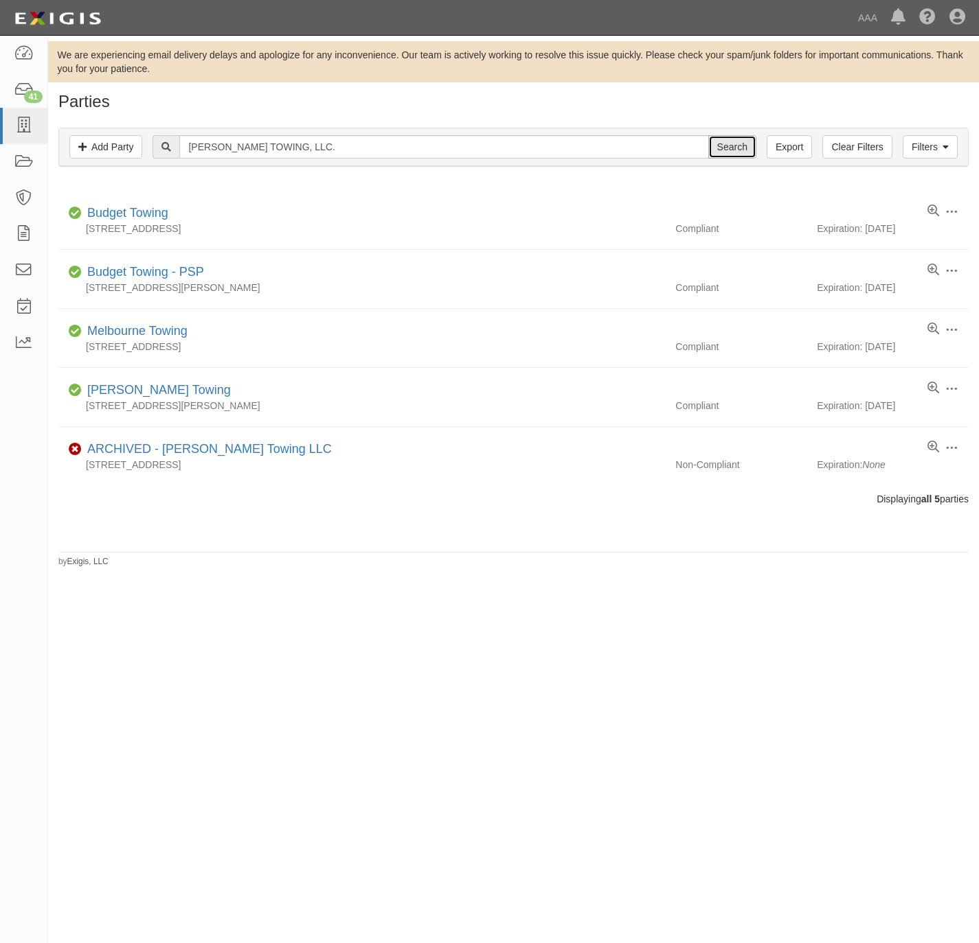
click at [736, 147] on input "Search" at bounding box center [732, 146] width 48 height 23
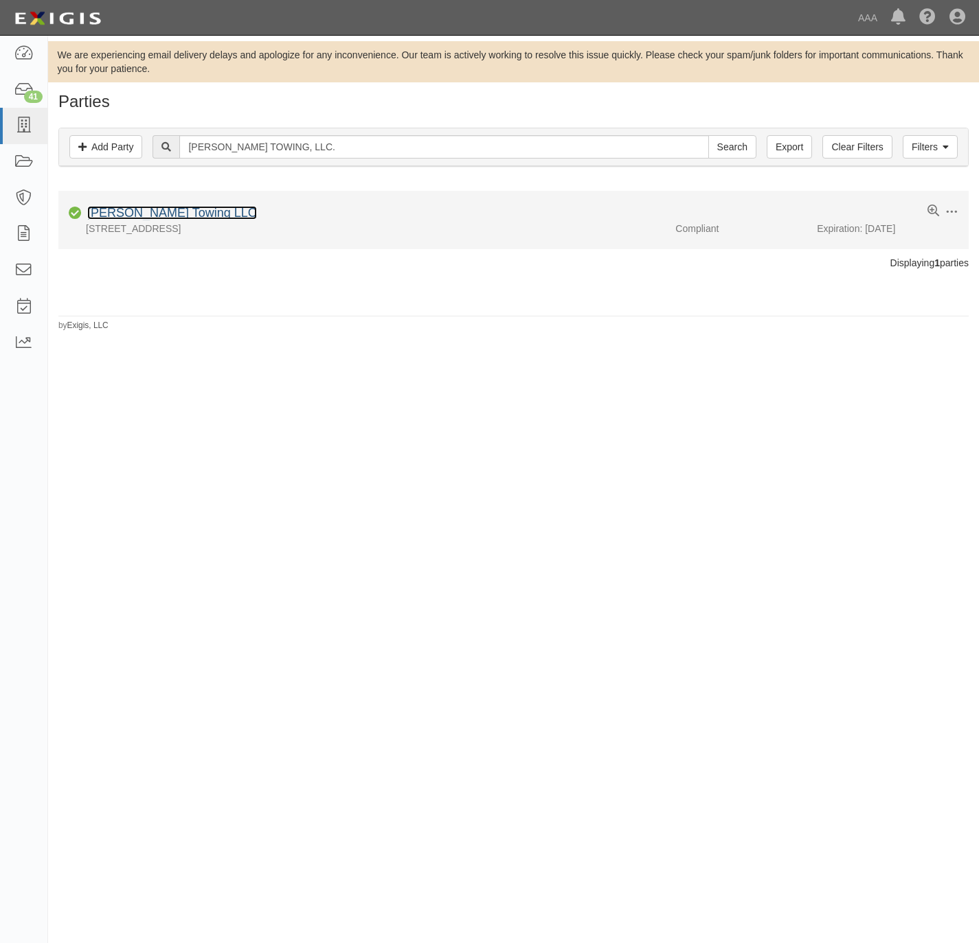
click at [173, 210] on link "[PERSON_NAME] Towing LLC" at bounding box center [172, 213] width 170 height 14
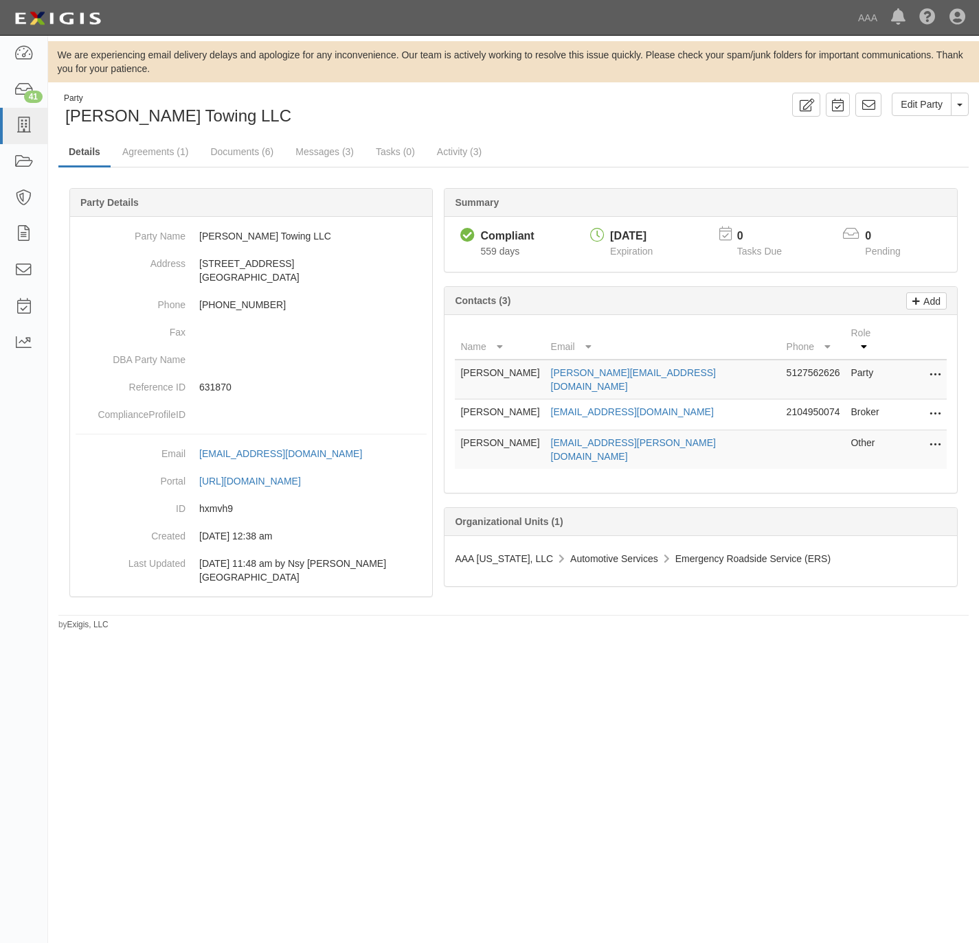
click at [923, 436] on button at bounding box center [932, 445] width 18 height 19
click at [857, 429] on link "Edit" at bounding box center [886, 441] width 108 height 25
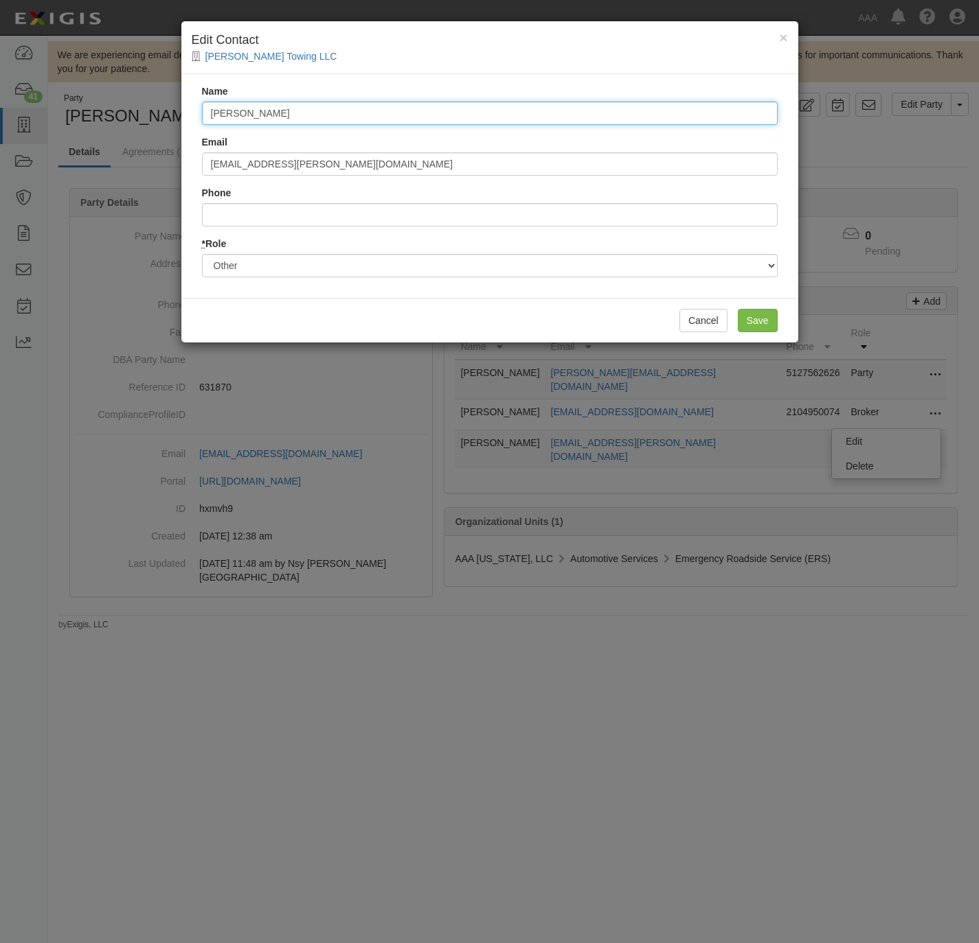
click at [313, 112] on input "[PERSON_NAME]" at bounding box center [489, 113] width 575 height 23
click at [313, 112] on input "Richard Blasco" at bounding box center [489, 113] width 575 height 23
paste input "Jim Saba"
type input "Jim Saba"
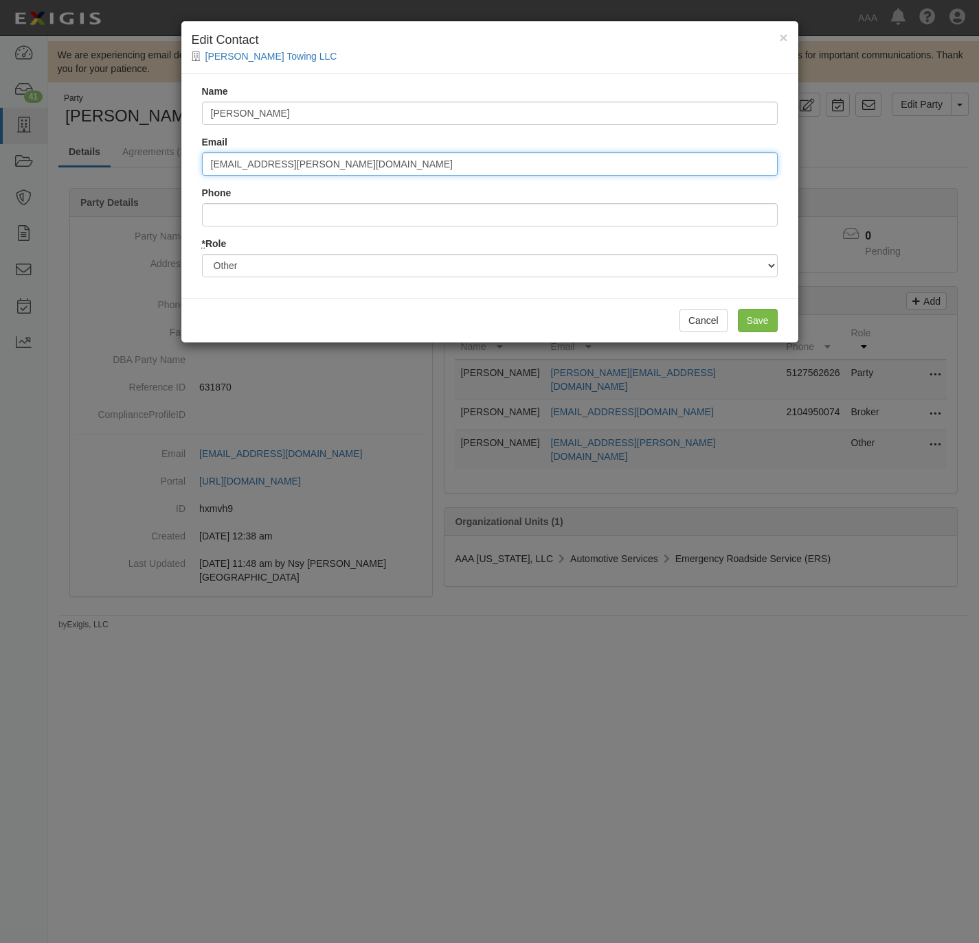
drag, startPoint x: 354, startPoint y: 167, endPoint x: 198, endPoint y: 157, distance: 156.9
click at [186, 157] on div "Name Jim Saba Email blasco.richard@ace.aaa.com Phone * Role Party Broker Other" at bounding box center [489, 186] width 617 height 224
paste input "saba.jim"
type input "saba.jim@ace.aaa.com"
click at [746, 321] on input "Save" at bounding box center [757, 320] width 40 height 23
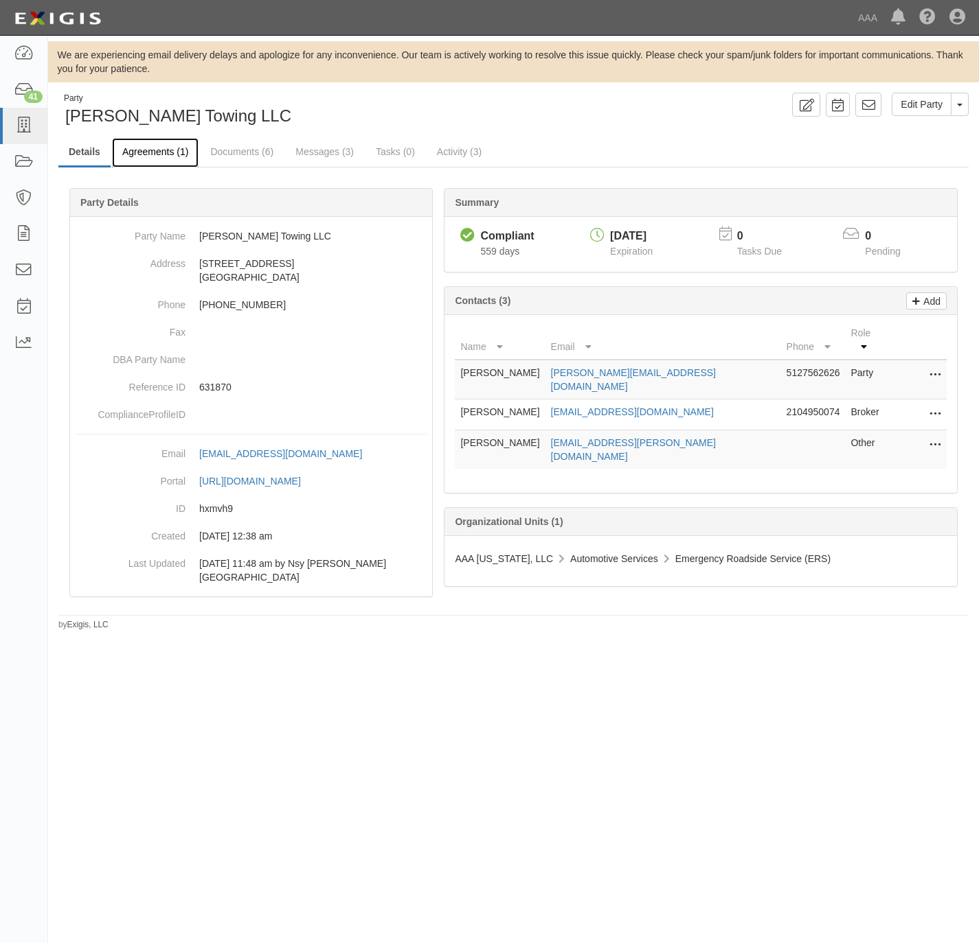
click at [139, 150] on link "Agreements (1)" at bounding box center [155, 153] width 87 height 30
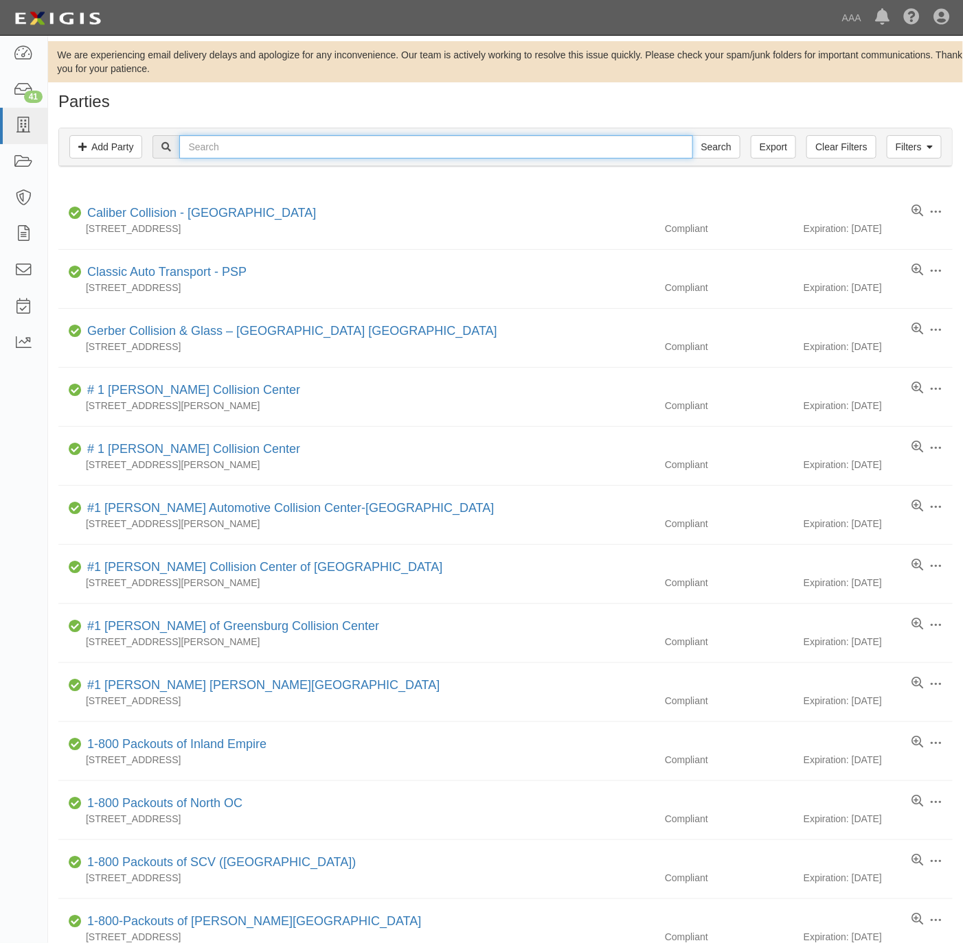
click at [631, 152] on input "text" at bounding box center [435, 146] width 513 height 23
paste input "631896"
type input "631896"
click at [716, 144] on input "Search" at bounding box center [716, 146] width 48 height 23
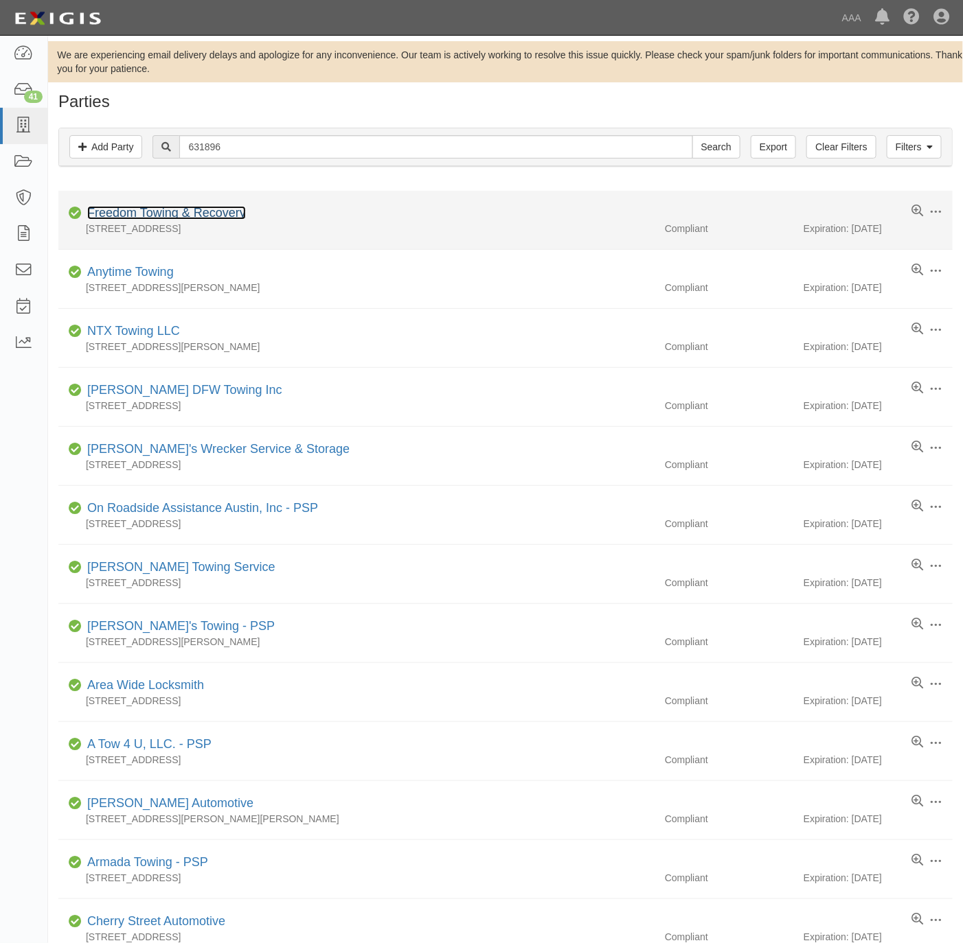
click at [196, 214] on link "Freedom Towing & Recovery" at bounding box center [166, 213] width 159 height 14
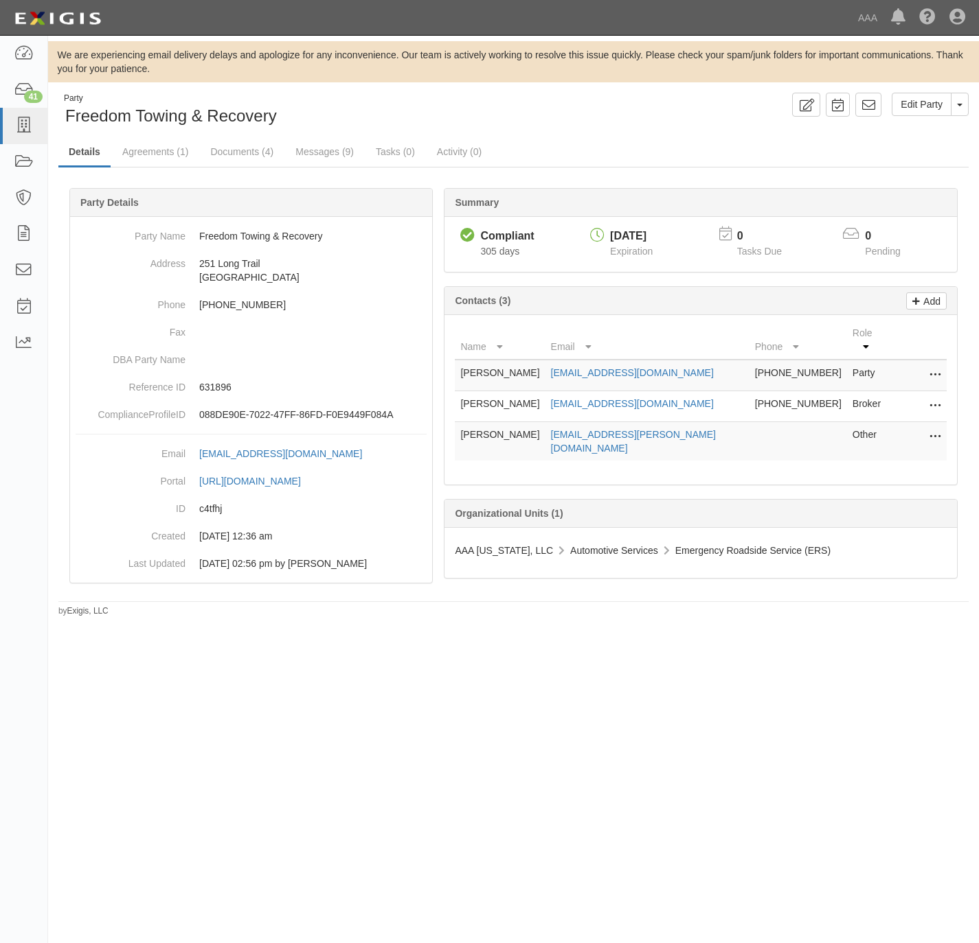
click at [936, 428] on icon at bounding box center [934, 437] width 11 height 18
click at [867, 425] on link "Edit" at bounding box center [886, 433] width 108 height 25
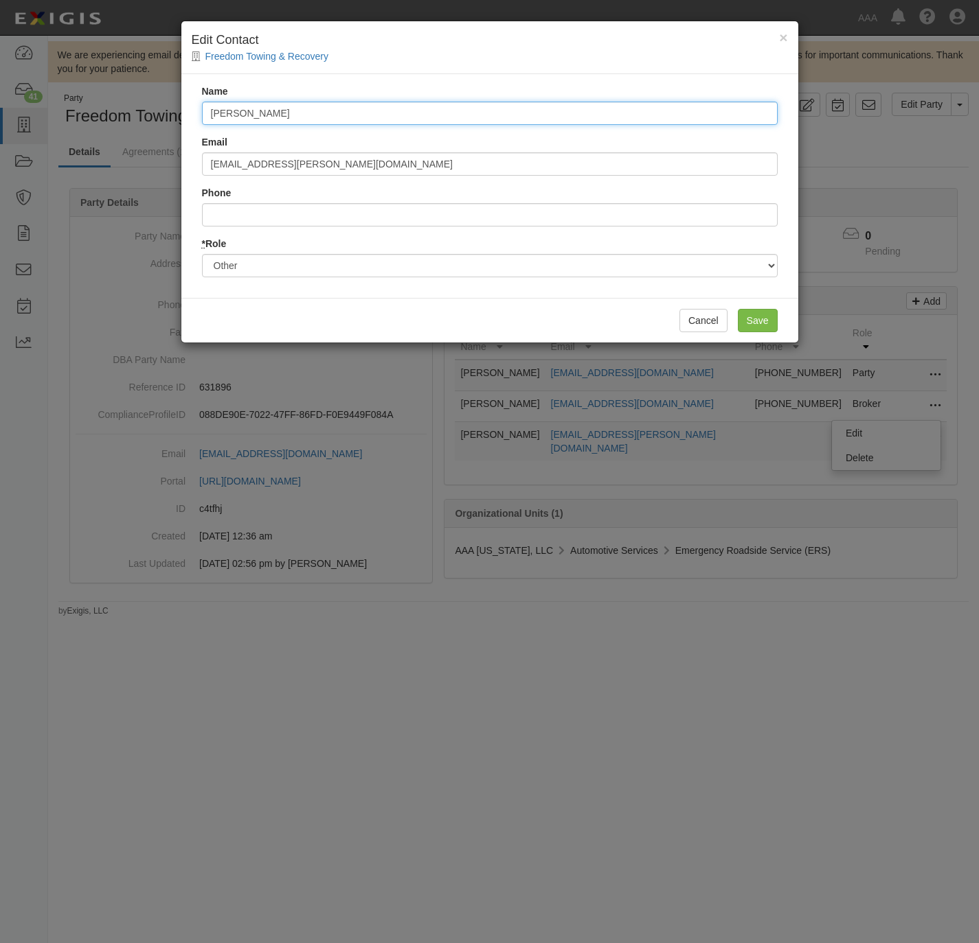
click at [299, 112] on input "[PERSON_NAME]" at bounding box center [489, 113] width 575 height 23
click at [297, 111] on input "[PERSON_NAME]" at bounding box center [489, 113] width 575 height 23
paste input "[PERSON_NAME]"
type input "[PERSON_NAME]"
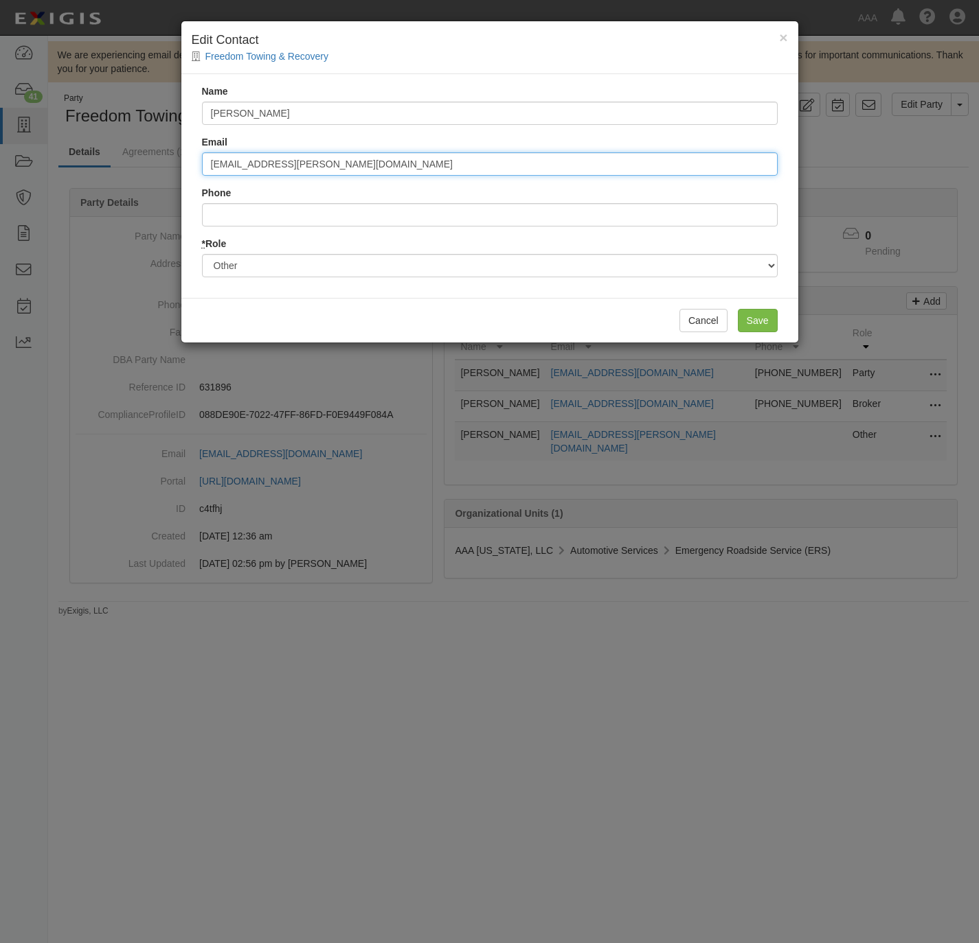
drag, startPoint x: 353, startPoint y: 165, endPoint x: 201, endPoint y: 173, distance: 152.6
click at [184, 170] on div "Name [PERSON_NAME] Email [PERSON_NAME][EMAIL_ADDRESS][PERSON_NAME][DOMAIN_NAME]…" at bounding box center [489, 186] width 617 height 224
paste input "saba.[PERSON_NAME]"
type input "[EMAIL_ADDRESS][PERSON_NAME][DOMAIN_NAME]"
click at [758, 320] on input "Save" at bounding box center [757, 320] width 40 height 23
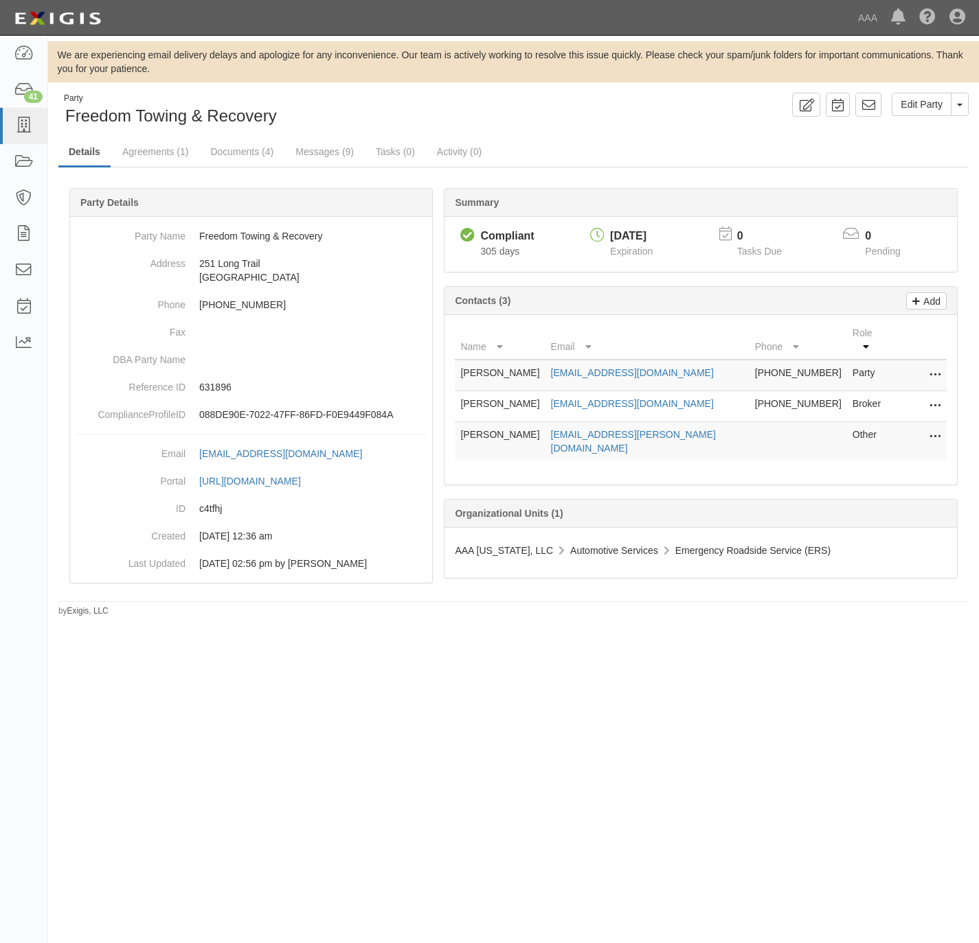
click at [551, 135] on div "Party Freedom Towing & Recovery Edit Party Toggle Party Dropdown View Audit Tra…" at bounding box center [513, 355] width 930 height 525
click at [151, 144] on link "Agreements (1)" at bounding box center [155, 153] width 87 height 30
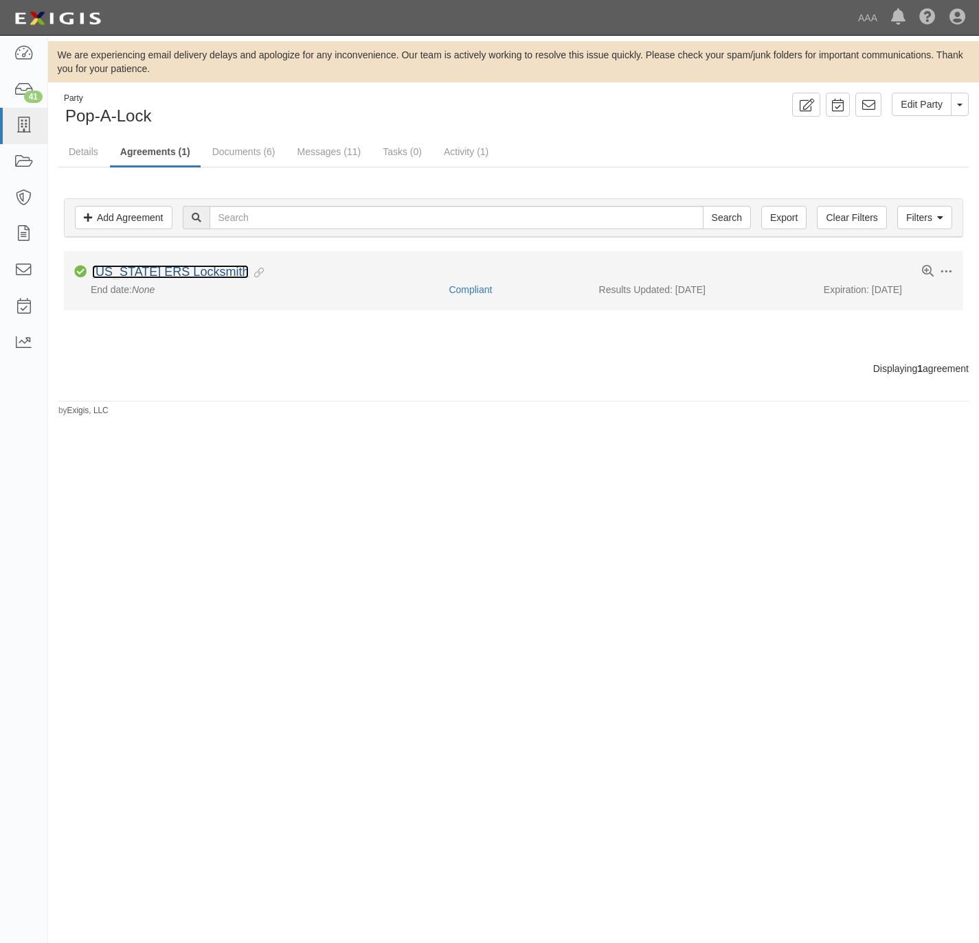
click at [159, 270] on link "[US_STATE] ERS Locksmith" at bounding box center [170, 272] width 157 height 14
click at [136, 273] on link "[US_STATE] ERS" at bounding box center [141, 272] width 98 height 14
click at [165, 277] on link "[US_STATE] ERS Locksmith 15%" at bounding box center [184, 272] width 185 height 14
click at [113, 274] on link "[US_STATE] ERS 15%" at bounding box center [155, 272] width 126 height 14
click at [126, 270] on link "[US_STATE] ERS" at bounding box center [141, 272] width 98 height 14
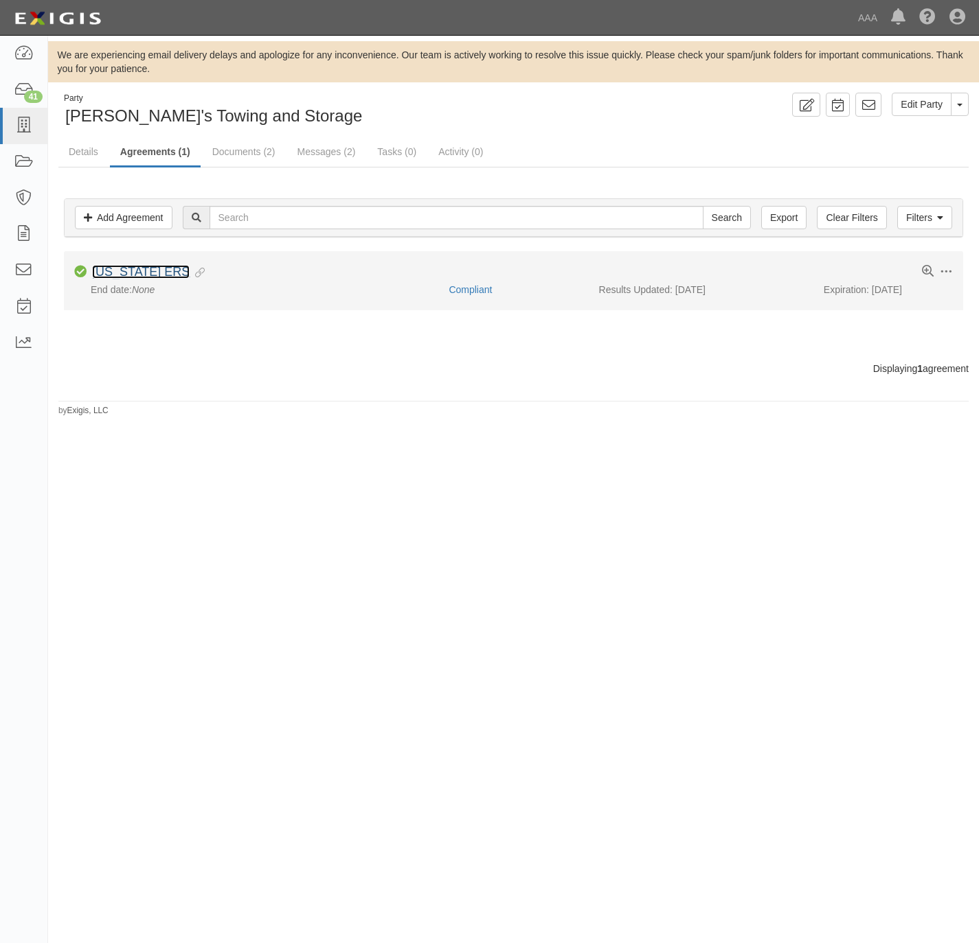
click at [105, 271] on link "[US_STATE] ERS" at bounding box center [141, 272] width 98 height 14
click at [118, 274] on link "[US_STATE] ERS" at bounding box center [141, 272] width 98 height 14
click at [113, 274] on link "[US_STATE] ERS" at bounding box center [141, 272] width 98 height 14
click at [114, 270] on link "[US_STATE] ERS" at bounding box center [141, 272] width 98 height 14
click at [130, 273] on link "[US_STATE] ERS" at bounding box center [141, 272] width 98 height 14
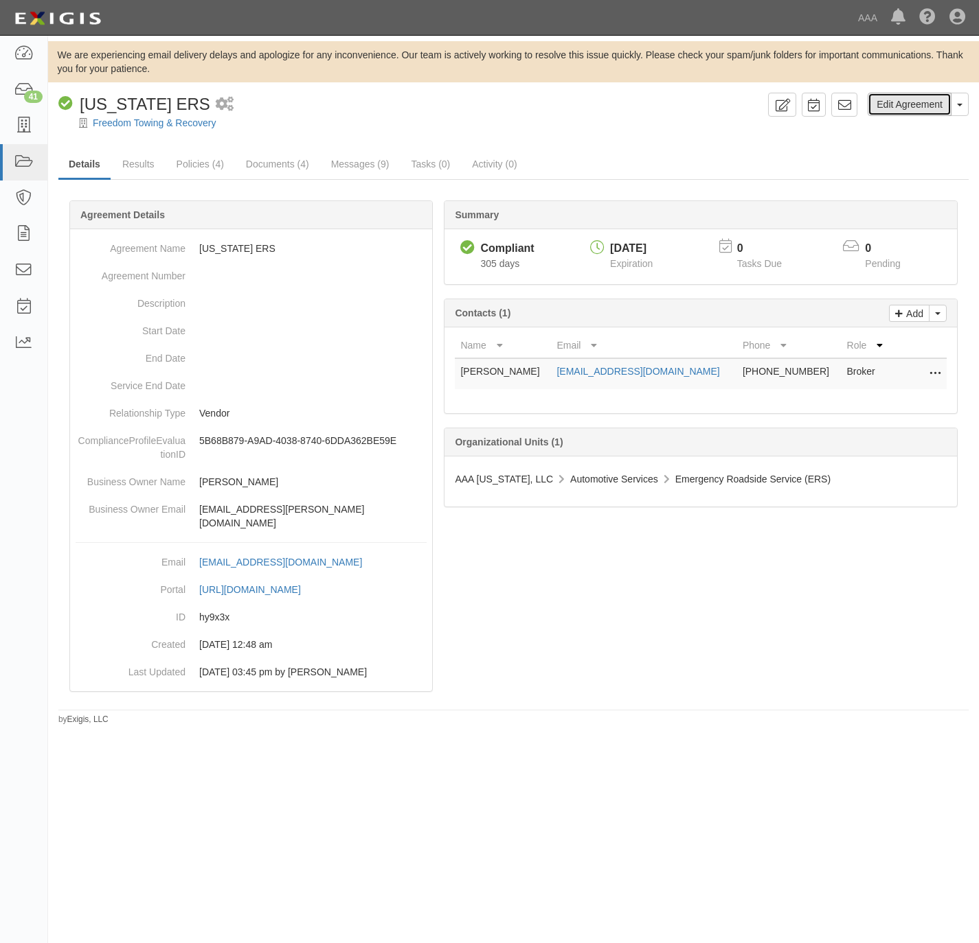
click at [897, 115] on link "Edit Agreement" at bounding box center [909, 104] width 84 height 23
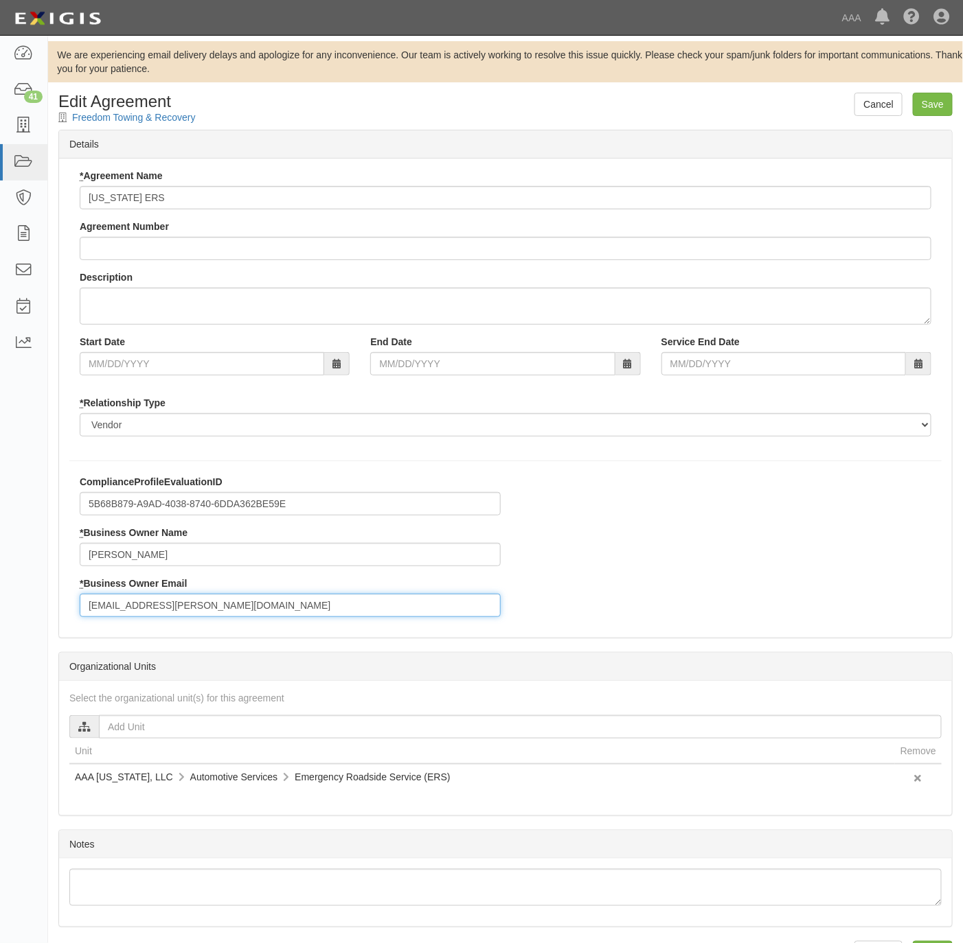
drag, startPoint x: 155, startPoint y: 606, endPoint x: 79, endPoint y: 602, distance: 75.6
click at [80, 602] on input "[EMAIL_ADDRESS][PERSON_NAME][DOMAIN_NAME]" at bounding box center [290, 605] width 421 height 23
paste input "saba.[PERSON_NAME]"
type input "[EMAIL_ADDRESS][PERSON_NAME][DOMAIN_NAME]"
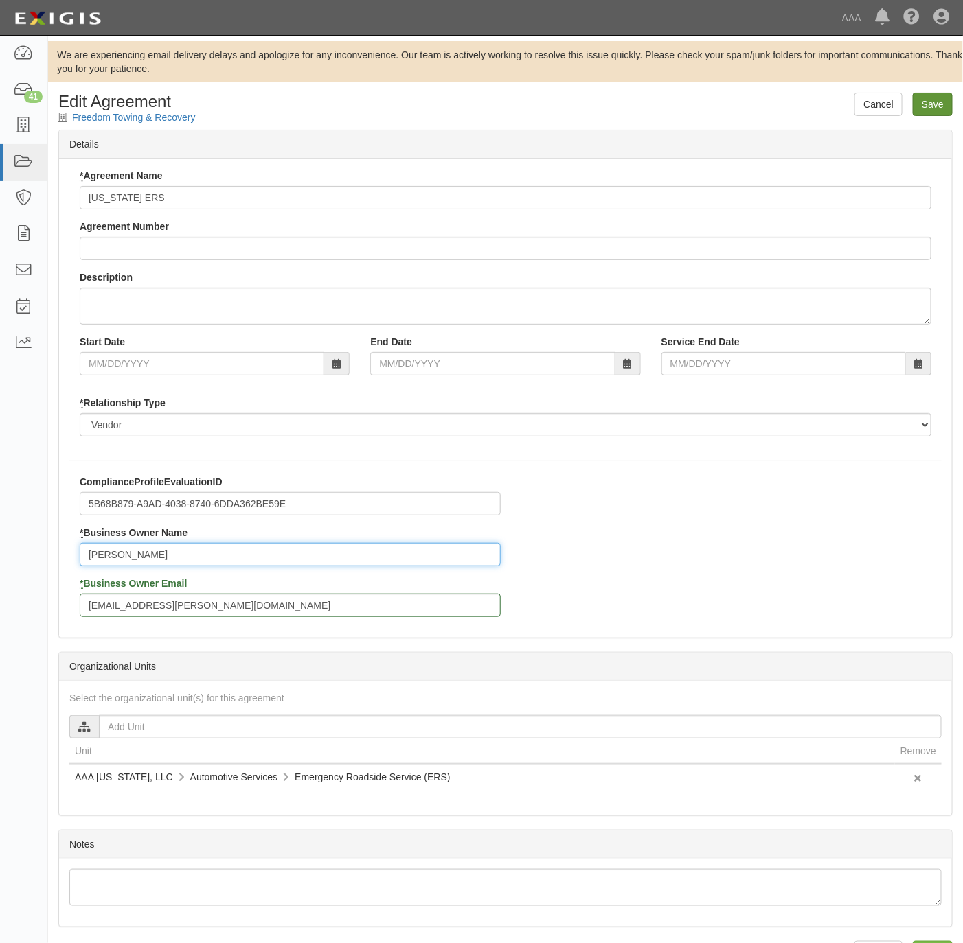
type input "[PERSON_NAME]"
click at [943, 105] on input "Save" at bounding box center [933, 104] width 40 height 23
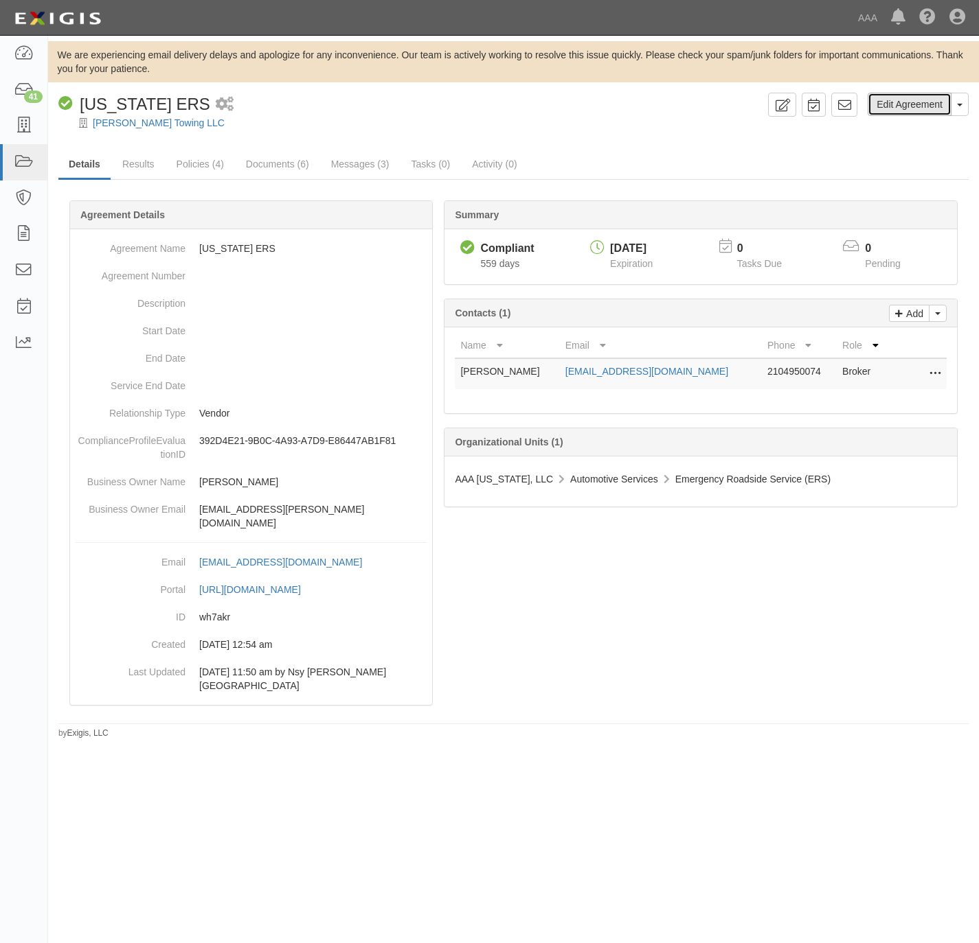
click at [922, 103] on link "Edit Agreement" at bounding box center [909, 104] width 84 height 23
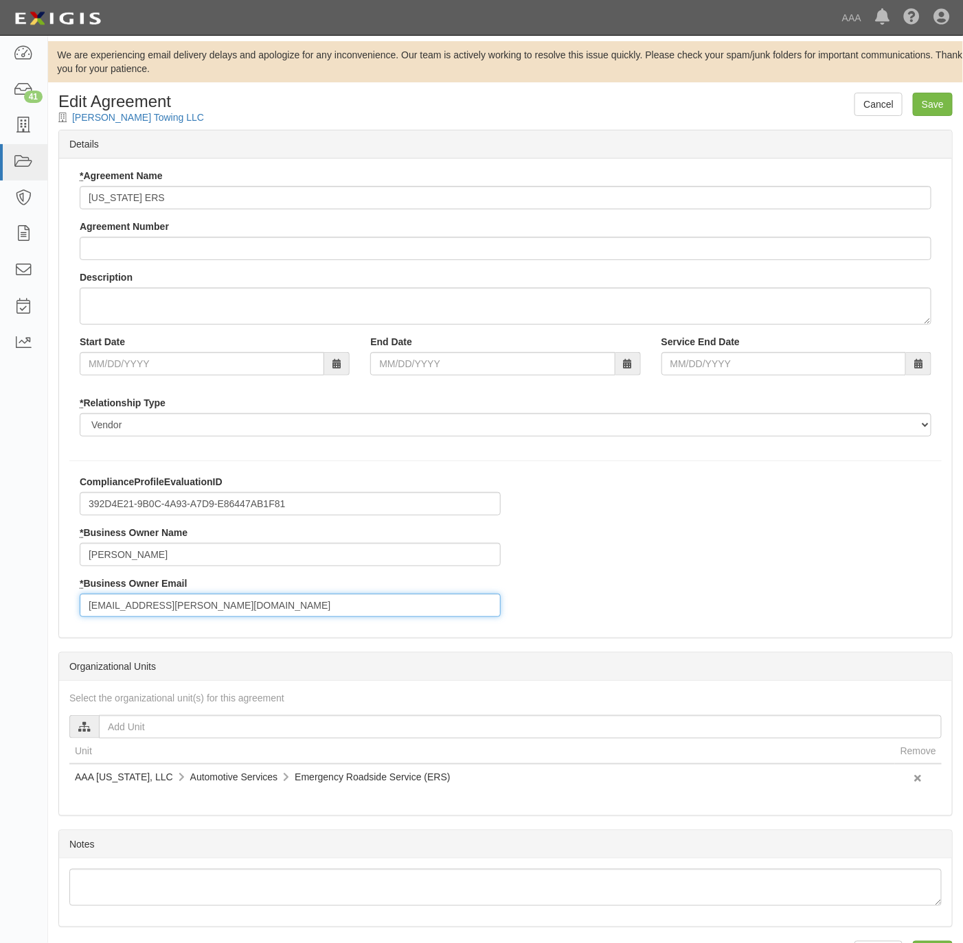
drag, startPoint x: 186, startPoint y: 608, endPoint x: 78, endPoint y: 604, distance: 107.9
click at [74, 606] on div "ComplianceProfileEvaluationID 392D4E21-9B0C-4A93-A7D9-E86447AB1F81 * Business O…" at bounding box center [290, 551] width 442 height 152
paste input "saba.[PERSON_NAME]"
type input "[EMAIL_ADDRESS][PERSON_NAME][DOMAIN_NAME]"
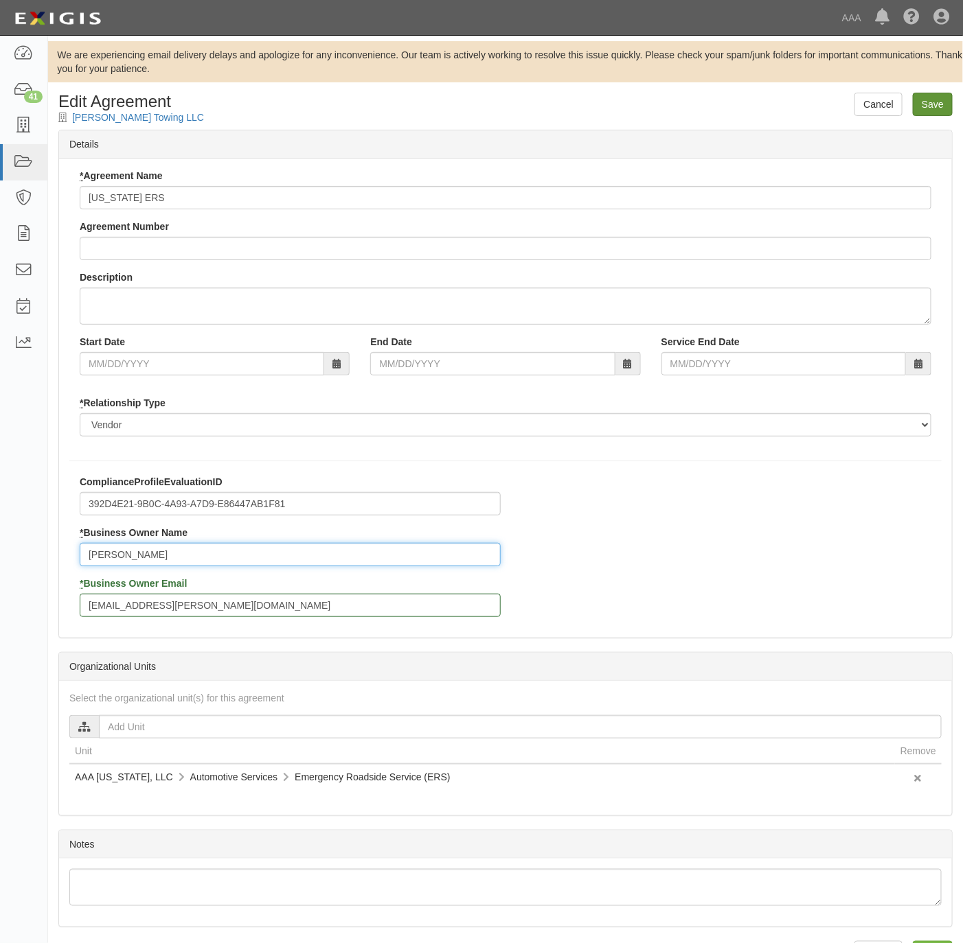
type input "Jim Saba"
click at [939, 95] on input "Save" at bounding box center [933, 104] width 40 height 23
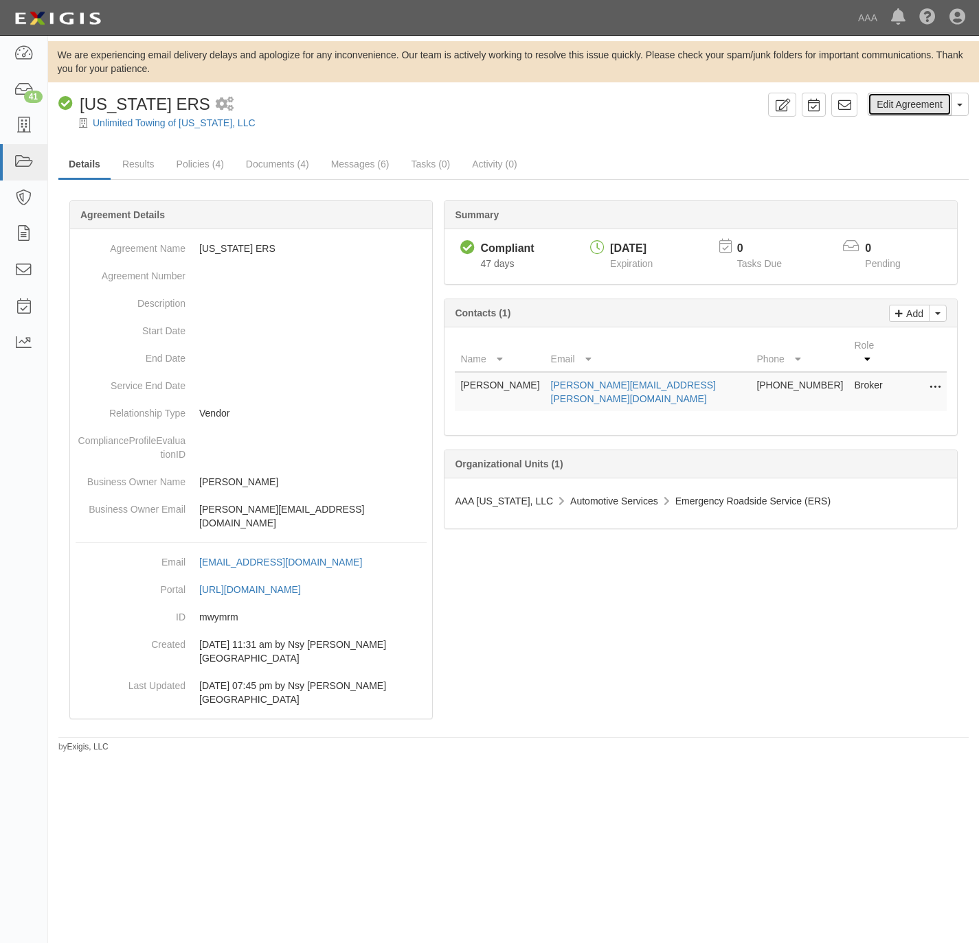
click at [908, 100] on link "Edit Agreement" at bounding box center [909, 104] width 84 height 23
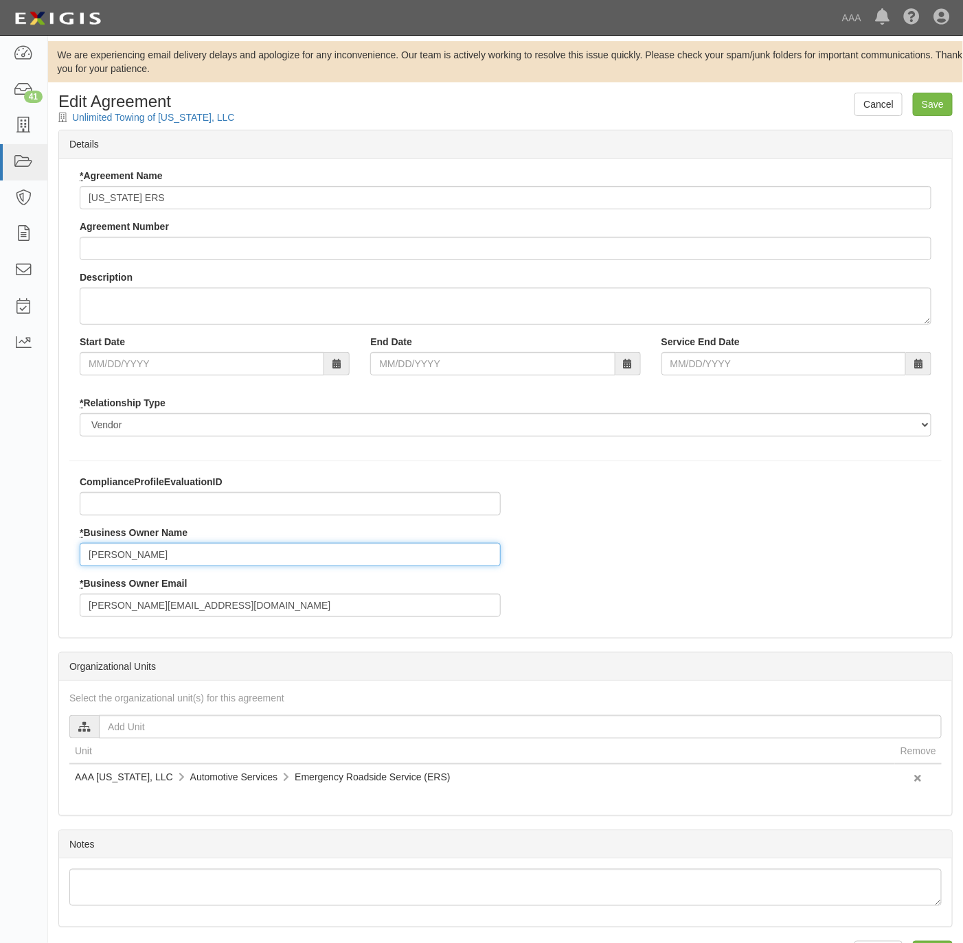
drag, startPoint x: 168, startPoint y: 558, endPoint x: 49, endPoint y: 558, distance: 118.1
click at [49, 559] on div "Cancel Save Edit Agreement Unlimited Towing of [US_STATE], LLC Details * Agreem…" at bounding box center [505, 539] width 915 height 892
type input "[PERSON_NAME]"
paste input "saba.[PERSON_NAME]"
type input "[EMAIL_ADDRESS][PERSON_NAME][DOMAIN_NAME]"
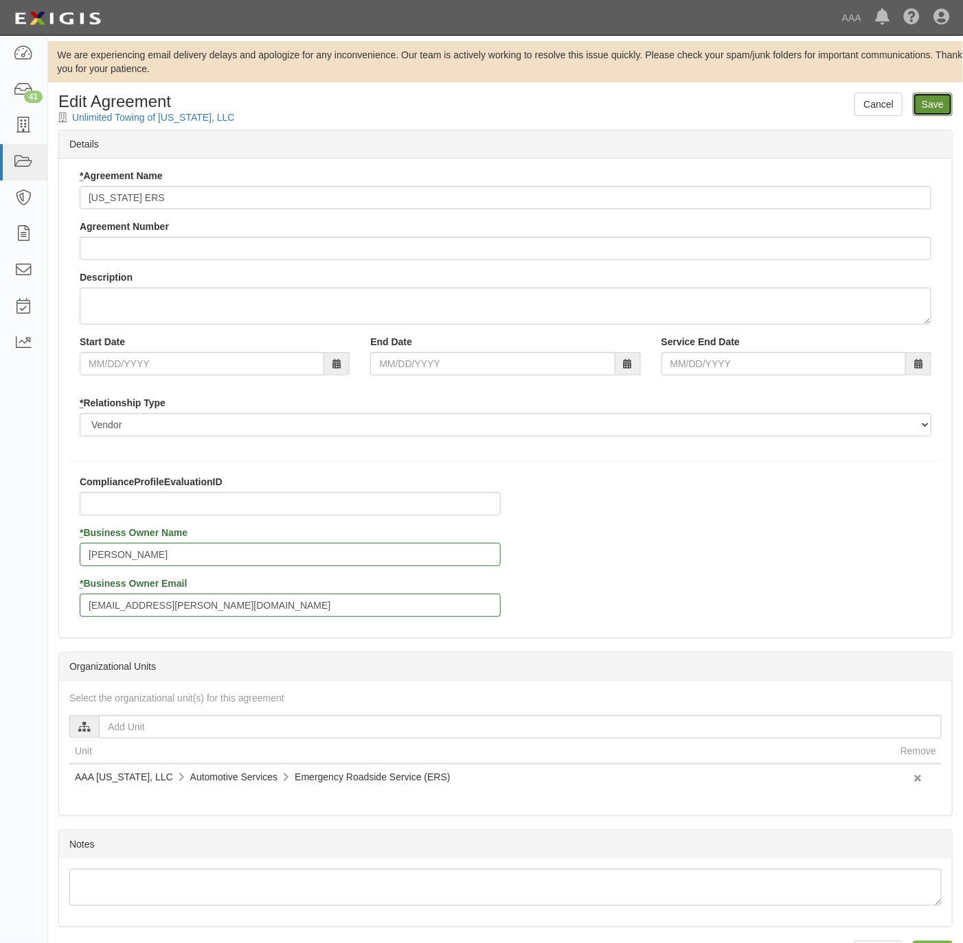
click at [932, 106] on input "Save" at bounding box center [933, 104] width 40 height 23
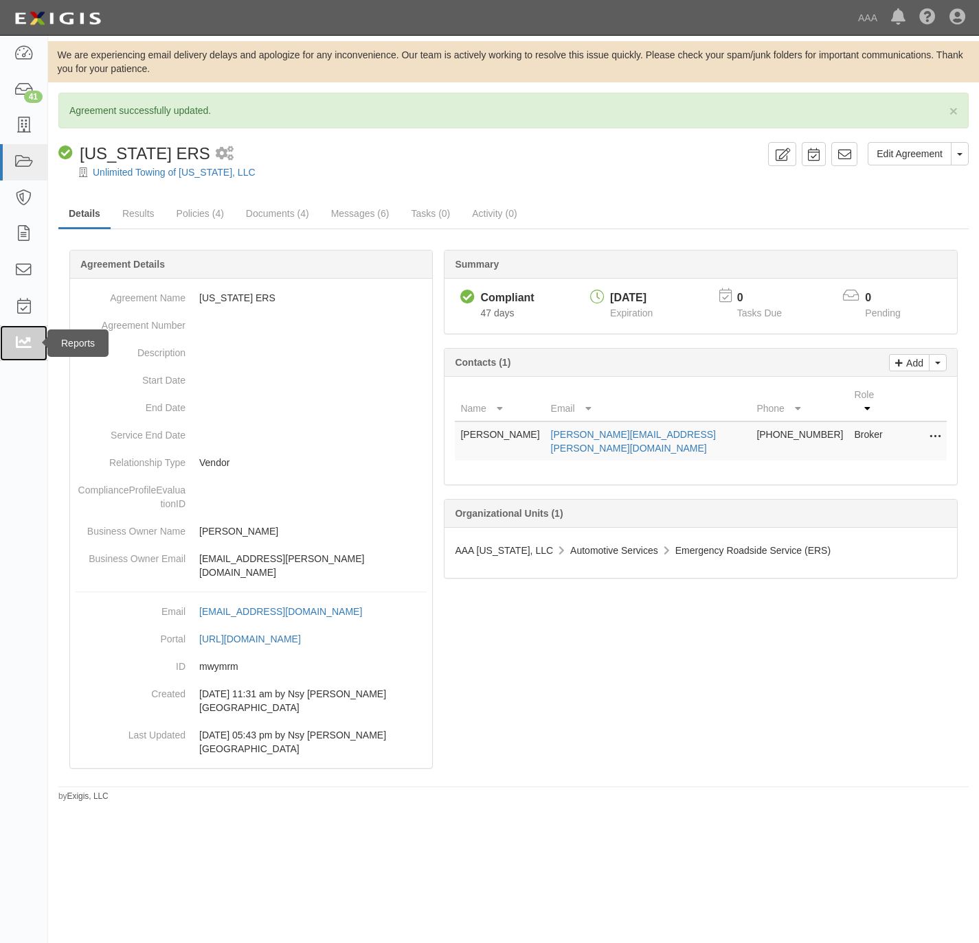
click at [14, 336] on icon at bounding box center [23, 344] width 19 height 16
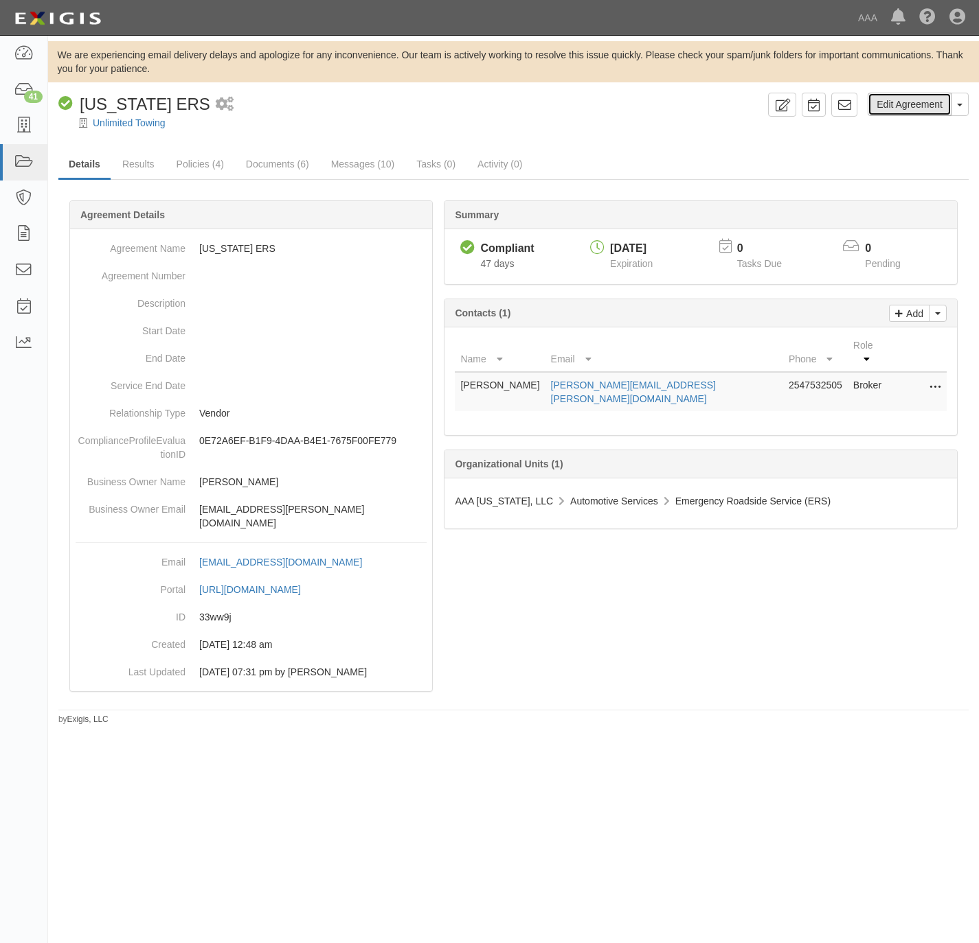
click at [900, 100] on link "Edit Agreement" at bounding box center [909, 104] width 84 height 23
click at [894, 107] on link "Edit Agreement" at bounding box center [909, 104] width 84 height 23
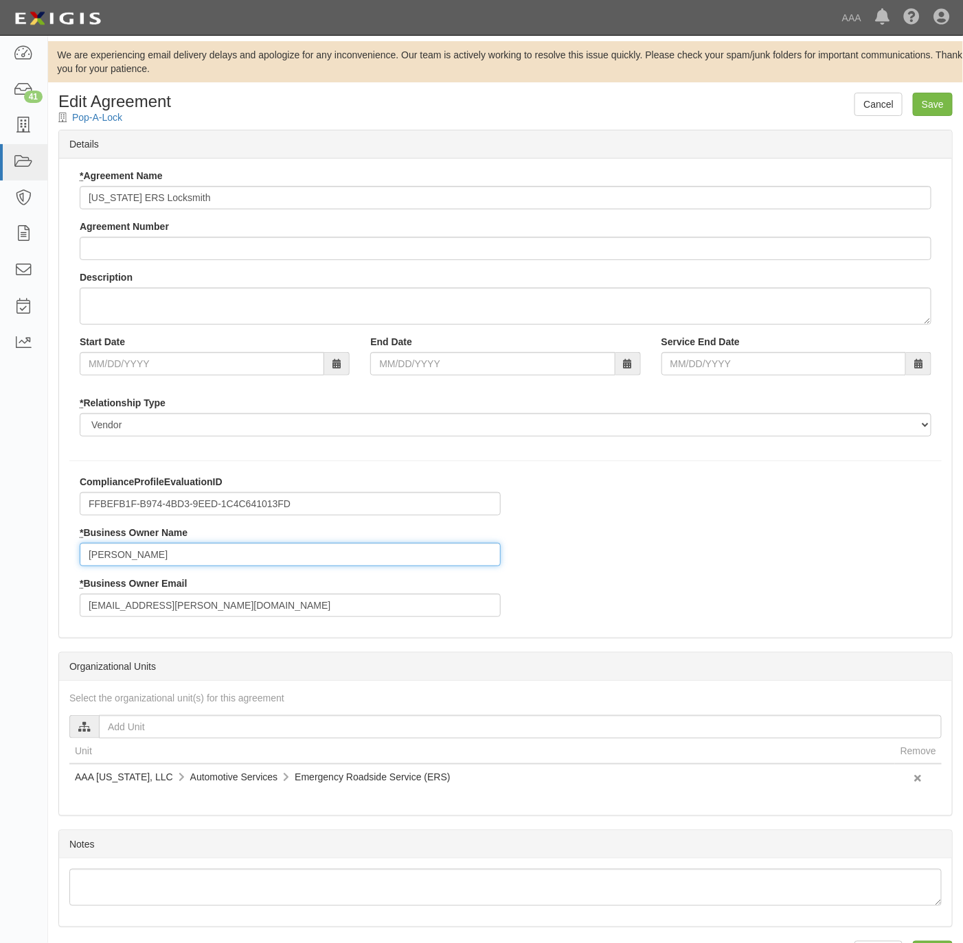
drag, startPoint x: 194, startPoint y: 561, endPoint x: 52, endPoint y: 563, distance: 142.2
click at [52, 563] on div "Cancel Save Edit Agreement Pop-A-Lock Details * Agreement Name [US_STATE] ERS L…" at bounding box center [505, 539] width 915 height 892
type input "[PERSON_NAME]"
paste input "saba.[PERSON_NAME]"
type input "[EMAIL_ADDRESS][PERSON_NAME][DOMAIN_NAME]"
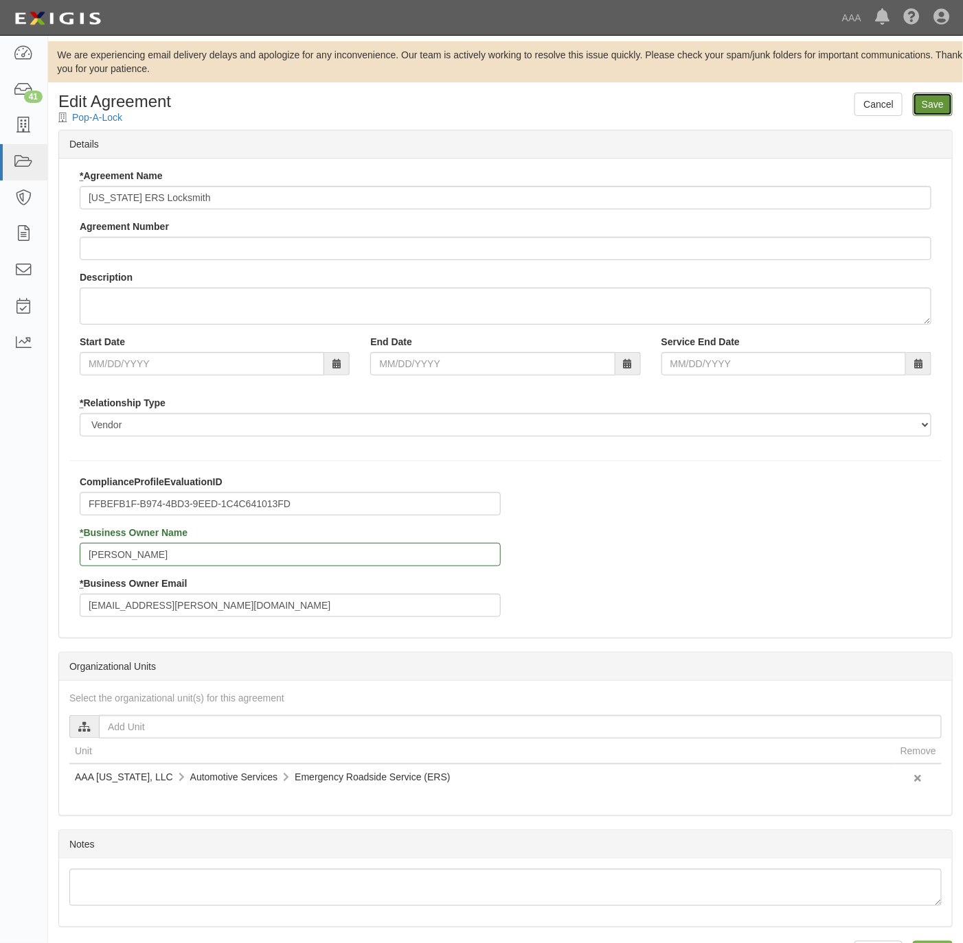
click at [941, 93] on input "Save" at bounding box center [933, 104] width 40 height 23
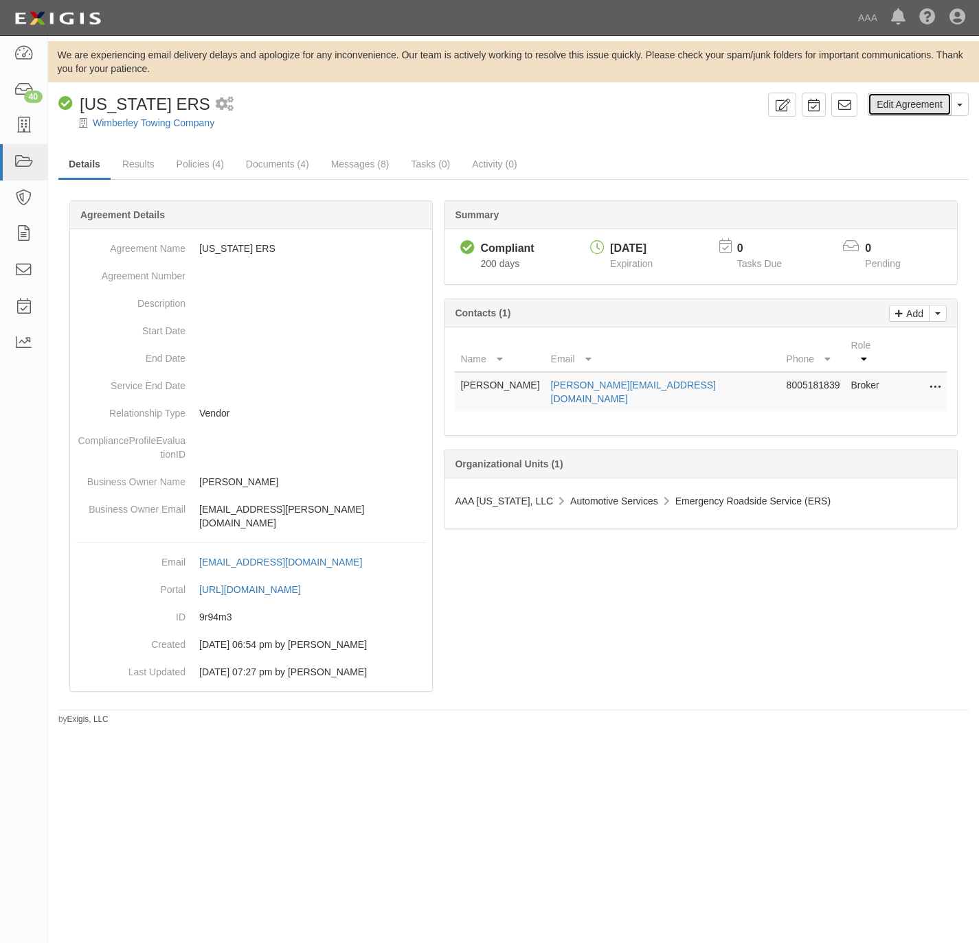
click at [899, 104] on link "Edit Agreement" at bounding box center [909, 104] width 84 height 23
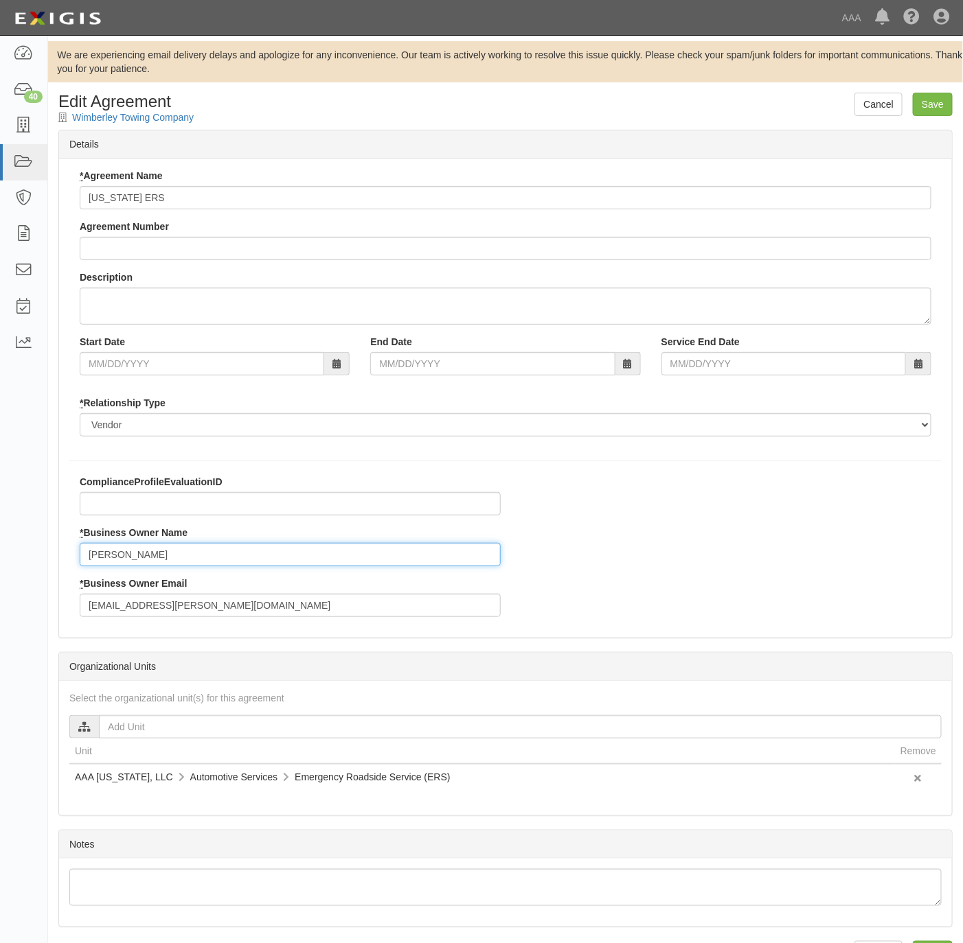
drag, startPoint x: 203, startPoint y: 557, endPoint x: 62, endPoint y: 563, distance: 140.2
click at [62, 563] on div "ComplianceProfileEvaluationID * Business Owner Name Richard Blasco * Business O…" at bounding box center [505, 551] width 893 height 152
type input "Jim Saba"
paste input "saba.jim"
type input "saba.jim@ace.aaa.com"
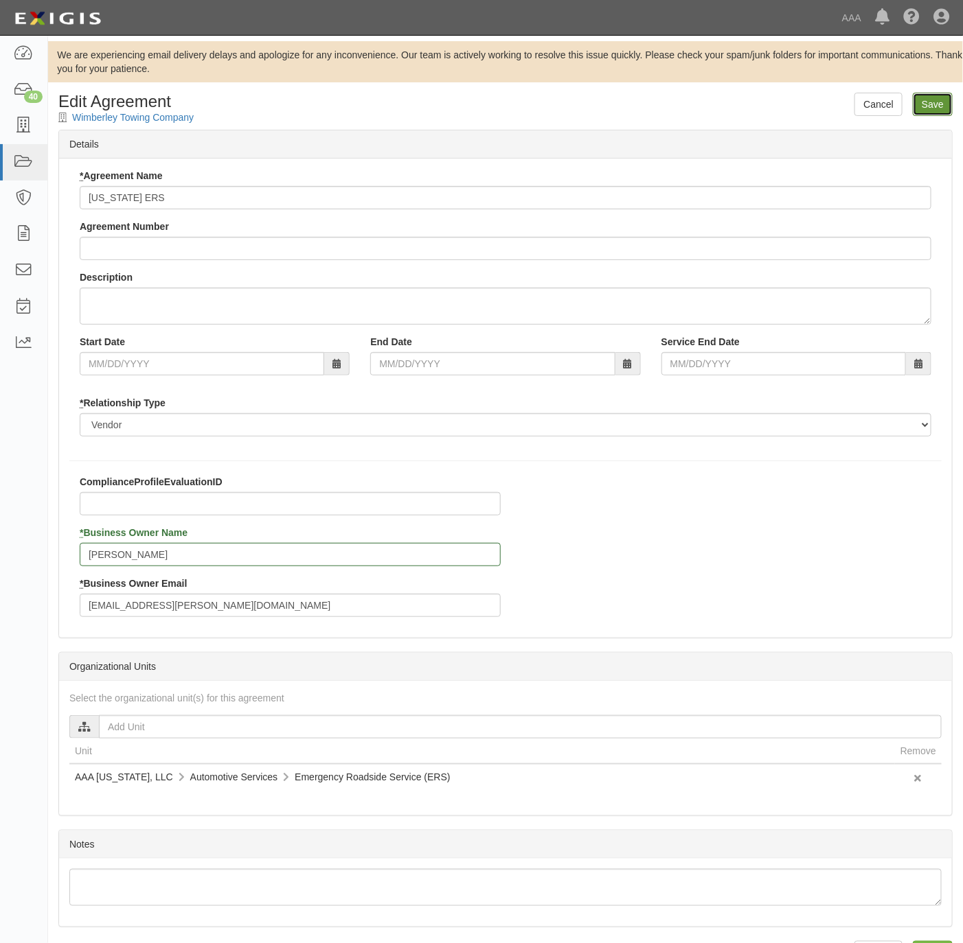
click at [938, 105] on input "Save" at bounding box center [933, 104] width 40 height 23
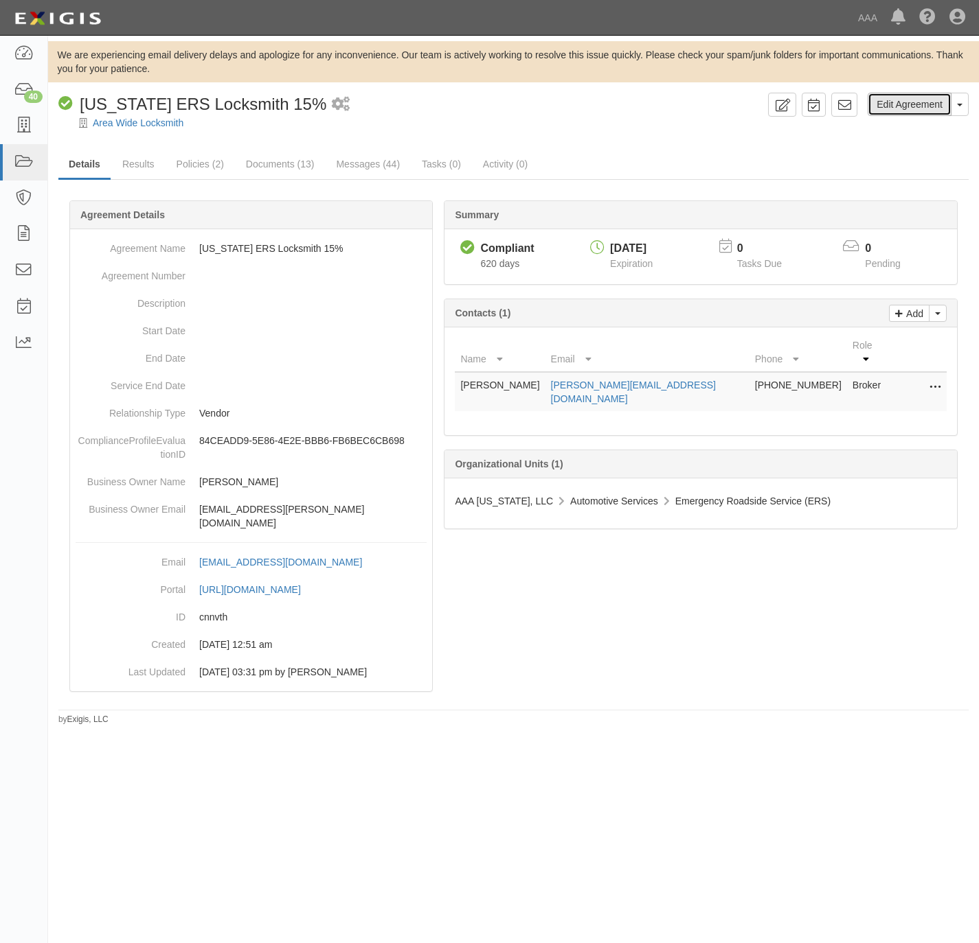
click at [919, 104] on link "Edit Agreement" at bounding box center [909, 104] width 84 height 23
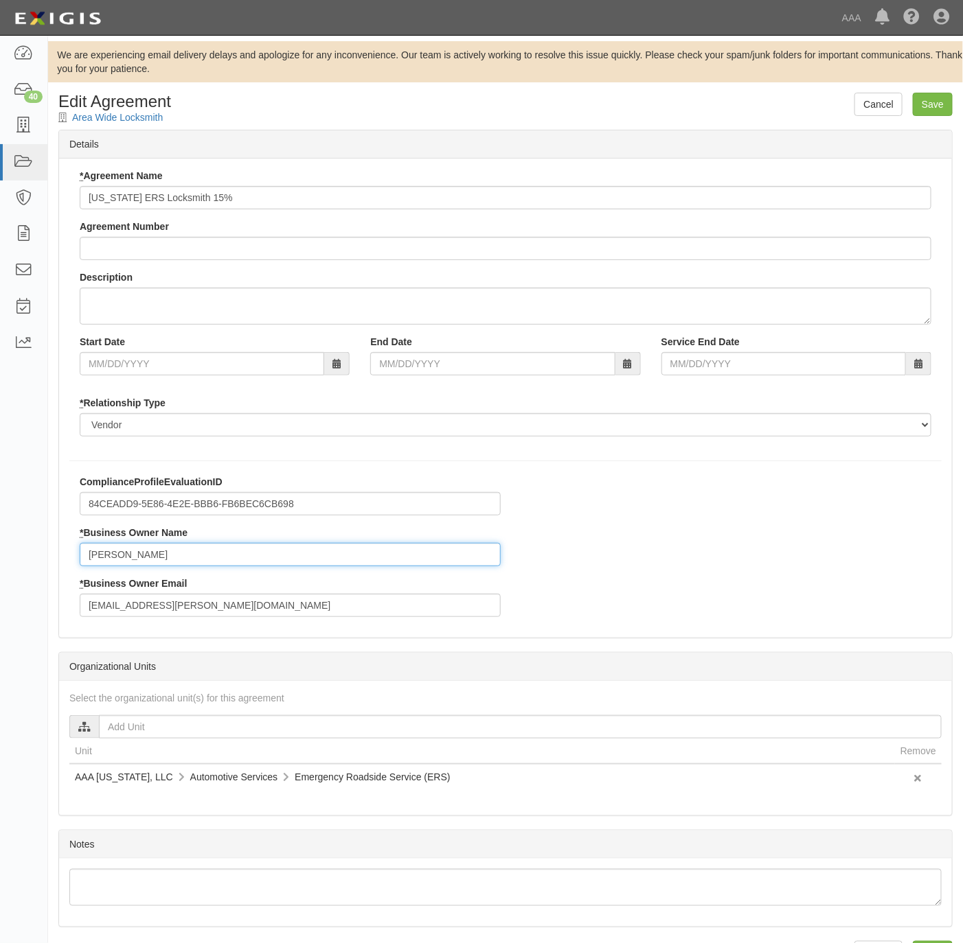
drag, startPoint x: 157, startPoint y: 564, endPoint x: 62, endPoint y: 542, distance: 98.1
click at [64, 557] on div "ComplianceProfileEvaluationID 84CEADD9-5E86-4E2E-BBB6-FB6BEC6CB698 * Business O…" at bounding box center [505, 551] width 893 height 152
type input "[PERSON_NAME]"
paste input "saba.[PERSON_NAME]"
type input "[EMAIL_ADDRESS][PERSON_NAME][DOMAIN_NAME]"
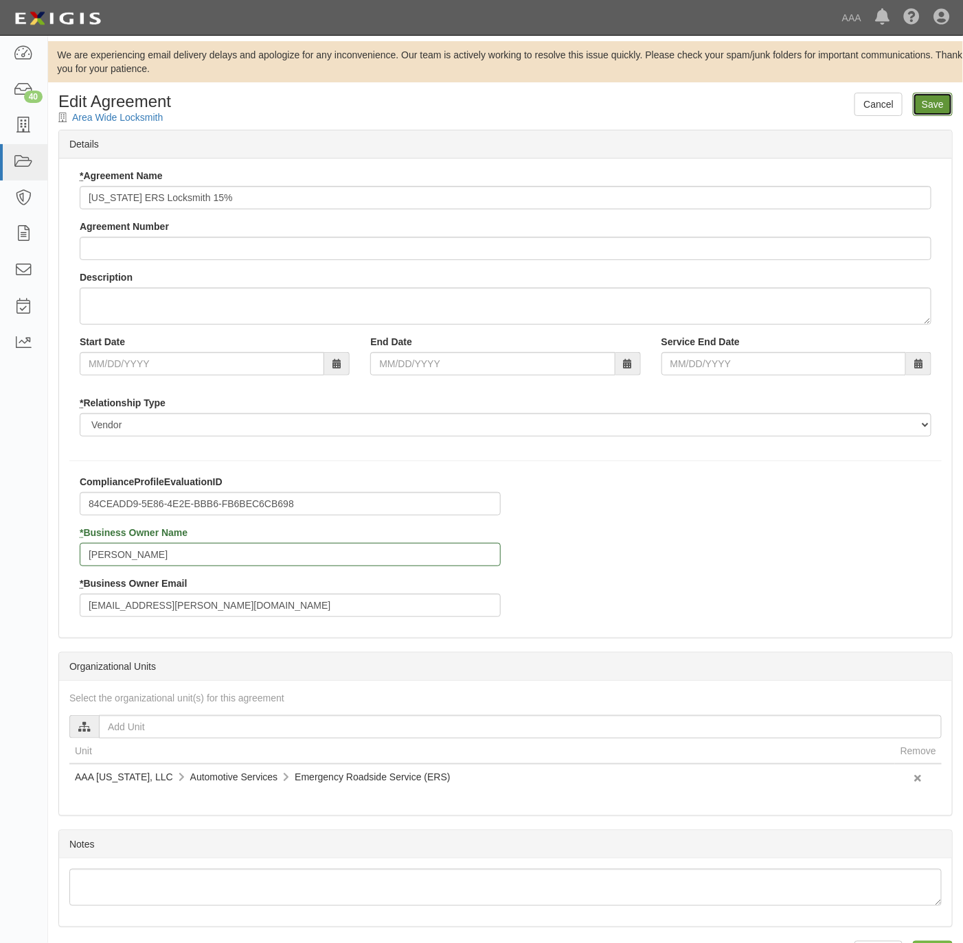
click at [933, 106] on input "Save" at bounding box center [933, 104] width 40 height 23
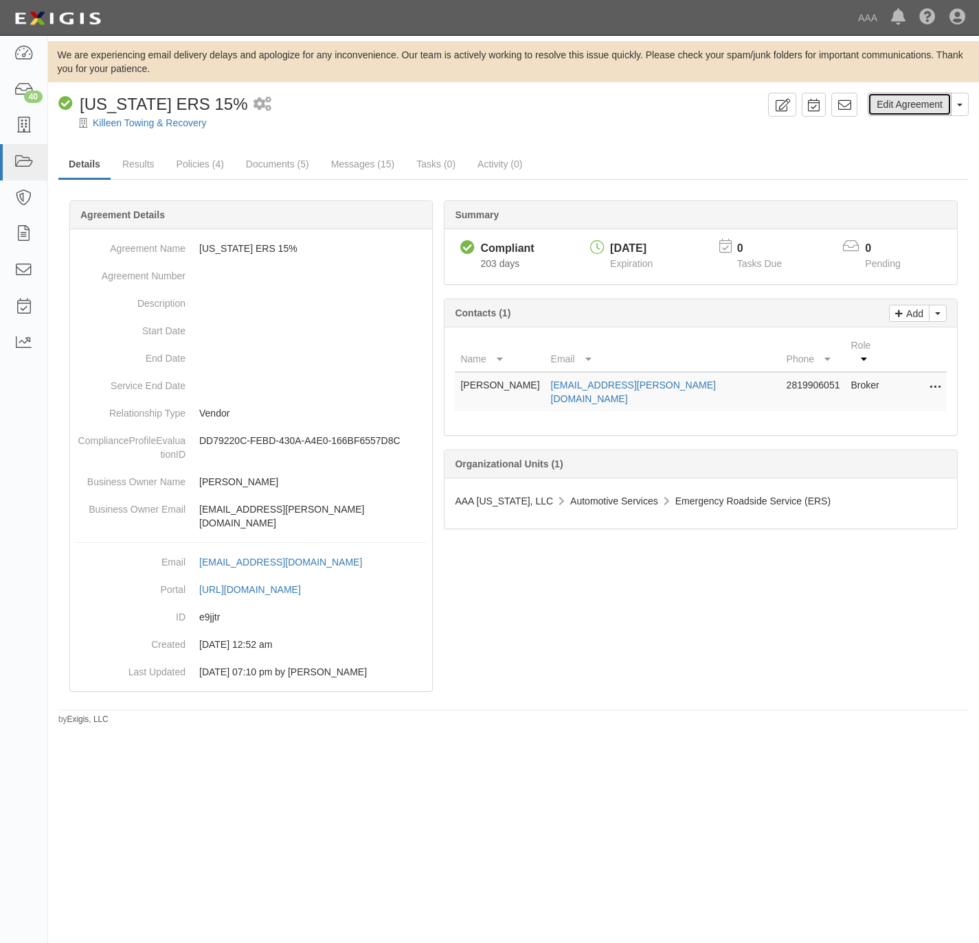
click at [895, 105] on link "Edit Agreement" at bounding box center [909, 104] width 84 height 23
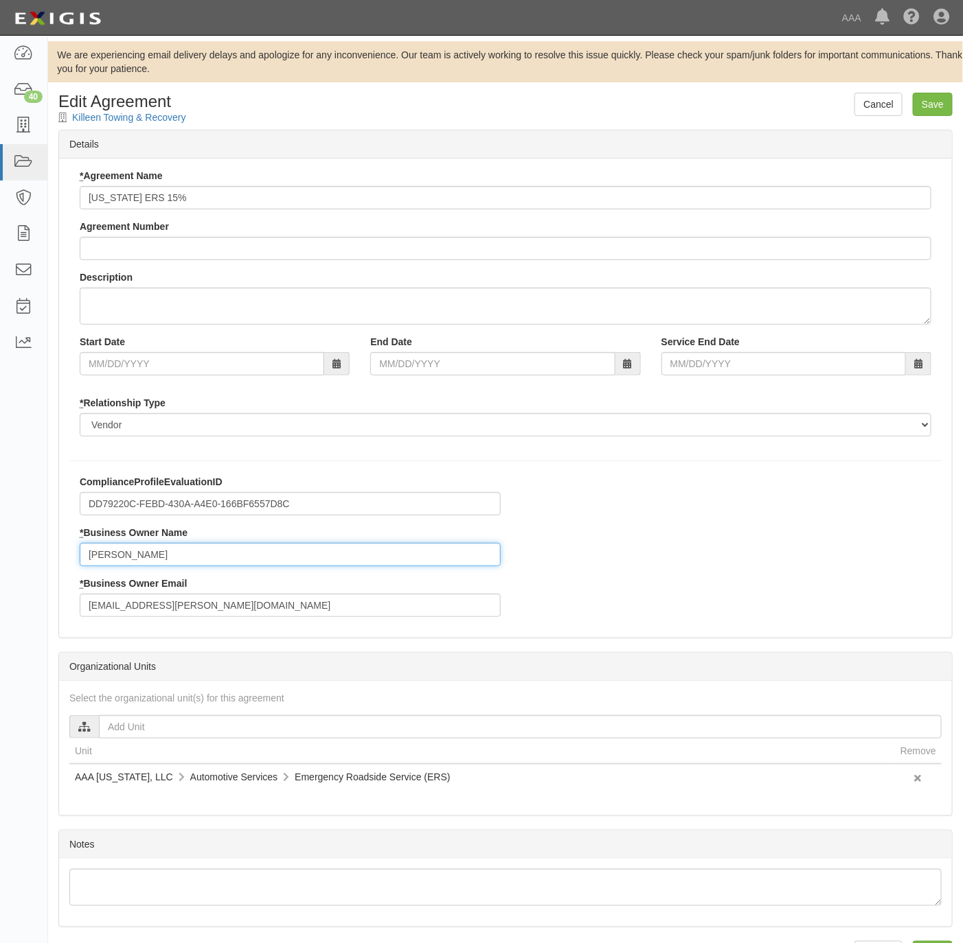
drag, startPoint x: 137, startPoint y: 558, endPoint x: 69, endPoint y: 562, distance: 68.1
click at [69, 562] on div "ComplianceProfileEvaluationID DD79220C-FEBD-430A-A4E0-166BF6557D8C * Business O…" at bounding box center [290, 551] width 442 height 152
type input "[PERSON_NAME]"
paste input "saba.[PERSON_NAME]"
type input "[EMAIL_ADDRESS][PERSON_NAME][DOMAIN_NAME]"
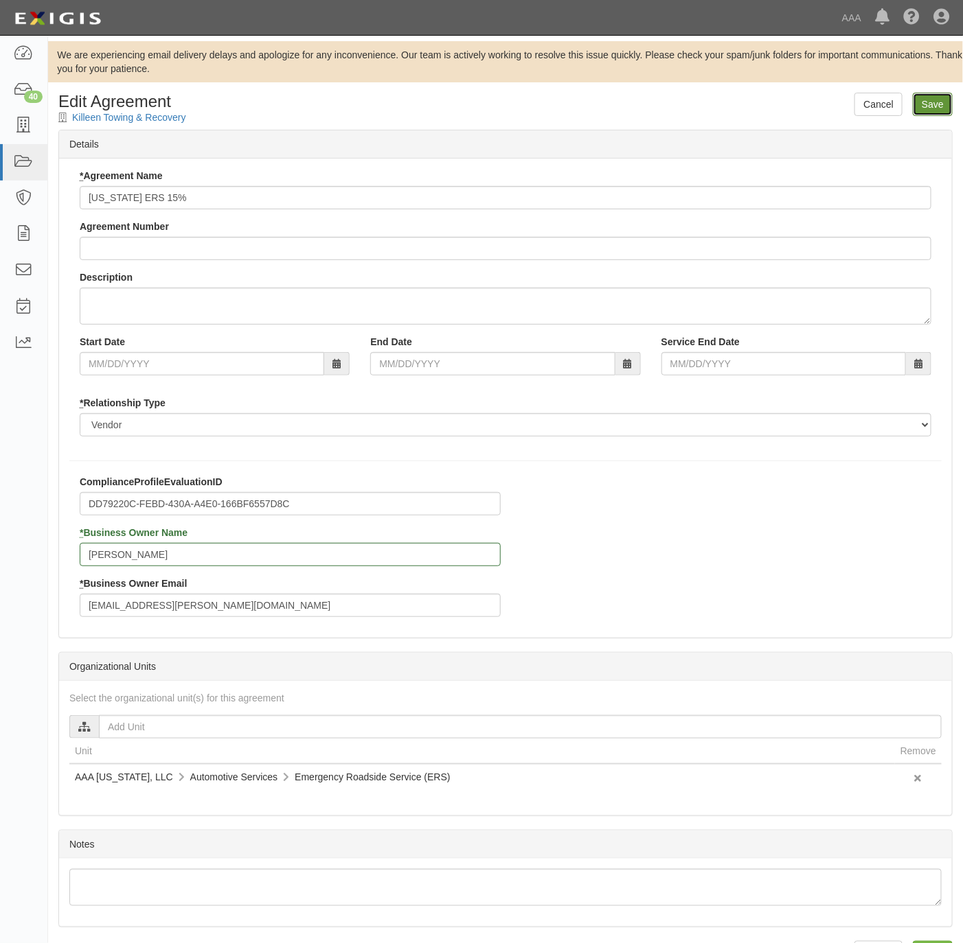
click at [932, 98] on input "Save" at bounding box center [933, 104] width 40 height 23
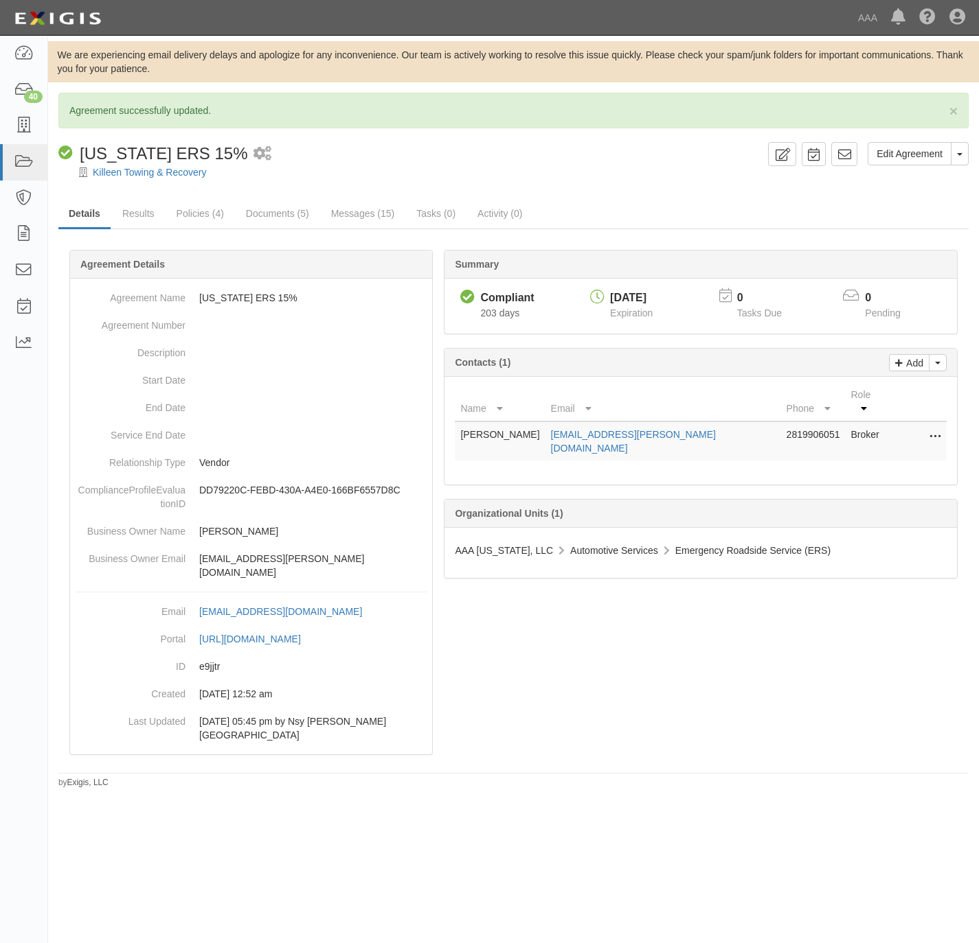
click at [606, 196] on div "× Agreement successfully updated. Edit Agreement Toggle Agreement Dropdown View…" at bounding box center [513, 441] width 930 height 696
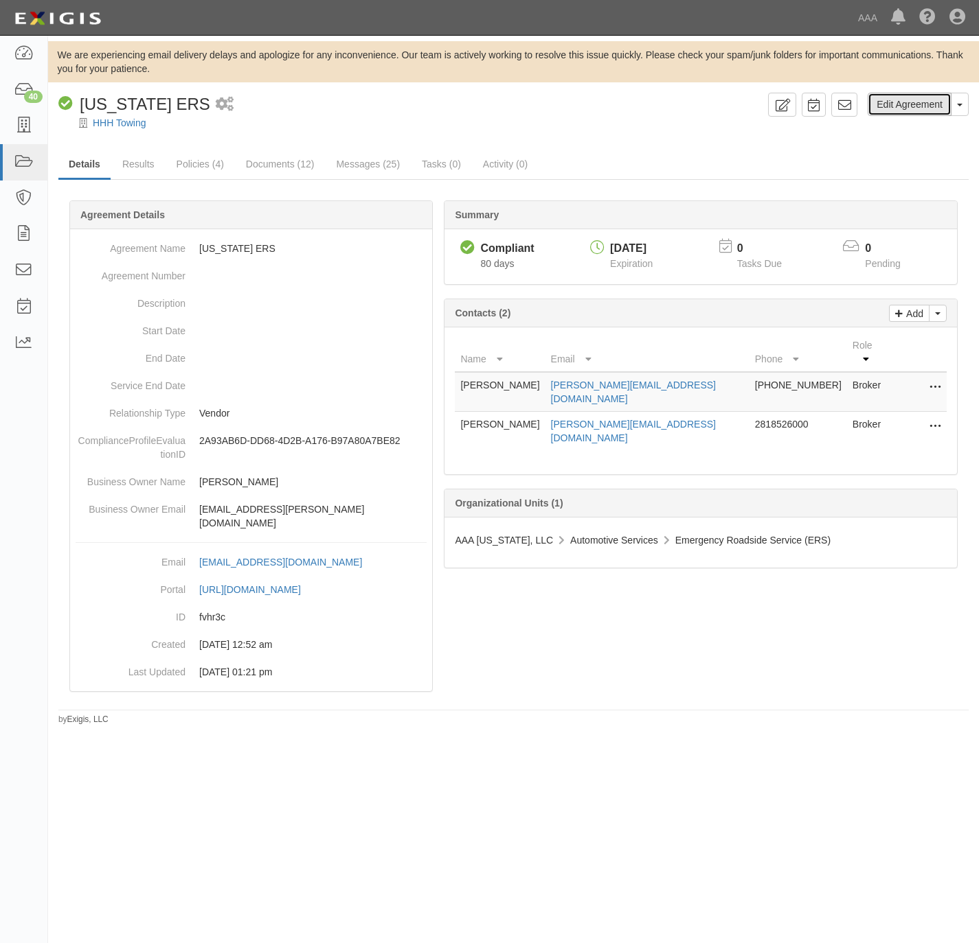
click at [904, 105] on link "Edit Agreement" at bounding box center [909, 104] width 84 height 23
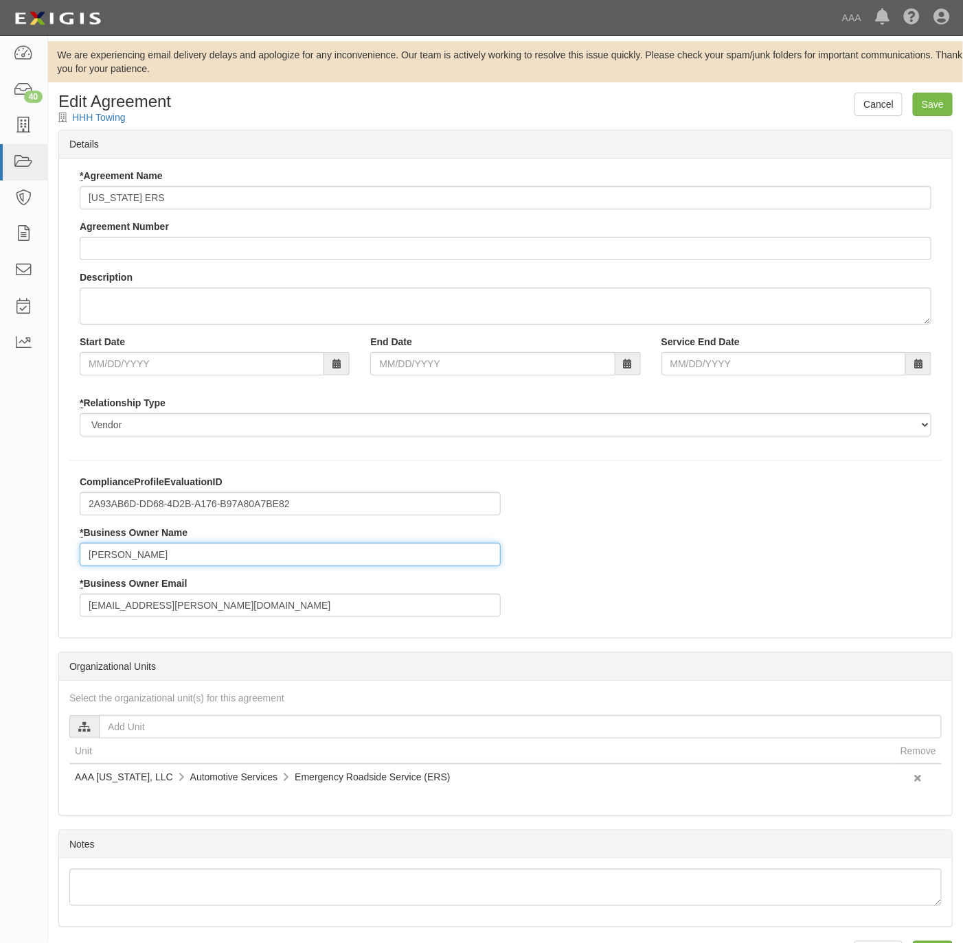
drag, startPoint x: 174, startPoint y: 546, endPoint x: 38, endPoint y: 524, distance: 137.7
click at [34, 542] on body "Toggle navigation Dashboard 40 Inbox Parties Agreements Coverages Documents Mes…" at bounding box center [481, 492] width 963 height 985
type input "[PERSON_NAME]"
paste input "saba.[PERSON_NAME]"
type input "[EMAIL_ADDRESS][PERSON_NAME][DOMAIN_NAME]"
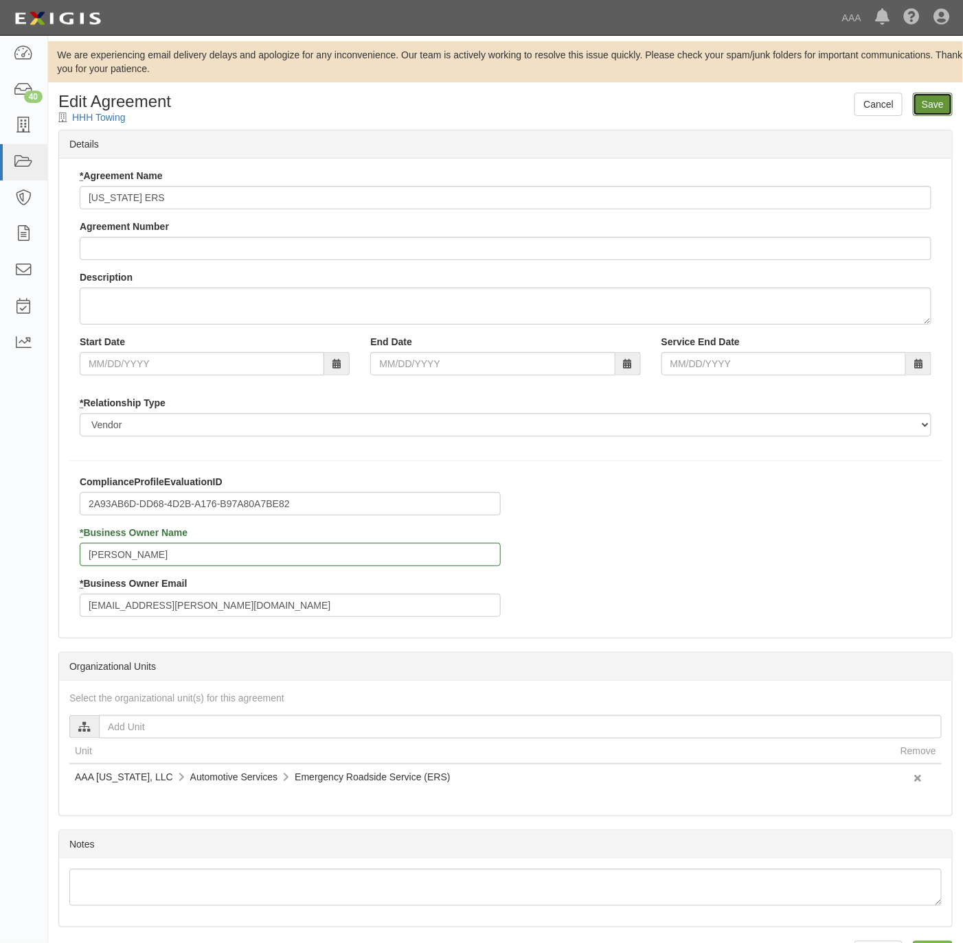
click at [929, 107] on input "Save" at bounding box center [933, 104] width 40 height 23
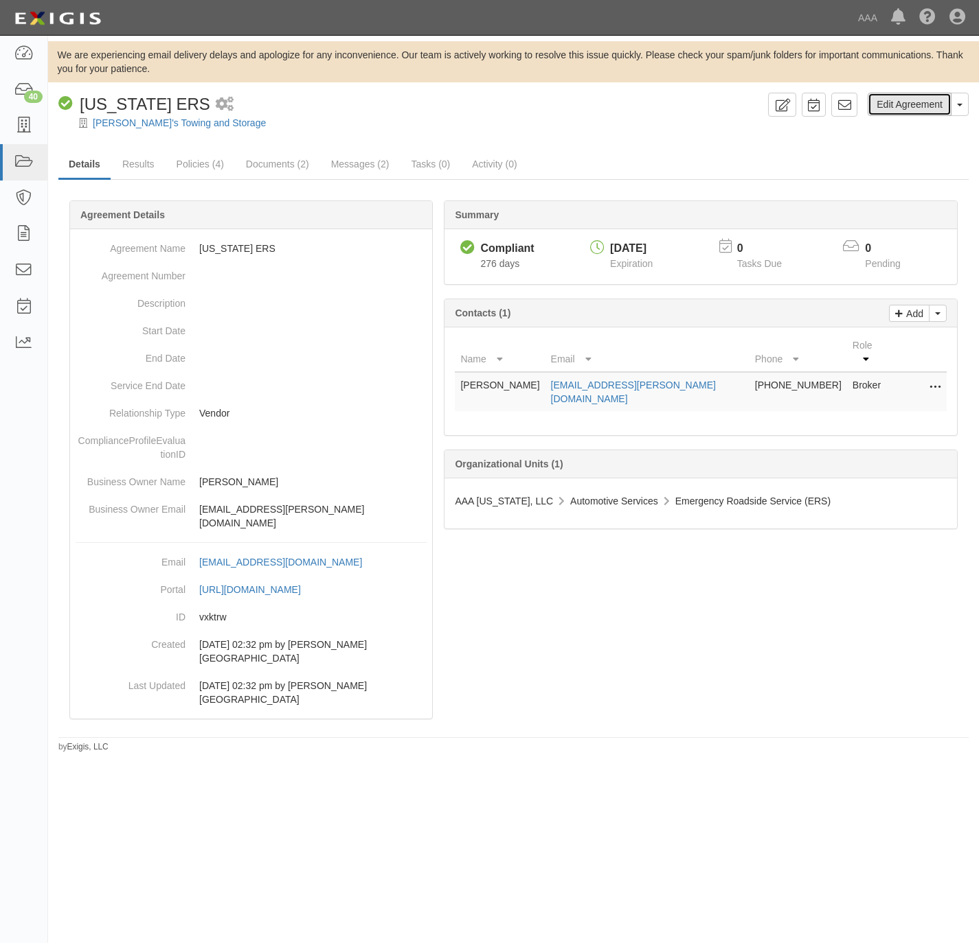
click at [913, 106] on link "Edit Agreement" at bounding box center [909, 104] width 84 height 23
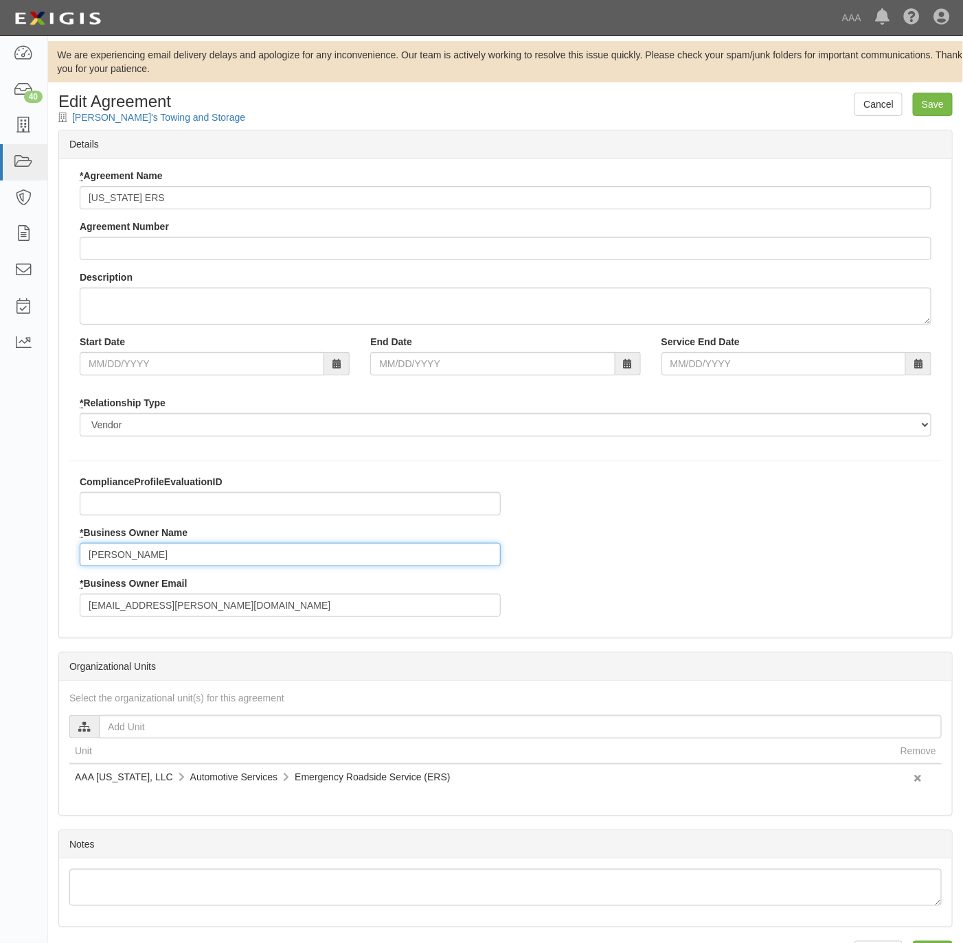
drag, startPoint x: 165, startPoint y: 554, endPoint x: 75, endPoint y: 555, distance: 90.6
click at [75, 555] on div "ComplianceProfileEvaluationID * Business Owner Name [PERSON_NAME] * Business Ow…" at bounding box center [290, 551] width 442 height 152
type input "[PERSON_NAME]"
paste input "saba.[PERSON_NAME]"
type input "[EMAIL_ADDRESS][PERSON_NAME][DOMAIN_NAME]"
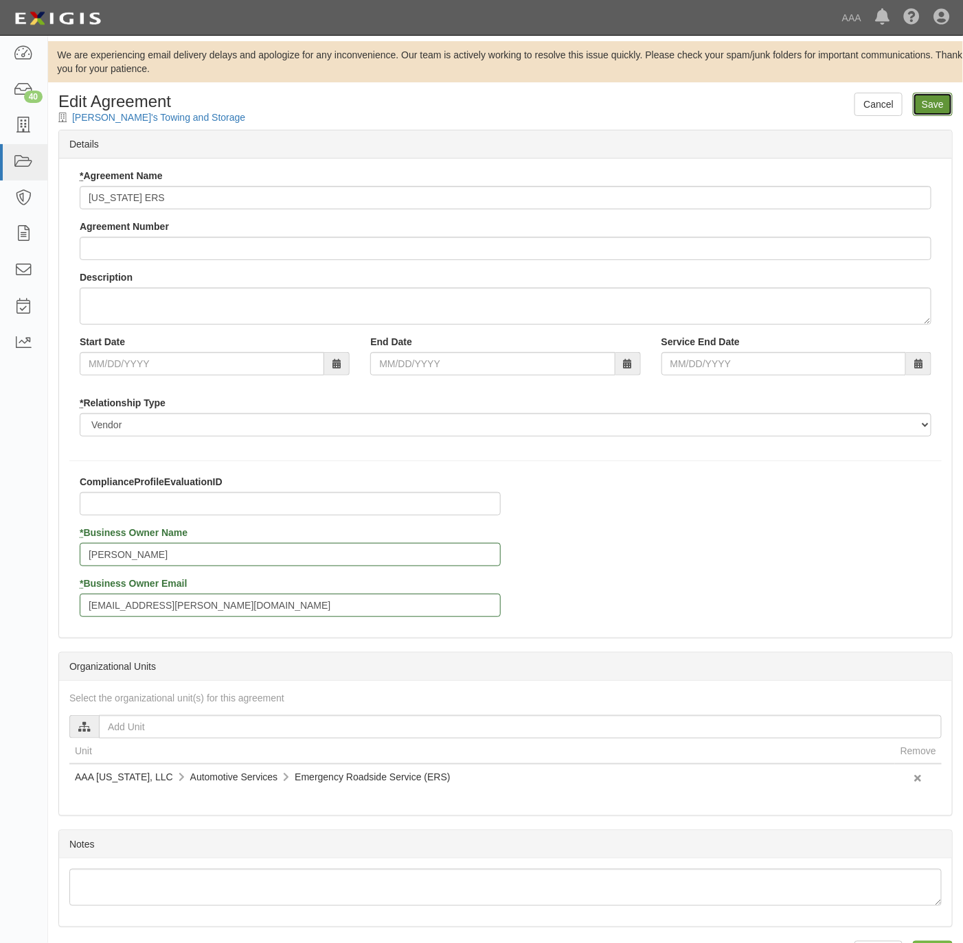
click at [932, 106] on input "Save" at bounding box center [933, 104] width 40 height 23
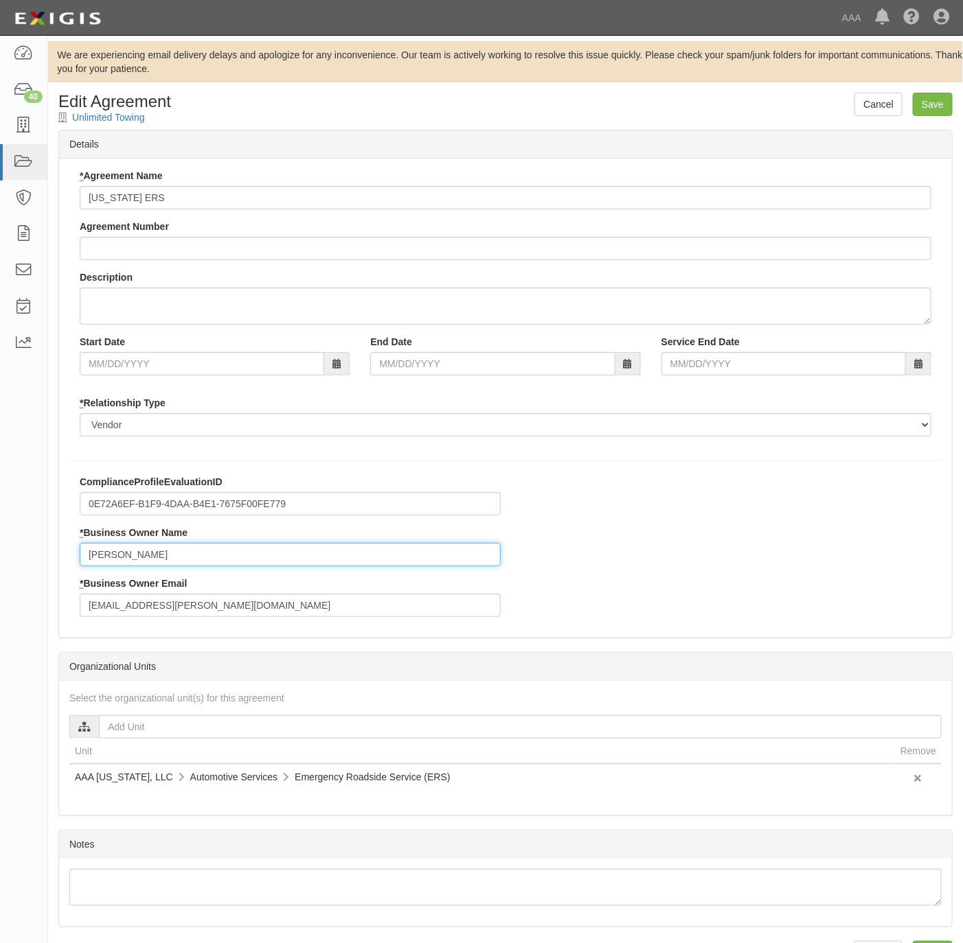
drag, startPoint x: 185, startPoint y: 562, endPoint x: 50, endPoint y: 562, distance: 135.3
click at [50, 562] on div "Cancel Save Edit Agreement Unlimited Towing Details * Agreement Name [US_STATE]…" at bounding box center [505, 539] width 915 height 892
type input "[PERSON_NAME]"
paste input "saba.jim"
type input "saba.jim@ace.aaa.com"
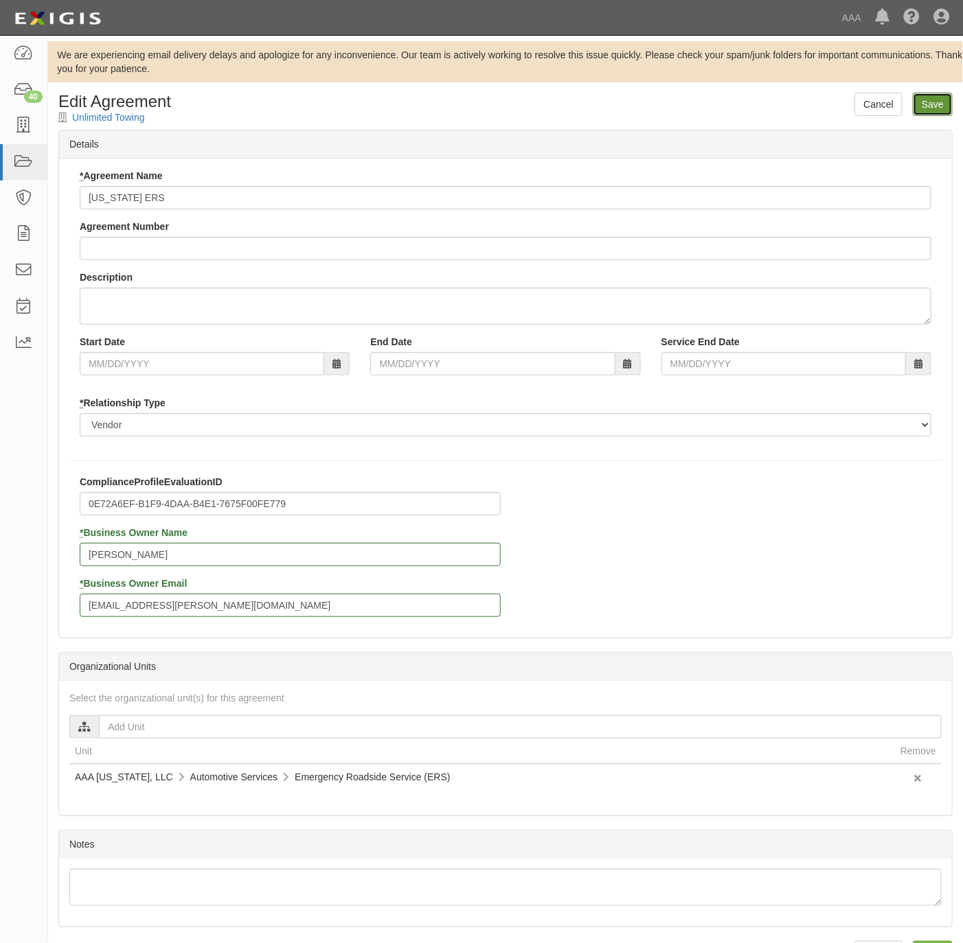
click at [927, 108] on input "Save" at bounding box center [933, 104] width 40 height 23
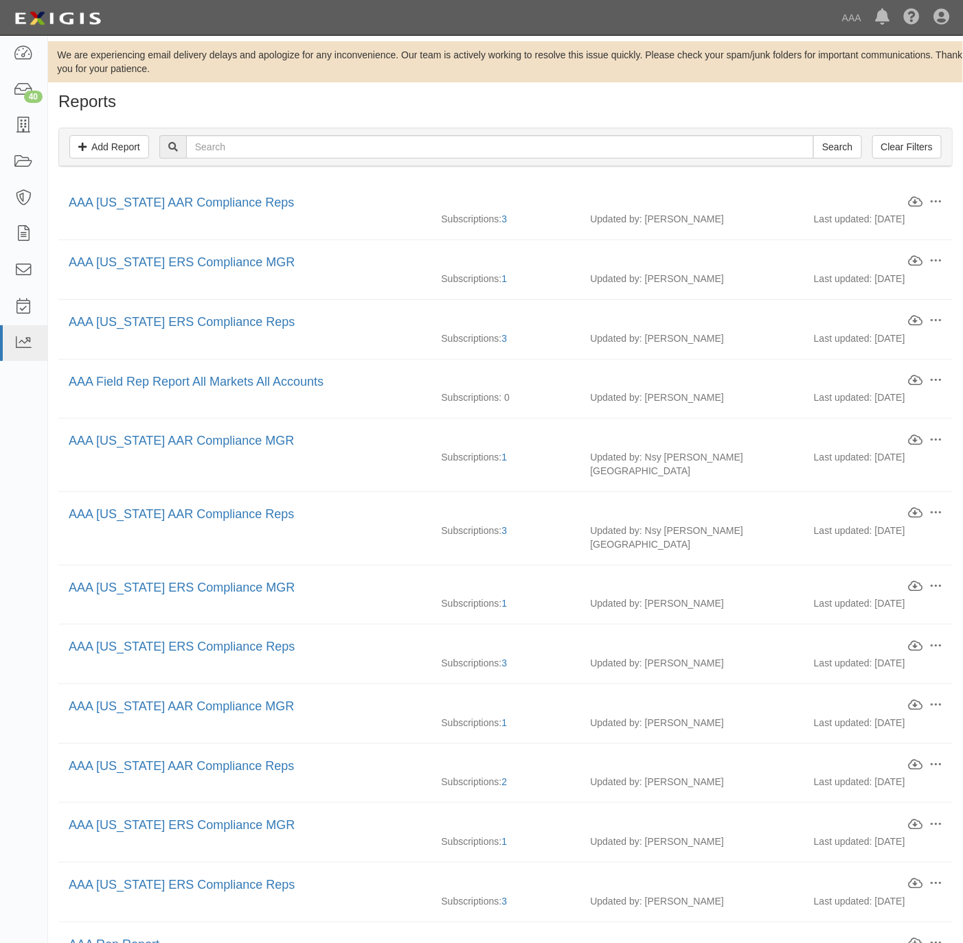
drag, startPoint x: 284, startPoint y: 102, endPoint x: 285, endPoint y: 109, distance: 7.6
click at [285, 105] on h1 "Reports" at bounding box center [505, 102] width 894 height 18
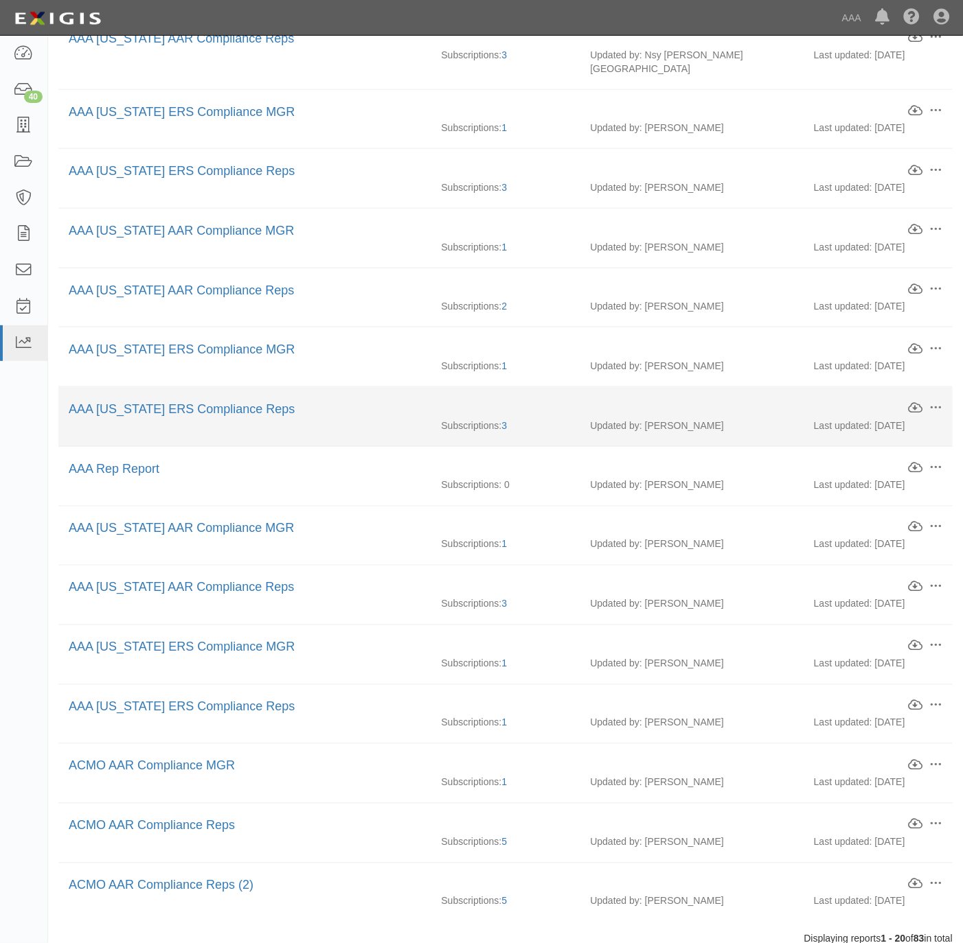
scroll to position [515, 0]
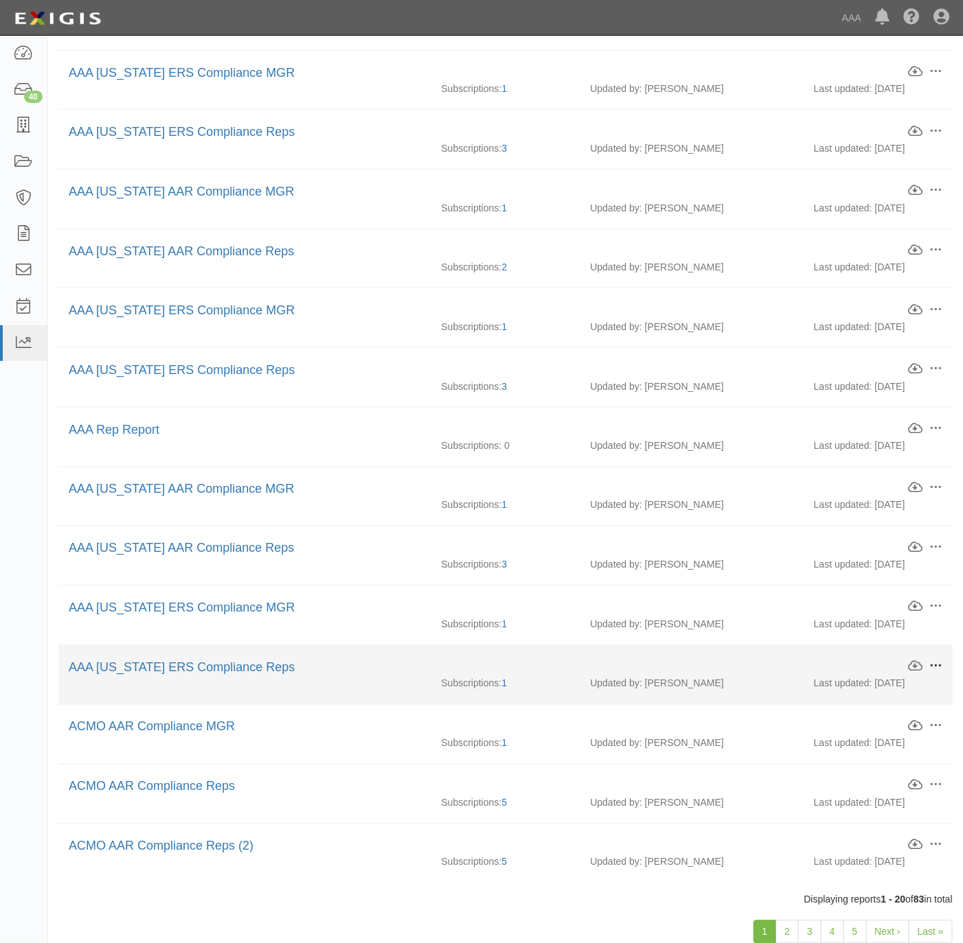
click at [936, 661] on span at bounding box center [935, 667] width 12 height 12
click at [876, 653] on link "Edit" at bounding box center [871, 665] width 108 height 25
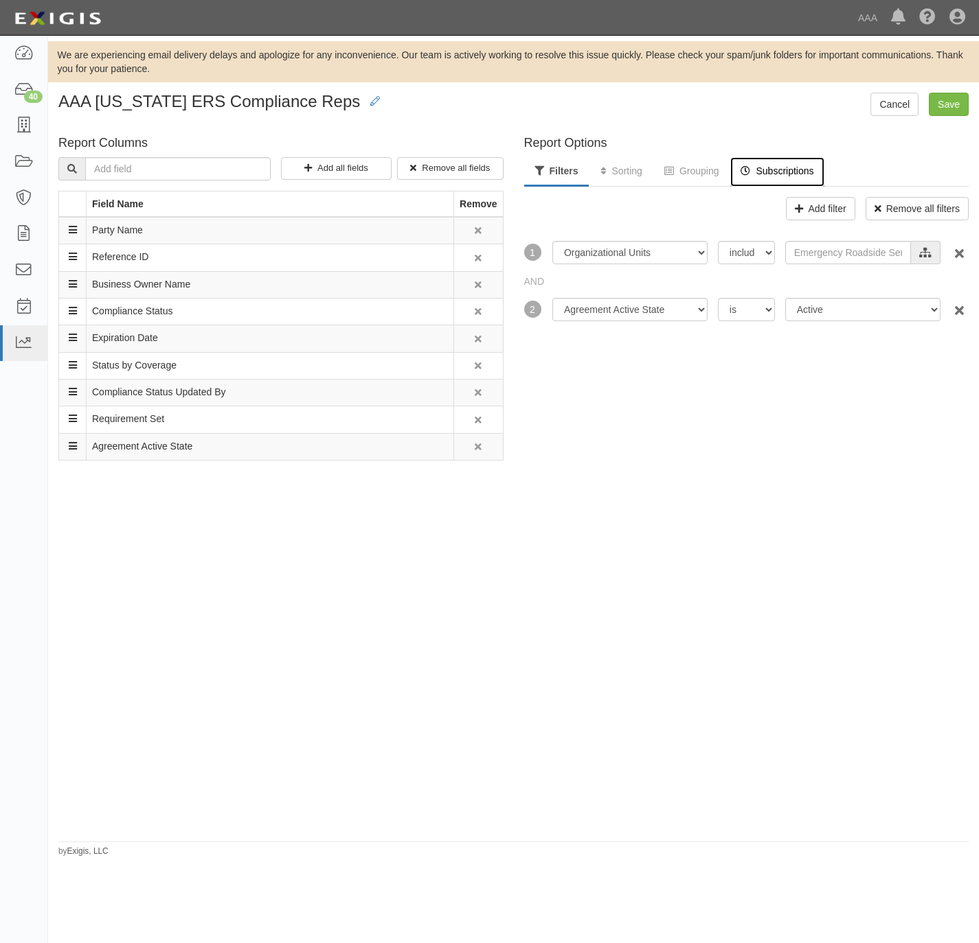
click at [803, 175] on link "Subscriptions" at bounding box center [776, 172] width 93 height 30
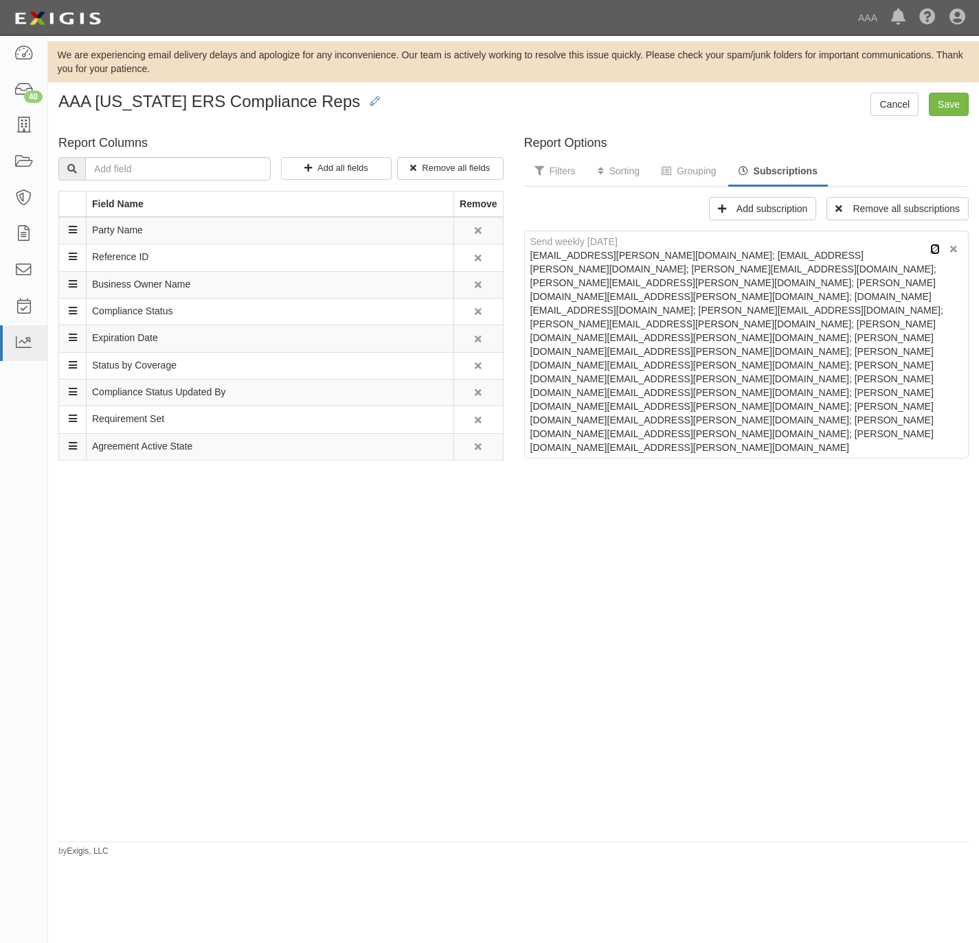
click at [930, 246] on icon at bounding box center [935, 250] width 10 height 10
select select "weekly"
type textarea "[EMAIL_ADDRESS][PERSON_NAME][DOMAIN_NAME]; [EMAIL_ADDRESS][PERSON_NAME][DOMAIN_…"
type input "Report: AAA [US_STATE] ERS Compliance Reps"
type textarea "The following report is available for download. Click the link below to downloa…"
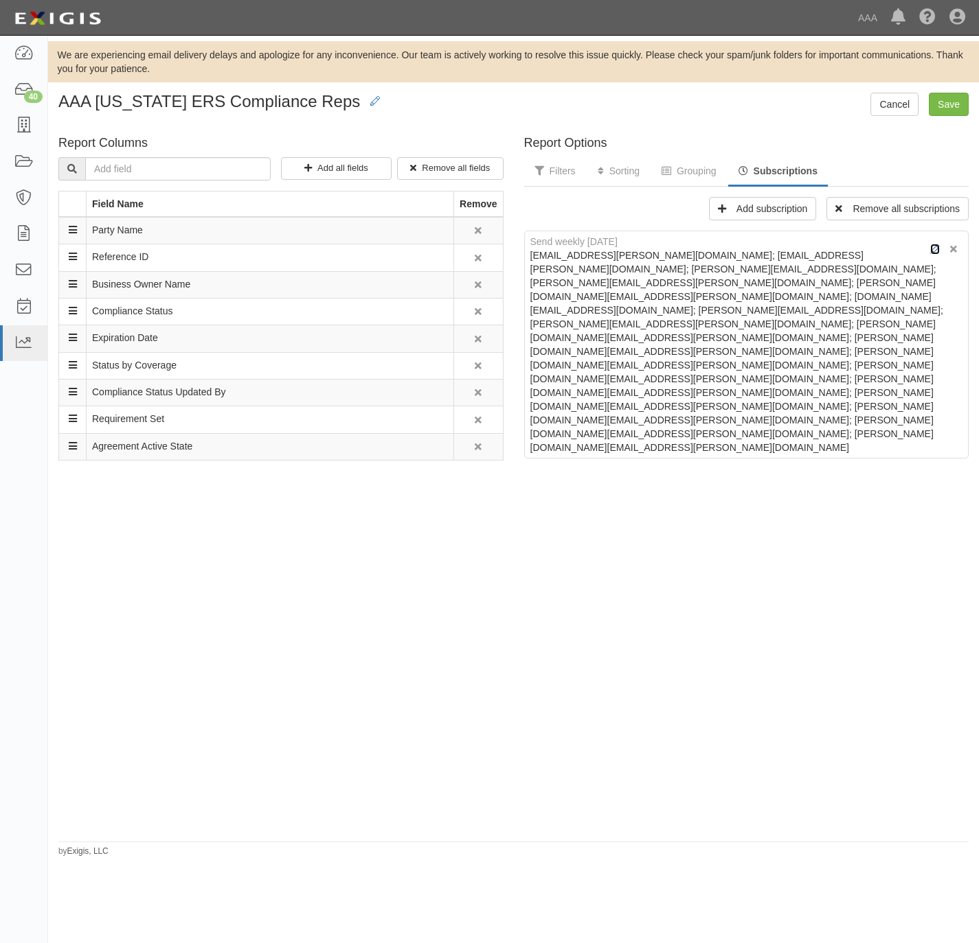
checkbox input "true"
select select "1"
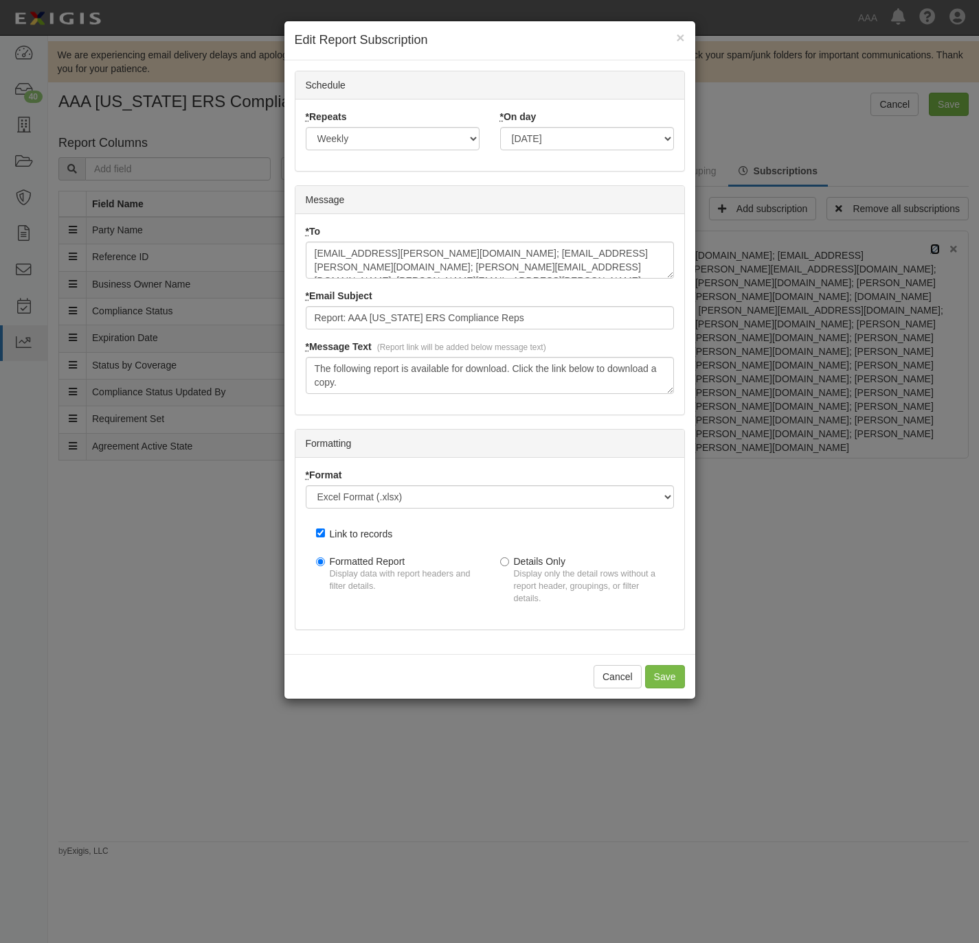
scroll to position [95, 0]
click at [581, 255] on textarea "[EMAIL_ADDRESS][PERSON_NAME][DOMAIN_NAME]; [EMAIL_ADDRESS][PERSON_NAME][DOMAIN_…" at bounding box center [490, 260] width 368 height 37
paste textarea "[EMAIL_ADDRESS][PERSON_NAME][DOMAIN_NAME]"
type textarea "[EMAIL_ADDRESS][PERSON_NAME][DOMAIN_NAME]; [EMAIL_ADDRESS][PERSON_NAME][DOMAIN_…"
click at [653, 680] on input "Save" at bounding box center [665, 676] width 40 height 23
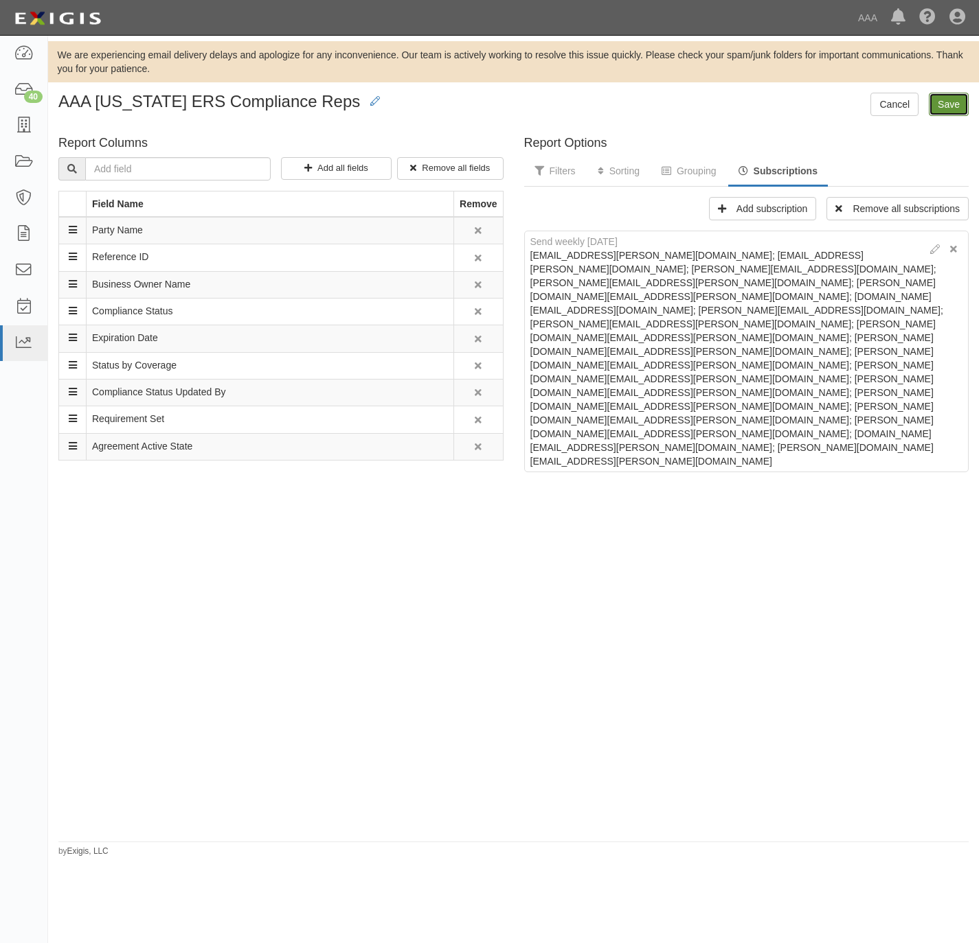
click at [956, 107] on input "Save" at bounding box center [948, 104] width 40 height 23
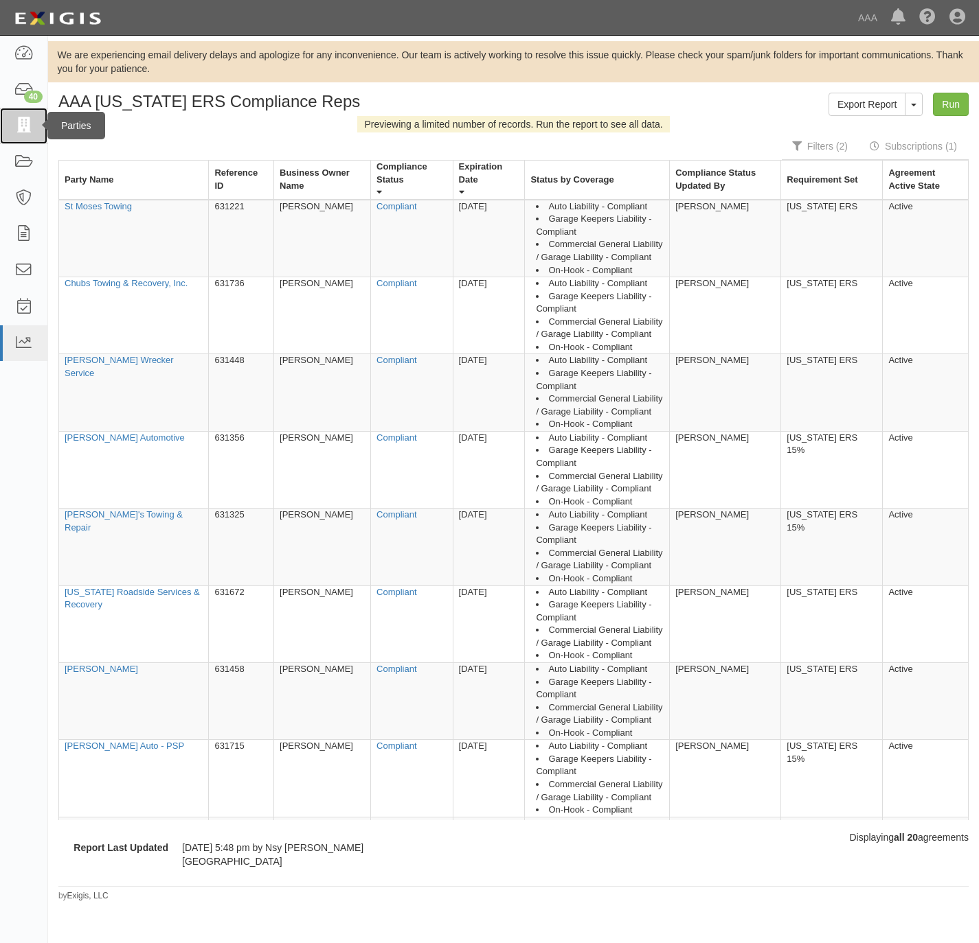
click at [27, 133] on icon at bounding box center [23, 126] width 19 height 16
